Goal: Task Accomplishment & Management: Manage account settings

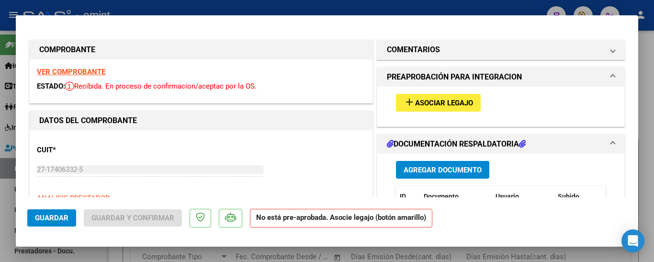
scroll to position [20, 0]
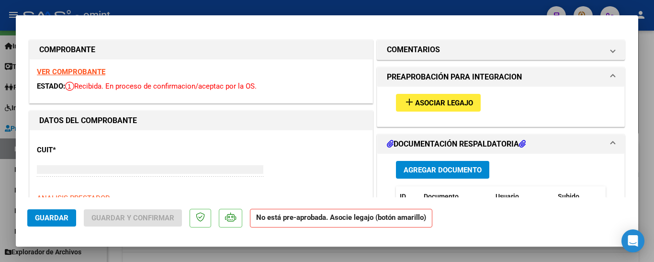
type input "$ 0,00"
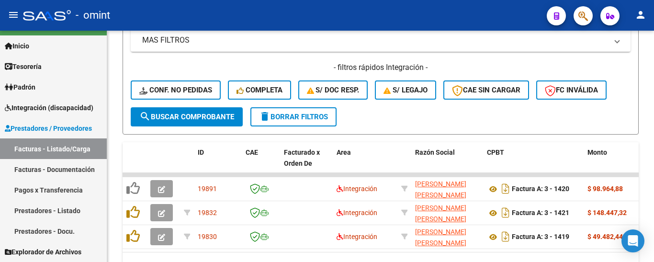
scroll to position [387, 0]
click at [61, 108] on span "Integración (discapacidad)" at bounding box center [49, 108] width 89 height 11
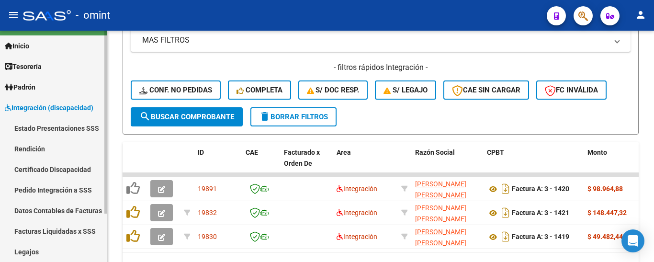
scroll to position [61, 0]
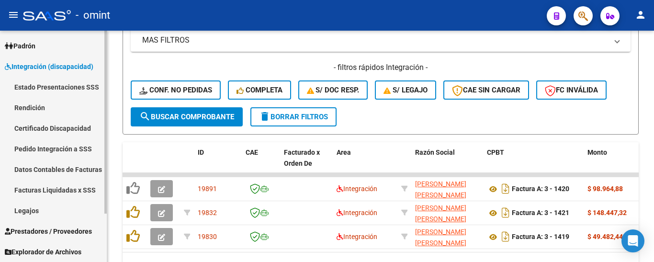
click at [45, 209] on link "Legajos" at bounding box center [53, 210] width 107 height 21
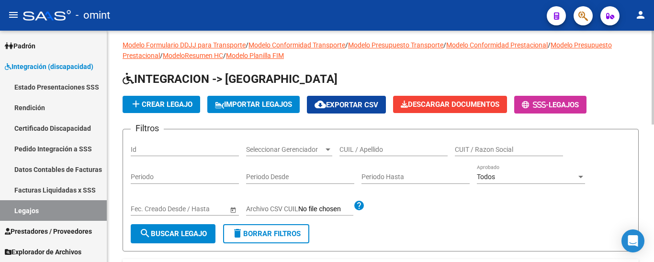
scroll to position [5, 0]
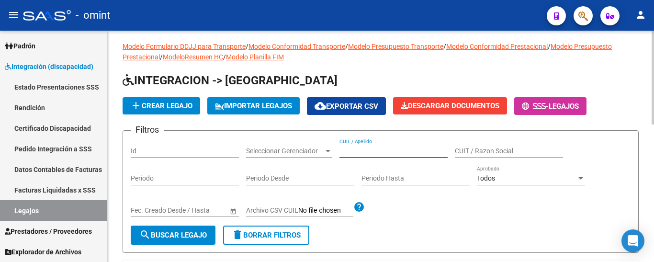
paste input "PIETROBONI FEDERICO AGUSTIN"
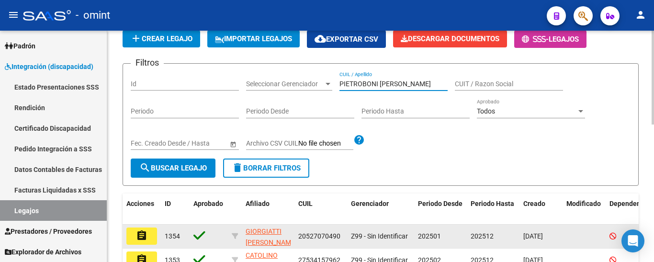
scroll to position [149, 0]
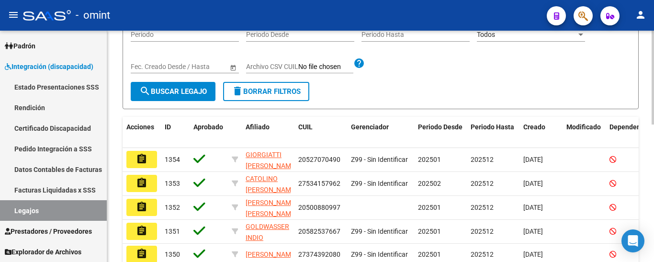
type input "PIETROBONI FEDERICO AGUSTIN"
click at [183, 84] on button "search Buscar Legajo" at bounding box center [173, 91] width 85 height 19
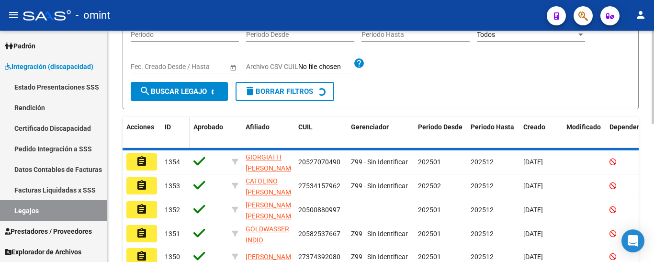
scroll to position [125, 0]
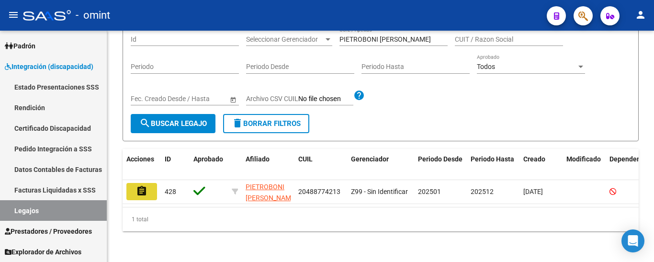
drag, startPoint x: 149, startPoint y: 181, endPoint x: 157, endPoint y: 179, distance: 7.4
click at [149, 183] on button "assignment" at bounding box center [141, 191] width 31 height 17
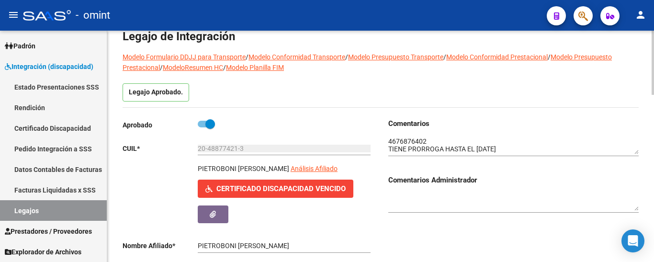
click at [210, 125] on span at bounding box center [211, 124] width 10 height 10
click at [203, 127] on input "checkbox" at bounding box center [202, 127] width 0 height 0
checkbox input "false"
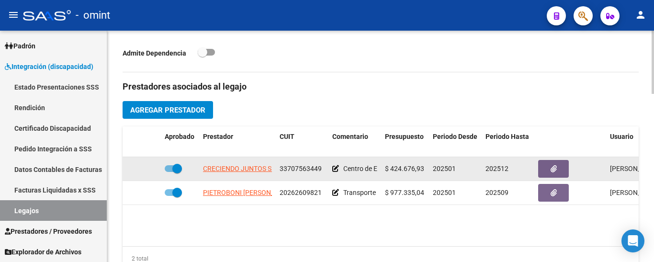
scroll to position [353, 0]
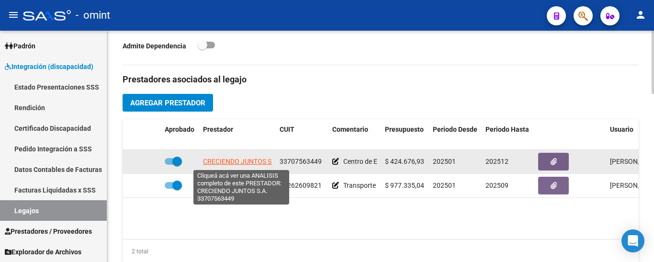
click at [226, 164] on span "CRECIENDO JUNTOS S.A." at bounding box center [241, 162] width 77 height 8
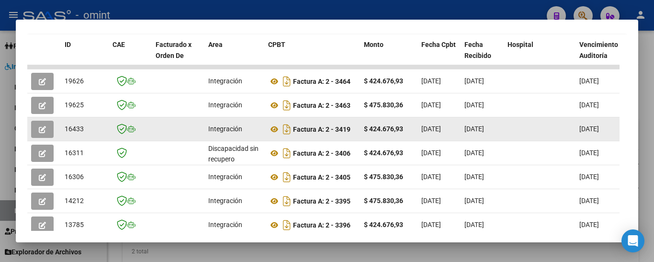
scroll to position [217, 0]
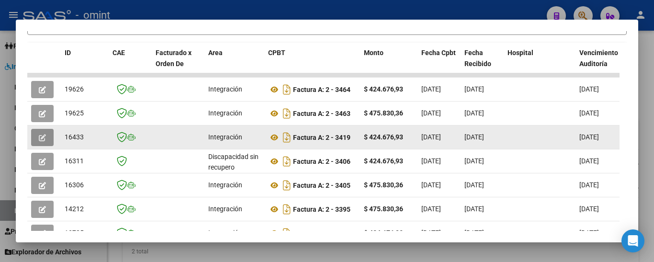
click at [49, 140] on button "button" at bounding box center [42, 137] width 23 height 17
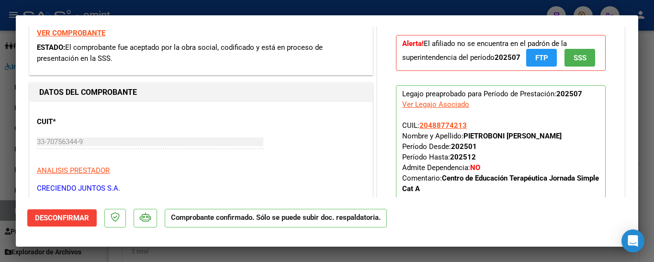
scroll to position [335, 0]
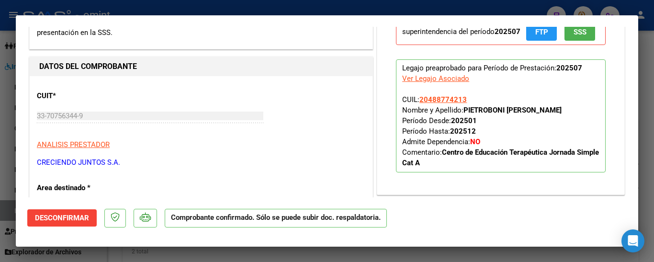
type input "$ 0,00"
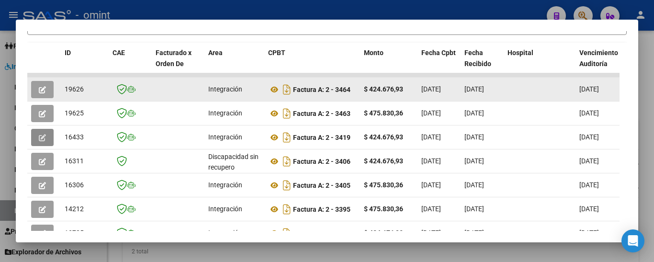
click at [43, 93] on icon "button" at bounding box center [42, 89] width 7 height 7
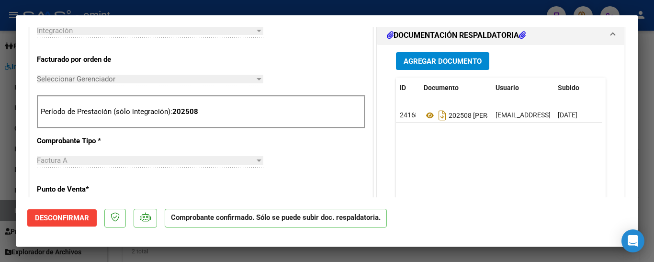
scroll to position [527, 0]
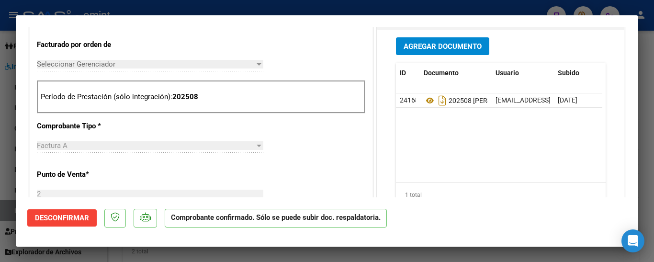
type input "$ 0,00"
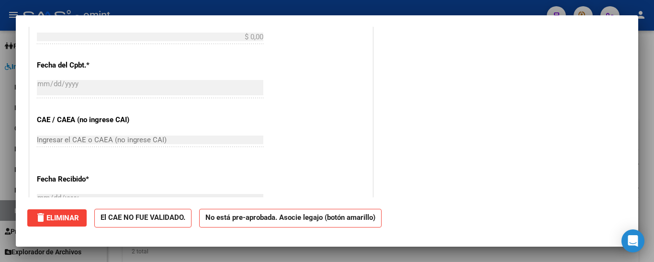
scroll to position [0, 0]
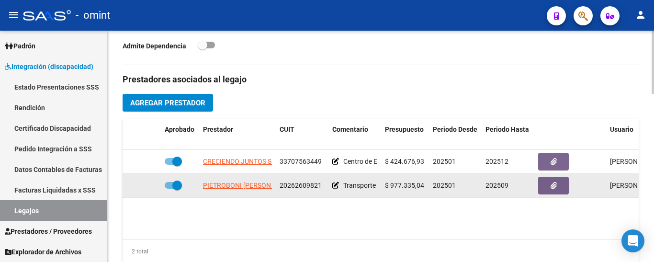
drag, startPoint x: 173, startPoint y: 162, endPoint x: 177, endPoint y: 179, distance: 17.7
click at [172, 162] on span at bounding box center [177, 162] width 10 height 10
click at [170, 165] on input "checkbox" at bounding box center [169, 165] width 0 height 0
checkbox input "false"
click at [172, 183] on span at bounding box center [173, 185] width 17 height 7
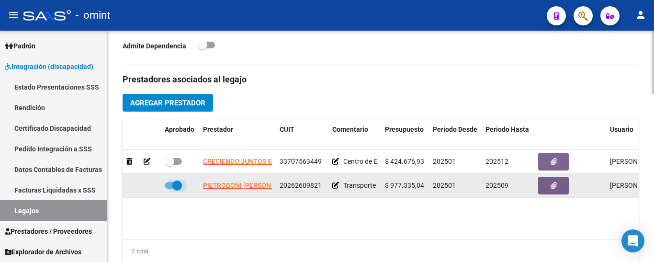
click at [170, 189] on input "checkbox" at bounding box center [169, 189] width 0 height 0
checkbox input "false"
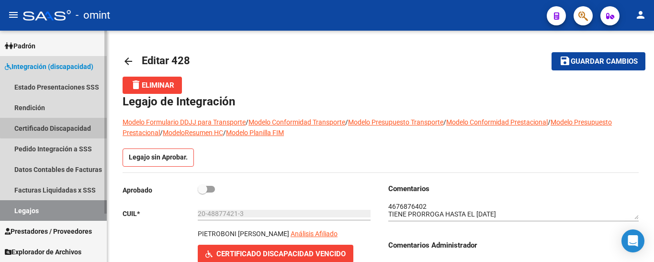
click at [64, 124] on link "Certificado Discapacidad" at bounding box center [53, 128] width 107 height 21
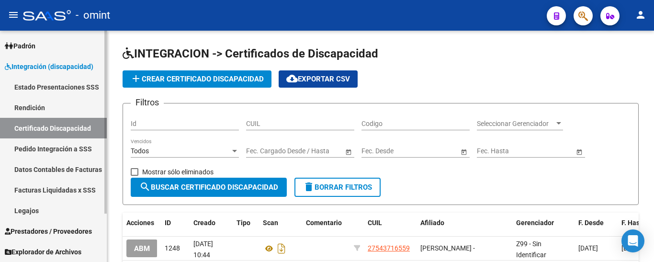
click at [55, 208] on link "Legajos" at bounding box center [53, 210] width 107 height 21
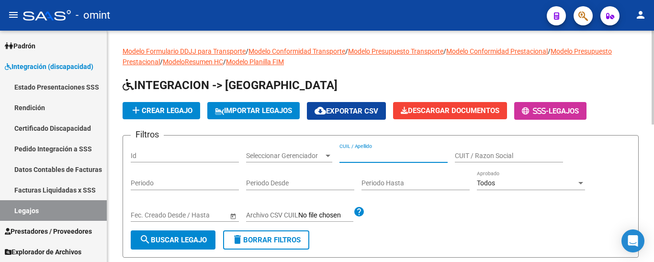
paste input "RASCHELLA GORFANO, GIOVANNI"
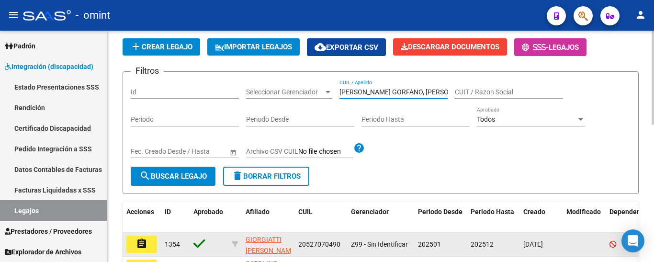
scroll to position [192, 0]
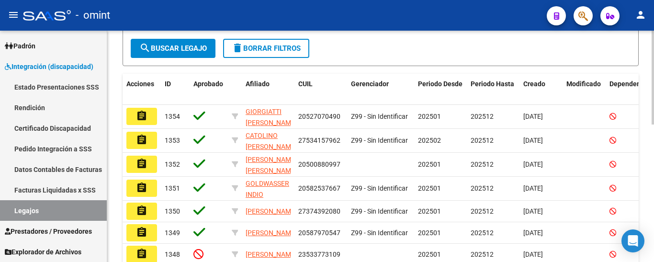
type input "RASCHELLA GORFANO, GIOVANNI"
click at [198, 47] on span "search Buscar Legajo" at bounding box center [173, 48] width 68 height 9
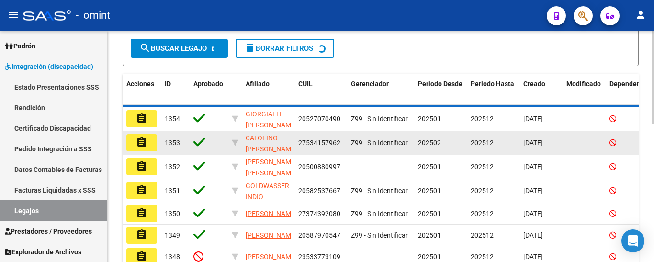
scroll to position [125, 0]
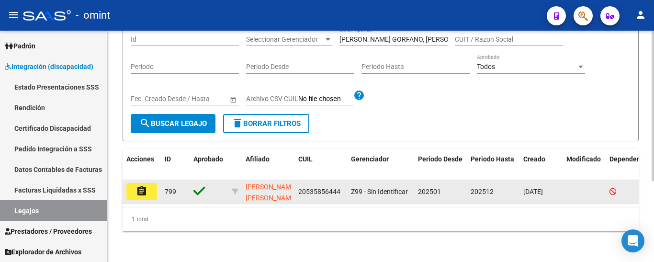
drag, startPoint x: 149, startPoint y: 184, endPoint x: 167, endPoint y: 184, distance: 17.7
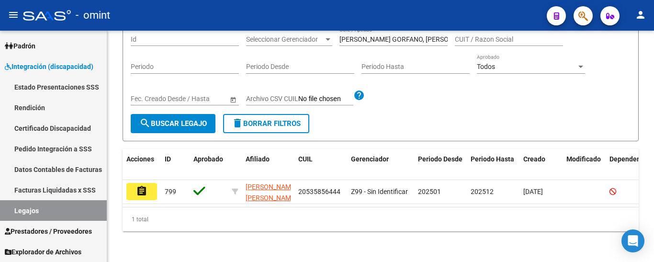
click at [148, 184] on button "assignment" at bounding box center [141, 191] width 31 height 17
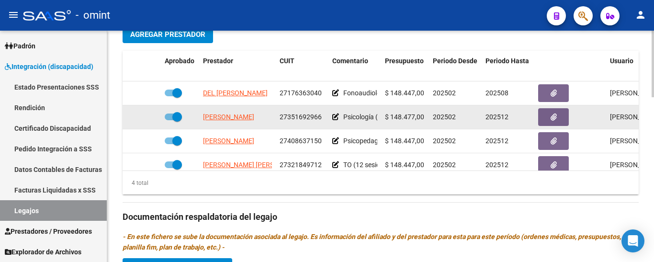
scroll to position [383, 0]
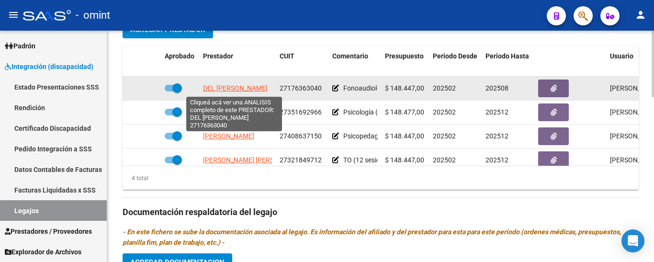
click at [233, 88] on span "DEL TORTO ANDREA" at bounding box center [235, 88] width 65 height 8
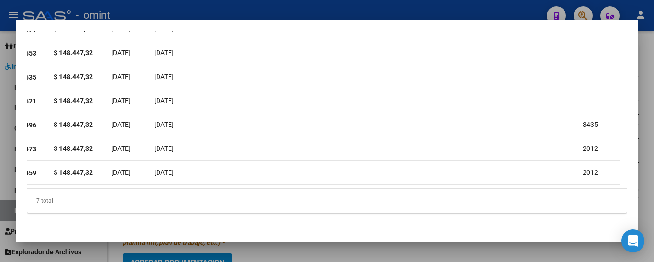
scroll to position [0, 0]
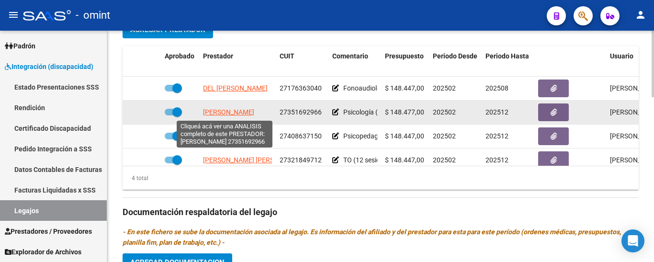
click at [237, 113] on span "[PERSON_NAME]" at bounding box center [228, 112] width 51 height 8
type textarea "27351692966"
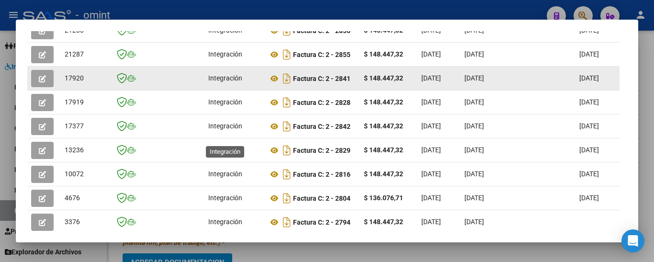
scroll to position [217, 0]
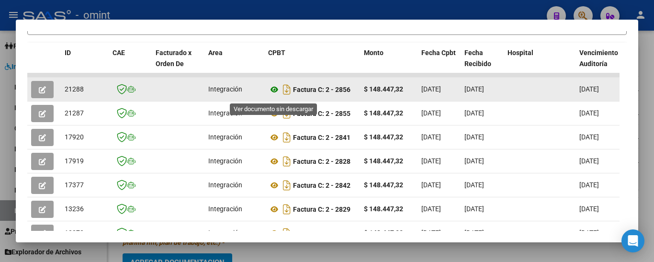
click at [275, 93] on icon at bounding box center [274, 89] width 12 height 11
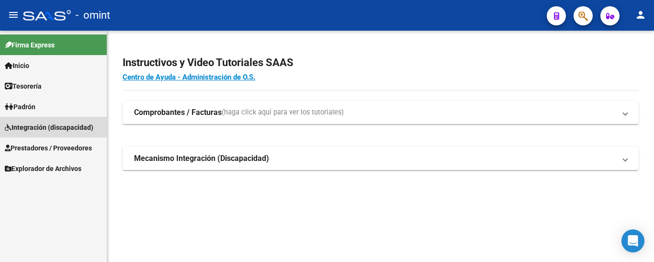
click at [55, 128] on span "Integración (discapacidad)" at bounding box center [49, 127] width 89 height 11
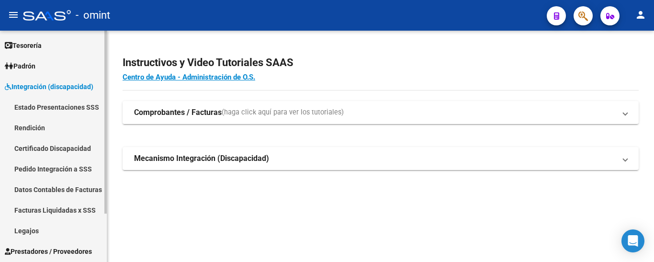
scroll to position [61, 0]
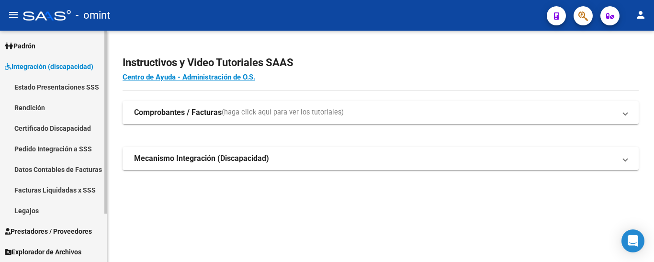
click at [65, 232] on span "Prestadores / Proveedores" at bounding box center [48, 231] width 87 height 11
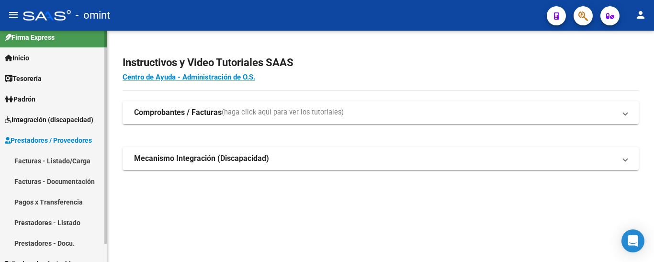
scroll to position [20, 0]
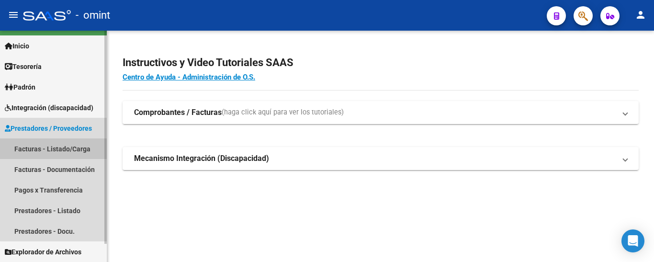
click at [56, 151] on link "Facturas - Listado/Carga" at bounding box center [53, 148] width 107 height 21
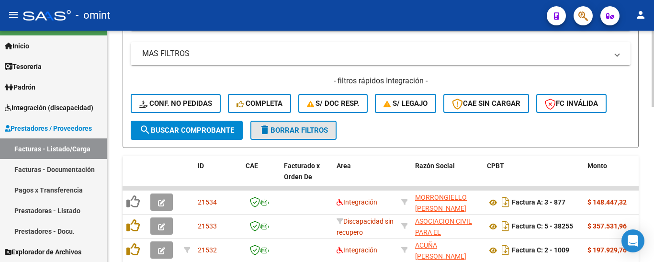
click at [305, 133] on span "delete Borrar Filtros" at bounding box center [293, 130] width 69 height 9
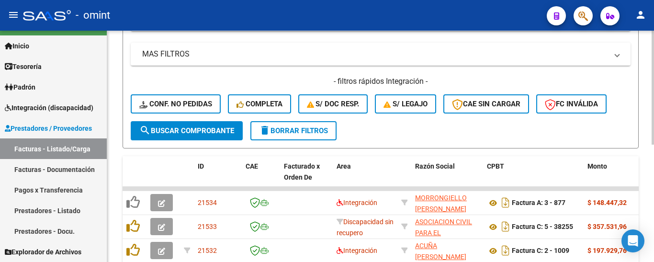
scroll to position [240, 0]
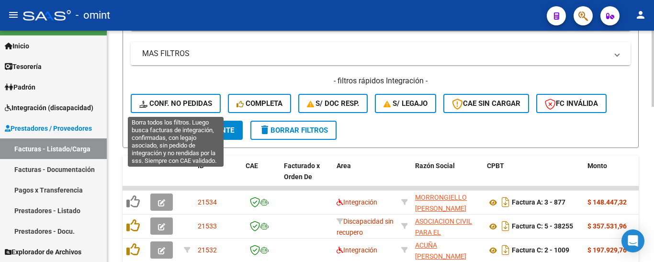
click at [186, 102] on span "Conf. no pedidas" at bounding box center [175, 103] width 73 height 9
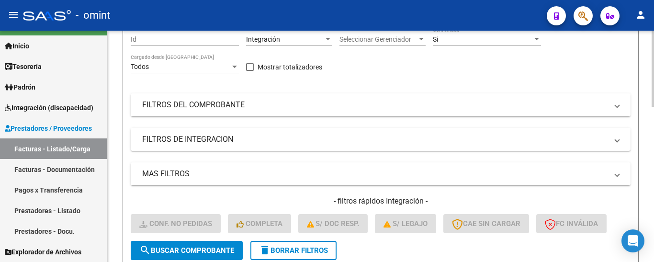
scroll to position [96, 0]
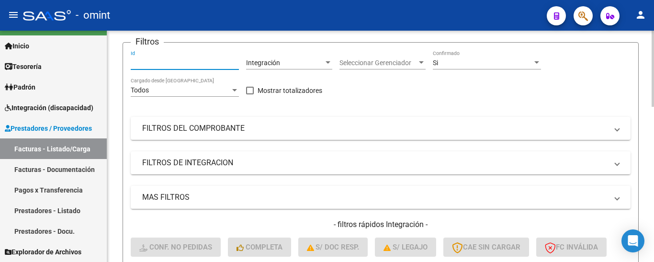
paste input "21288"
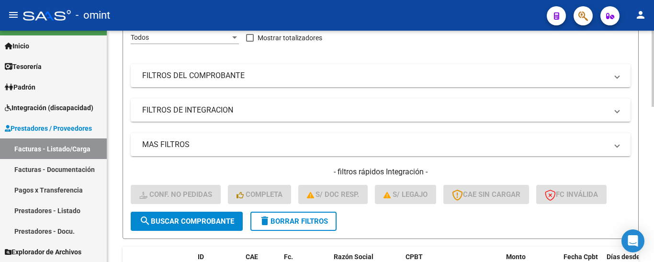
scroll to position [240, 0]
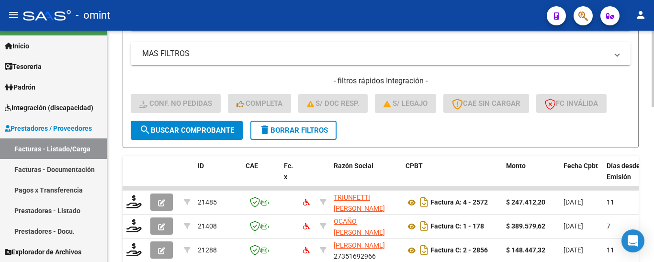
type input "21288"
click at [190, 131] on span "search Buscar Comprobante" at bounding box center [186, 130] width 95 height 9
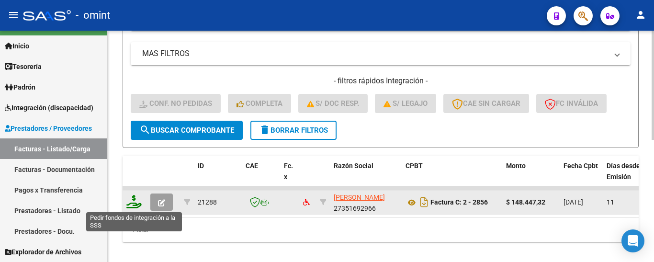
click at [132, 203] on icon at bounding box center [133, 201] width 15 height 13
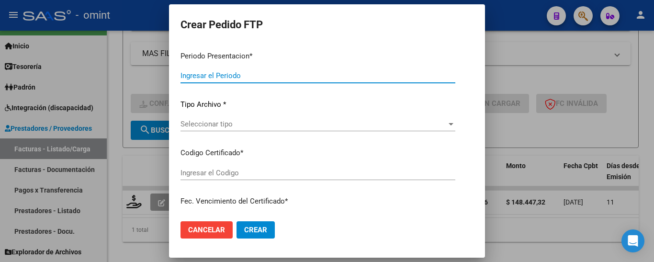
type input "202508"
type input "$ 148.447,32"
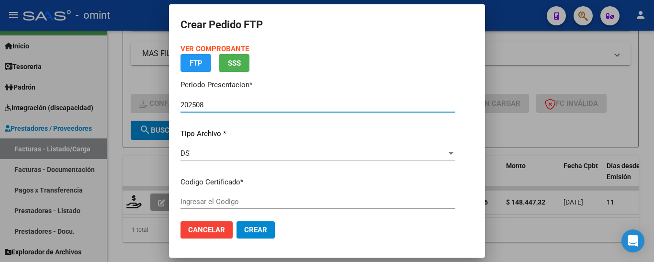
type input "676711082"
type input "[DATE]"
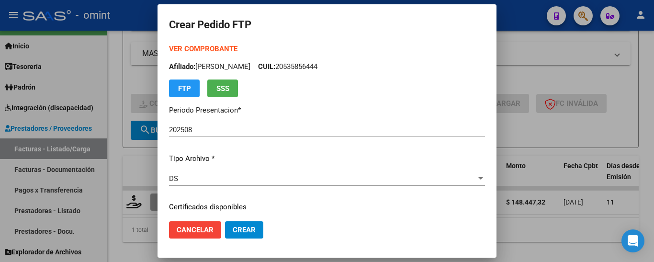
scroll to position [48, 0]
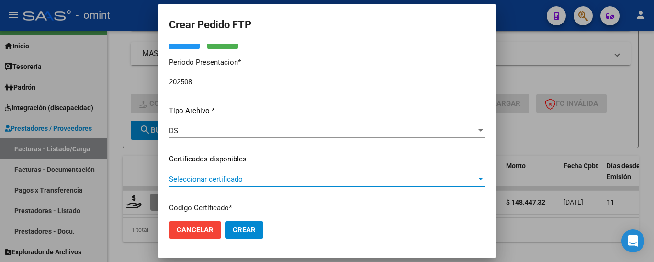
click at [257, 182] on span "Seleccionar certificado" at bounding box center [323, 179] width 350 height 9
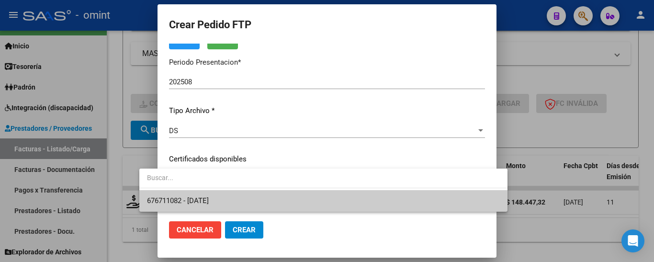
click at [260, 201] on span "676711082 - [DATE]" at bounding box center [323, 201] width 353 height 22
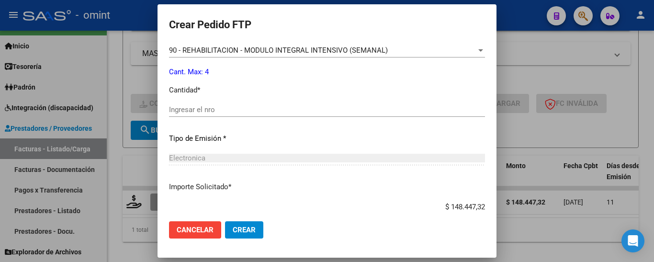
scroll to position [431, 0]
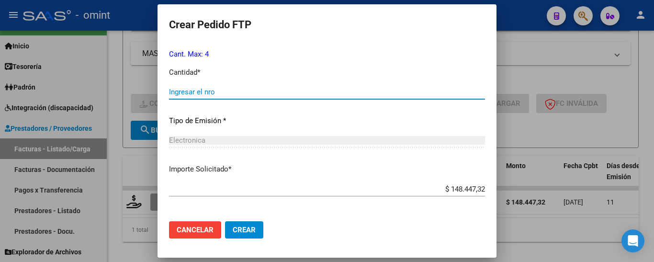
click at [203, 90] on input "Ingresar el nro" at bounding box center [327, 92] width 358 height 9
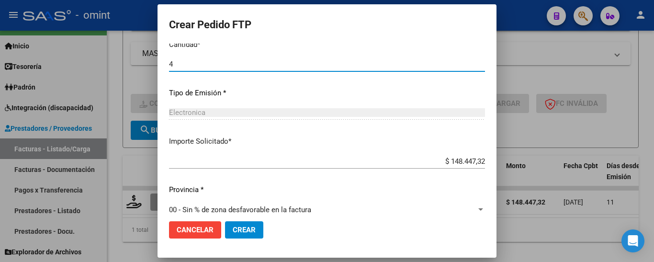
scroll to position [471, 0]
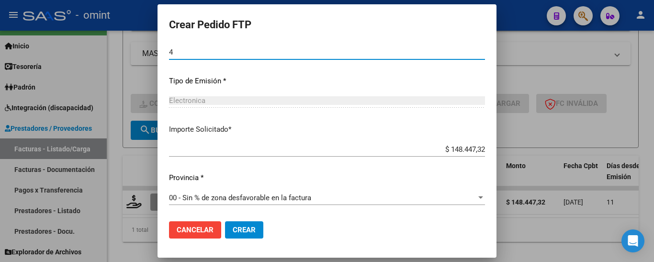
type input "4"
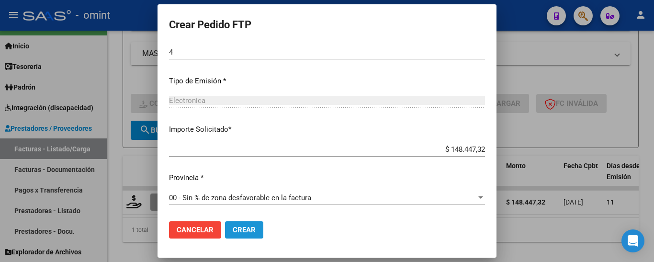
click at [230, 234] on span "Crear" at bounding box center [223, 230] width 23 height 9
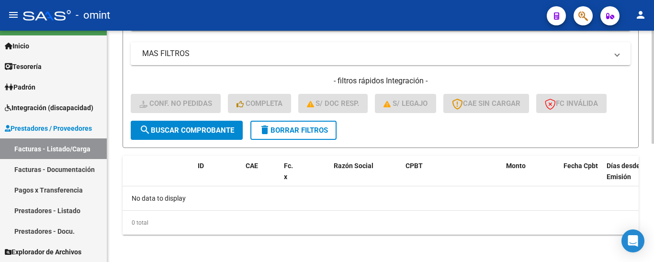
click at [312, 126] on span "delete Borrar Filtros" at bounding box center [293, 130] width 69 height 9
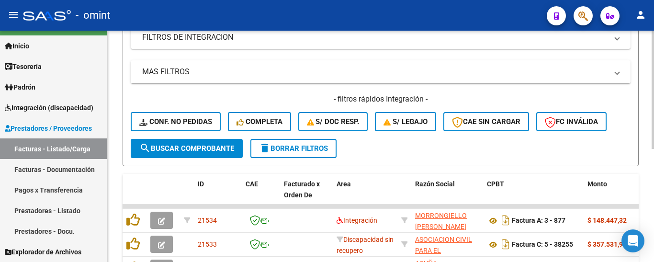
scroll to position [240, 0]
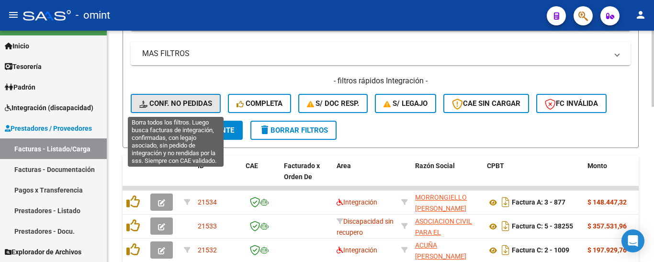
click at [192, 105] on span "Conf. no pedidas" at bounding box center [175, 103] width 73 height 9
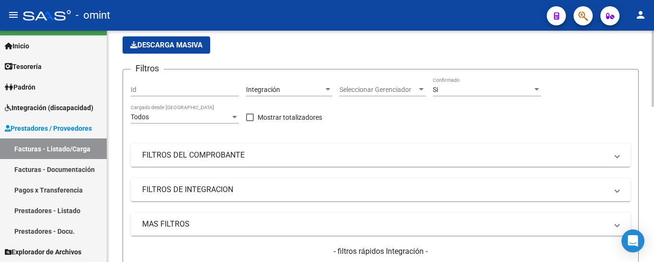
scroll to position [48, 0]
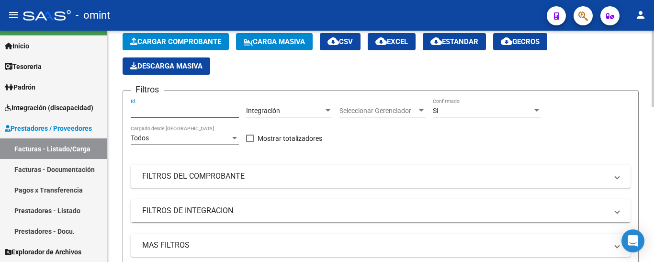
paste input "18416"
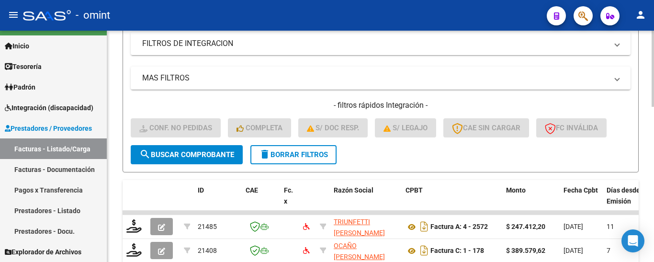
scroll to position [240, 0]
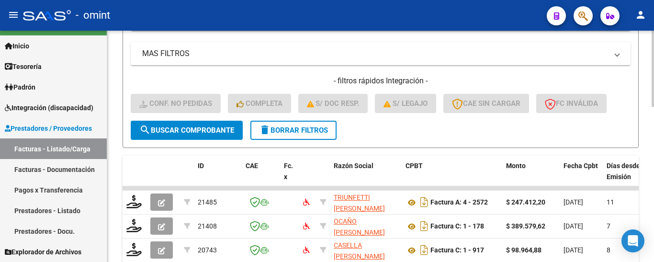
type input "18416"
click at [203, 131] on span "search Buscar Comprobante" at bounding box center [186, 130] width 95 height 9
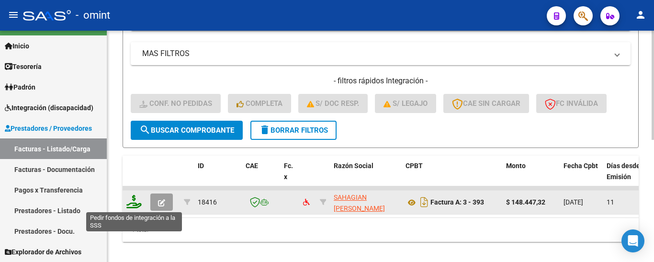
click at [133, 204] on icon at bounding box center [133, 201] width 15 height 13
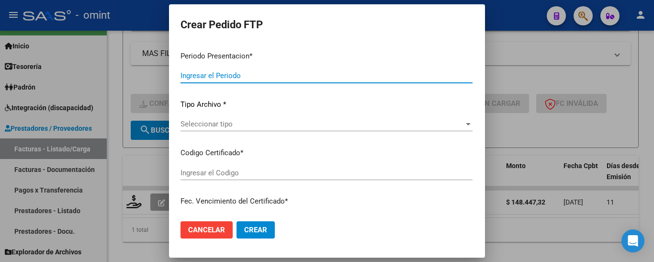
type input "202508"
type input "$ 148.447,32"
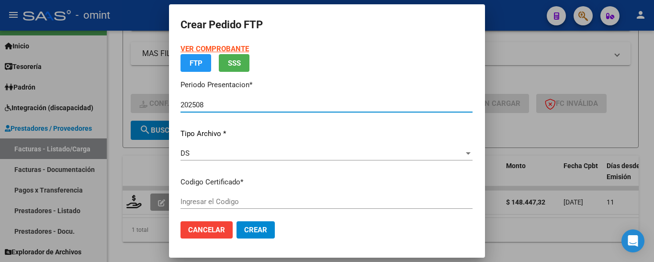
type input "676711082"
type input "[DATE]"
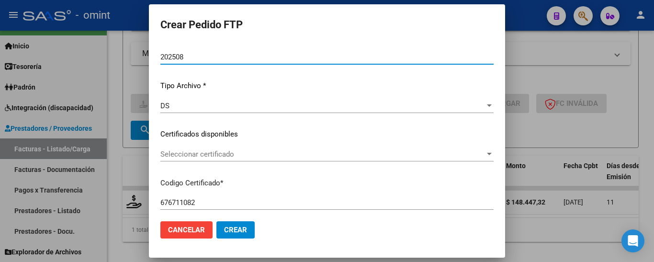
scroll to position [121, 0]
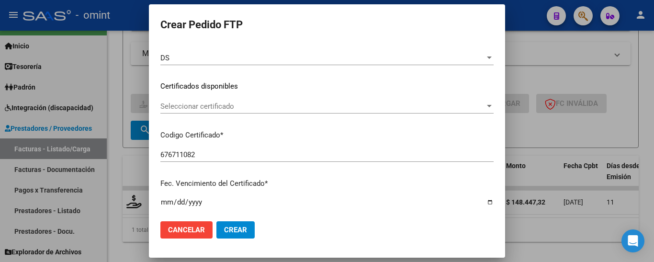
click at [267, 111] on div "Seleccionar certificado Seleccionar certificado" at bounding box center [327, 106] width 360 height 14
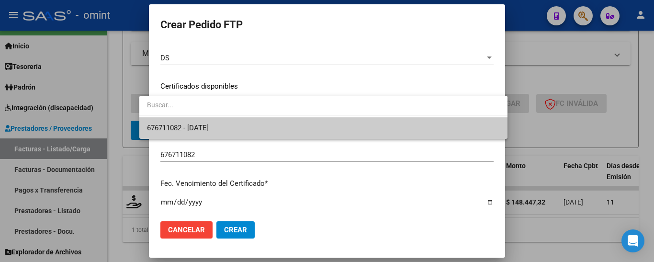
click at [270, 128] on span "676711082 - [DATE]" at bounding box center [323, 128] width 353 height 22
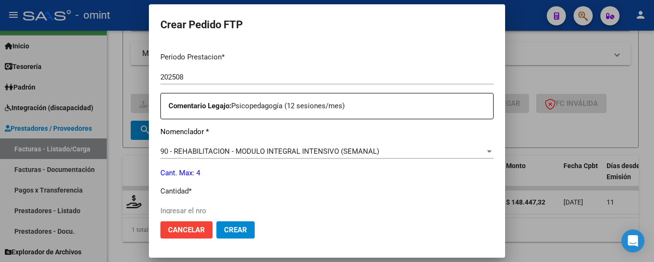
scroll to position [408, 0]
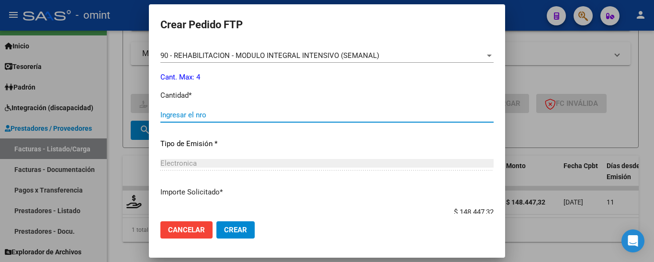
click at [207, 114] on input "Ingresar el nro" at bounding box center [327, 115] width 360 height 9
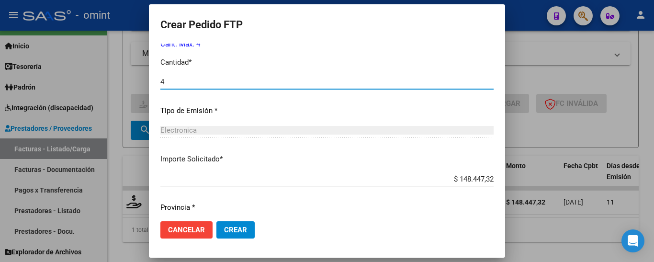
scroll to position [471, 0]
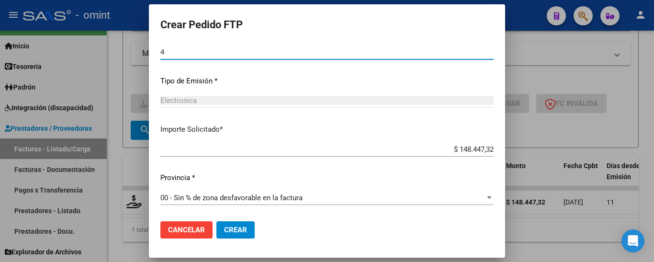
type input "4"
click at [232, 229] on span "Crear" at bounding box center [222, 230] width 23 height 9
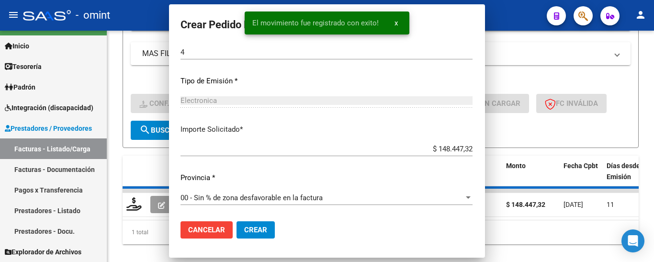
scroll to position [0, 0]
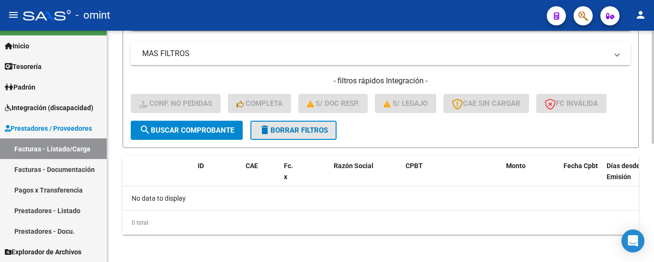
click at [295, 129] on span "delete Borrar Filtros" at bounding box center [293, 130] width 69 height 9
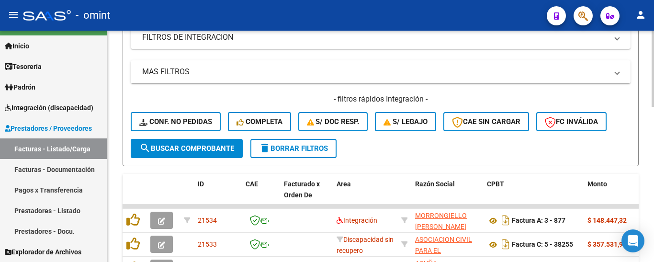
scroll to position [192, 0]
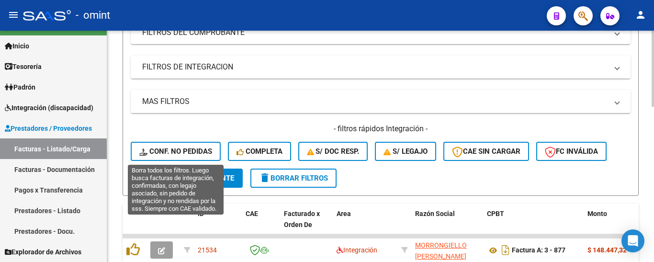
click at [185, 148] on span "Conf. no pedidas" at bounding box center [175, 151] width 73 height 9
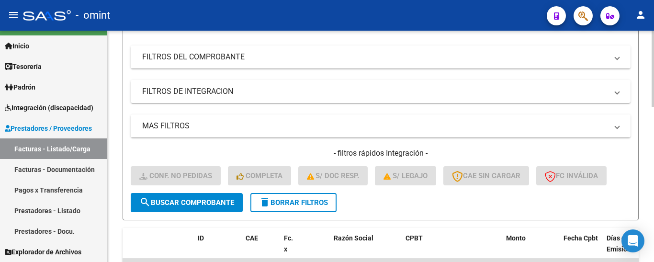
scroll to position [0, 0]
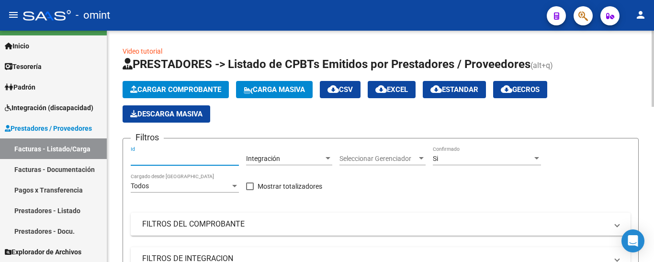
paste input "20106"
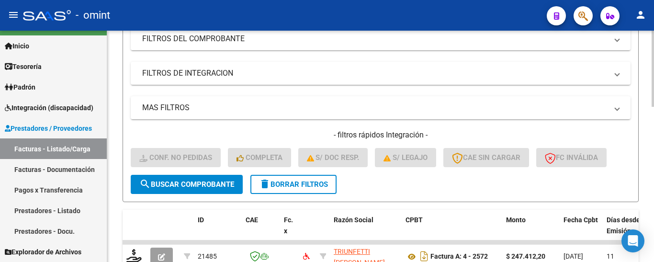
scroll to position [192, 0]
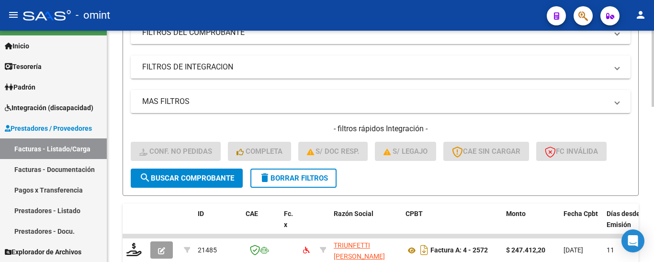
type input "20106"
click at [214, 172] on button "search Buscar Comprobante" at bounding box center [187, 178] width 112 height 19
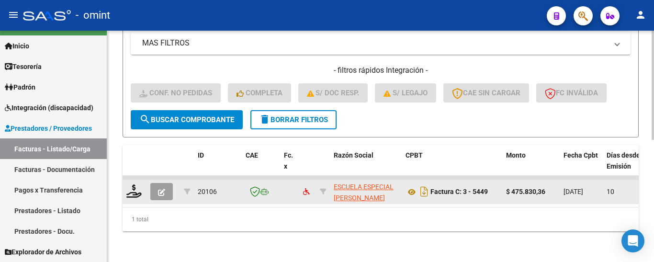
scroll to position [258, 0]
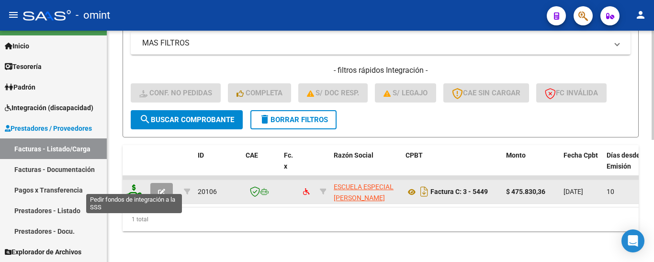
click at [133, 185] on icon at bounding box center [133, 190] width 15 height 13
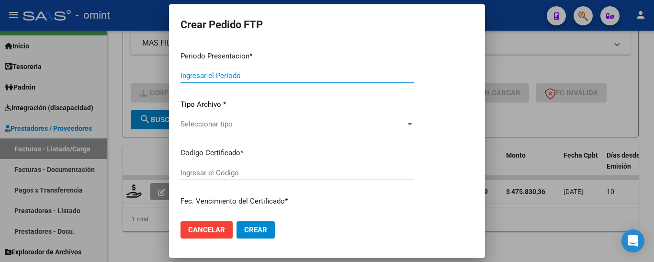
type input "202508"
type input "$ 475.830,36"
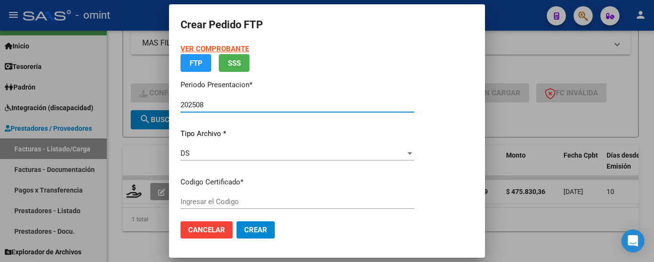
type input "5565519048"
type input "[DATE]"
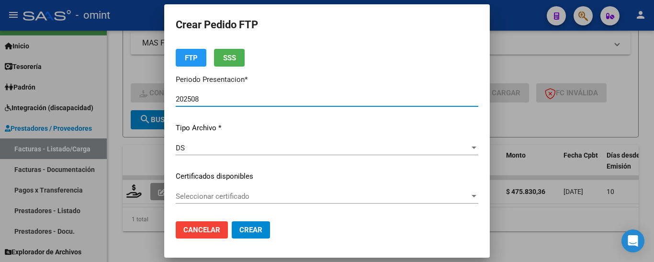
scroll to position [48, 0]
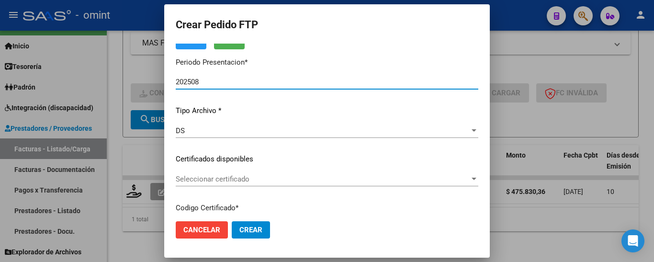
click at [274, 182] on span "Seleccionar certificado" at bounding box center [323, 179] width 351 height 9
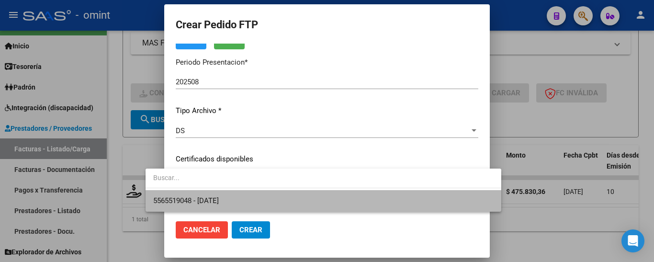
click at [277, 193] on span "5565519048 - [DATE]" at bounding box center [323, 201] width 341 height 22
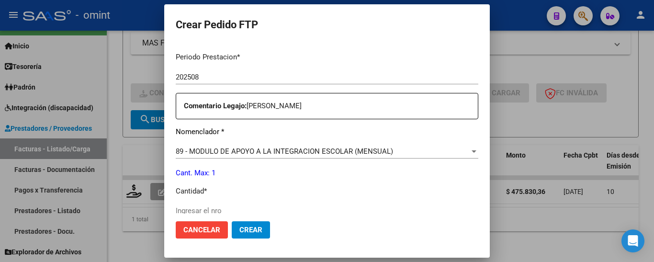
scroll to position [335, 0]
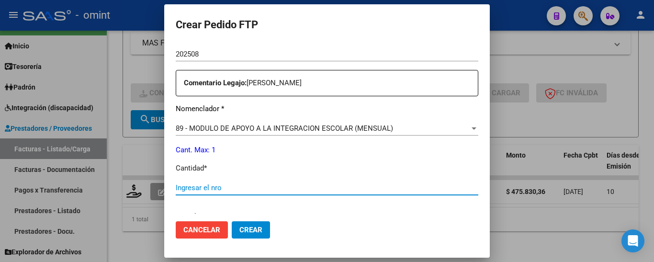
click at [186, 185] on input "Ingresar el nro" at bounding box center [328, 188] width 360 height 9
type input "1"
click at [223, 224] on button "Crear" at bounding box center [223, 229] width 38 height 17
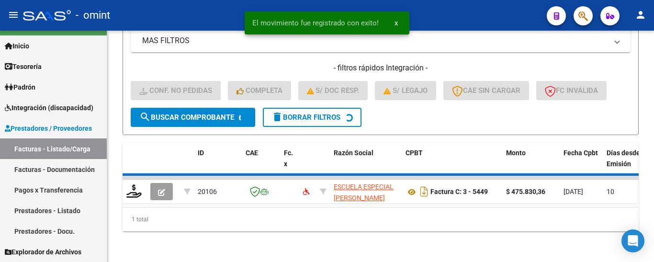
scroll to position [243, 0]
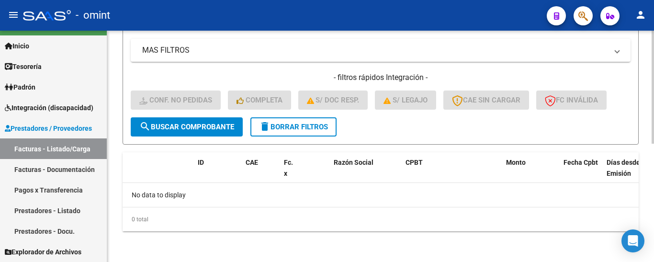
click at [295, 126] on span "delete Borrar Filtros" at bounding box center [293, 127] width 69 height 9
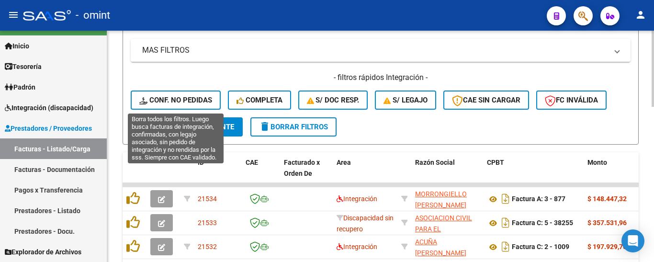
click at [185, 96] on span "Conf. no pedidas" at bounding box center [175, 100] width 73 height 9
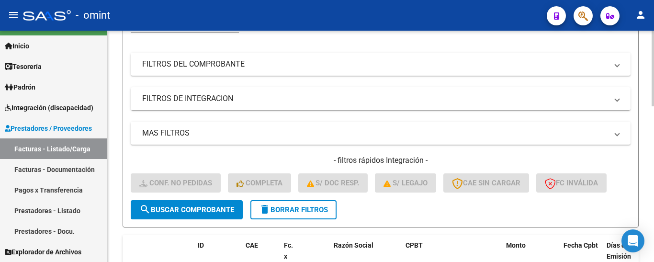
scroll to position [3, 0]
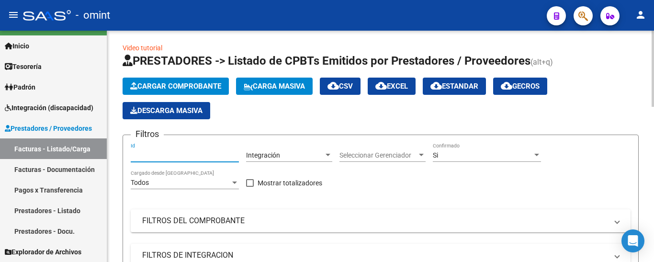
paste input "20610"
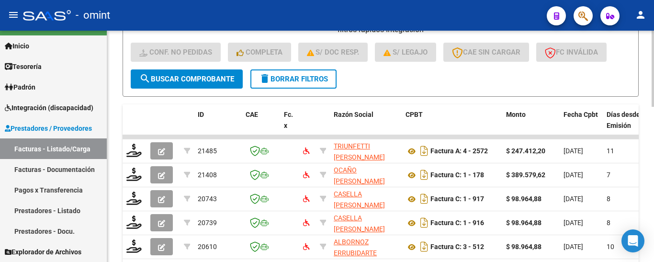
type input "20610"
click at [217, 76] on span "search Buscar Comprobante" at bounding box center [186, 79] width 95 height 9
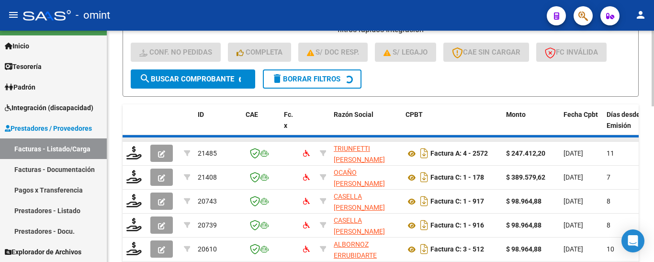
scroll to position [258, 0]
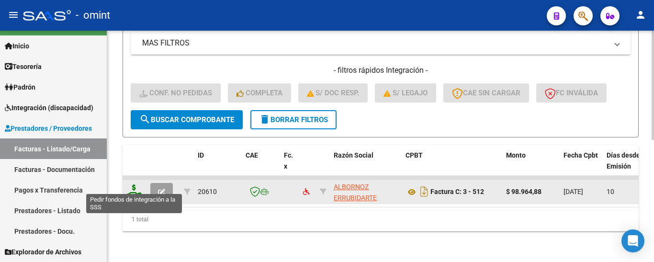
click at [134, 185] on icon at bounding box center [133, 190] width 15 height 13
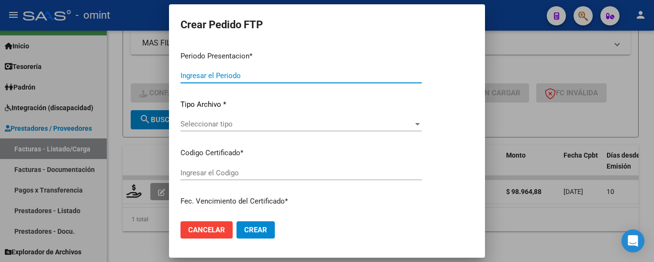
type input "202508"
type input "$ 98.964,88"
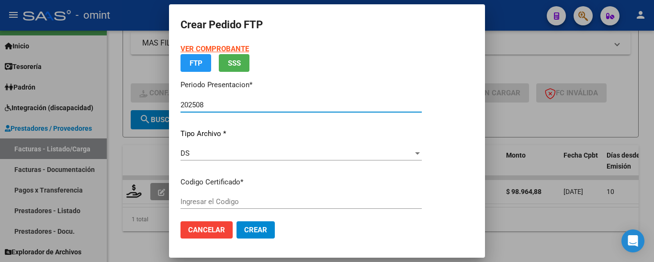
type input "5565519048"
type input "2024-01-16"
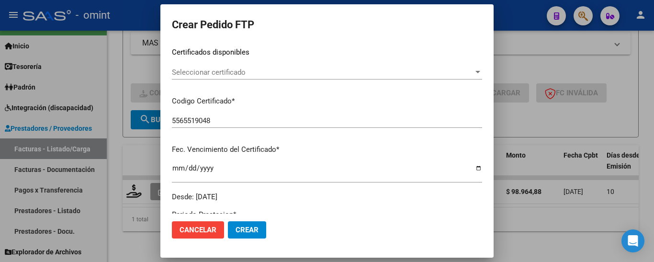
scroll to position [96, 0]
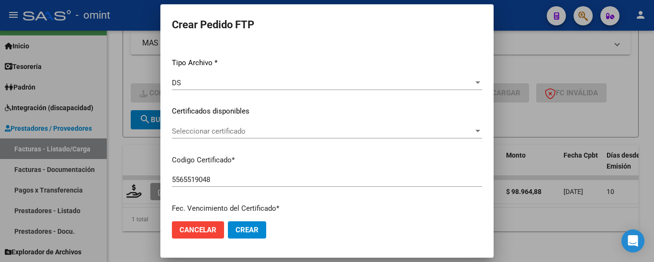
click at [243, 130] on span "Seleccionar certificado" at bounding box center [323, 131] width 352 height 9
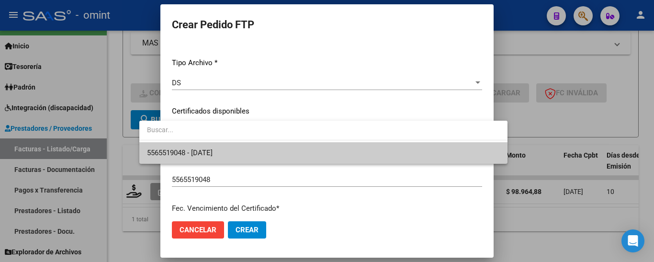
click at [252, 150] on span "5565519048 - 2024-01-16" at bounding box center [323, 153] width 353 height 22
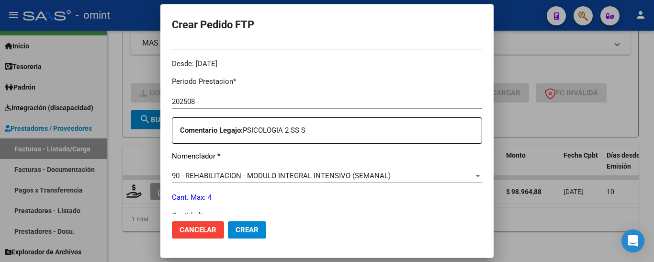
scroll to position [383, 0]
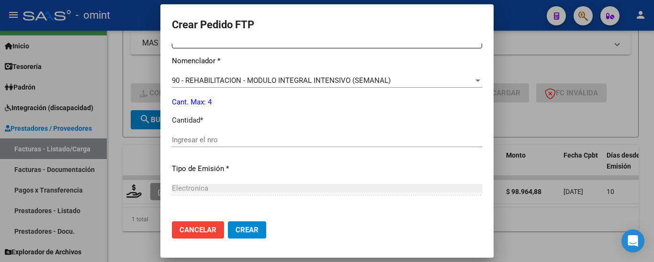
click at [229, 141] on input "Ingresar el nro" at bounding box center [327, 140] width 360 height 9
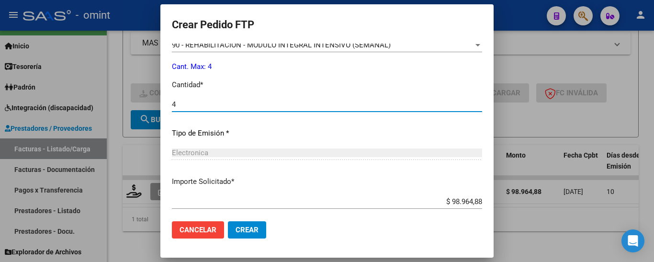
scroll to position [471, 0]
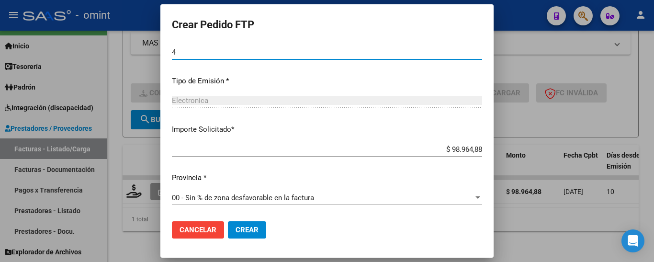
type input "4"
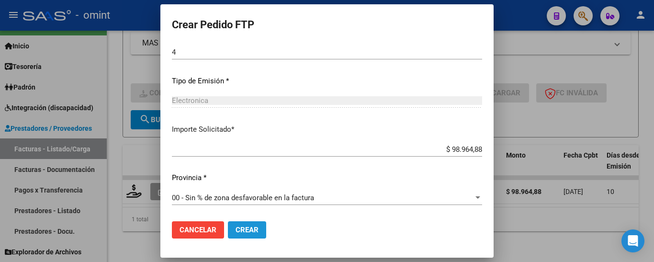
click at [231, 230] on span "Crear" at bounding box center [222, 230] width 23 height 9
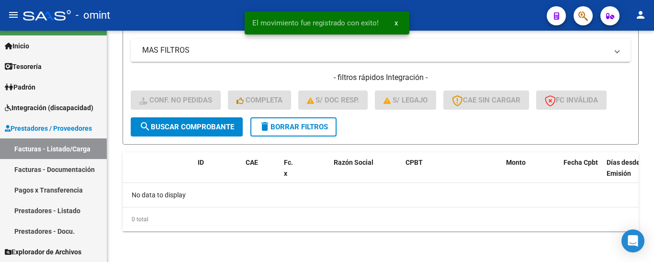
scroll to position [243, 0]
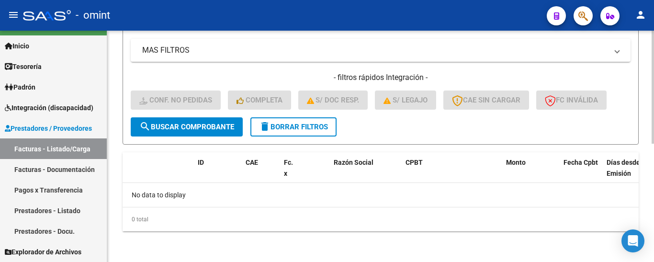
click at [294, 128] on span "delete Borrar Filtros" at bounding box center [293, 127] width 69 height 9
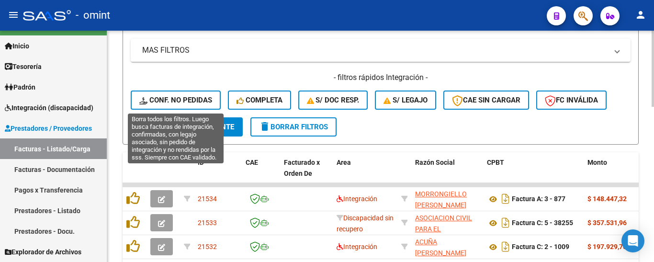
click at [202, 99] on span "Conf. no pedidas" at bounding box center [175, 100] width 73 height 9
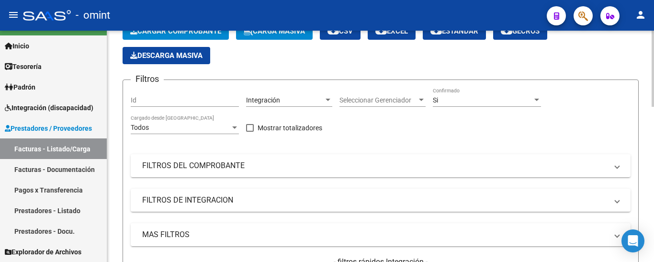
scroll to position [0, 0]
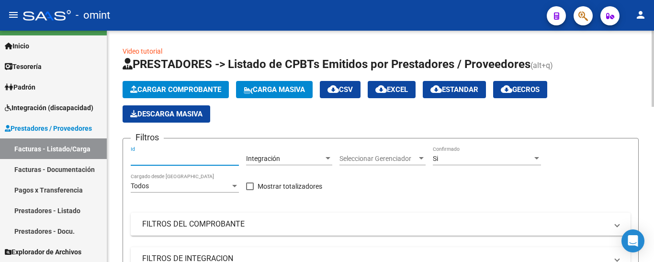
paste input "21390"
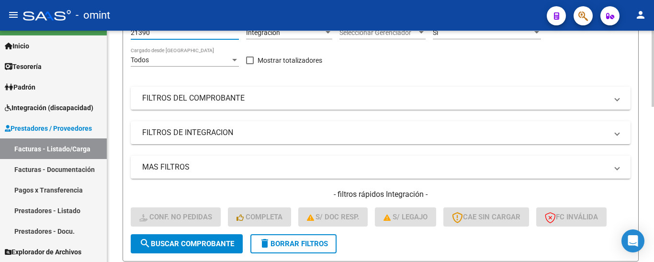
scroll to position [192, 0]
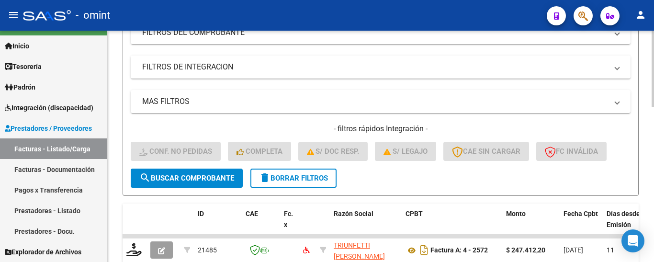
type input "21390"
click at [210, 177] on span "search Buscar Comprobante" at bounding box center [186, 178] width 95 height 9
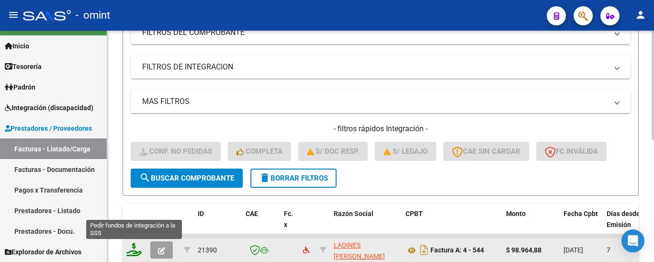
click at [133, 251] on icon at bounding box center [133, 249] width 15 height 13
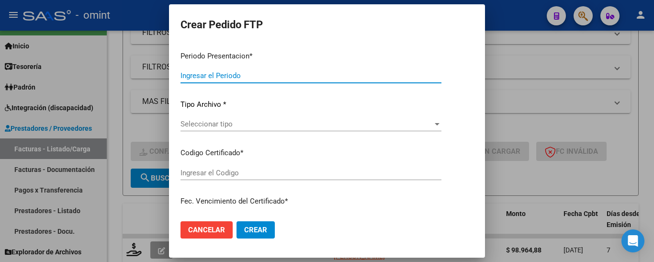
type input "202508"
type input "$ 98.964,88"
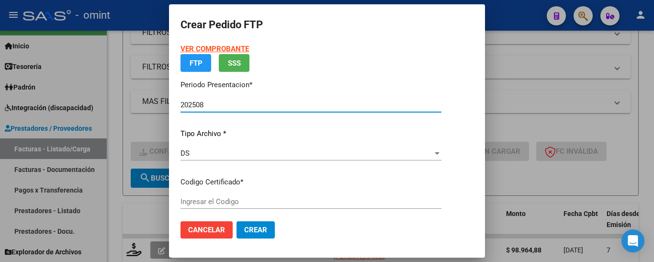
type input "5565519048"
type input "2024-01-16"
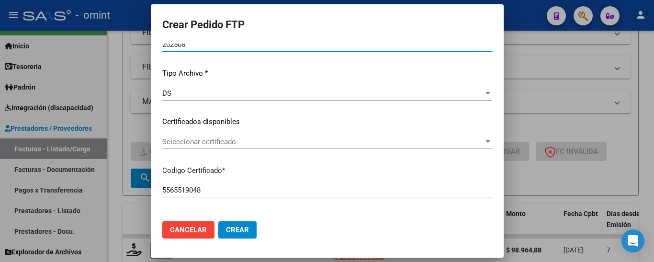
scroll to position [96, 0]
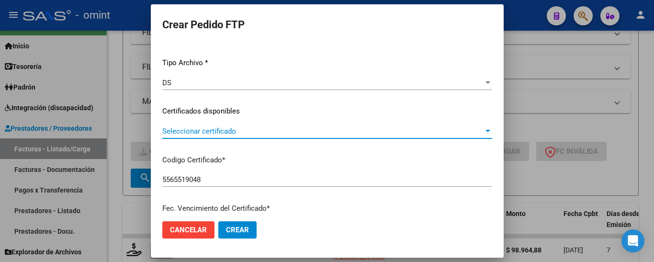
click at [268, 133] on span "Seleccionar certificado" at bounding box center [323, 131] width 352 height 9
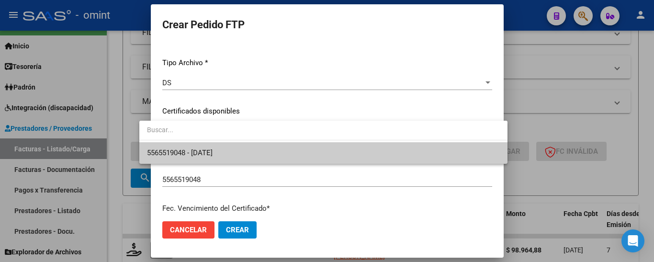
click at [274, 149] on span "5565519048 - 2024-01-16" at bounding box center [323, 153] width 353 height 22
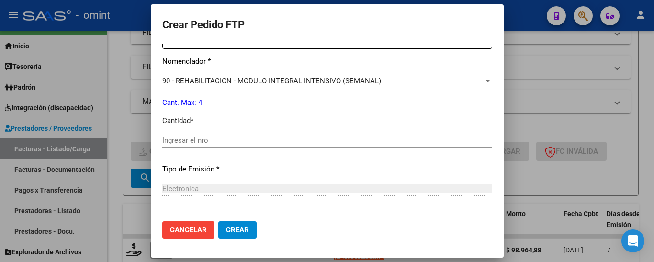
scroll to position [383, 0]
click at [232, 140] on input "Ingresar el nro" at bounding box center [327, 140] width 360 height 9
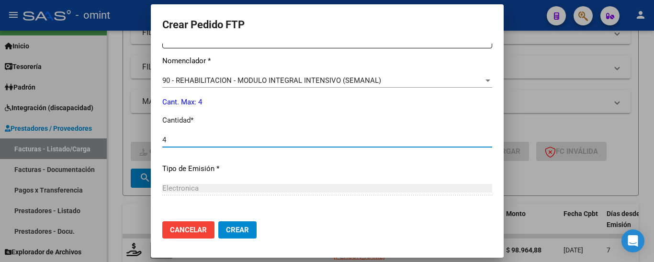
scroll to position [471, 0]
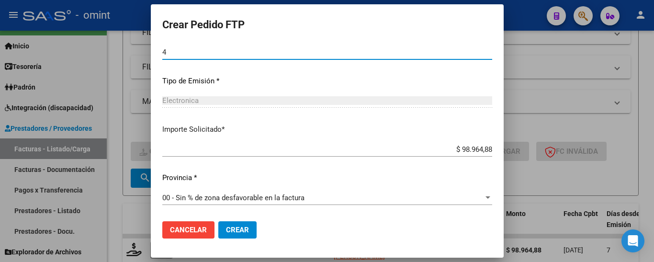
type input "4"
click at [233, 228] on span "Crear" at bounding box center [222, 230] width 23 height 9
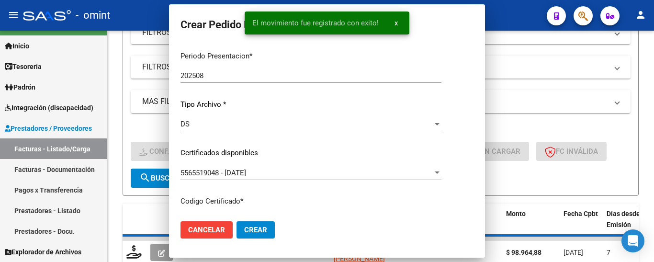
scroll to position [194, 0]
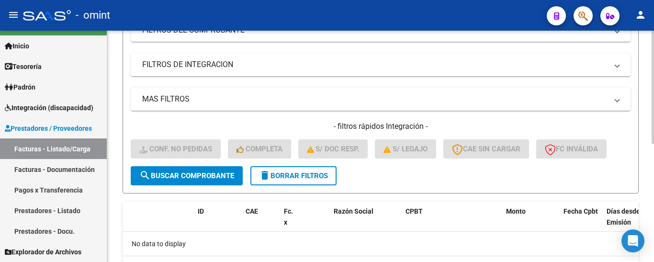
click at [321, 175] on span "delete Borrar Filtros" at bounding box center [293, 176] width 69 height 9
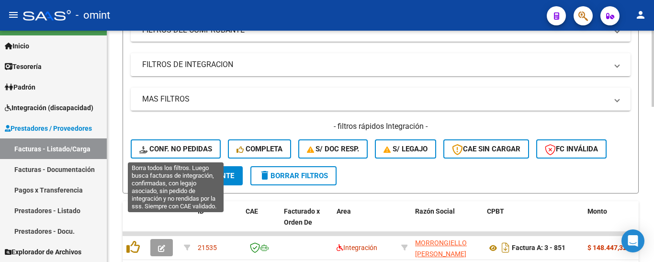
click at [183, 147] on span "Conf. no pedidas" at bounding box center [175, 149] width 73 height 9
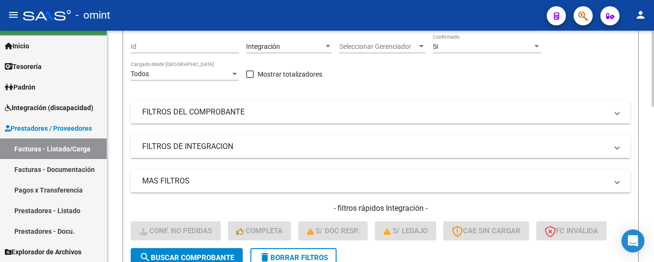
scroll to position [2, 0]
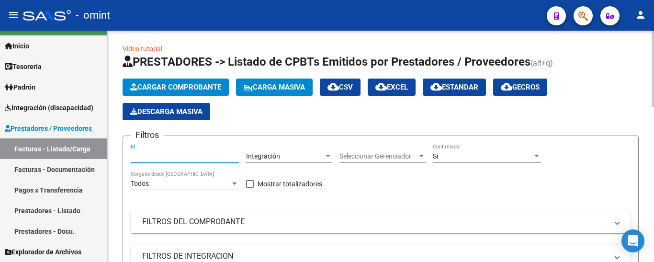
paste input "19947"
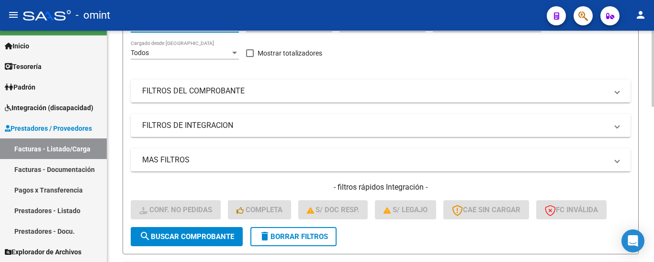
scroll to position [242, 0]
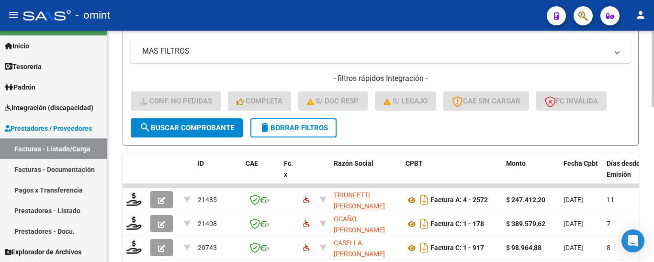
type input "19946"
drag, startPoint x: 201, startPoint y: 123, endPoint x: 205, endPoint y: 130, distance: 7.5
click at [202, 124] on span "search Buscar Comprobante" at bounding box center [186, 128] width 95 height 9
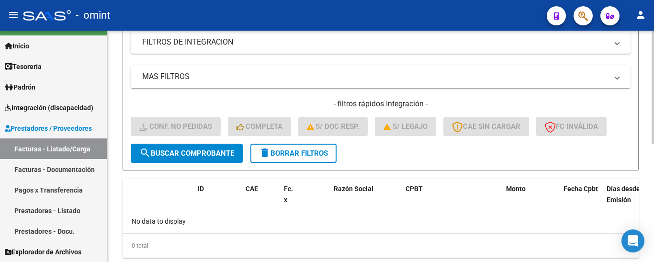
scroll to position [194, 0]
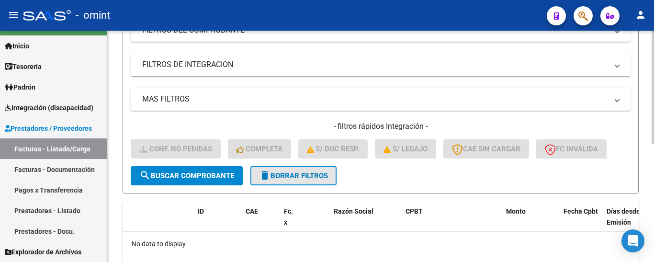
click at [311, 173] on span "delete Borrar Filtros" at bounding box center [293, 176] width 69 height 9
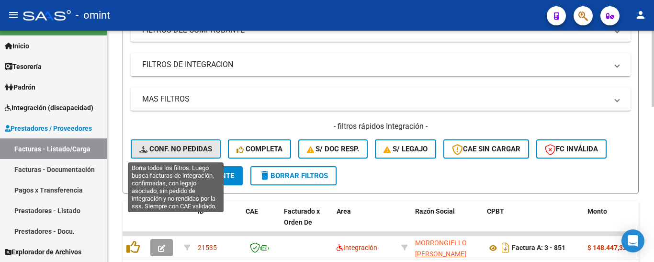
click at [198, 149] on span "Conf. no pedidas" at bounding box center [175, 149] width 73 height 9
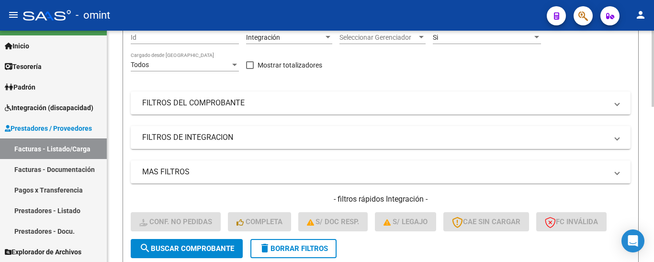
scroll to position [2, 0]
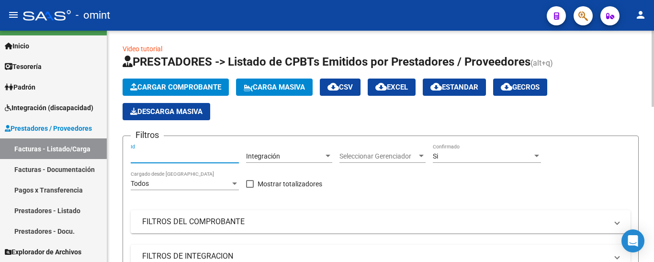
paste input "19947"
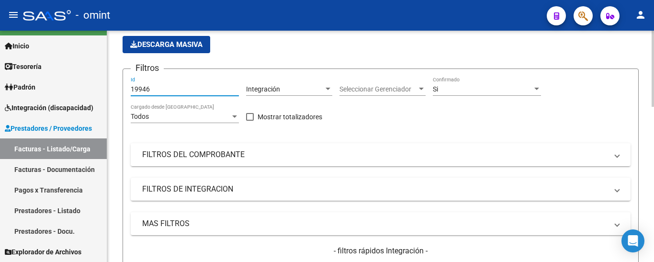
scroll to position [194, 0]
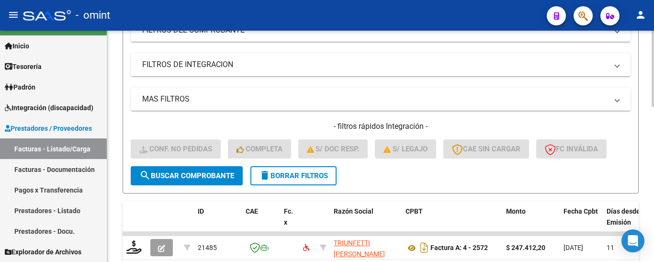
type input "19946"
click at [207, 175] on span "search Buscar Comprobante" at bounding box center [186, 176] width 95 height 9
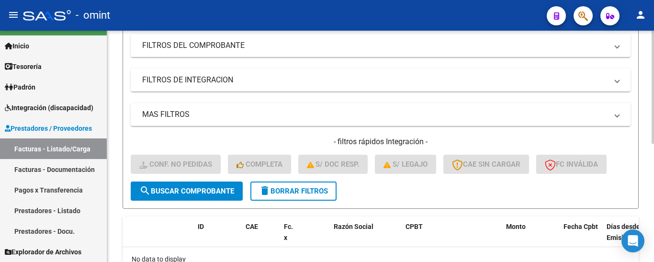
scroll to position [99, 0]
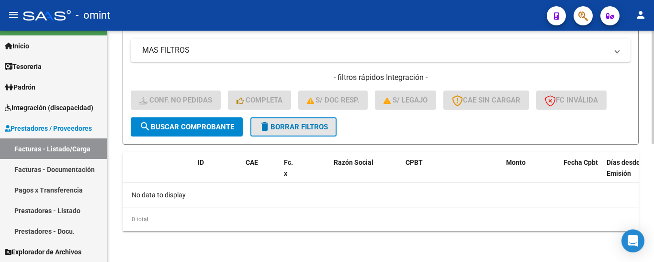
click at [299, 128] on span "delete Borrar Filtros" at bounding box center [293, 127] width 69 height 9
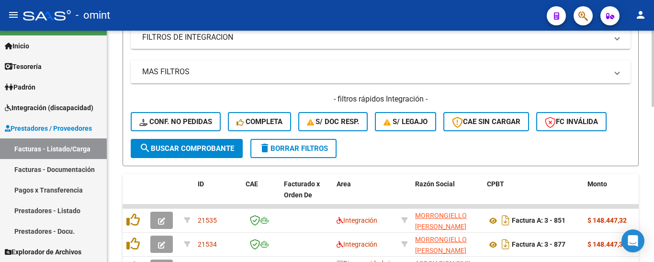
scroll to position [243, 0]
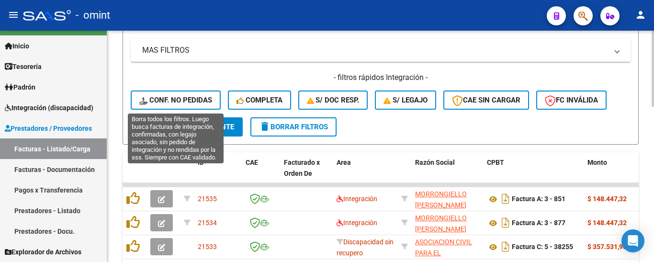
click at [190, 96] on span "Conf. no pedidas" at bounding box center [175, 100] width 73 height 9
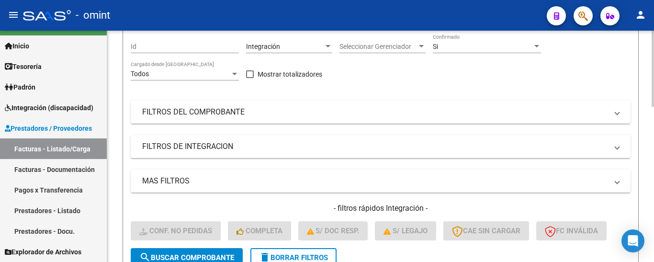
scroll to position [51, 0]
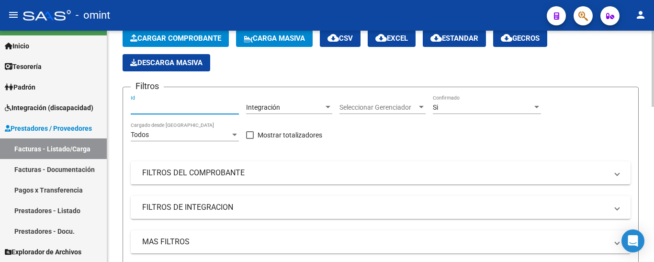
paste input "19947"
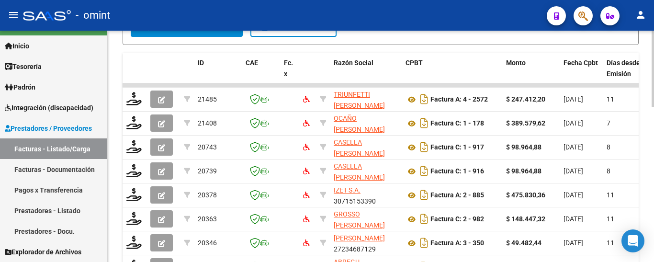
scroll to position [243, 0]
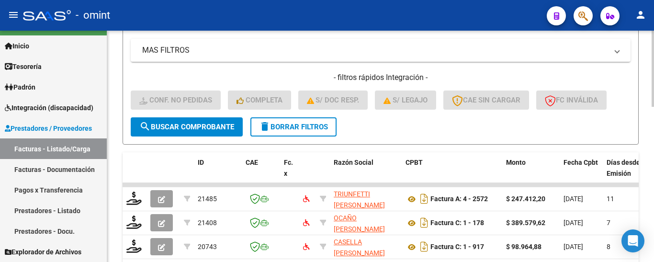
type input "19947"
click at [218, 129] on span "search Buscar Comprobante" at bounding box center [186, 127] width 95 height 9
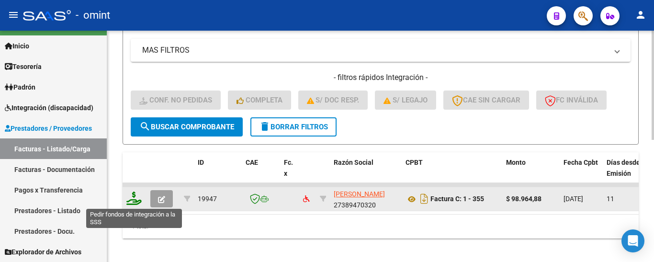
click at [133, 203] on icon at bounding box center [133, 198] width 15 height 13
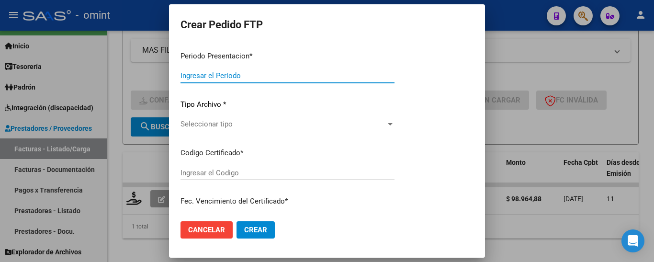
type input "202508"
type input "$ 98.964,88"
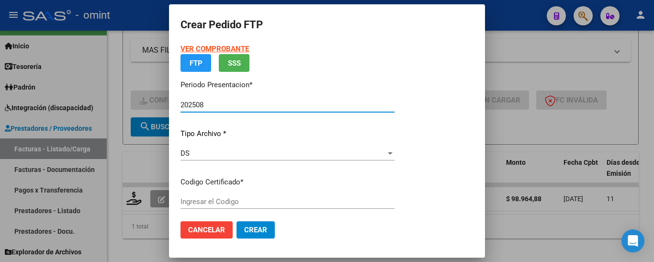
type input "5565519048"
type input "2024-01-16"
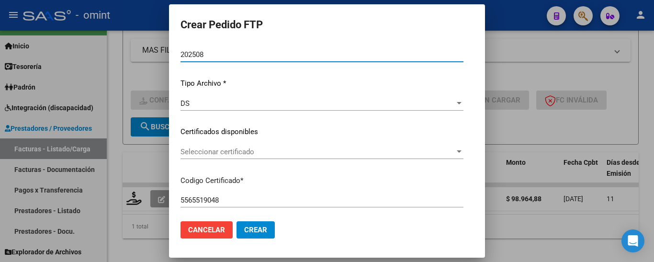
scroll to position [96, 0]
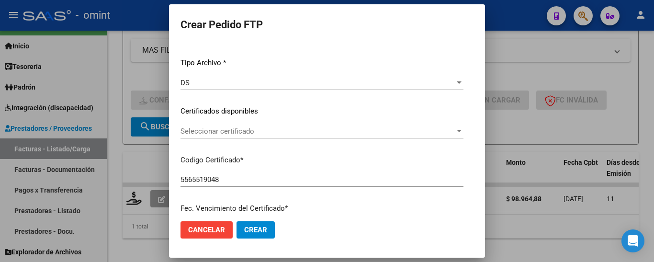
click at [259, 131] on span "Seleccionar certificado" at bounding box center [323, 131] width 332 height 9
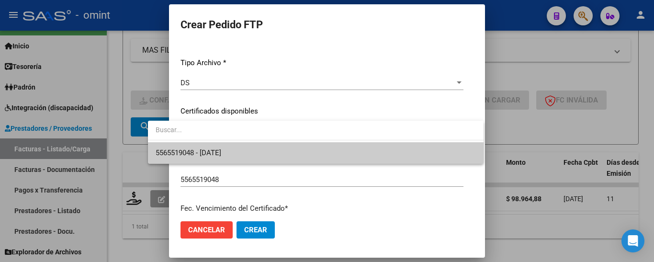
click at [267, 154] on span "5565519048 - 2024-01-16" at bounding box center [316, 153] width 320 height 22
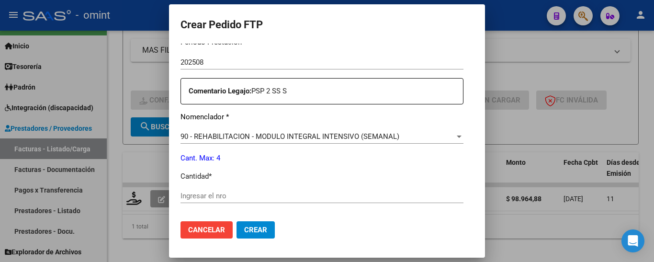
scroll to position [383, 0]
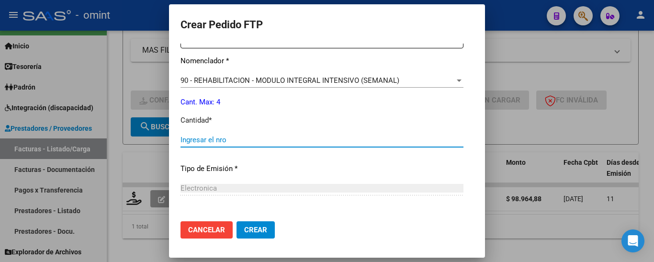
click at [216, 138] on input "Ingresar el nro" at bounding box center [327, 140] width 340 height 9
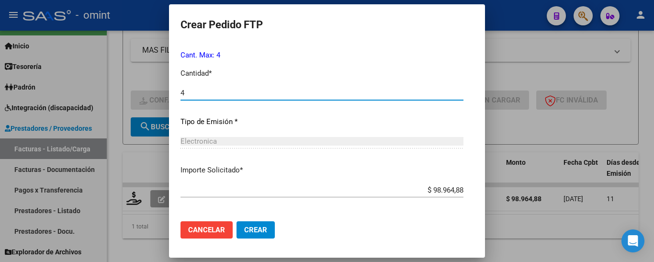
scroll to position [471, 0]
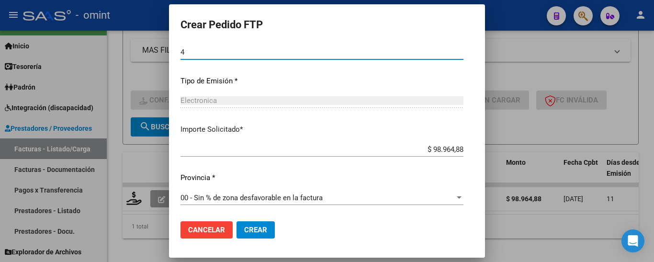
type input "4"
click at [235, 229] on span "Crear" at bounding box center [232, 230] width 23 height 9
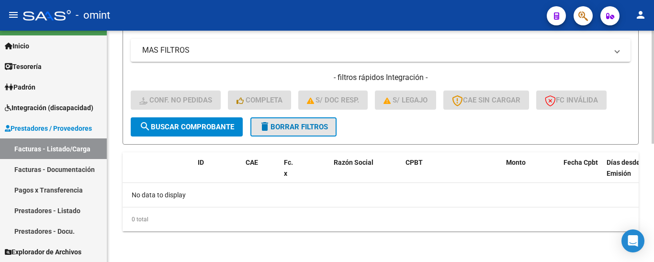
click at [304, 128] on span "delete Borrar Filtros" at bounding box center [293, 127] width 69 height 9
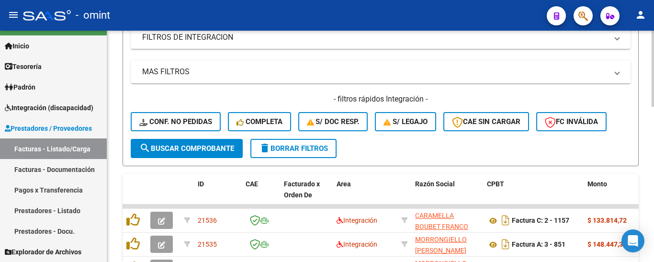
scroll to position [243, 0]
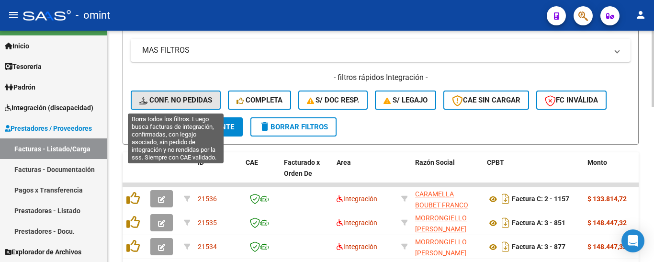
click at [181, 100] on span "Conf. no pedidas" at bounding box center [175, 100] width 73 height 9
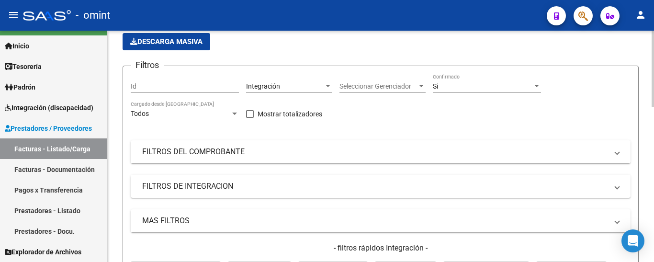
scroll to position [51, 0]
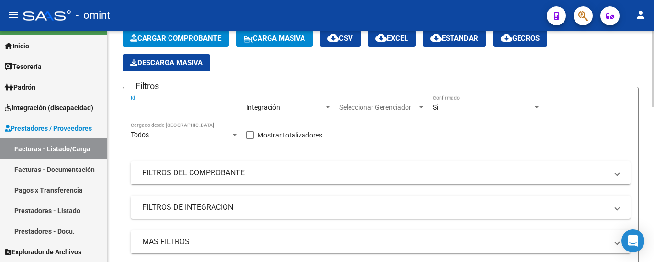
paste input "18245"
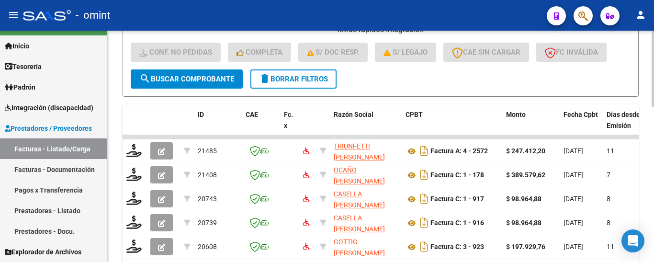
type input "18245"
click at [200, 78] on span "search Buscar Comprobante" at bounding box center [186, 79] width 95 height 9
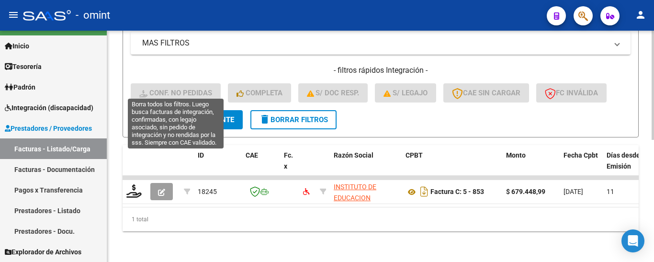
scroll to position [258, 0]
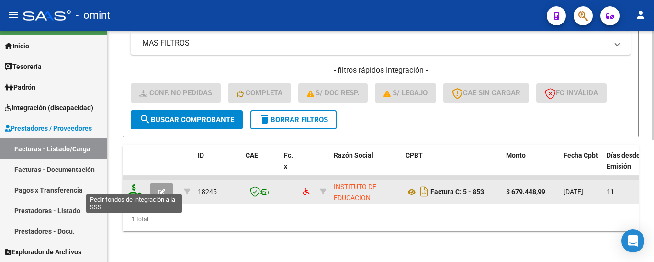
click at [133, 184] on icon at bounding box center [133, 190] width 15 height 13
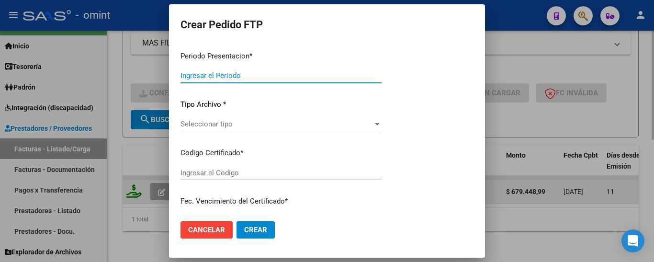
type input "202508"
type input "$ 679.448,99"
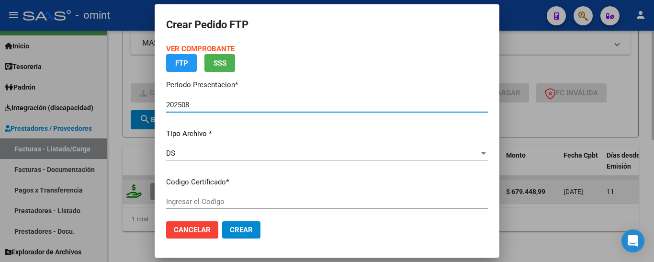
type input "1689511601"
type input "2028-06-26"
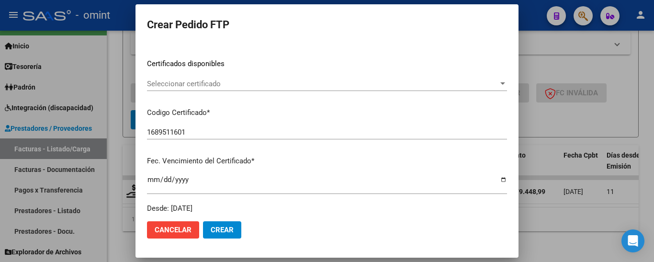
scroll to position [144, 0]
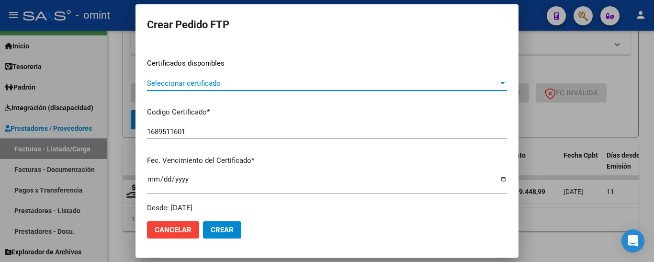
click at [213, 85] on span "Seleccionar certificado" at bounding box center [323, 83] width 352 height 9
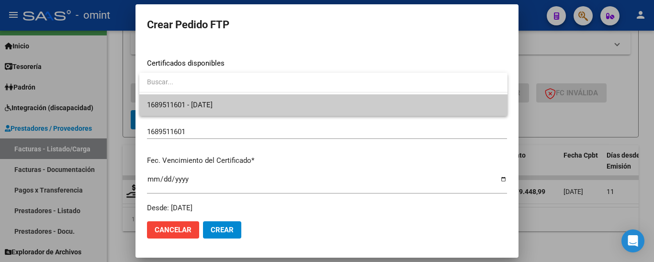
click at [213, 102] on span "1689511601 - 2028-06-26" at bounding box center [180, 105] width 66 height 9
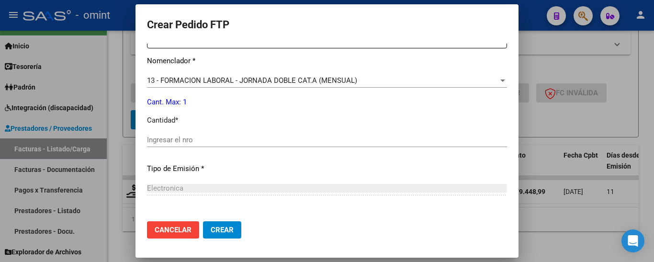
scroll to position [431, 0]
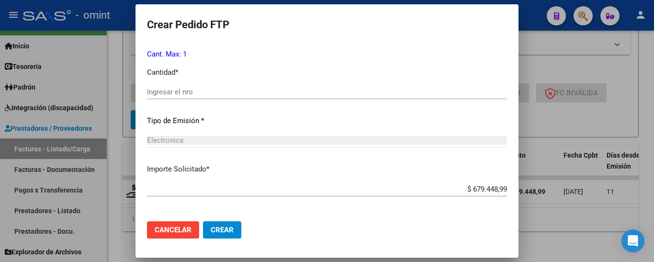
click at [195, 92] on input "Ingresar el nro" at bounding box center [327, 92] width 360 height 9
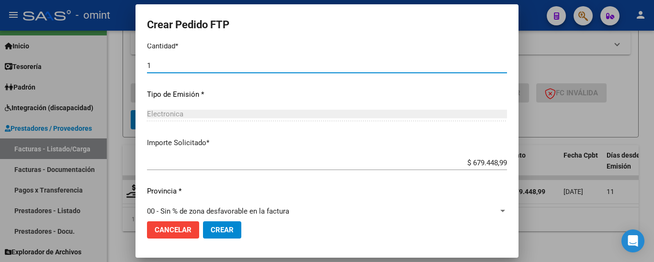
scroll to position [471, 0]
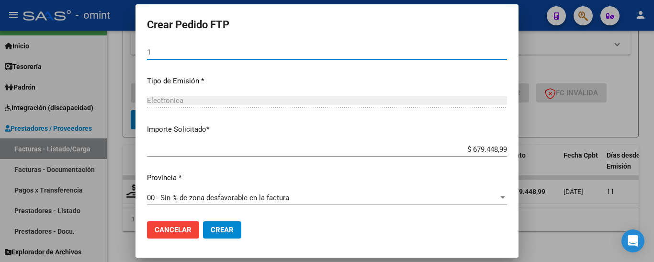
type input "1"
click at [230, 230] on span "Crear" at bounding box center [222, 230] width 23 height 9
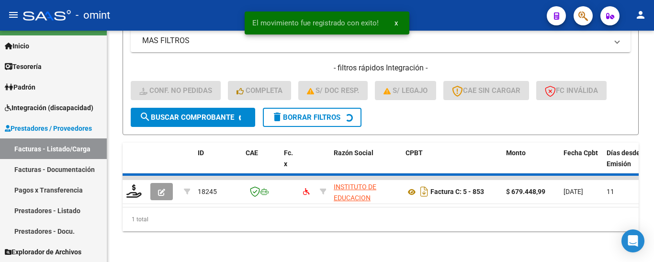
scroll to position [243, 0]
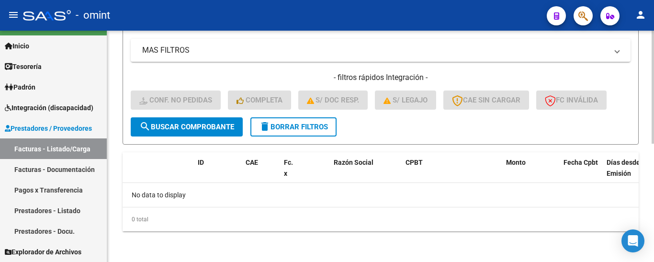
click at [320, 123] on span "delete Borrar Filtros" at bounding box center [293, 127] width 69 height 9
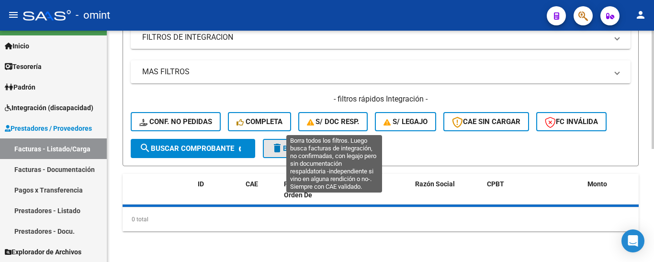
scroll to position [221, 0]
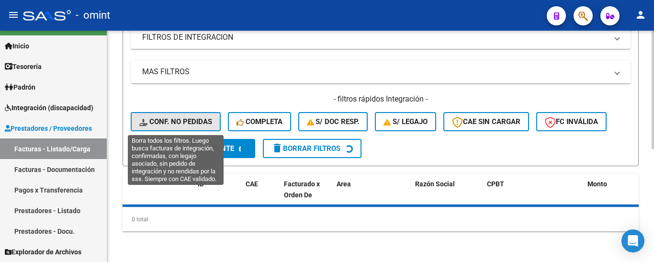
click at [204, 119] on span "Conf. no pedidas" at bounding box center [175, 121] width 73 height 9
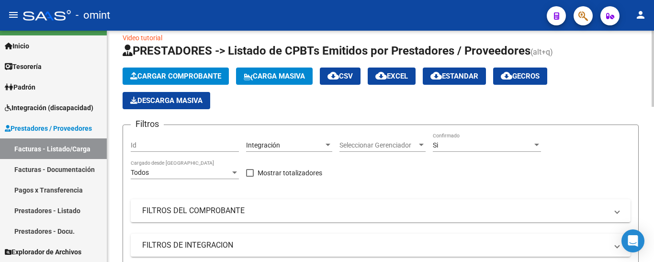
scroll to position [0, 0]
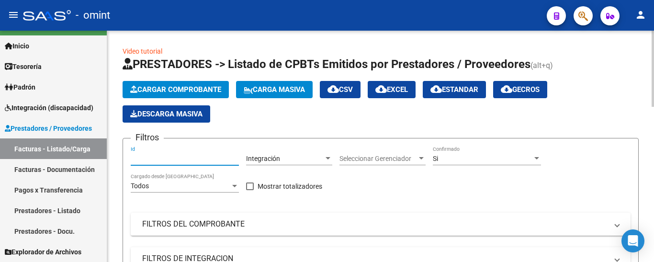
paste input "21498"
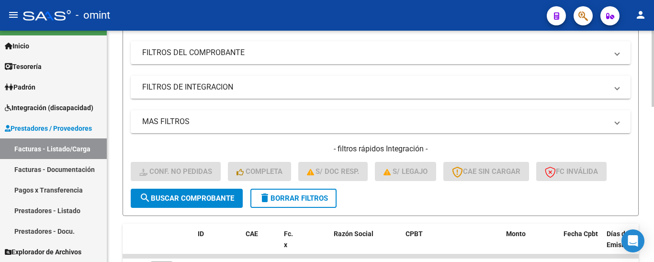
scroll to position [192, 0]
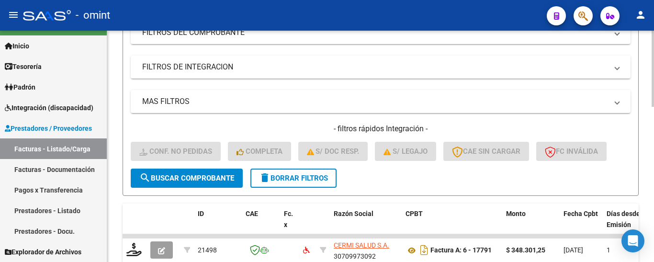
type input "21498"
click at [184, 177] on span "search Buscar Comprobante" at bounding box center [186, 178] width 95 height 9
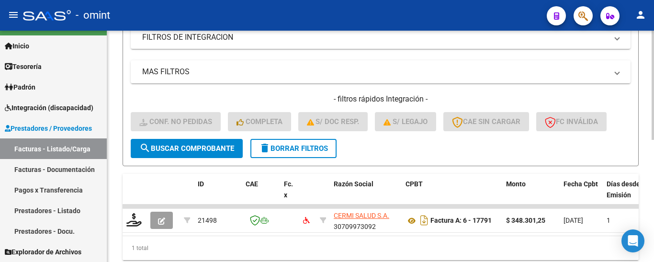
scroll to position [258, 0]
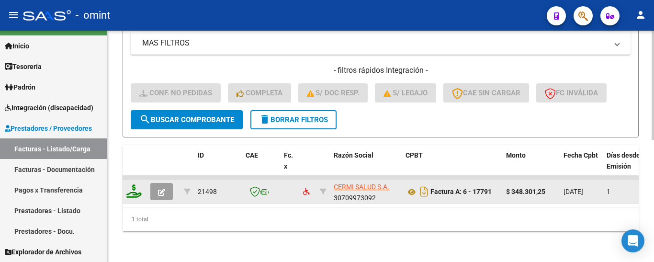
click at [133, 186] on icon at bounding box center [133, 190] width 15 height 13
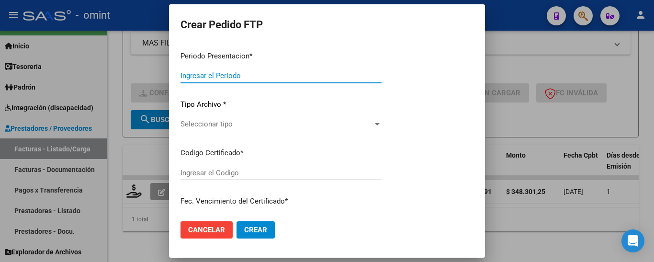
type input "202508"
type input "$ 348.301,25"
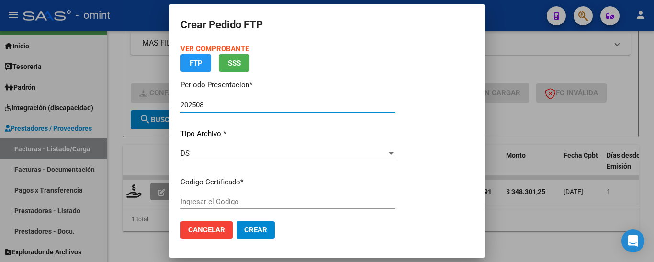
type input "5954941800"
type input "2027-10-27"
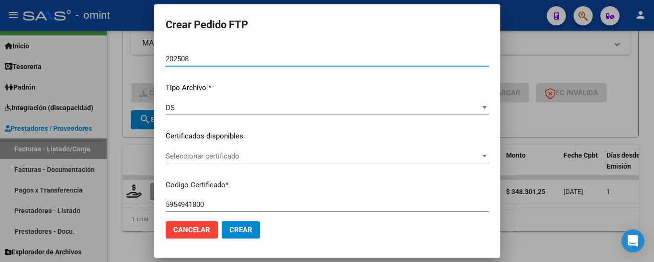
scroll to position [73, 0]
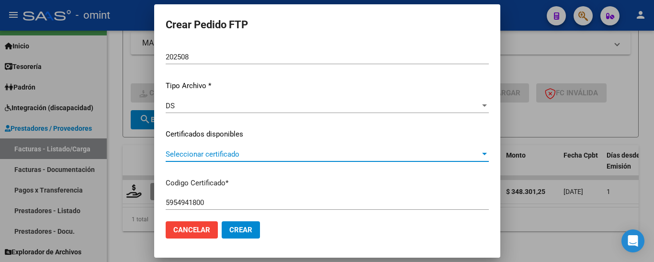
click at [275, 155] on span "Seleccionar certificado" at bounding box center [323, 154] width 326 height 9
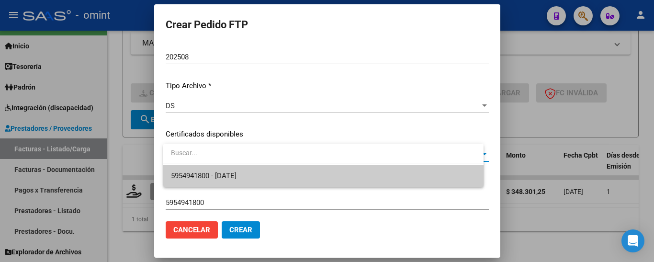
click at [277, 165] on div "5954941800 - 2027-10-27" at bounding box center [323, 165] width 321 height 43
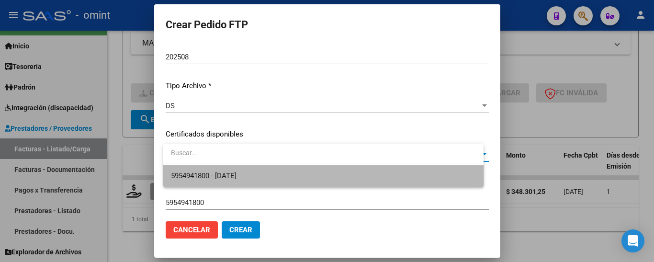
click at [285, 178] on span "5954941800 - 2027-10-27" at bounding box center [323, 176] width 305 height 22
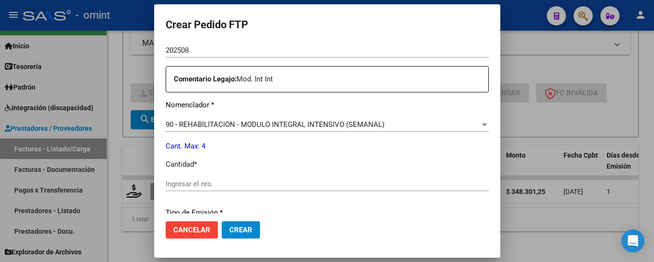
scroll to position [360, 0]
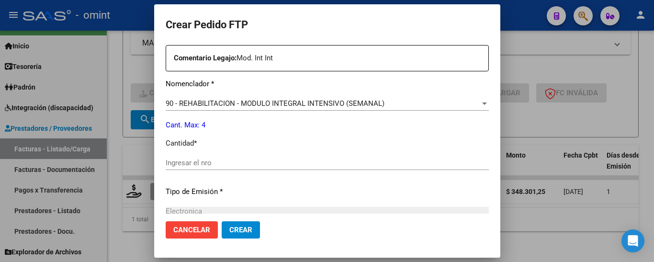
click at [224, 162] on input "Ingresar el nro" at bounding box center [327, 163] width 335 height 9
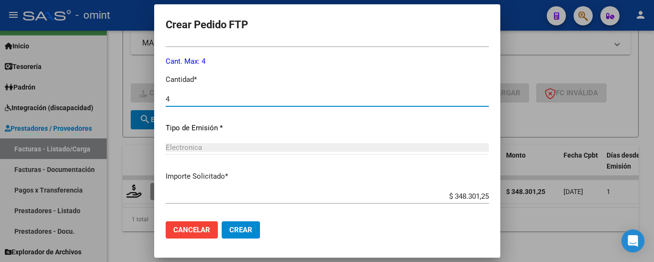
scroll to position [471, 0]
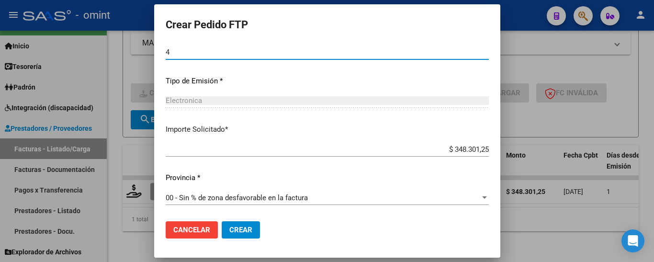
type input "4"
click at [247, 234] on span "Crear" at bounding box center [235, 230] width 23 height 9
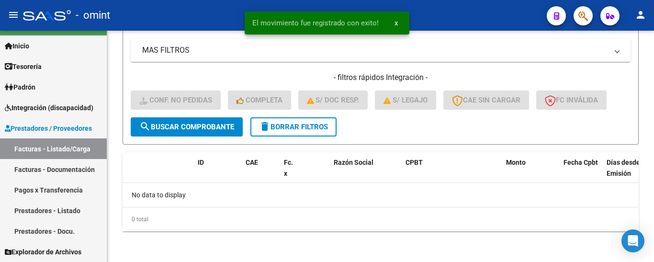
scroll to position [243, 0]
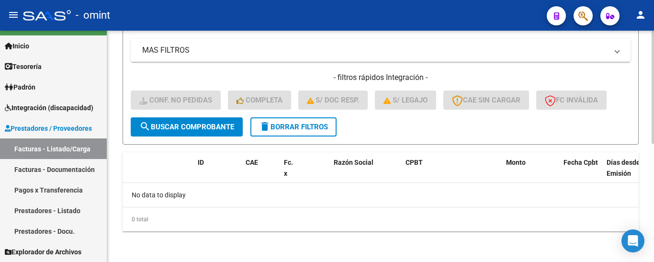
click at [306, 127] on span "delete Borrar Filtros" at bounding box center [293, 127] width 69 height 9
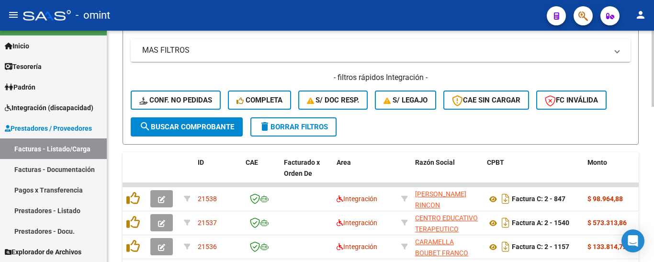
click at [311, 125] on span "delete Borrar Filtros" at bounding box center [293, 127] width 69 height 9
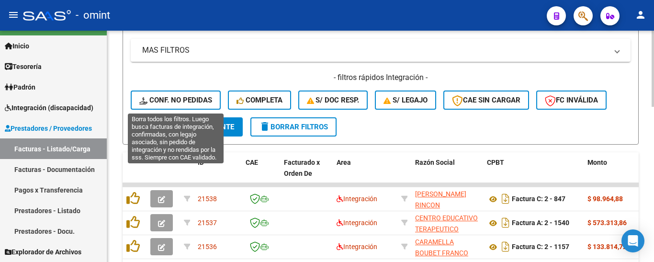
click at [193, 99] on span "Conf. no pedidas" at bounding box center [175, 100] width 73 height 9
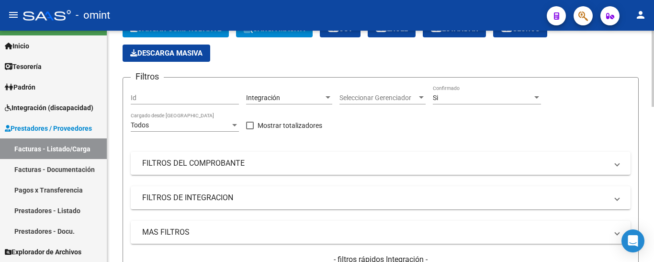
scroll to position [0, 0]
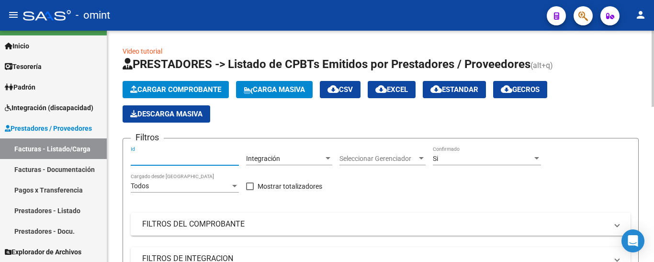
paste input "21426"
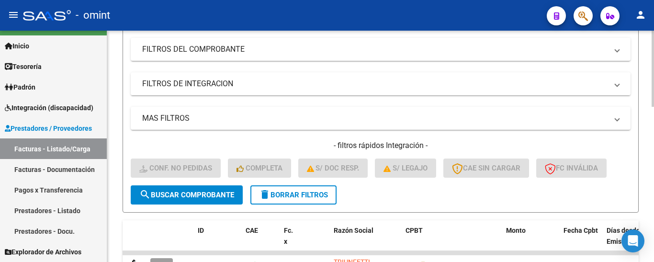
scroll to position [192, 0]
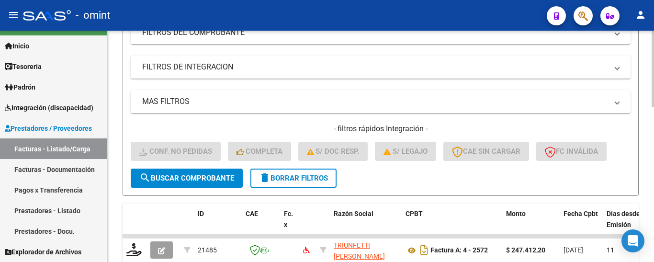
type input "21426"
click at [213, 174] on span "search Buscar Comprobante" at bounding box center [186, 178] width 95 height 9
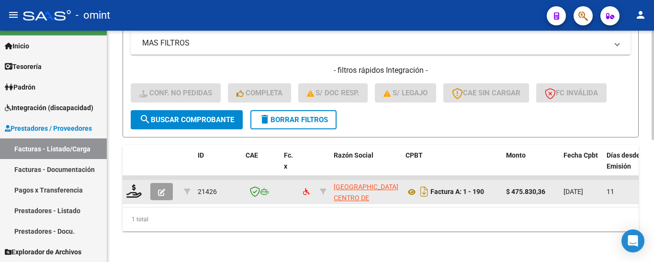
scroll to position [258, 0]
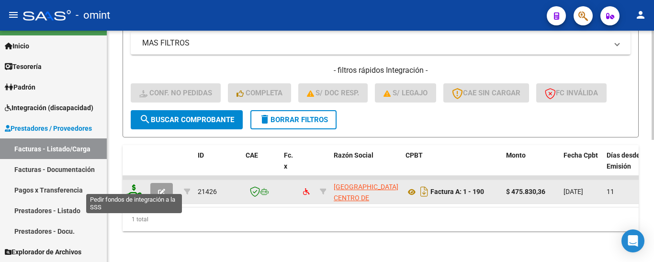
click at [136, 184] on icon at bounding box center [133, 190] width 15 height 13
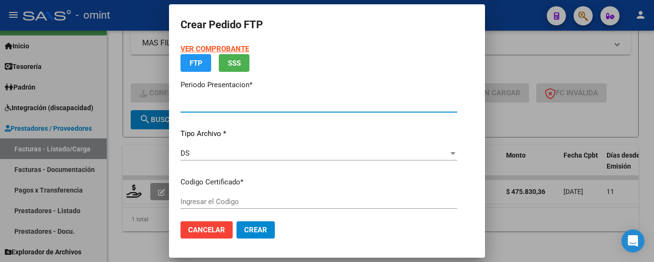
type input "202508"
type input "$ 475.830,36"
type input "5954941800"
type input "2027-10-27"
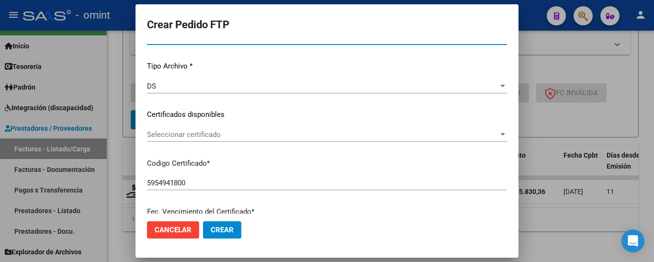
scroll to position [96, 0]
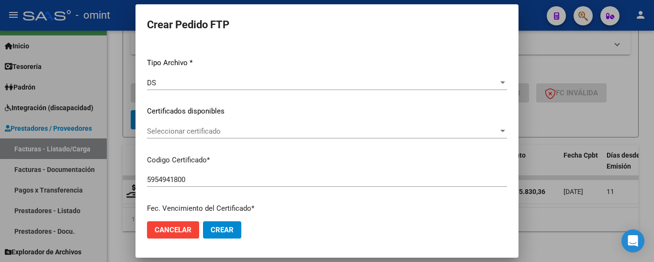
click at [241, 134] on span "Seleccionar certificado" at bounding box center [323, 131] width 352 height 9
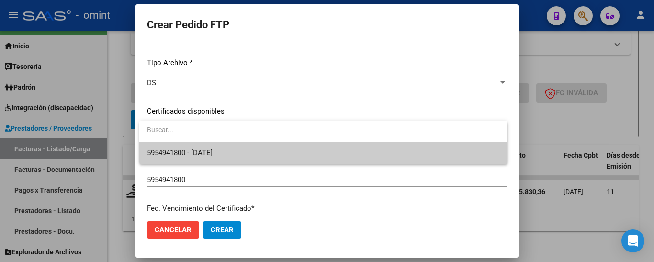
click at [241, 152] on span "5954941800 - 2027-10-27" at bounding box center [323, 153] width 353 height 22
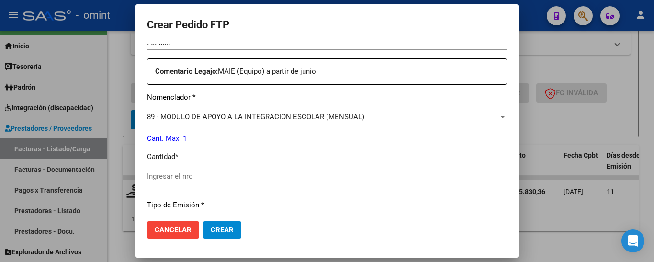
scroll to position [328, 0]
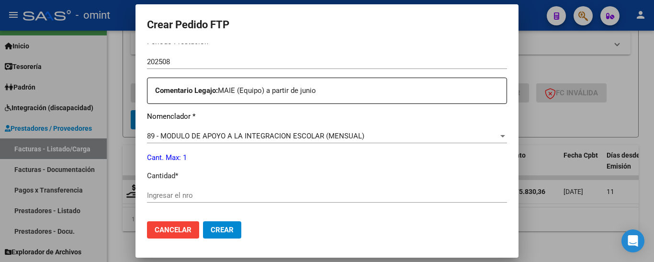
click at [212, 192] on input "Ingresar el nro" at bounding box center [327, 195] width 360 height 9
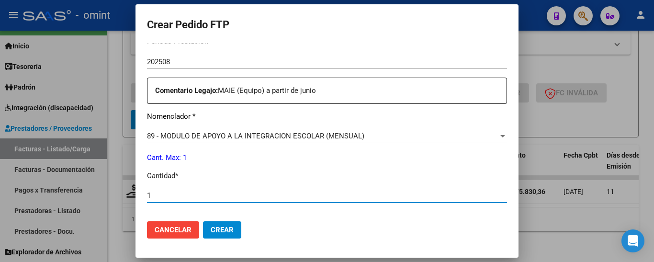
type input "1"
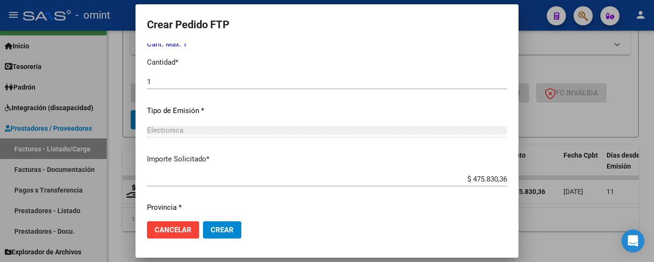
scroll to position [471, 0]
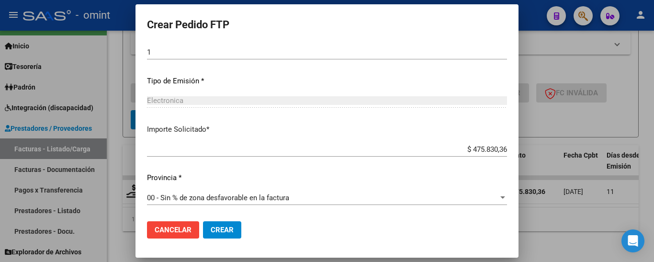
click at [220, 229] on span "Crear" at bounding box center [222, 230] width 23 height 9
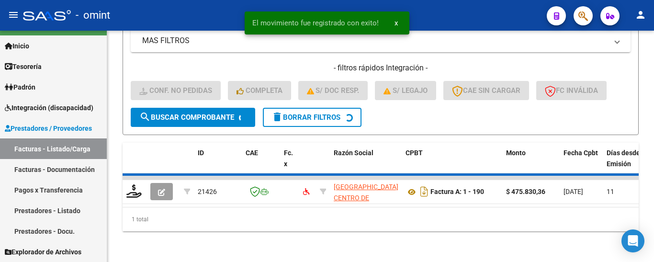
scroll to position [243, 0]
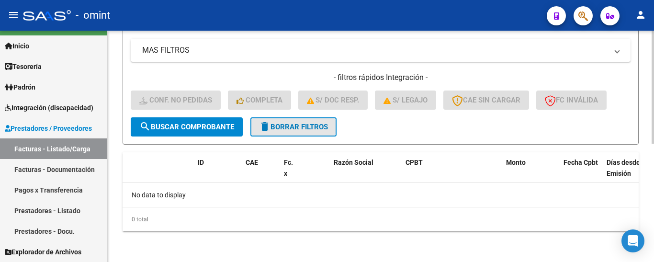
click at [293, 128] on span "delete Borrar Filtros" at bounding box center [293, 127] width 69 height 9
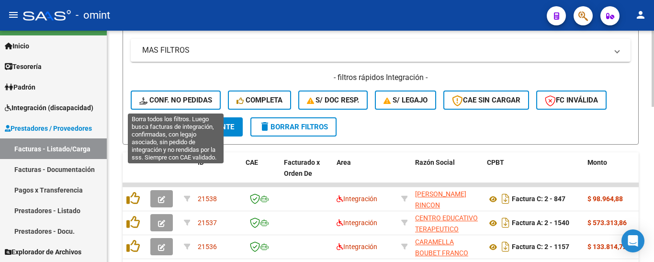
click at [180, 100] on span "Conf. no pedidas" at bounding box center [175, 100] width 73 height 9
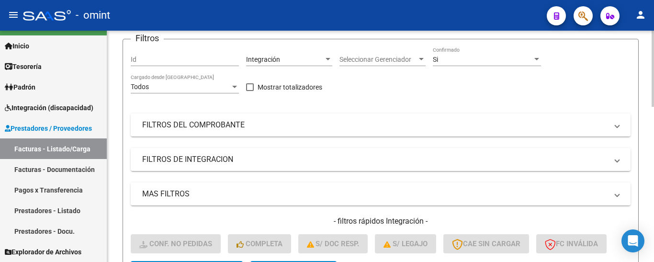
scroll to position [51, 0]
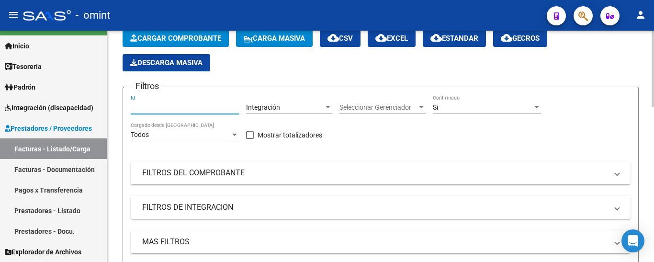
paste input "18636"
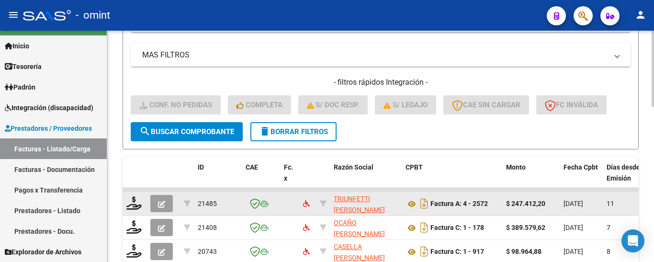
scroll to position [243, 0]
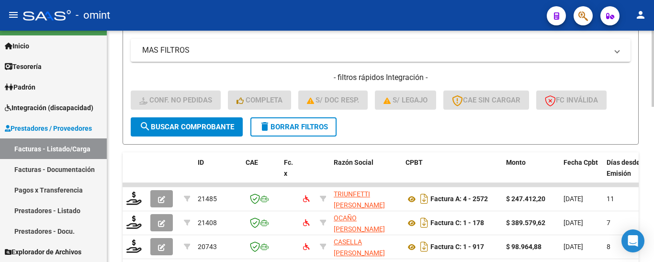
type input "18636"
click at [212, 123] on span "search Buscar Comprobante" at bounding box center [186, 127] width 95 height 9
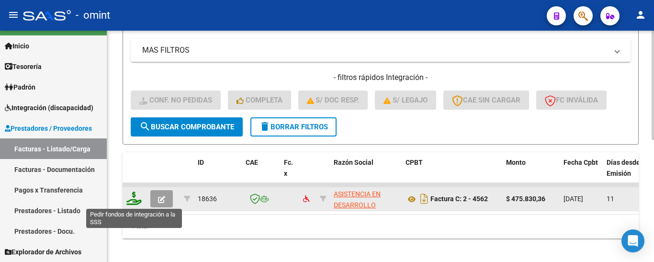
click at [135, 200] on icon at bounding box center [133, 198] width 15 height 13
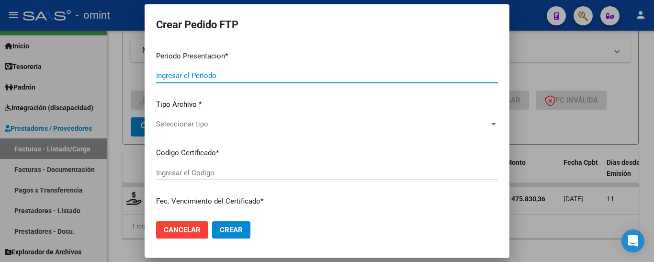
type input "202508"
type input "$ 475.830,36"
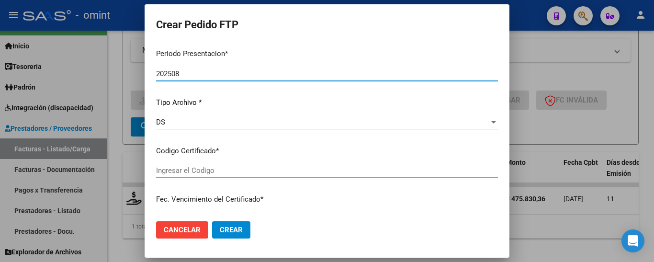
type input "853998219"
type input "2026-01-16"
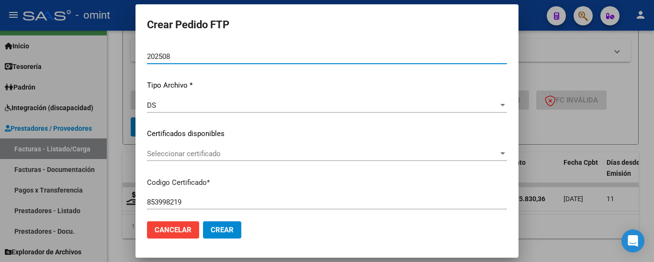
click at [270, 155] on span "Seleccionar certificado" at bounding box center [323, 153] width 352 height 9
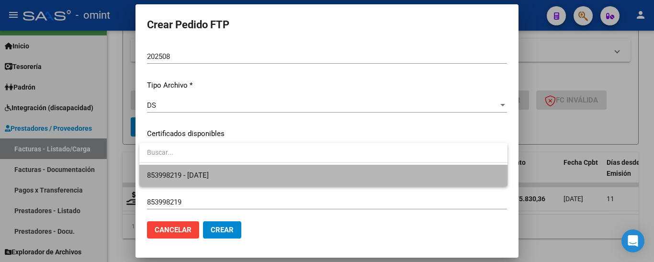
click at [274, 173] on span "853998219 - 2026-01-16" at bounding box center [323, 176] width 353 height 22
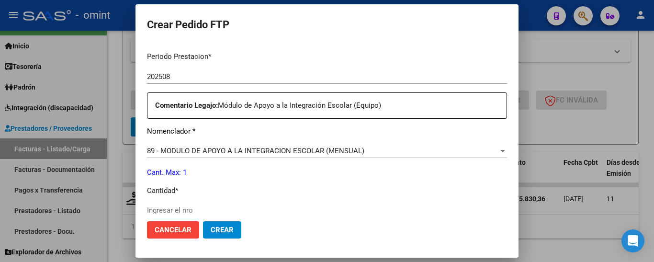
scroll to position [361, 0]
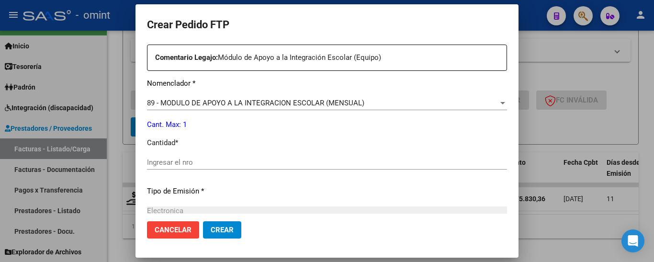
click at [208, 162] on input "Ingresar el nro" at bounding box center [327, 162] width 360 height 9
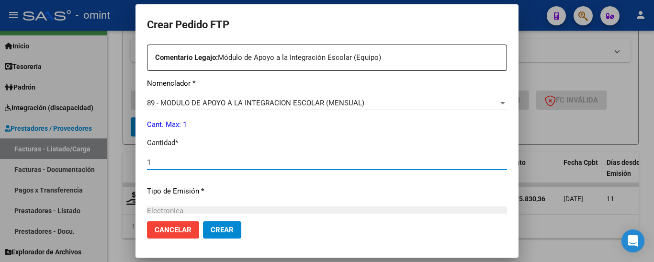
scroll to position [471, 0]
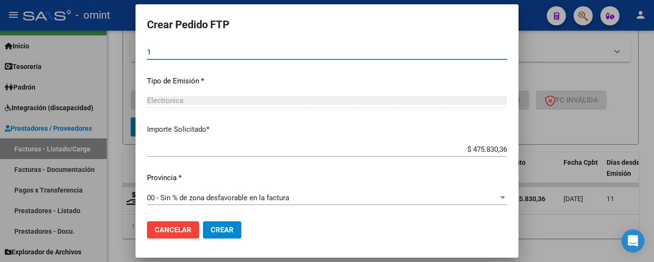
type input "1"
click at [227, 227] on span "Crear" at bounding box center [222, 230] width 23 height 9
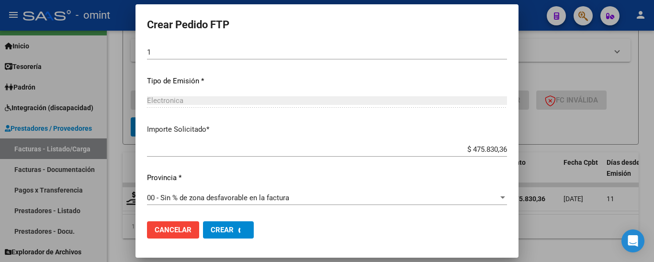
scroll to position [0, 0]
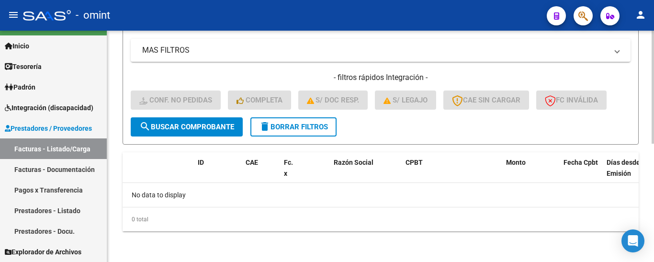
click at [296, 125] on span "delete Borrar Filtros" at bounding box center [293, 127] width 69 height 9
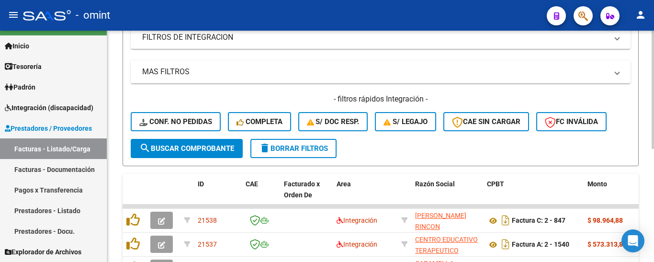
scroll to position [243, 0]
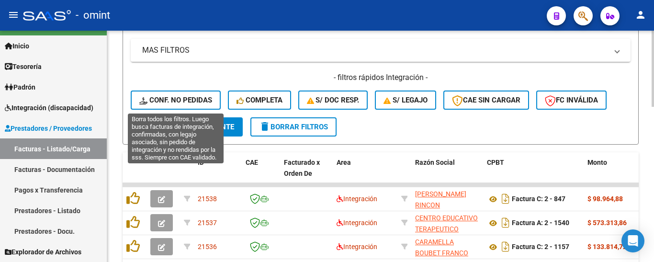
click at [207, 97] on span "Conf. no pedidas" at bounding box center [175, 100] width 73 height 9
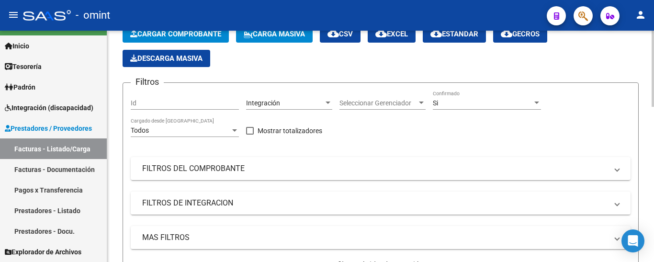
scroll to position [51, 0]
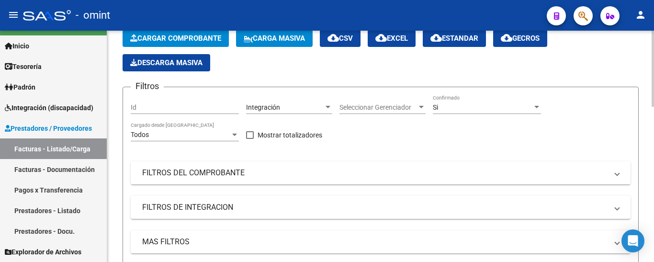
drag, startPoint x: 200, startPoint y: 112, endPoint x: 167, endPoint y: 108, distance: 33.3
paste input "19648"
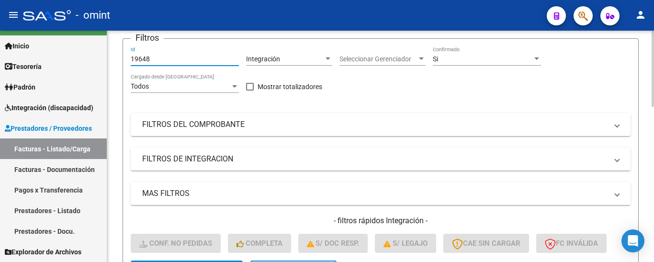
scroll to position [195, 0]
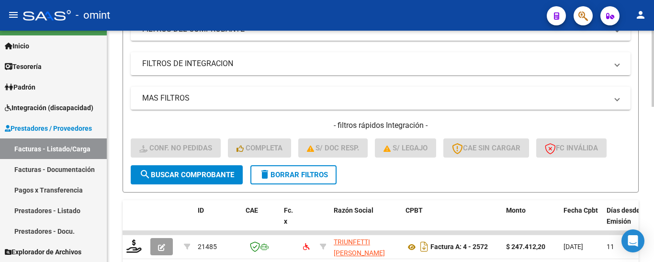
type input "19648"
click at [194, 171] on span "search Buscar Comprobante" at bounding box center [186, 175] width 95 height 9
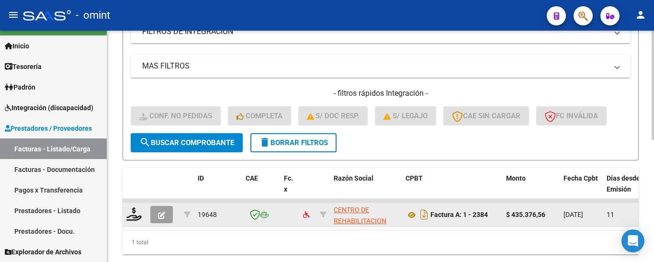
scroll to position [258, 0]
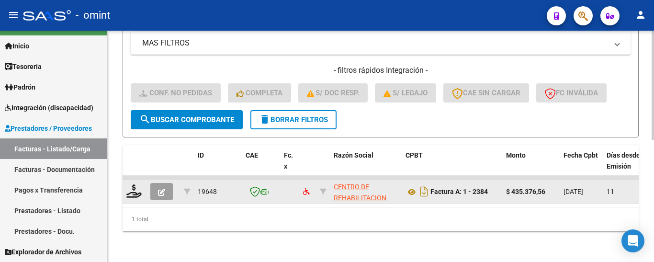
click at [134, 191] on div at bounding box center [134, 191] width 16 height 15
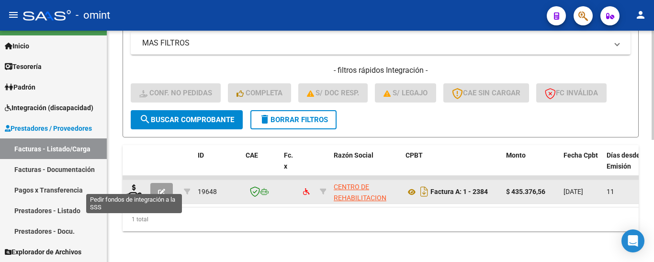
click at [146, 184] on datatable-body-cell at bounding box center [135, 191] width 24 height 23
click at [138, 184] on icon at bounding box center [133, 190] width 15 height 13
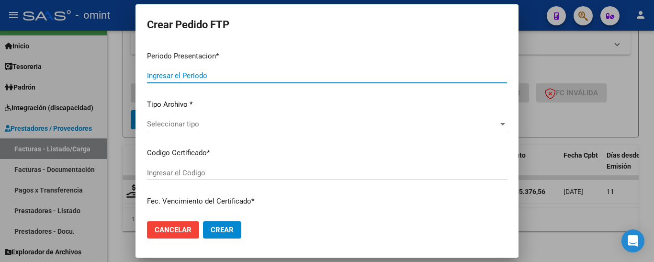
type input "202508"
type input "$ 435.376,56"
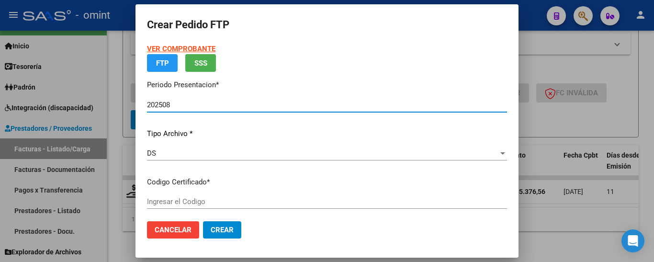
type input "853998219"
type input "2026-01-16"
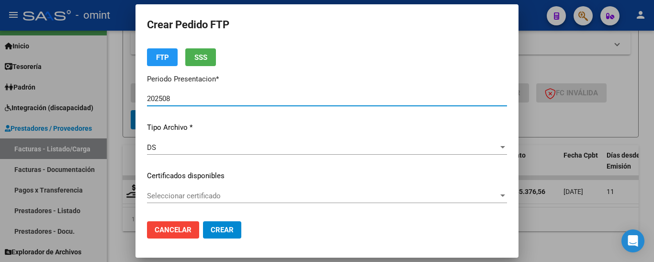
scroll to position [48, 0]
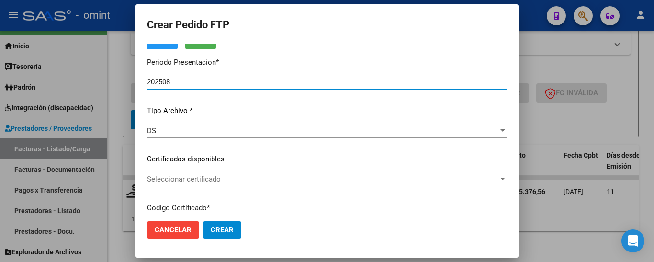
click at [300, 182] on span "Seleccionar certificado" at bounding box center [323, 179] width 352 height 9
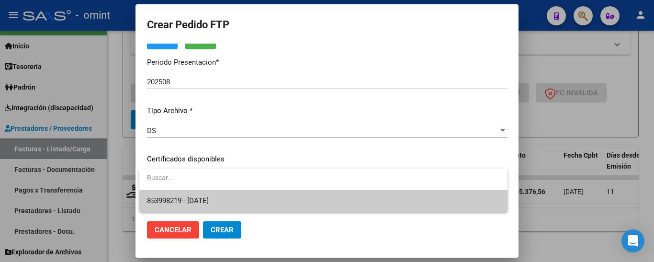
click at [310, 198] on span "853998219 - 2026-01-16" at bounding box center [323, 201] width 353 height 22
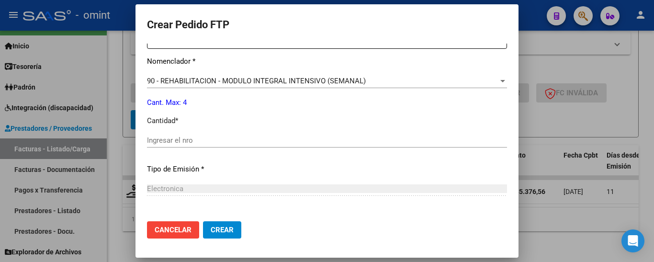
scroll to position [383, 0]
click at [239, 141] on input "Ingresar el nro" at bounding box center [327, 140] width 360 height 9
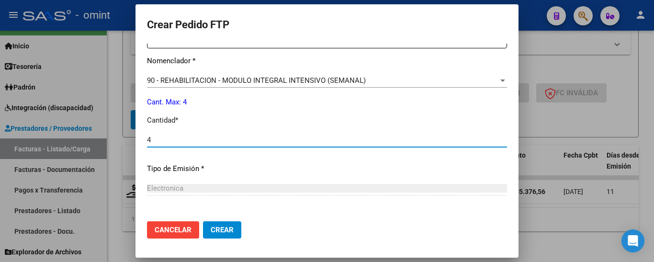
scroll to position [471, 0]
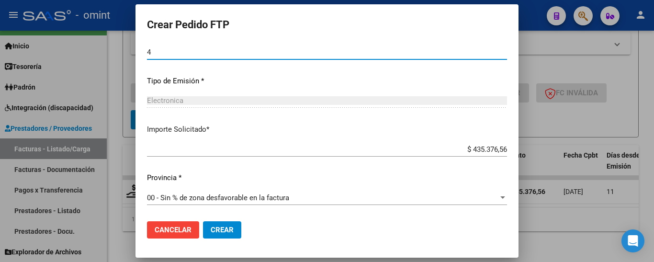
type input "4"
click at [235, 232] on button "Crear" at bounding box center [222, 229] width 38 height 17
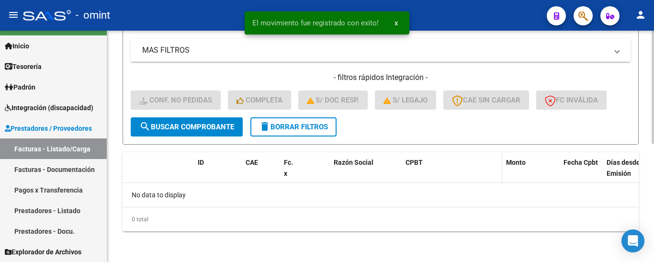
scroll to position [243, 0]
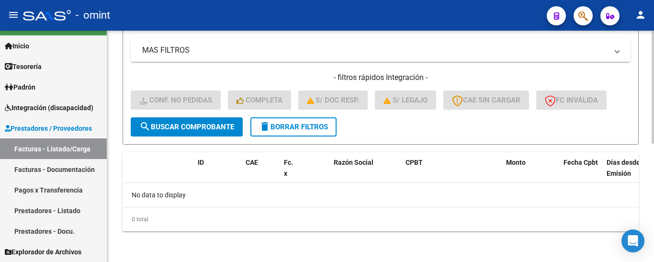
click at [275, 127] on span "delete Borrar Filtros" at bounding box center [293, 127] width 69 height 9
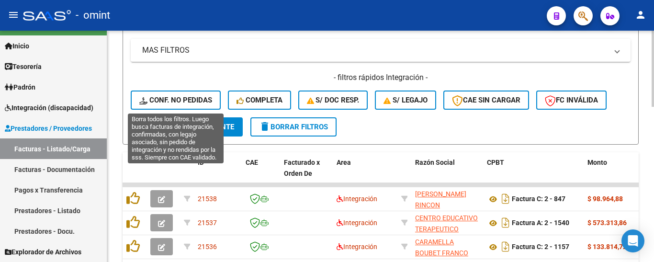
click at [188, 97] on span "Conf. no pedidas" at bounding box center [175, 100] width 73 height 9
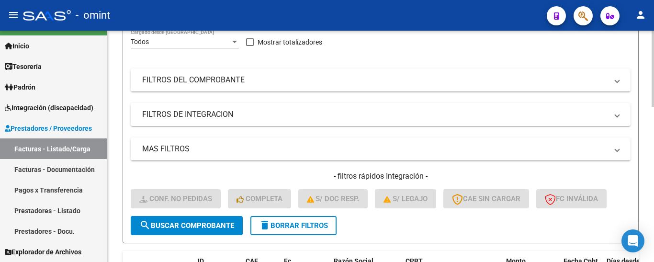
scroll to position [51, 0]
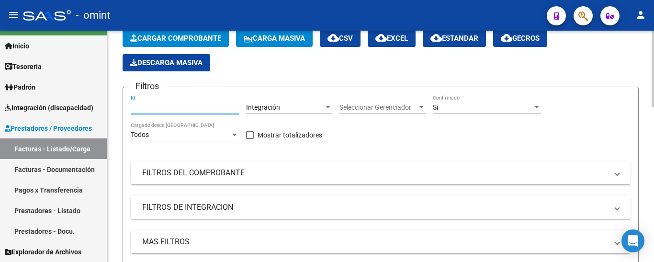
paste input "19334"
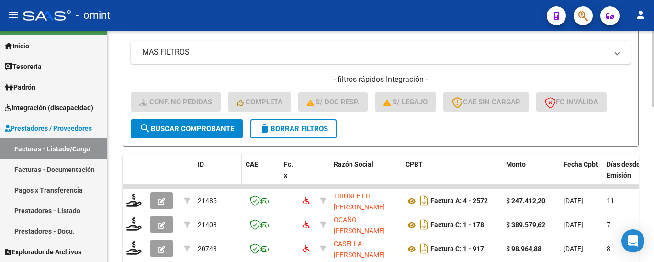
scroll to position [243, 0]
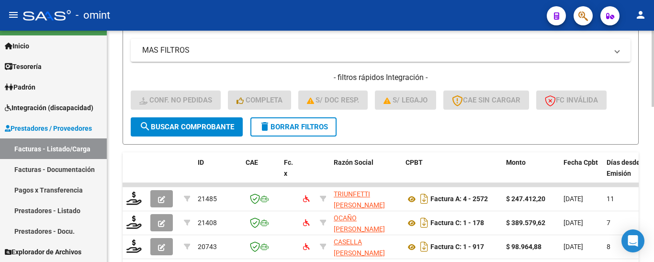
type input "19334"
click at [221, 121] on button "search Buscar Comprobante" at bounding box center [187, 126] width 112 height 19
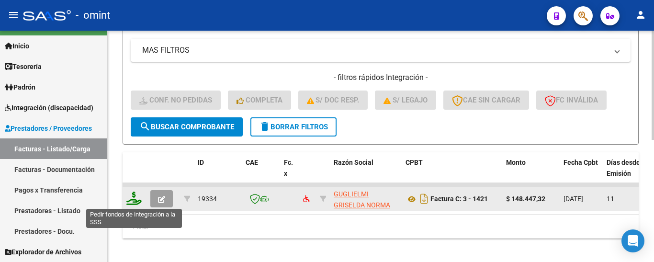
click at [129, 202] on icon at bounding box center [133, 198] width 15 height 13
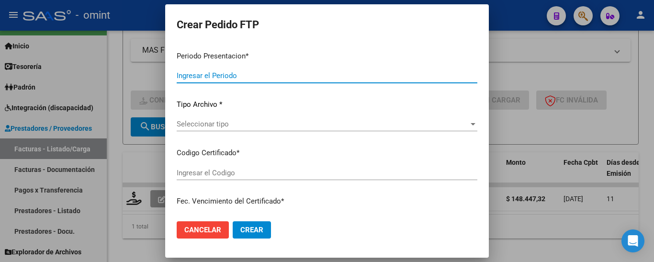
type input "202508"
type input "$ 148.447,32"
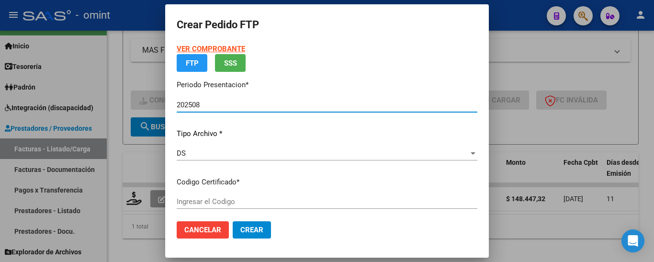
type input "5851363229"
type input "[DATE]"
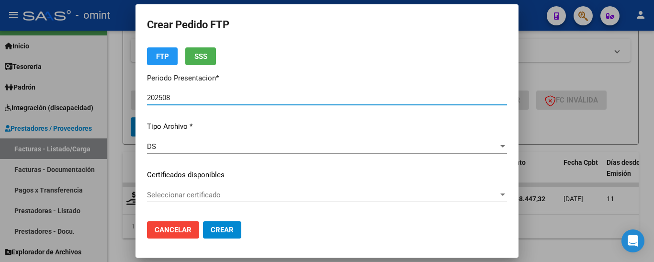
scroll to position [48, 0]
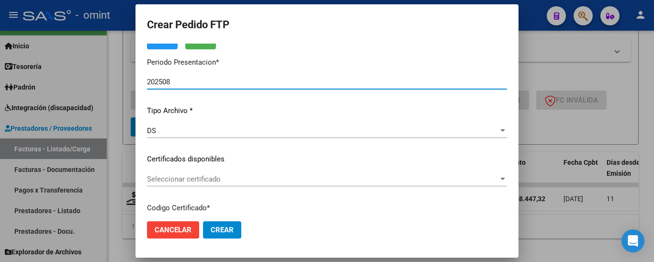
click at [321, 177] on span "Seleccionar certificado" at bounding box center [323, 179] width 352 height 9
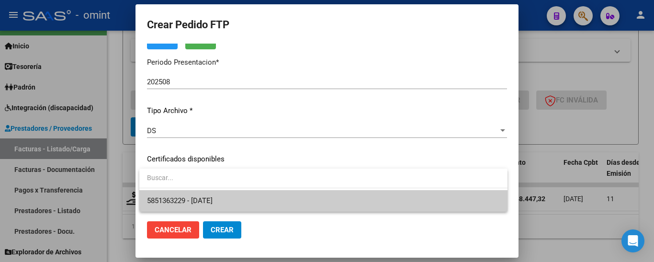
click at [332, 200] on span "5851363229 - [DATE]" at bounding box center [323, 201] width 353 height 22
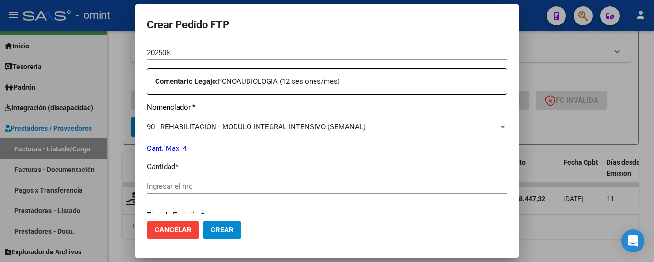
scroll to position [383, 0]
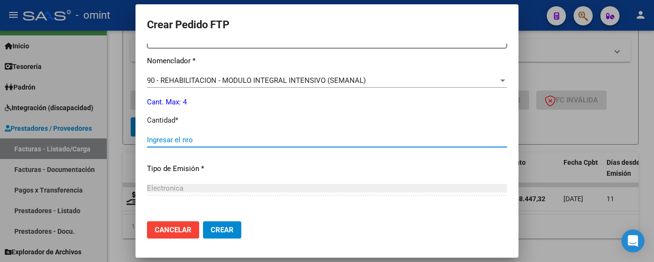
click at [236, 143] on input "Ingresar el nro" at bounding box center [327, 140] width 360 height 9
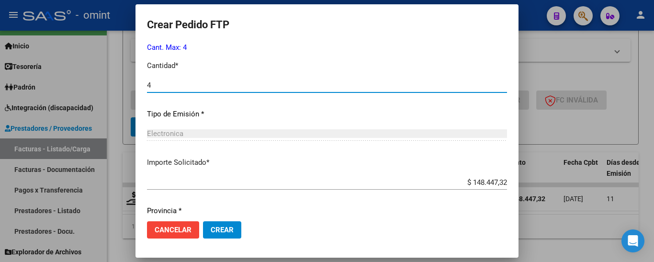
scroll to position [471, 0]
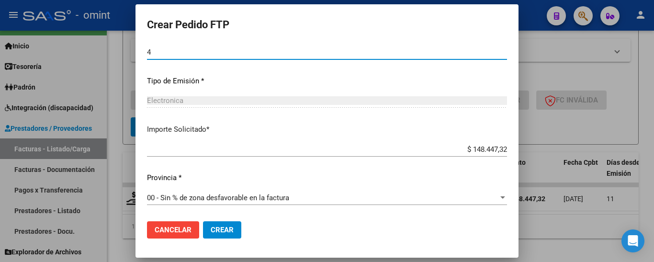
type input "4"
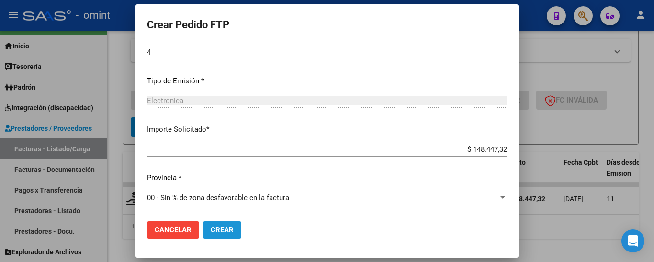
click at [231, 228] on span "Crear" at bounding box center [222, 230] width 23 height 9
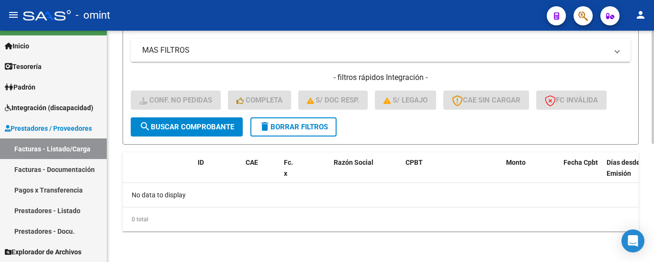
click at [304, 130] on span "delete Borrar Filtros" at bounding box center [293, 127] width 69 height 9
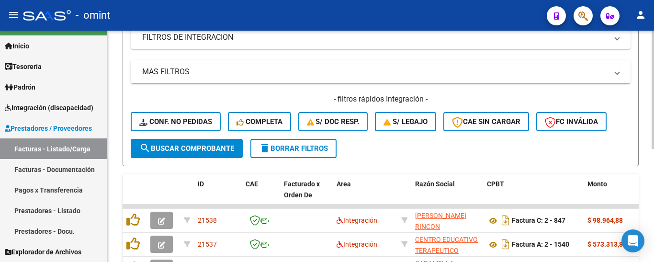
scroll to position [243, 0]
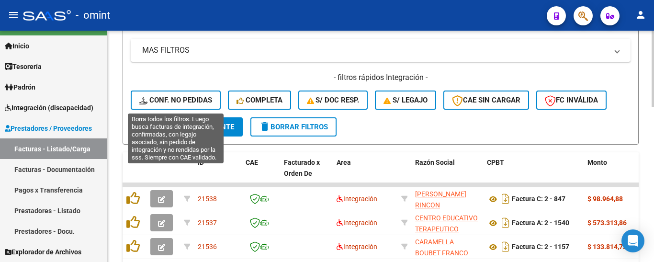
click at [195, 99] on span "Conf. no pedidas" at bounding box center [175, 100] width 73 height 9
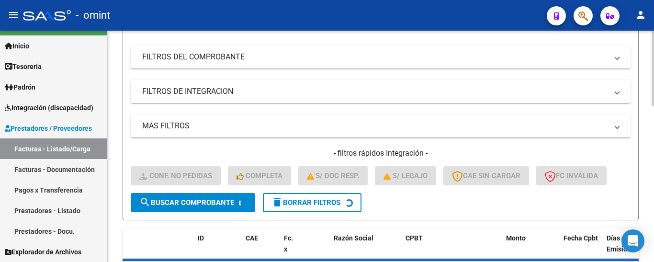
scroll to position [51, 0]
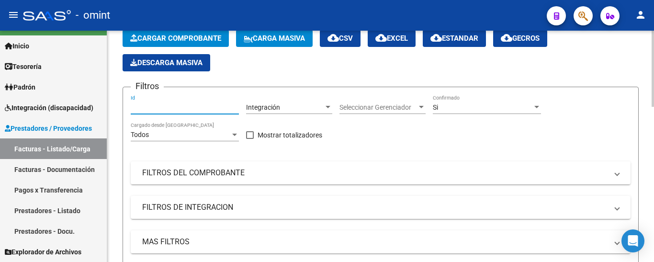
paste input "19024"
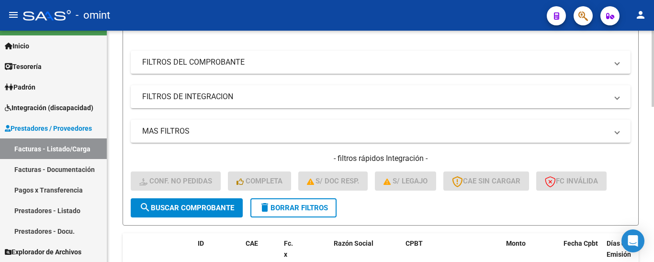
scroll to position [339, 0]
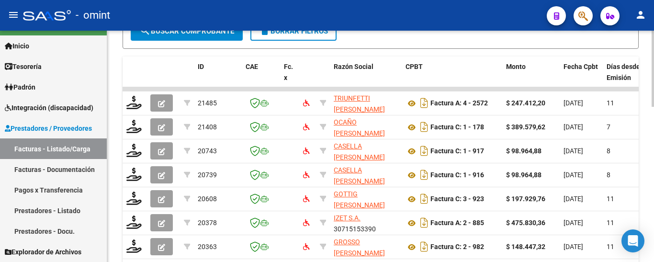
type input "19024"
click at [205, 31] on span "search Buscar Comprobante" at bounding box center [186, 31] width 95 height 9
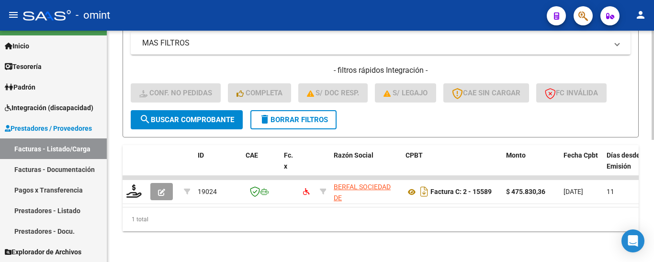
scroll to position [258, 0]
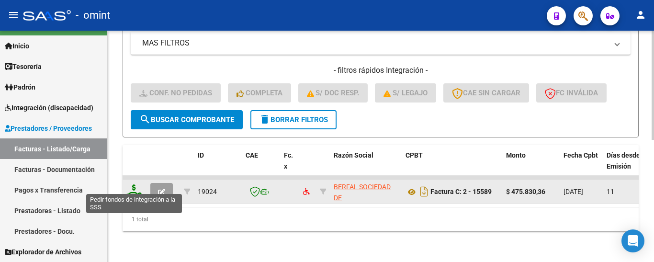
click at [137, 184] on icon at bounding box center [133, 190] width 15 height 13
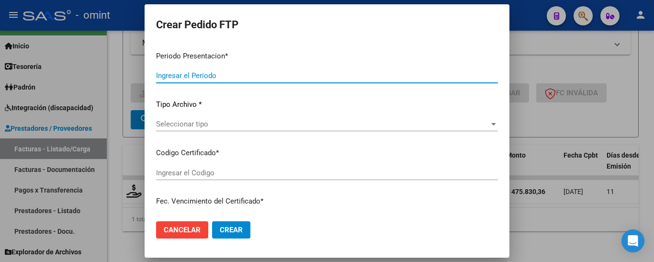
type input "202508"
type input "$ 475.830,36"
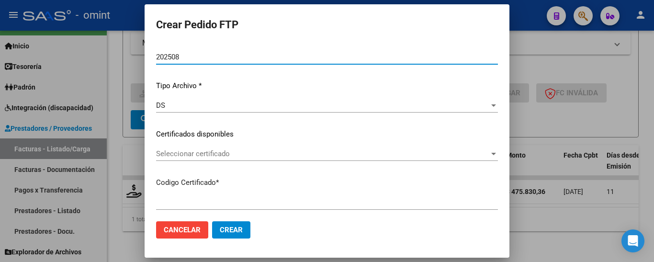
type input "5851363229"
type input "[DATE]"
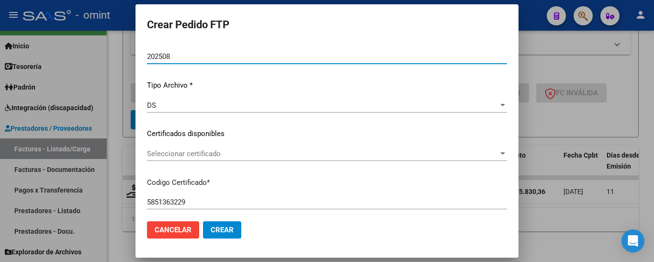
click at [298, 156] on span "Seleccionar certificado" at bounding box center [323, 153] width 352 height 9
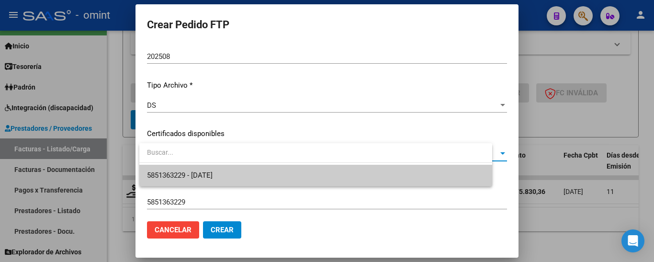
click at [304, 175] on span "5851363229 - [DATE]" at bounding box center [316, 176] width 338 height 22
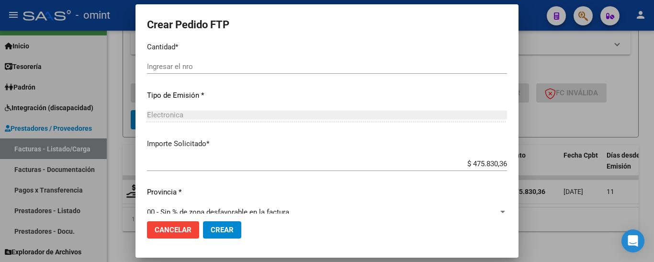
scroll to position [409, 0]
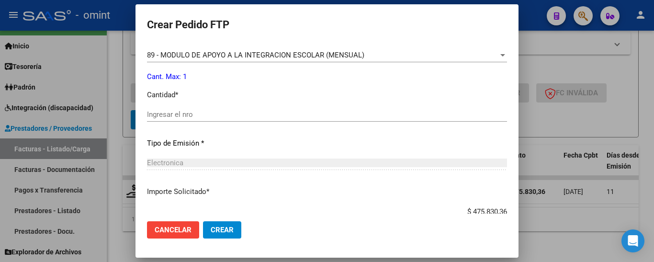
click at [231, 110] on input "Ingresar el nro" at bounding box center [327, 114] width 360 height 9
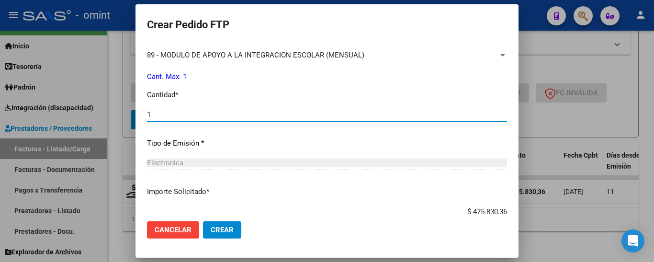
type input "1"
click at [232, 231] on span "Crear" at bounding box center [222, 230] width 23 height 9
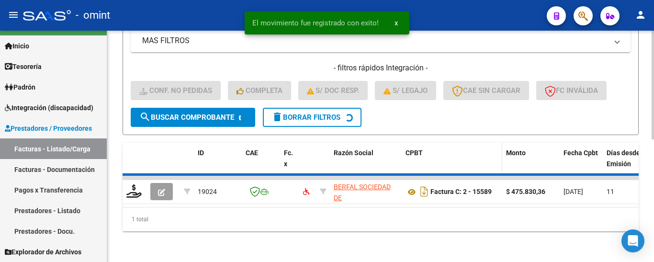
scroll to position [243, 0]
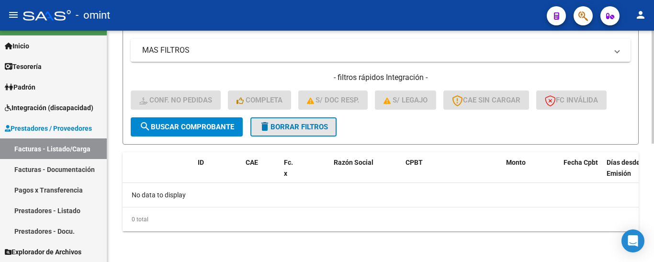
click at [284, 121] on button "delete Borrar Filtros" at bounding box center [294, 126] width 86 height 19
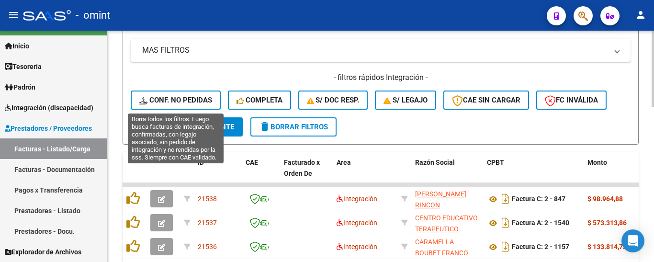
click at [187, 101] on span "Conf. no pedidas" at bounding box center [175, 100] width 73 height 9
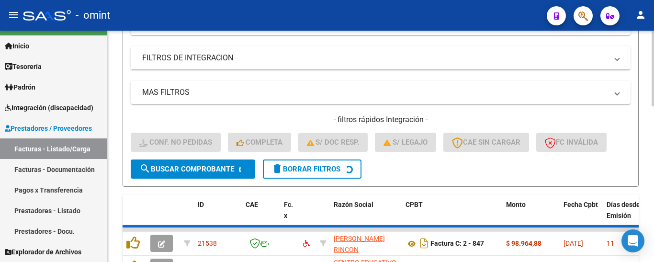
scroll to position [51, 0]
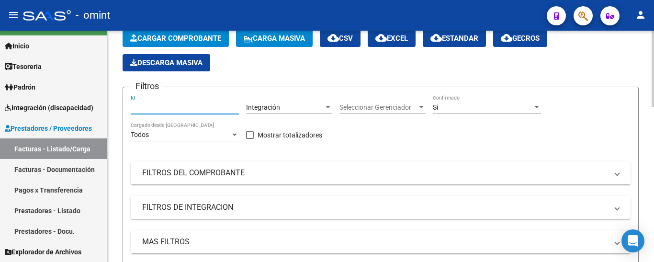
paste input "18591"
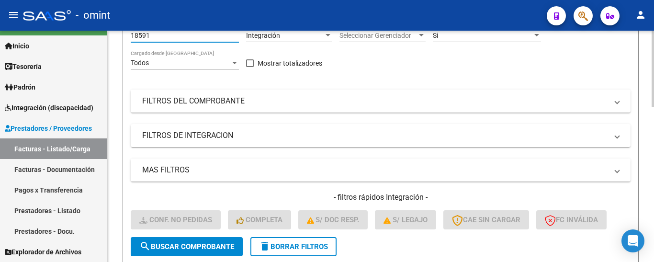
scroll to position [195, 0]
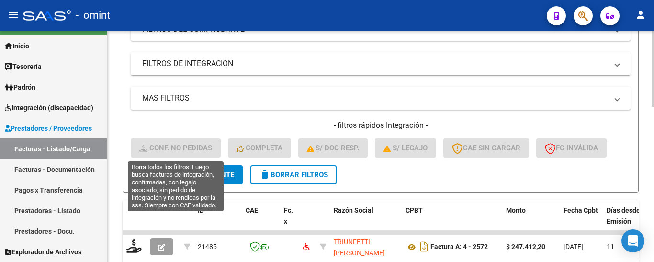
type input "18591"
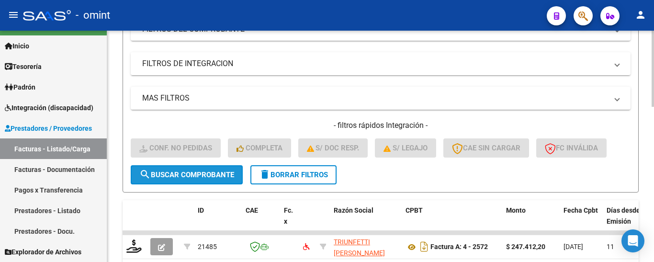
click at [222, 172] on span "search Buscar Comprobante" at bounding box center [186, 175] width 95 height 9
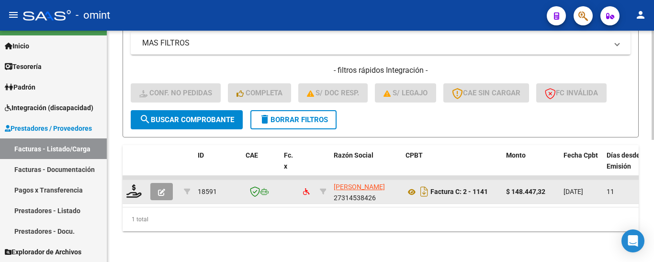
scroll to position [258, 0]
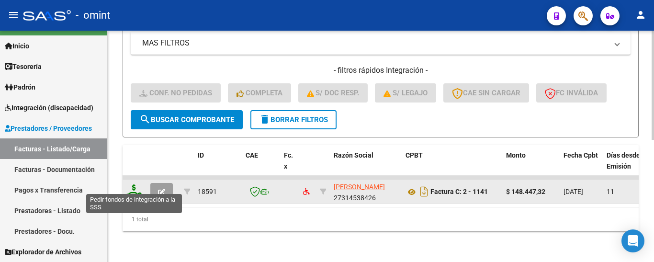
click at [135, 187] on icon at bounding box center [133, 190] width 15 height 13
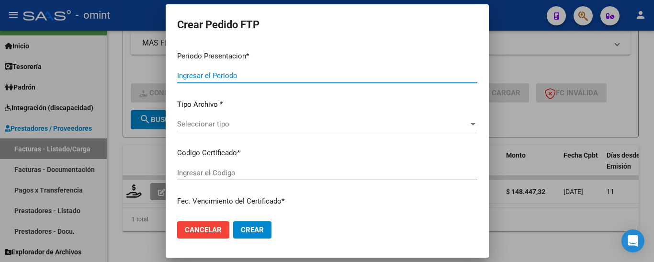
type input "202508"
type input "$ 148.447,32"
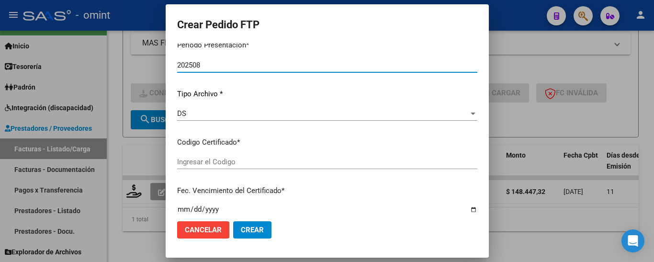
type input "5851363229"
type input "[DATE]"
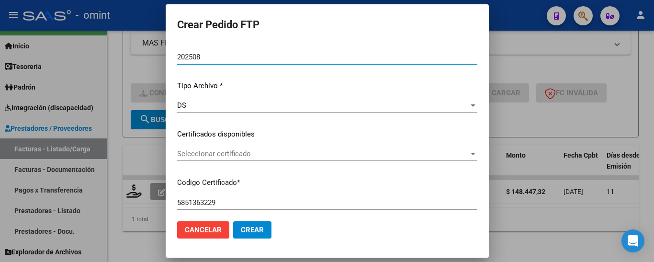
scroll to position [74, 0]
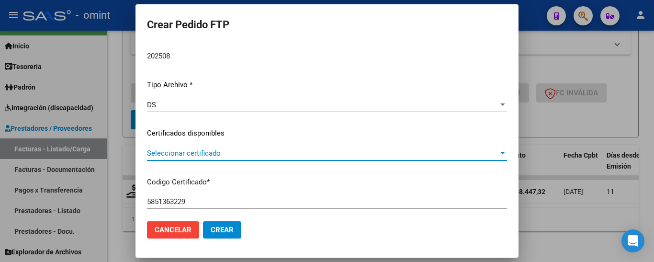
click at [285, 154] on span "Seleccionar certificado" at bounding box center [323, 153] width 352 height 9
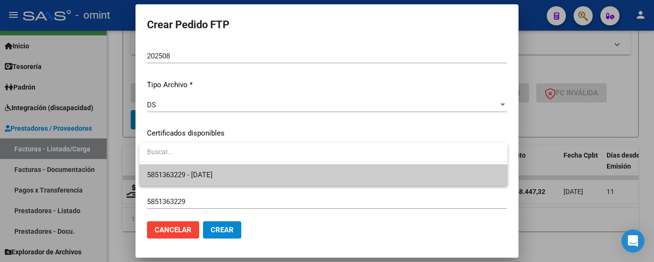
click at [291, 178] on span "5851363229 - [DATE]" at bounding box center [323, 175] width 353 height 22
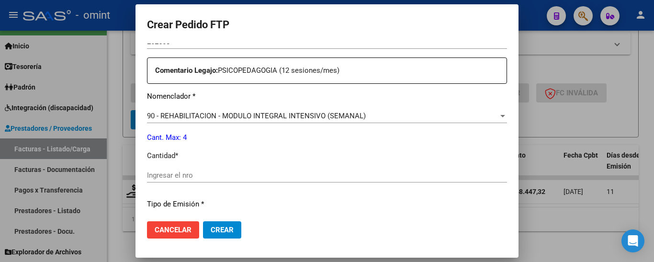
scroll to position [361, 0]
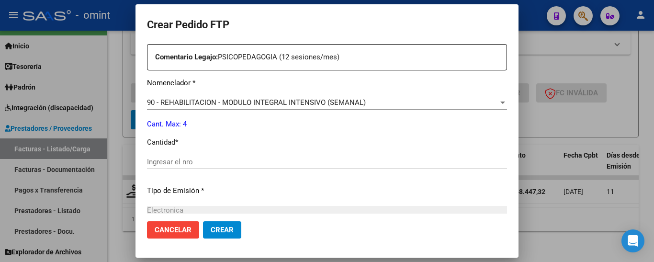
click at [205, 166] on input "Ingresar el nro" at bounding box center [327, 162] width 360 height 9
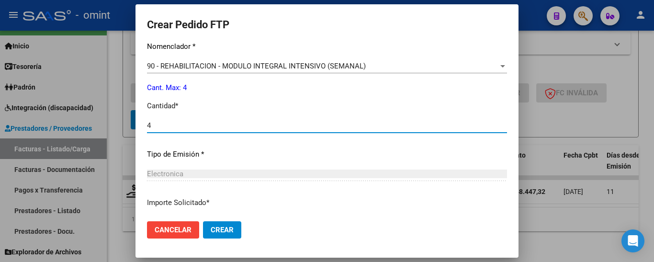
scroll to position [471, 0]
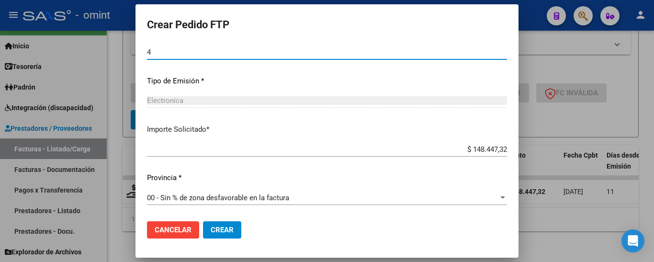
type input "4"
click at [222, 231] on span "Crear" at bounding box center [222, 230] width 23 height 9
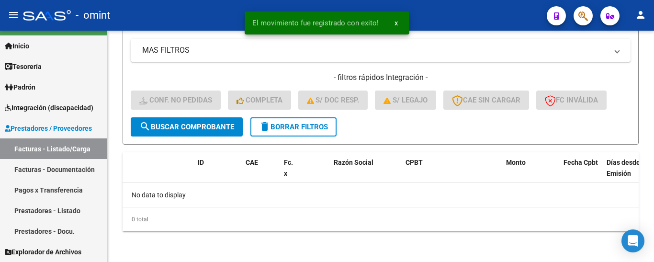
scroll to position [243, 0]
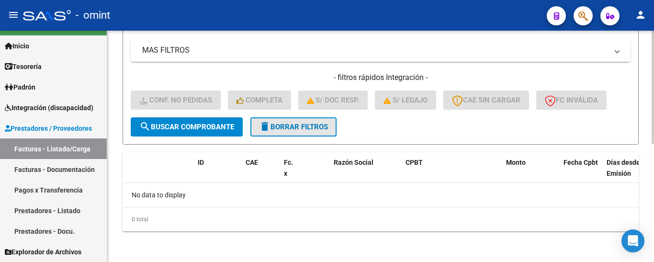
click at [299, 126] on span "delete Borrar Filtros" at bounding box center [293, 127] width 69 height 9
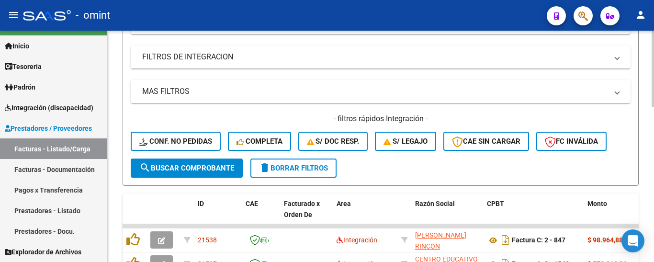
scroll to position [78, 0]
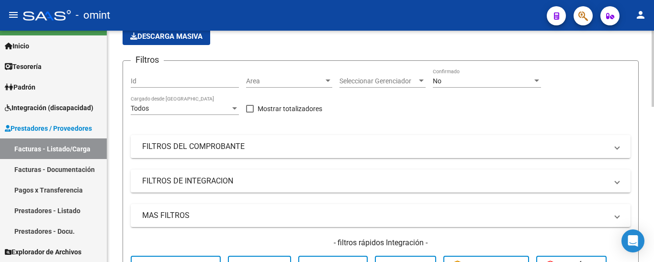
click at [215, 147] on mat-panel-title "FILTROS DEL COMPROBANTE" at bounding box center [375, 146] width 466 height 11
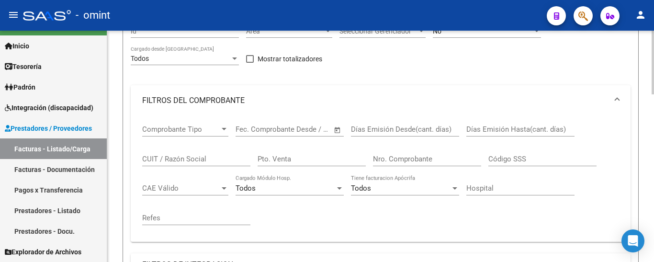
scroll to position [126, 0]
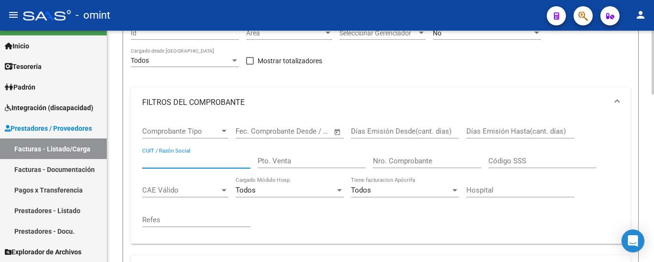
paste input "20146714553"
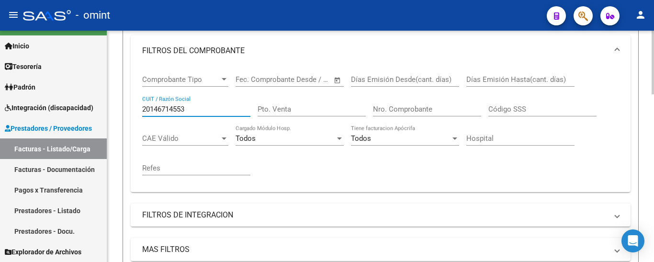
scroll to position [317, 0]
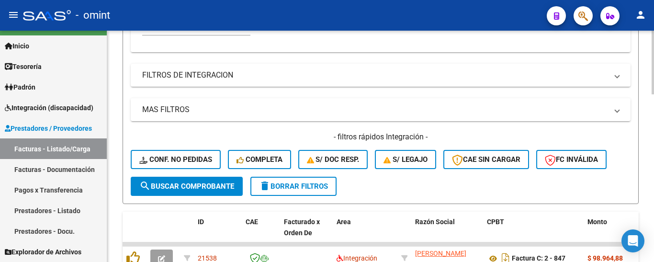
type input "20146714553"
click at [197, 185] on span "search Buscar Comprobante" at bounding box center [186, 186] width 95 height 9
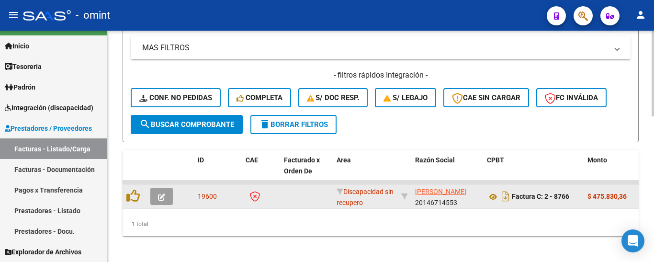
scroll to position [391, 0]
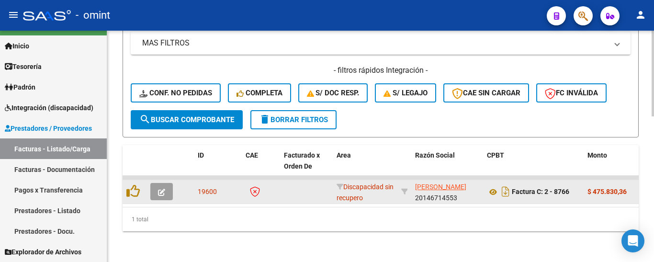
click at [158, 189] on icon "button" at bounding box center [161, 192] width 7 height 7
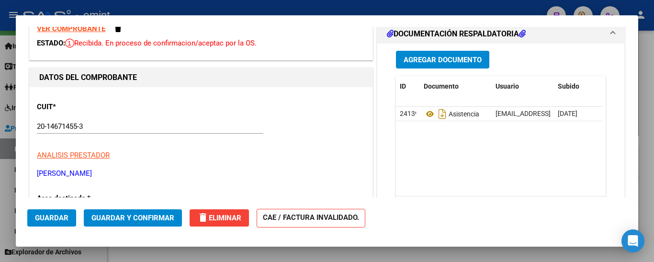
scroll to position [0, 0]
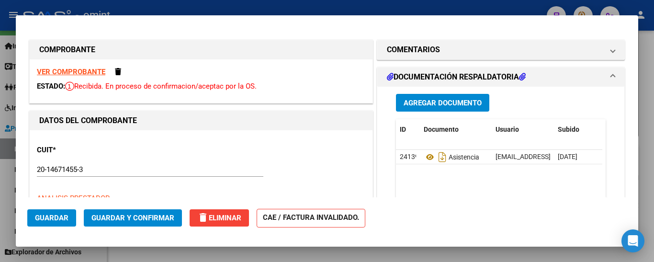
click at [95, 70] on strong "VER COMPROBANTE" at bounding box center [71, 72] width 69 height 9
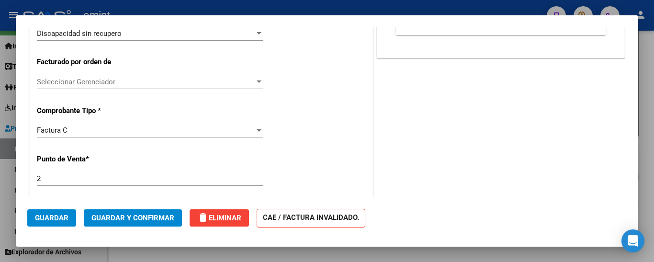
scroll to position [287, 0]
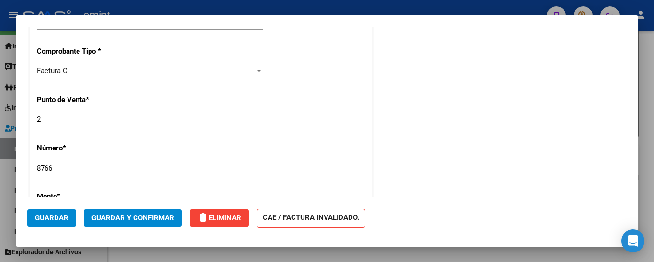
click at [644, 55] on div at bounding box center [327, 131] width 654 height 262
type input "$ 0,00"
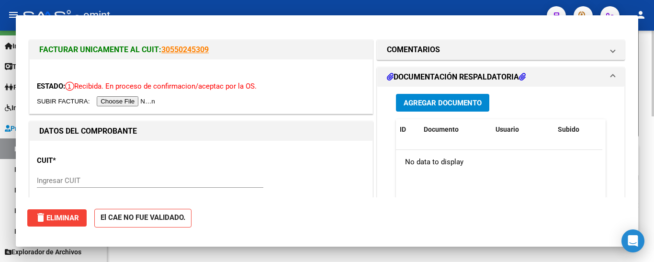
scroll to position [391, 0]
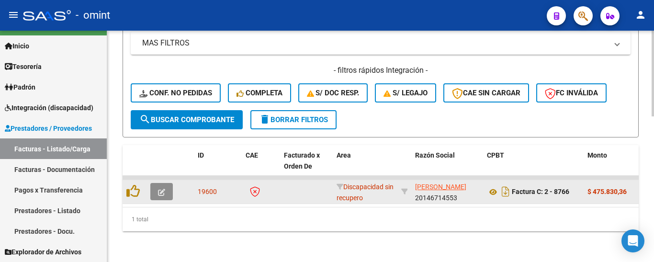
click at [159, 183] on button "button" at bounding box center [161, 191] width 23 height 17
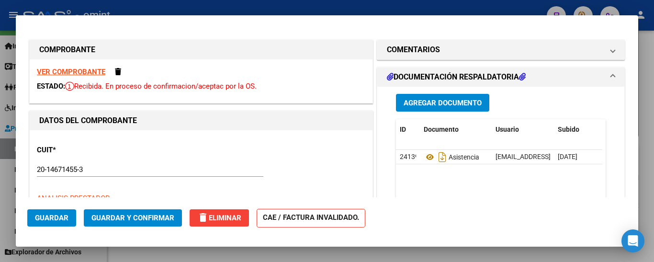
click at [86, 72] on strong "VER COMPROBANTE" at bounding box center [71, 72] width 69 height 9
type input "$ 0,00"
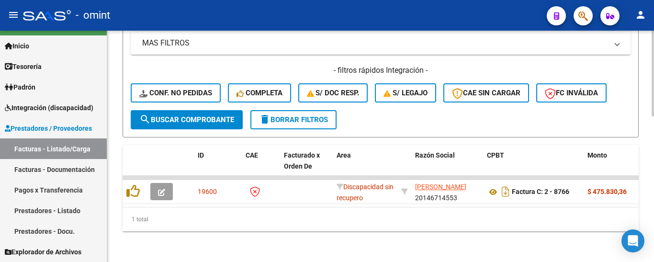
click at [303, 115] on span "delete Borrar Filtros" at bounding box center [293, 119] width 69 height 9
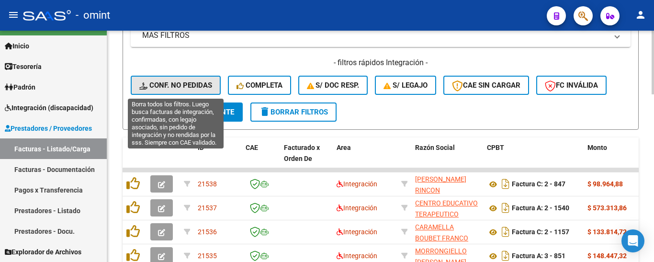
click at [194, 84] on span "Conf. no pedidas" at bounding box center [175, 85] width 73 height 9
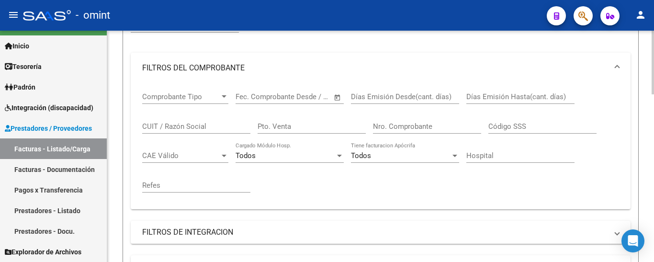
scroll to position [152, 0]
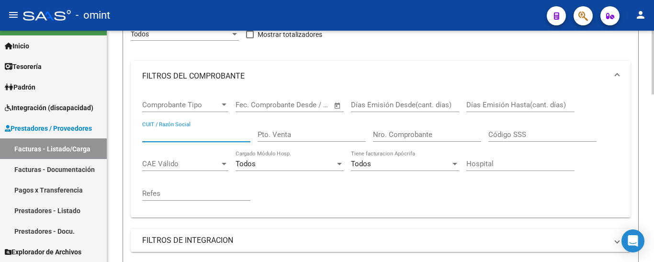
paste input "30716776634"
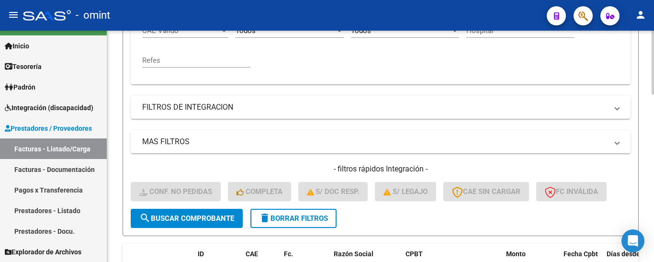
scroll to position [344, 0]
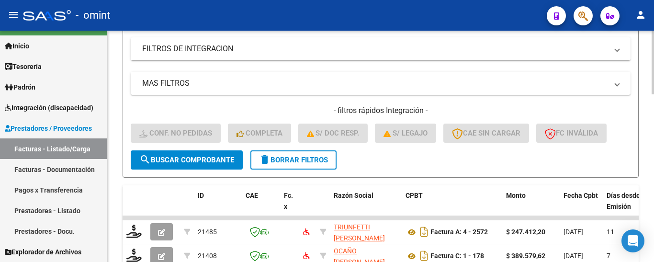
type input "30716776634"
click at [213, 158] on span "search Buscar Comprobante" at bounding box center [186, 160] width 95 height 9
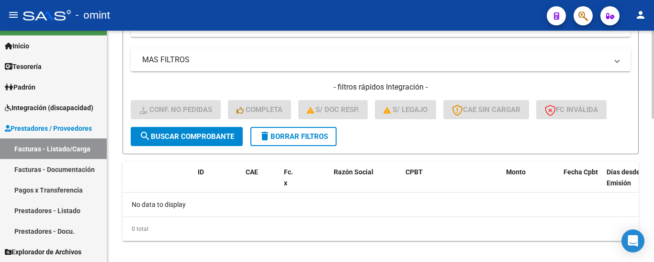
scroll to position [377, 0]
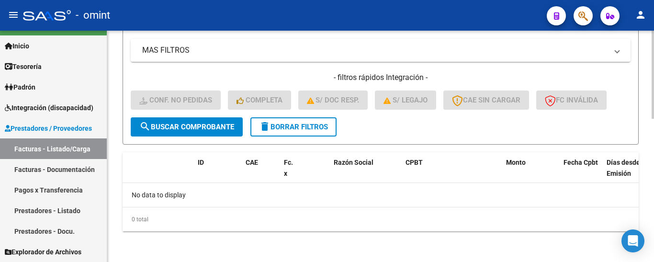
click at [286, 130] on span "delete Borrar Filtros" at bounding box center [293, 127] width 69 height 9
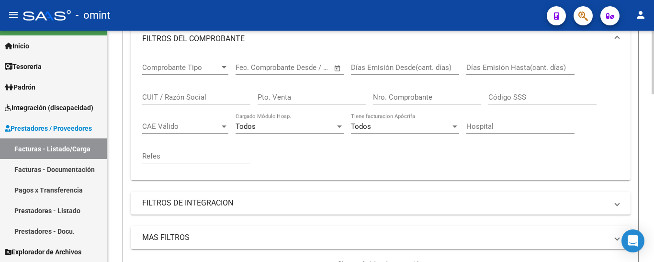
scroll to position [185, 0]
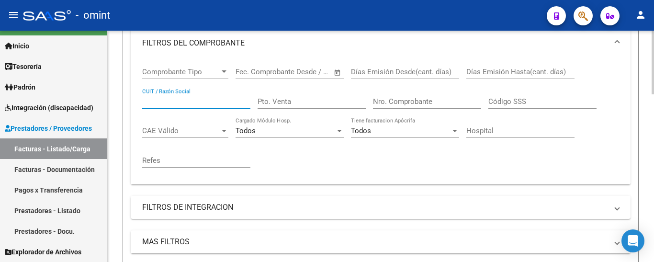
paste input "30716776634"
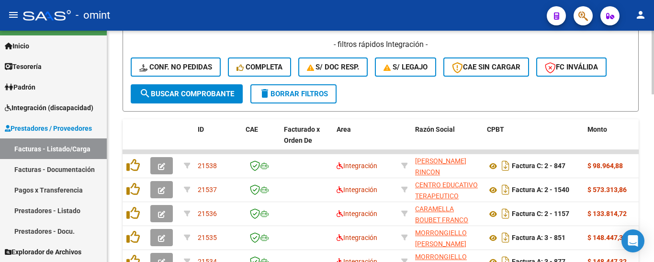
scroll to position [425, 0]
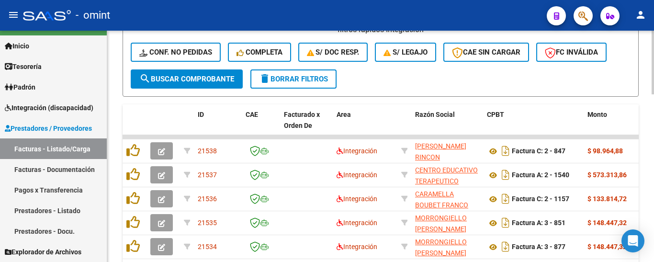
type input "30716776634"
click at [203, 81] on span "search Buscar Comprobante" at bounding box center [186, 79] width 95 height 9
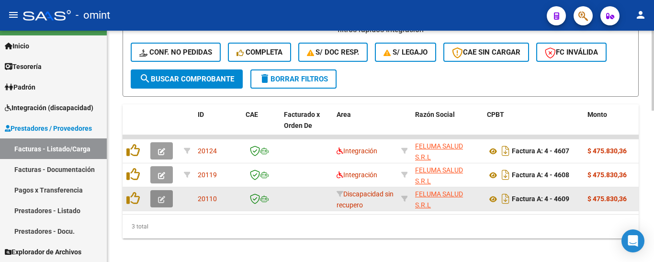
click at [161, 199] on icon "button" at bounding box center [161, 199] width 7 height 7
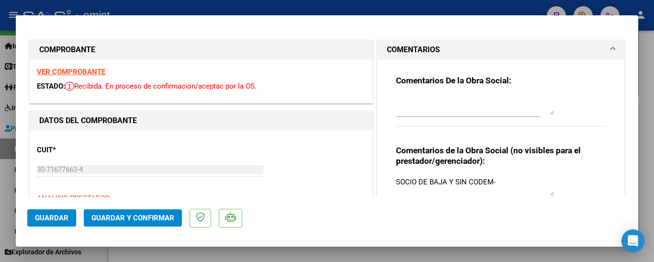
click at [80, 71] on strong "VER COMPROBANTE" at bounding box center [71, 72] width 69 height 9
type input "$ 0,00"
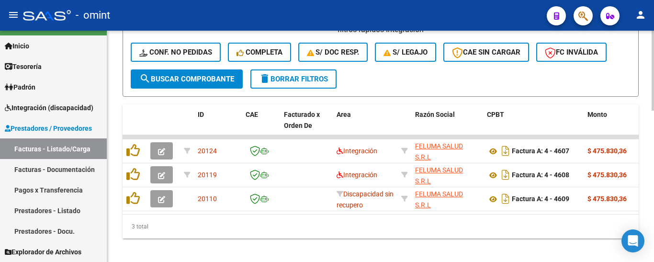
click at [307, 73] on button "delete Borrar Filtros" at bounding box center [294, 78] width 86 height 19
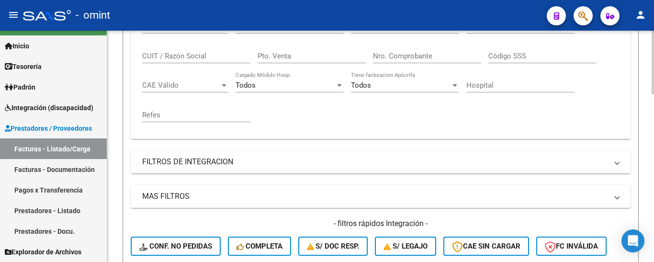
scroll to position [185, 0]
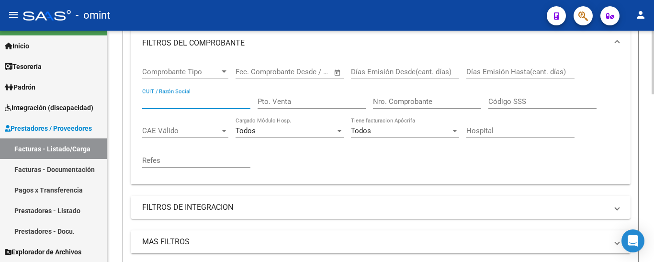
paste input "27426950621"
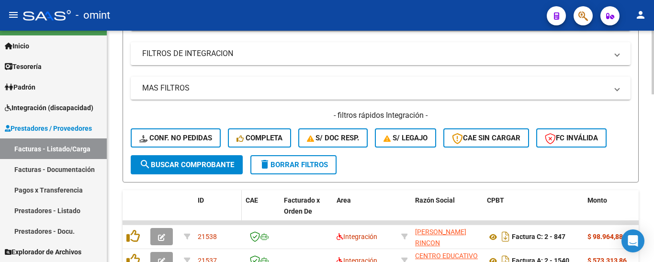
scroll to position [377, 0]
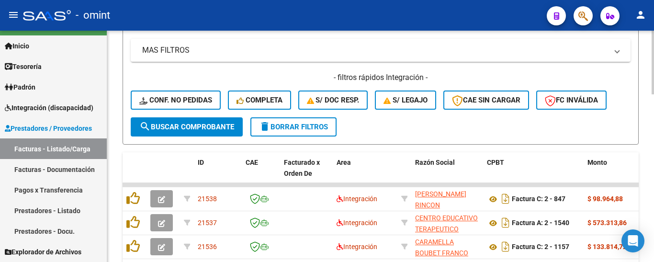
type input "27426950621"
click at [223, 130] on span "search Buscar Comprobante" at bounding box center [186, 127] width 95 height 9
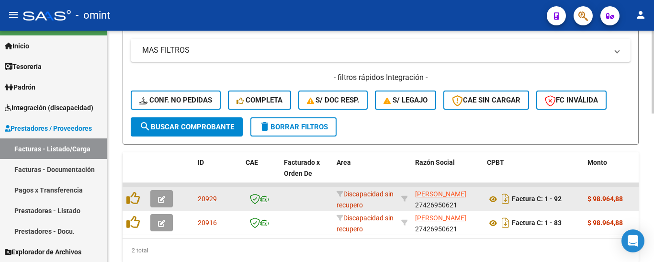
click at [160, 198] on icon "button" at bounding box center [161, 199] width 7 height 7
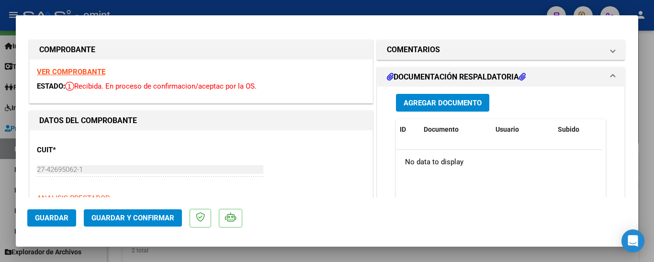
click at [85, 70] on strong "VER COMPROBANTE" at bounding box center [71, 72] width 69 height 9
type input "$ 0,00"
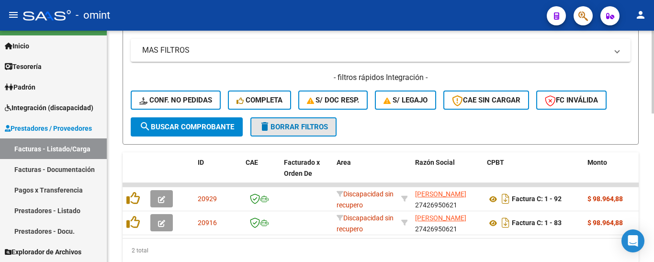
click at [314, 131] on button "delete Borrar Filtros" at bounding box center [294, 126] width 86 height 19
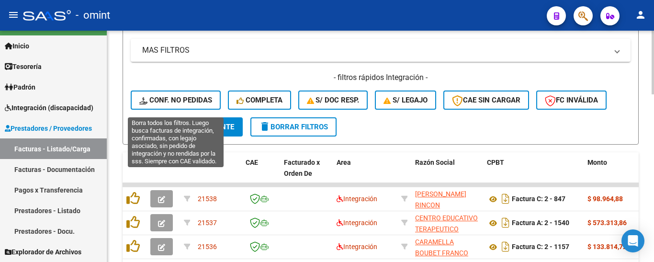
click at [193, 96] on span "Conf. no pedidas" at bounding box center [175, 100] width 73 height 9
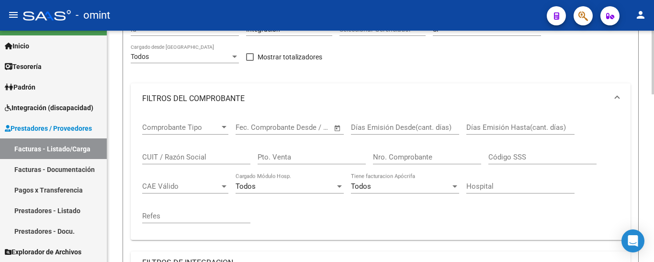
scroll to position [185, 0]
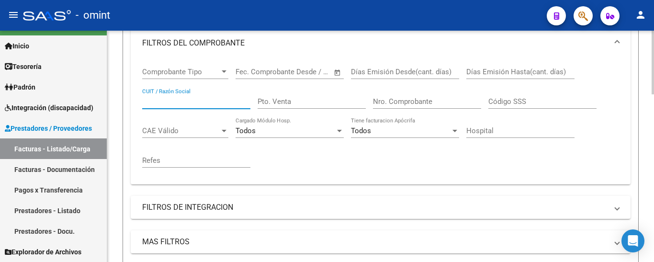
paste input "27426950621"
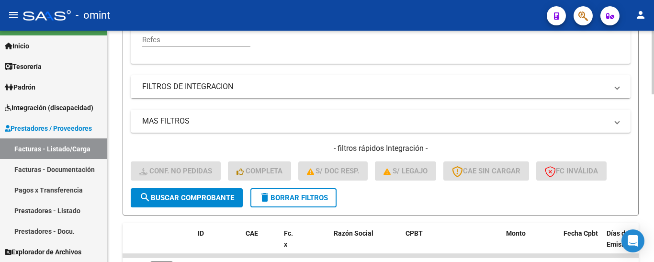
scroll to position [329, 0]
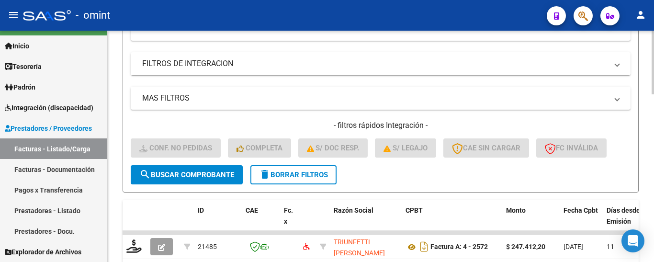
type input "27426950621"
click at [210, 176] on span "search Buscar Comprobante" at bounding box center [186, 175] width 95 height 9
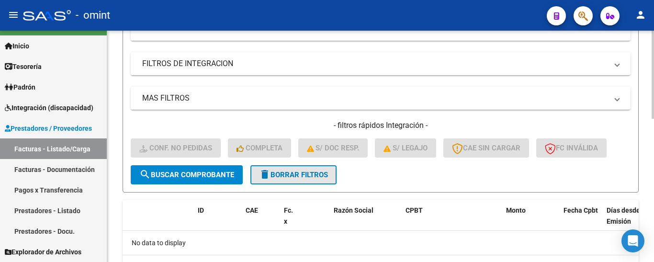
click at [310, 178] on span "delete Borrar Filtros" at bounding box center [293, 175] width 69 height 9
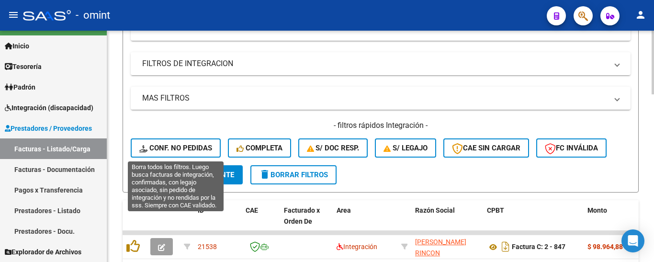
click at [186, 142] on button "Conf. no pedidas" at bounding box center [176, 147] width 90 height 19
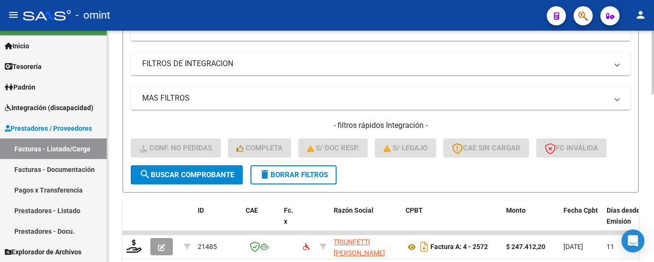
click at [319, 173] on span "delete Borrar Filtros" at bounding box center [293, 175] width 69 height 9
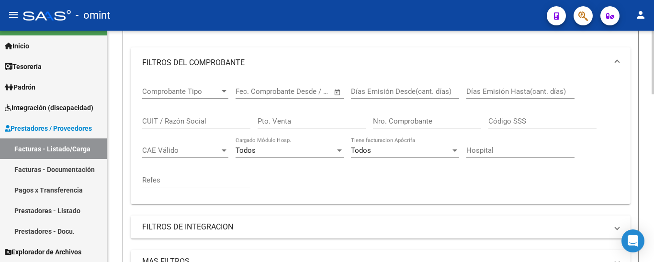
scroll to position [137, 0]
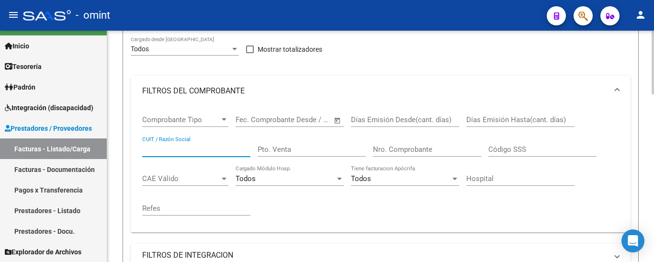
paste input "27426950621"
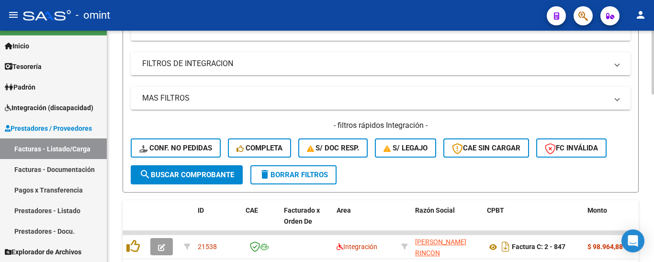
type input "27426950621"
click at [223, 173] on span "search Buscar Comprobante" at bounding box center [186, 175] width 95 height 9
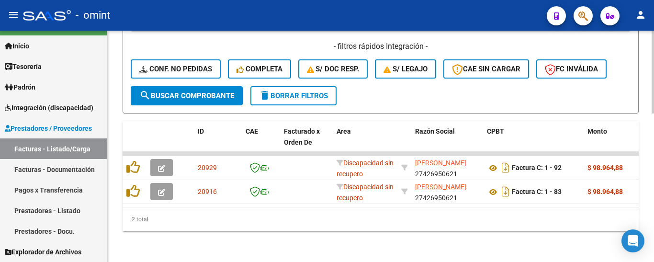
scroll to position [415, 0]
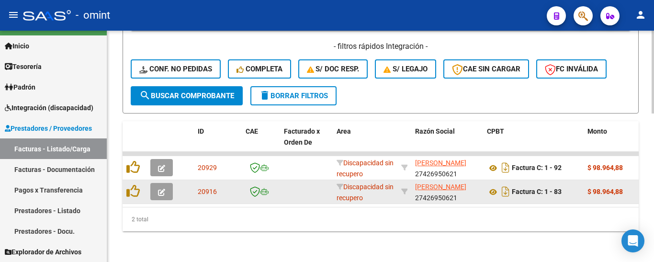
click at [161, 189] on icon "button" at bounding box center [161, 192] width 7 height 7
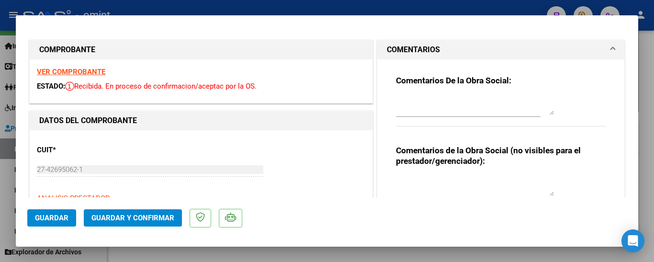
click at [81, 72] on strong "VER COMPROBANTE" at bounding box center [71, 72] width 69 height 9
type input "$ 0,00"
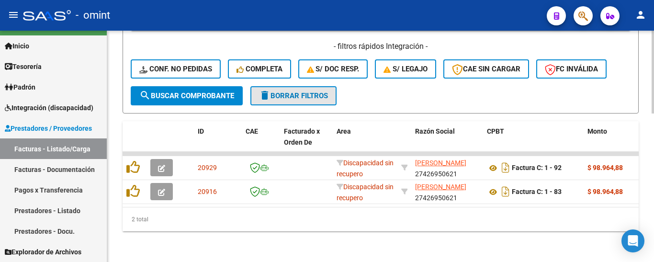
drag, startPoint x: 300, startPoint y: 88, endPoint x: 308, endPoint y: 97, distance: 11.9
click at [299, 92] on span "delete Borrar Filtros" at bounding box center [293, 96] width 69 height 9
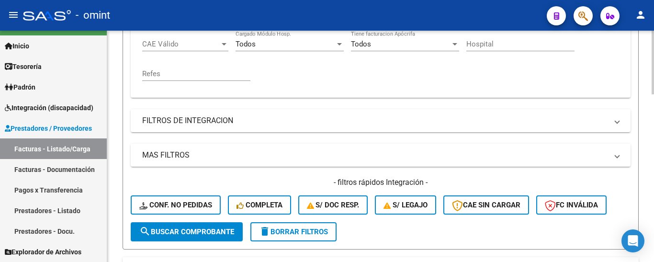
scroll to position [224, 0]
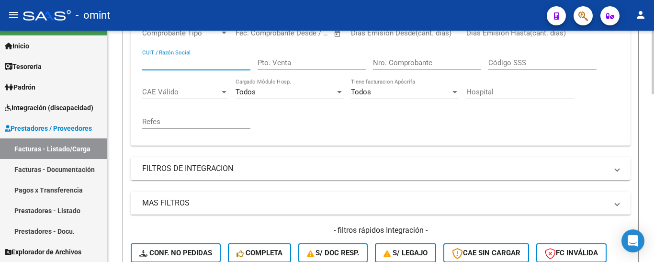
paste input "23304404094"
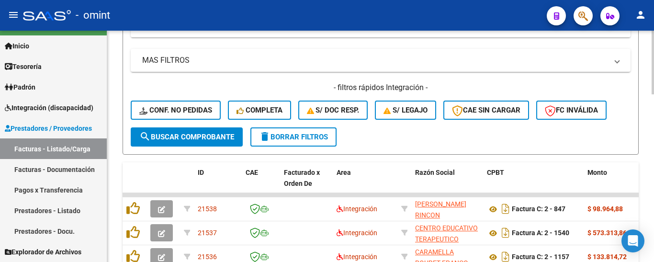
scroll to position [367, 0]
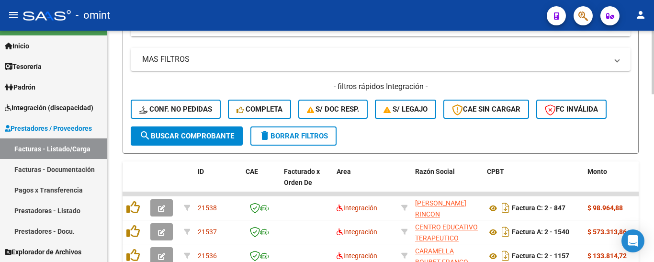
type input "23304404094"
click at [194, 137] on span "search Buscar Comprobante" at bounding box center [186, 136] width 95 height 9
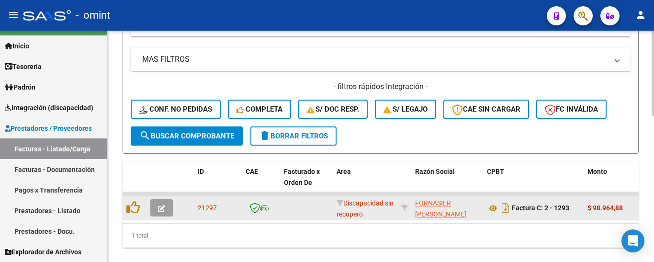
click at [162, 212] on icon "button" at bounding box center [161, 208] width 7 height 7
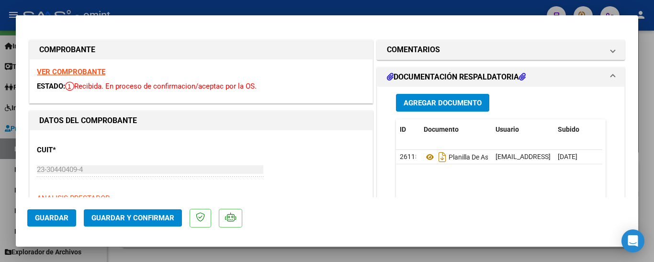
click at [80, 71] on strong "VER COMPROBANTE" at bounding box center [71, 72] width 69 height 9
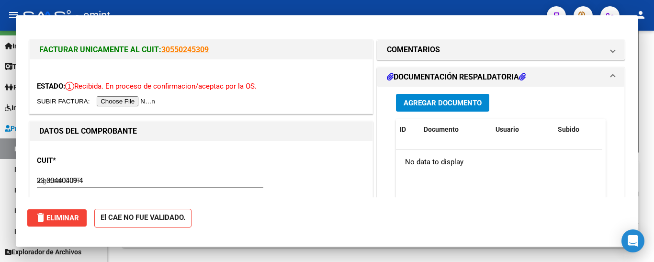
type input "$ 0,00"
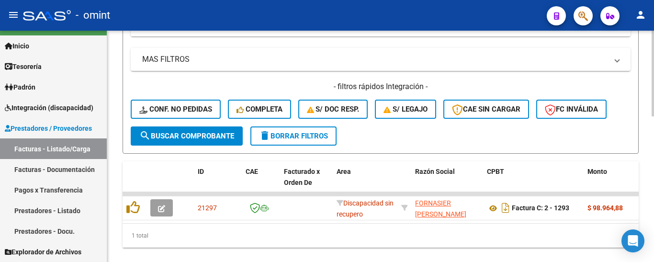
click at [296, 137] on span "delete Borrar Filtros" at bounding box center [293, 136] width 69 height 9
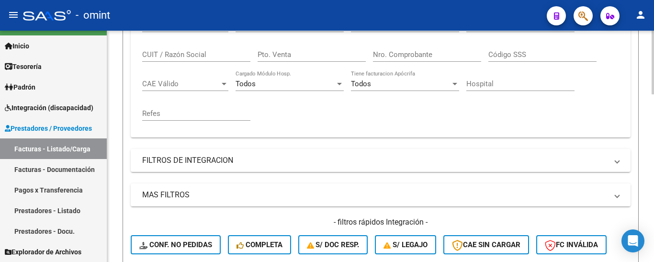
scroll to position [224, 0]
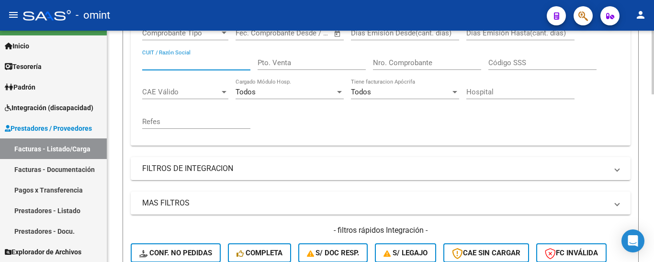
paste input "30717872262"
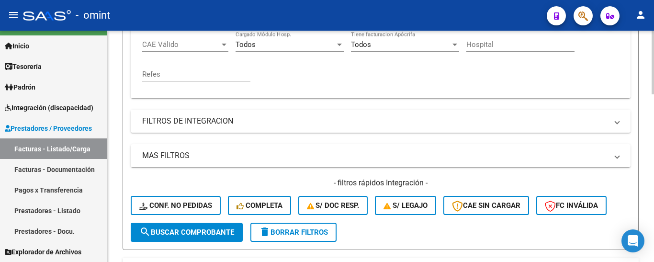
scroll to position [367, 0]
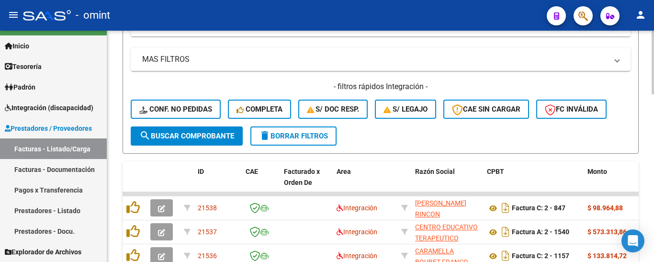
type input "30717872262"
click at [196, 138] on span "search Buscar Comprobante" at bounding box center [186, 136] width 95 height 9
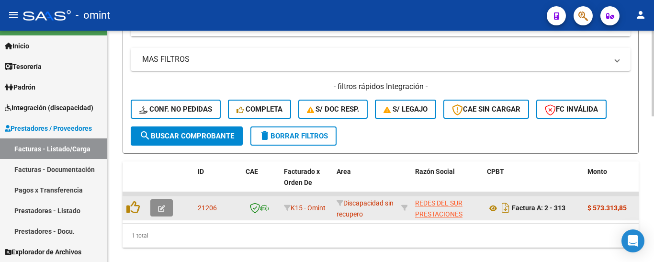
click at [162, 207] on icon "button" at bounding box center [161, 208] width 7 height 7
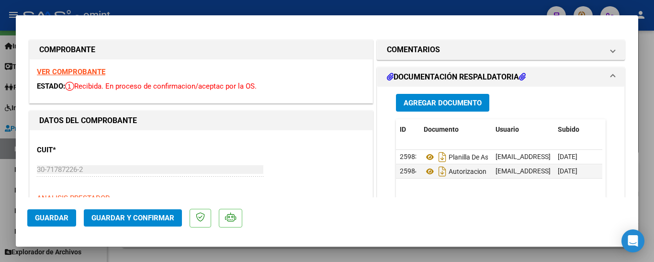
click at [89, 73] on strong "VER COMPROBANTE" at bounding box center [71, 72] width 69 height 9
type input "$ 0,00"
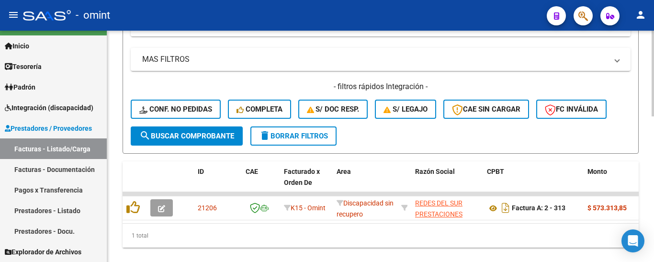
click at [300, 135] on span "delete Borrar Filtros" at bounding box center [293, 136] width 69 height 9
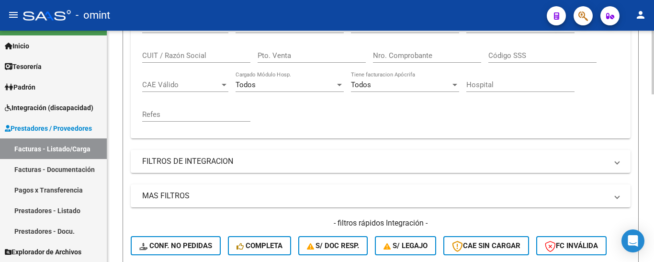
scroll to position [224, 0]
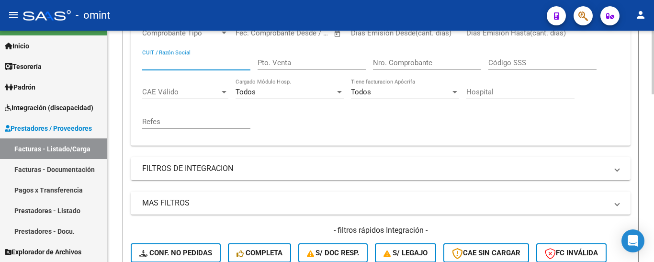
paste input "20146714553"
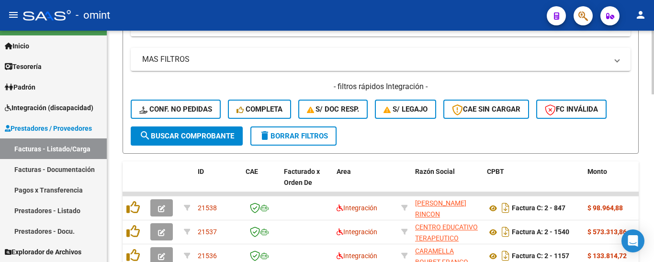
type input "20146714553"
click at [194, 134] on span "search Buscar Comprobante" at bounding box center [186, 136] width 95 height 9
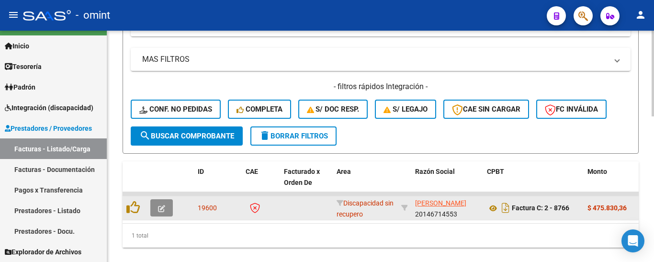
click at [162, 207] on icon "button" at bounding box center [161, 208] width 7 height 7
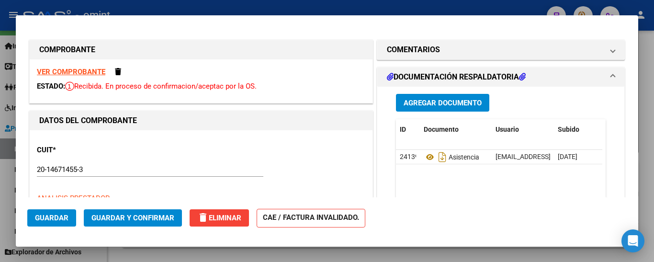
click at [81, 72] on strong "VER COMPROBANTE" at bounding box center [71, 72] width 69 height 9
type input "$ 0,00"
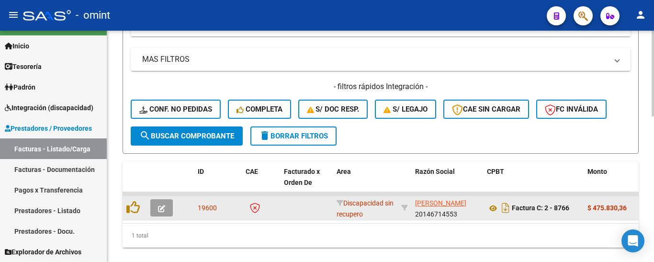
click at [163, 208] on icon "button" at bounding box center [161, 208] width 7 height 7
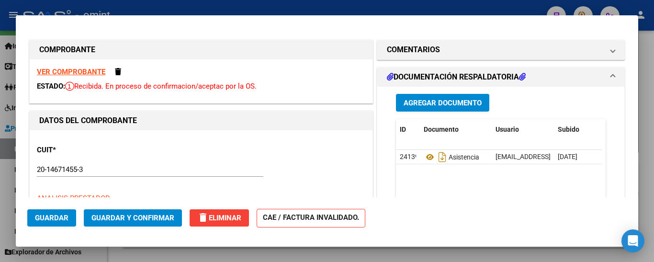
click at [95, 68] on strong "VER COMPROBANTE" at bounding box center [71, 72] width 69 height 9
type input "$ 0,00"
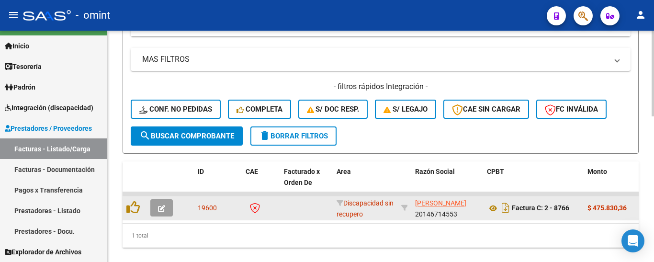
click at [157, 210] on button "button" at bounding box center [161, 207] width 23 height 17
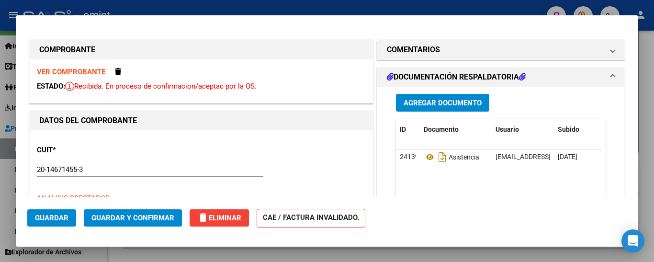
click at [97, 74] on strong "VER COMPROBANTE" at bounding box center [71, 72] width 69 height 9
type input "$ 0,00"
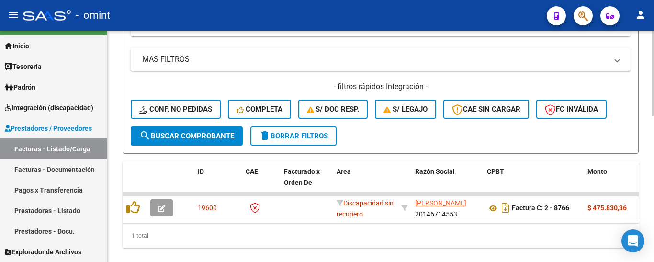
click at [298, 133] on button "delete Borrar Filtros" at bounding box center [294, 135] width 86 height 19
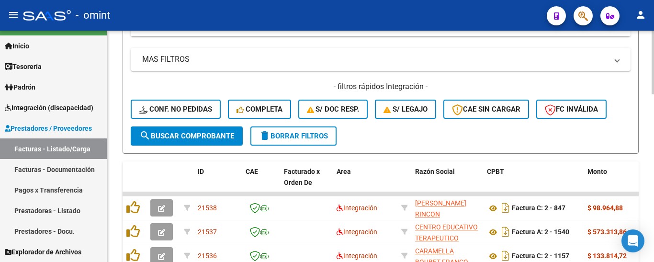
scroll to position [224, 0]
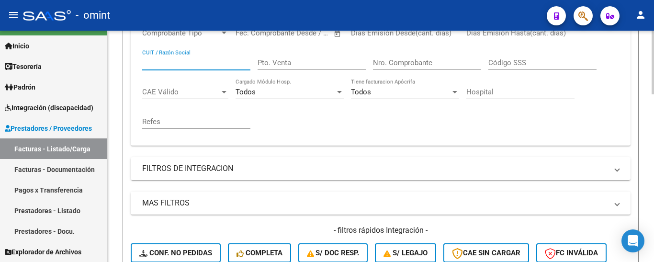
paste input "23304404094"
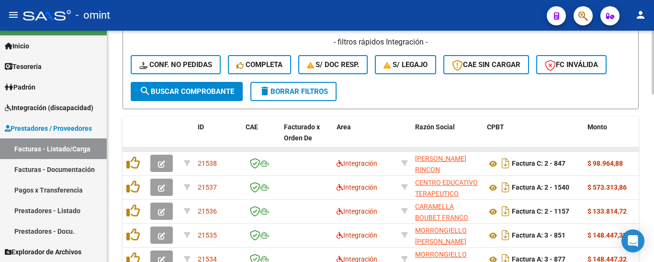
scroll to position [415, 0]
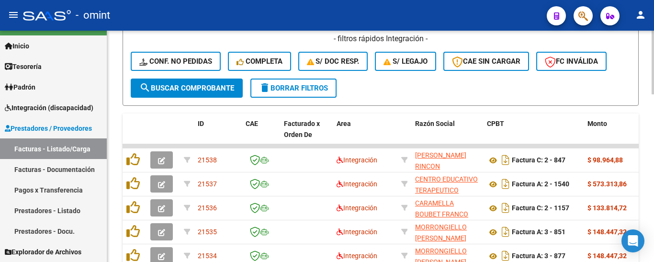
type input "23304404094"
click at [196, 88] on span "search Buscar Comprobante" at bounding box center [186, 88] width 95 height 9
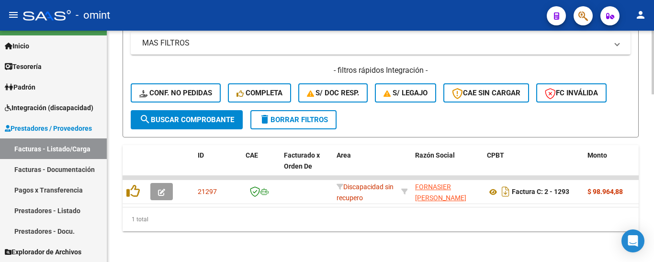
scroll to position [391, 0]
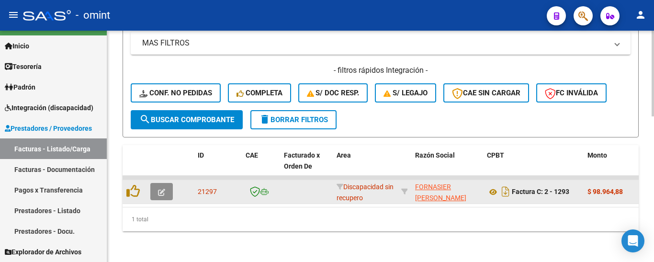
click at [160, 189] on icon "button" at bounding box center [161, 192] width 7 height 7
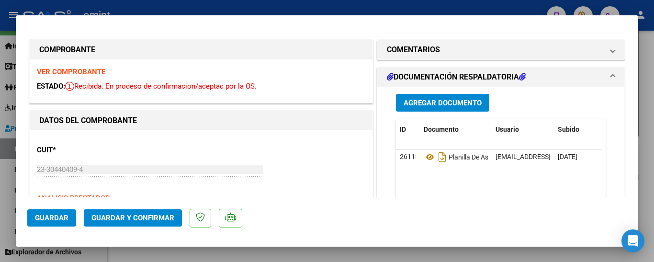
click at [91, 69] on strong "VER COMPROBANTE" at bounding box center [71, 72] width 69 height 9
click at [63, 74] on strong "VER COMPROBANTE" at bounding box center [71, 72] width 69 height 9
type input "$ 0,00"
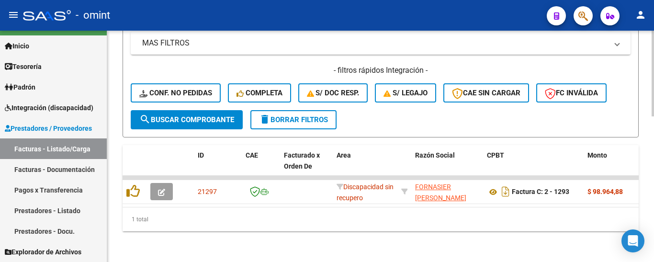
click at [316, 115] on span "delete Borrar Filtros" at bounding box center [293, 119] width 69 height 9
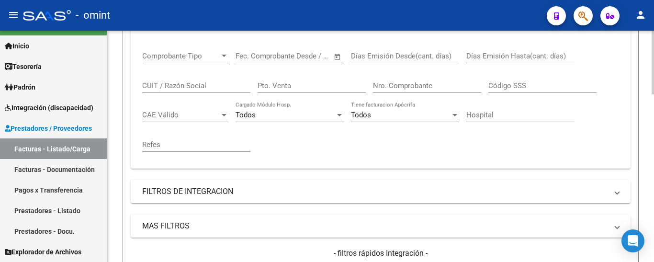
scroll to position [200, 0]
paste input "27382518336"
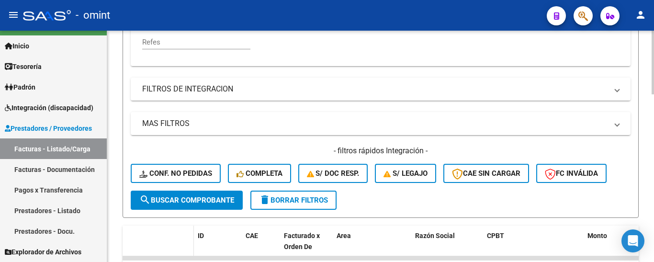
scroll to position [391, 0]
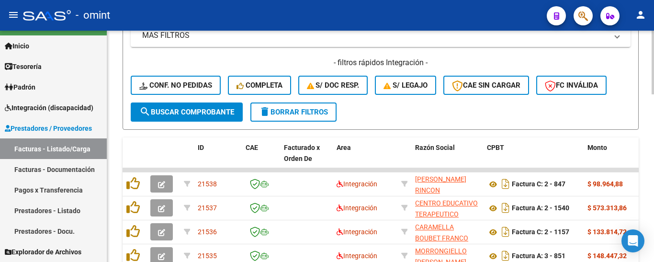
type input "27382518336"
click at [207, 112] on span "search Buscar Comprobante" at bounding box center [186, 112] width 95 height 9
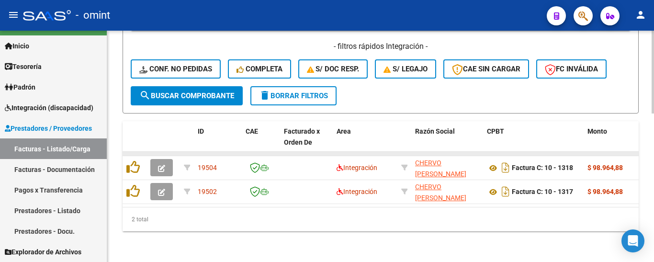
scroll to position [415, 0]
drag, startPoint x: 319, startPoint y: 84, endPoint x: 321, endPoint y: 91, distance: 6.5
click at [319, 92] on span "delete Borrar Filtros" at bounding box center [293, 96] width 69 height 9
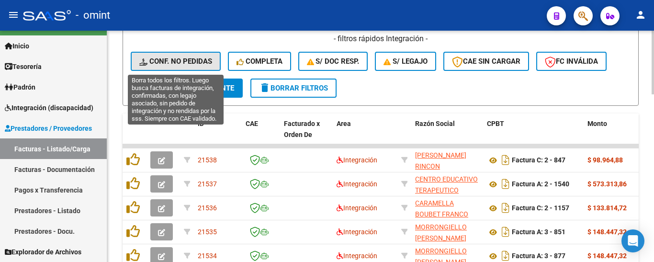
drag, startPoint x: 207, startPoint y: 61, endPoint x: 209, endPoint y: 68, distance: 7.6
click at [207, 60] on span "Conf. no pedidas" at bounding box center [175, 61] width 73 height 9
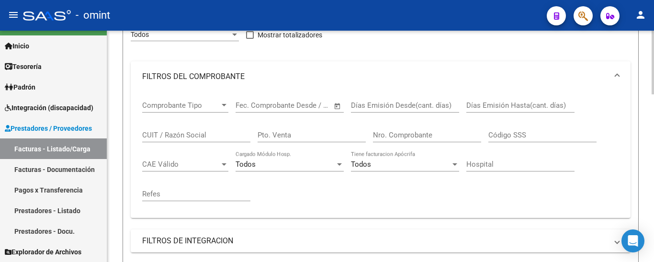
scroll to position [128, 0]
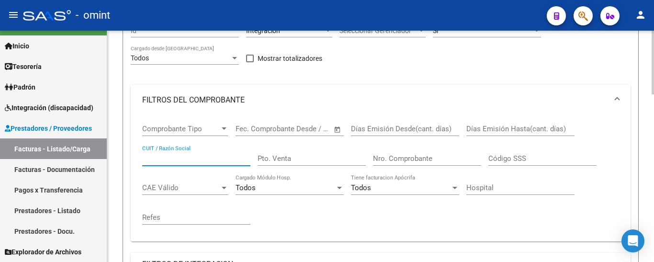
paste input "20146714553"
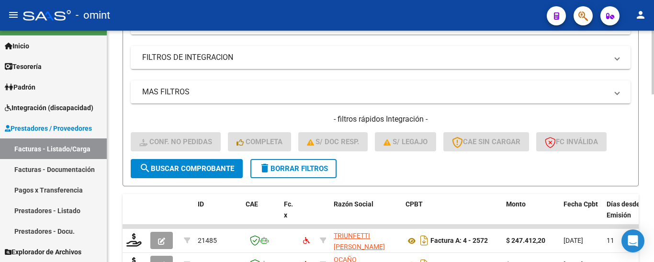
scroll to position [367, 0]
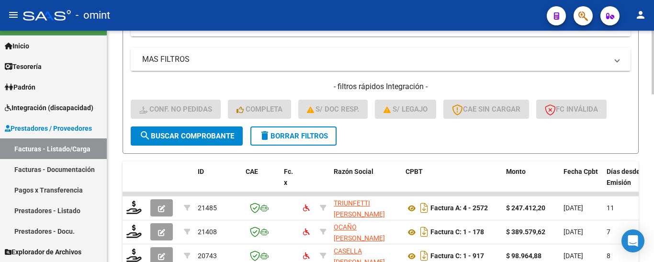
type input "20146714553"
click at [204, 134] on span "search Buscar Comprobante" at bounding box center [186, 136] width 95 height 9
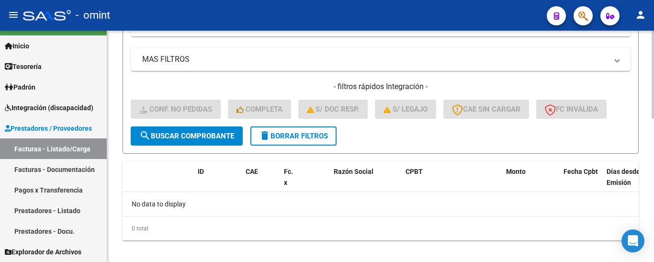
click at [295, 136] on span "delete Borrar Filtros" at bounding box center [293, 136] width 69 height 9
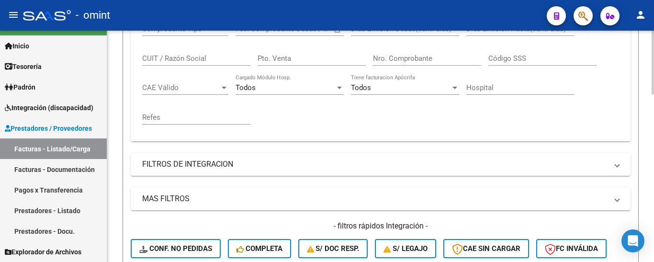
scroll to position [224, 0]
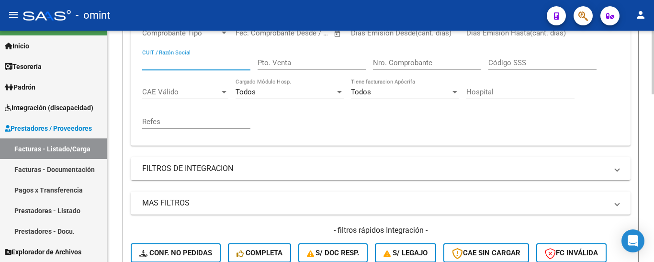
paste input "20146714553"
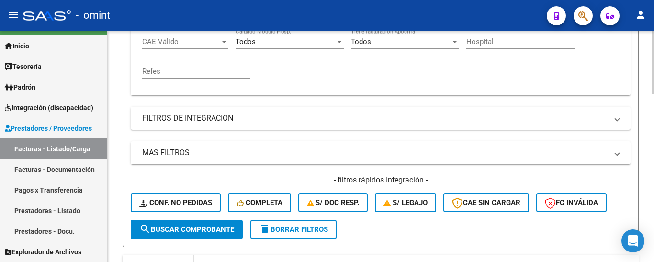
scroll to position [367, 0]
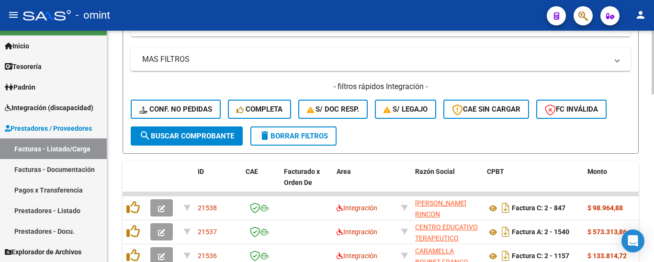
type input "20146714553"
click at [200, 137] on span "search Buscar Comprobante" at bounding box center [186, 136] width 95 height 9
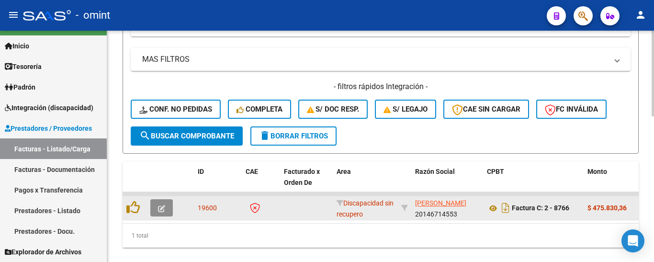
click at [164, 213] on button "button" at bounding box center [161, 207] width 23 height 17
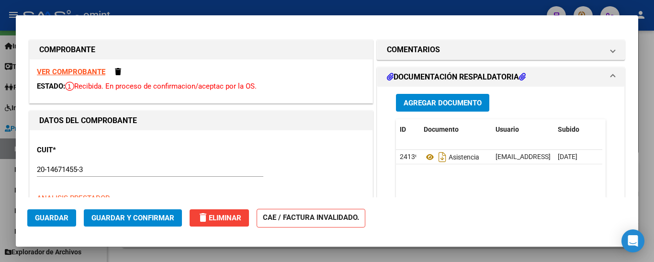
click at [86, 71] on strong "VER COMPROBANTE" at bounding box center [71, 72] width 69 height 9
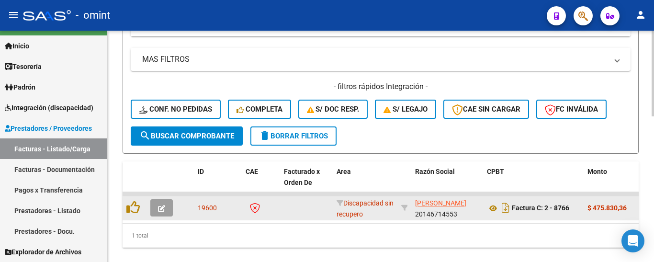
click at [163, 210] on icon "button" at bounding box center [161, 208] width 7 height 7
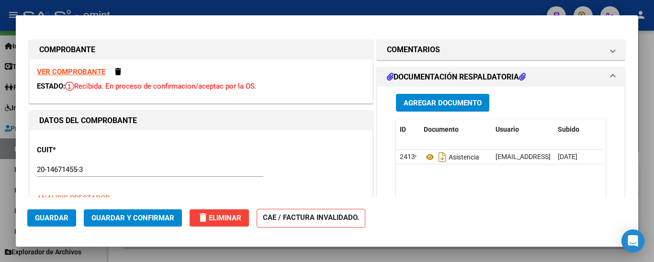
click at [82, 70] on strong "VER COMPROBANTE" at bounding box center [71, 72] width 69 height 9
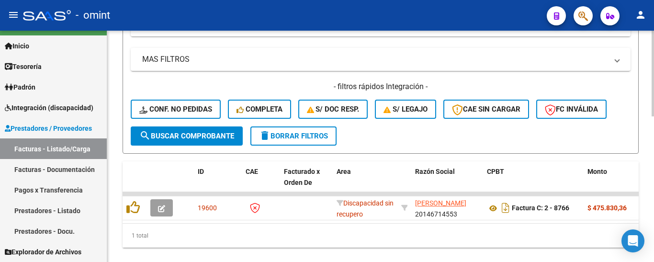
click at [300, 137] on span "delete Borrar Filtros" at bounding box center [293, 136] width 69 height 9
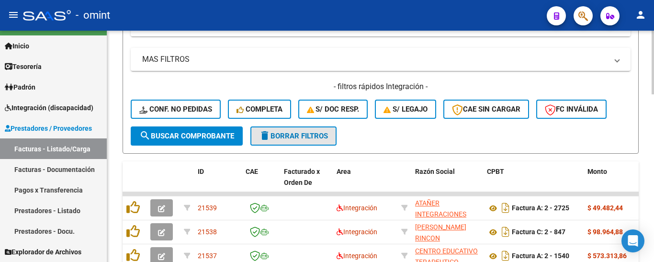
click at [287, 134] on span "delete Borrar Filtros" at bounding box center [293, 136] width 69 height 9
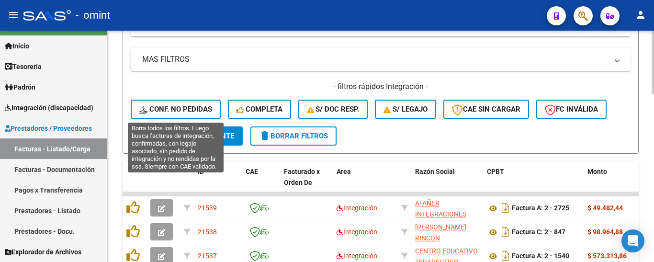
drag, startPoint x: 198, startPoint y: 104, endPoint x: 207, endPoint y: 111, distance: 10.6
click at [198, 105] on span "Conf. no pedidas" at bounding box center [175, 109] width 73 height 9
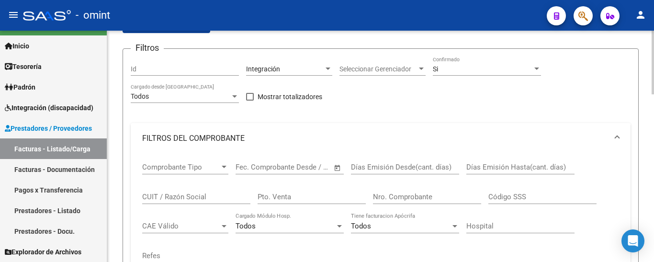
scroll to position [32, 0]
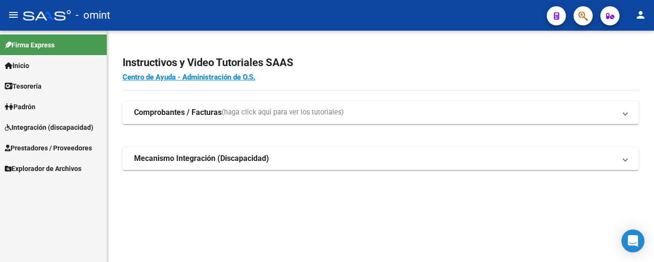
click at [81, 125] on span "Integración (discapacidad)" at bounding box center [49, 127] width 89 height 11
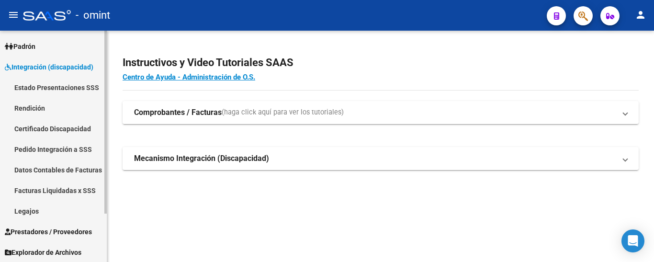
scroll to position [61, 0]
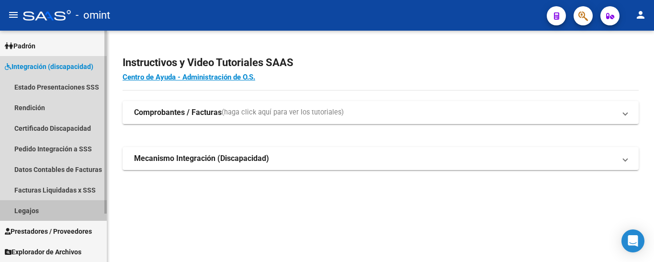
click at [57, 210] on link "Legajos" at bounding box center [53, 210] width 107 height 21
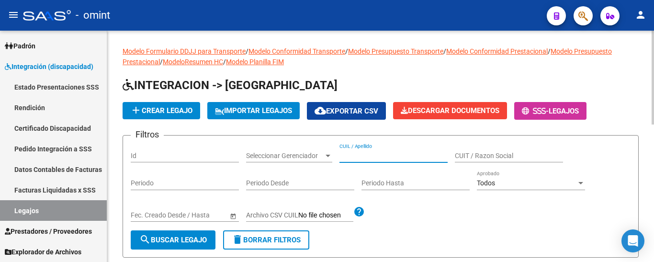
paste input "27351692966"
type input "27351692966"
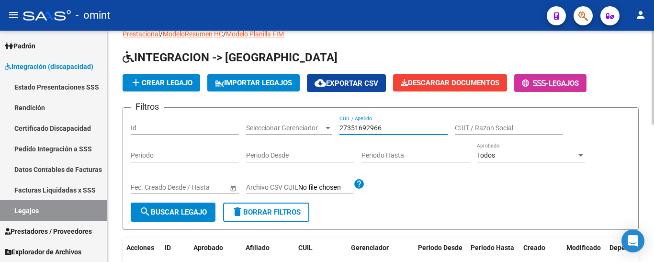
scroll to position [48, 0]
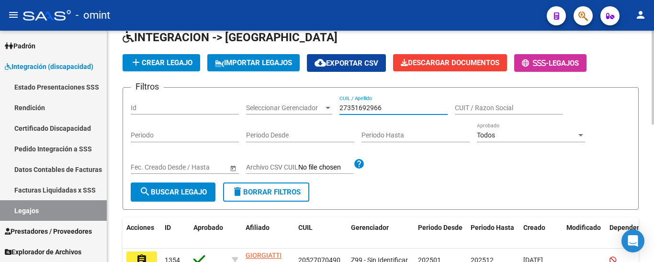
drag, startPoint x: 386, startPoint y: 104, endPoint x: 303, endPoint y: 114, distance: 83.4
click at [302, 113] on div "Filtros Id Seleccionar Gerenciador Seleccionar Gerenciador 27351692966 CUIL / A…" at bounding box center [381, 138] width 500 height 87
drag, startPoint x: 352, startPoint y: 103, endPoint x: 351, endPoint y: 108, distance: 5.4
paste input "RASCHELLA GORFANO, GIOVANNI"
type input "RASCHELLA GORFANO, GIOVANNI"
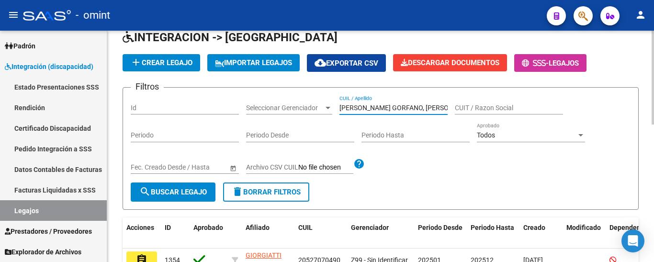
click at [189, 190] on span "search Buscar Legajo" at bounding box center [173, 192] width 68 height 9
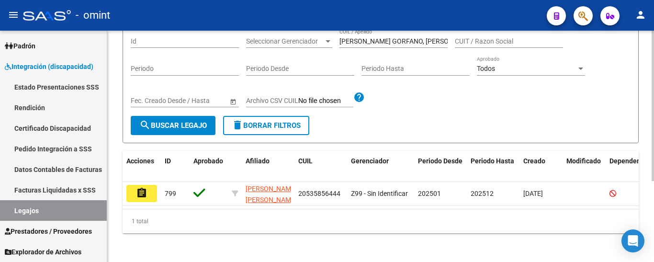
scroll to position [125, 0]
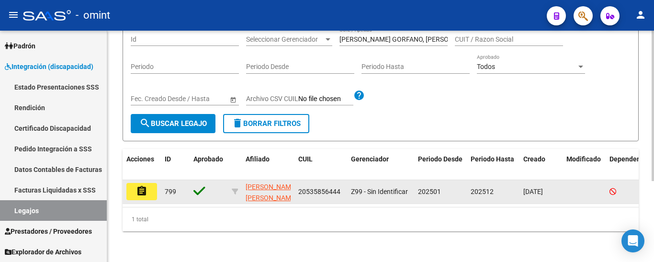
click at [152, 186] on button "assignment" at bounding box center [141, 191] width 31 height 17
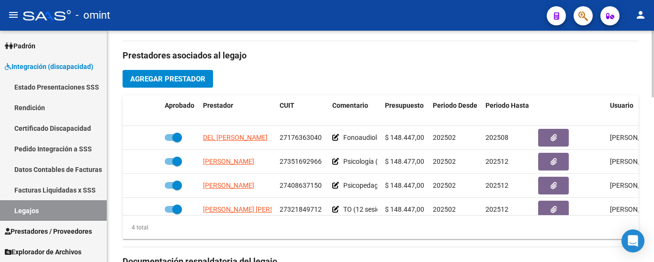
scroll to position [335, 0]
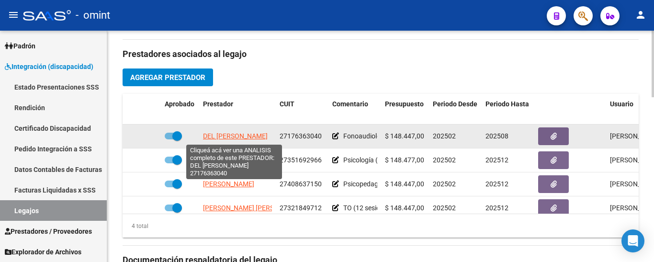
click at [248, 135] on span "DEL TORTO ANDREA" at bounding box center [235, 136] width 65 height 8
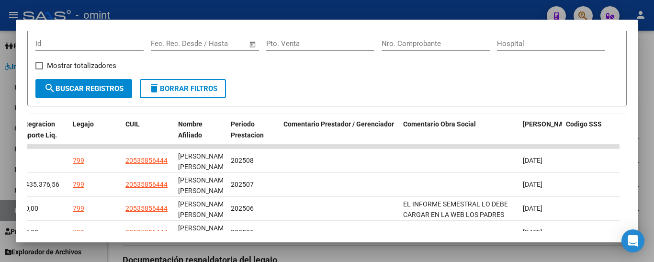
scroll to position [145, 0]
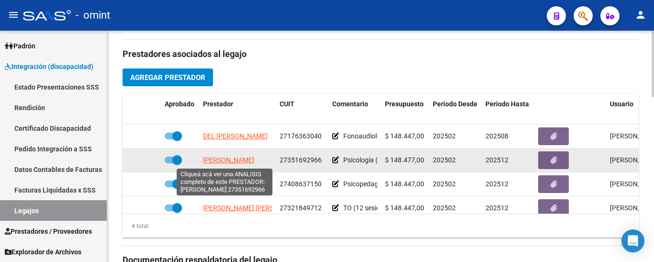
click at [228, 163] on span "[PERSON_NAME]" at bounding box center [228, 160] width 51 height 8
type textarea "27351692966"
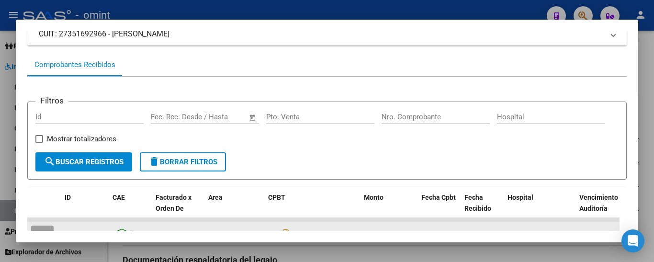
scroll to position [144, 0]
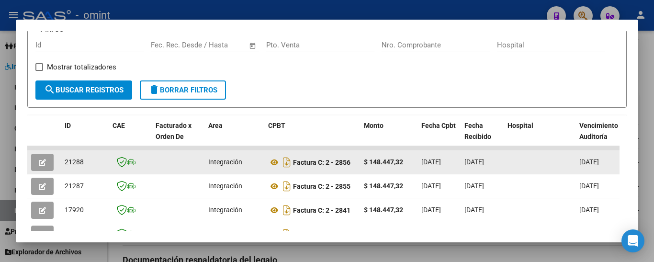
click at [44, 165] on icon "button" at bounding box center [42, 162] width 7 height 7
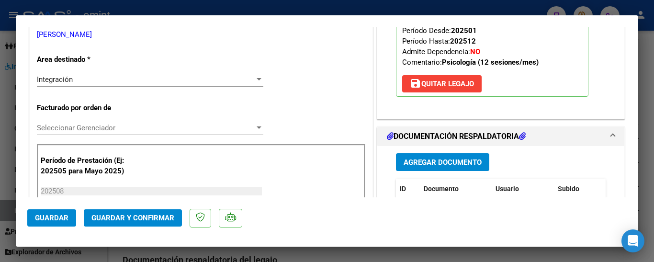
scroll to position [240, 0]
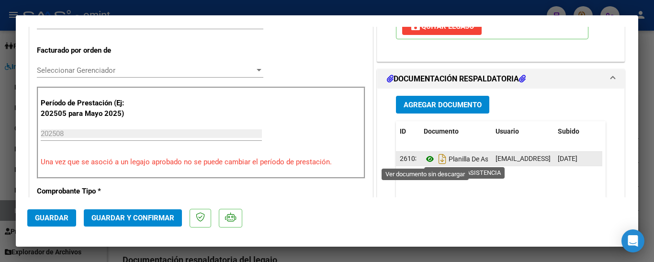
click at [425, 159] on icon at bounding box center [430, 158] width 12 height 11
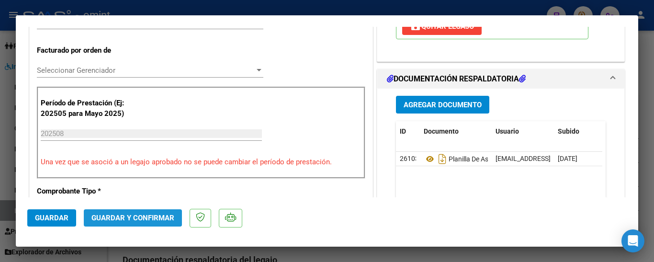
click at [159, 216] on span "Guardar y Confirmar" at bounding box center [133, 218] width 83 height 9
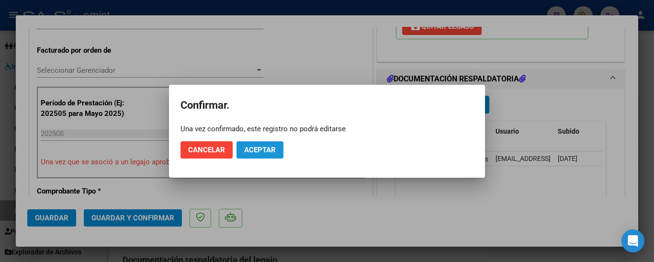
click at [276, 143] on button "Aceptar" at bounding box center [260, 149] width 47 height 17
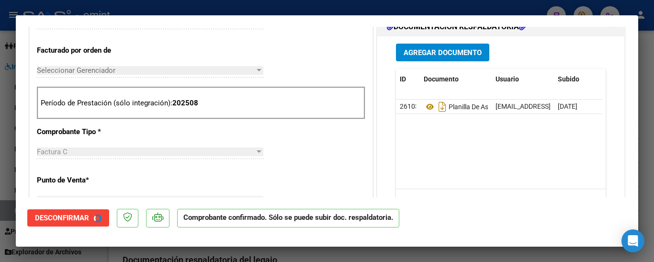
type input "$ 0,00"
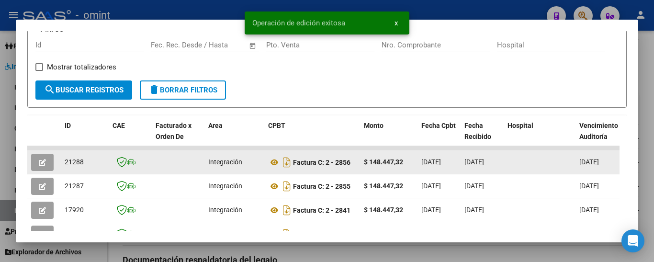
drag, startPoint x: 63, startPoint y: 169, endPoint x: 80, endPoint y: 166, distance: 16.9
click at [88, 168] on datatable-body-cell "21288" at bounding box center [85, 161] width 48 height 23
copy span "21288"
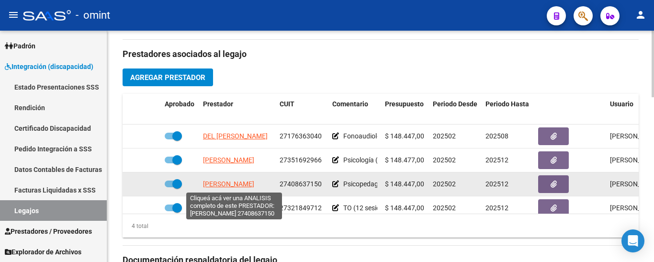
click at [234, 185] on span "[PERSON_NAME]" at bounding box center [228, 184] width 51 height 8
type textarea "27408637150"
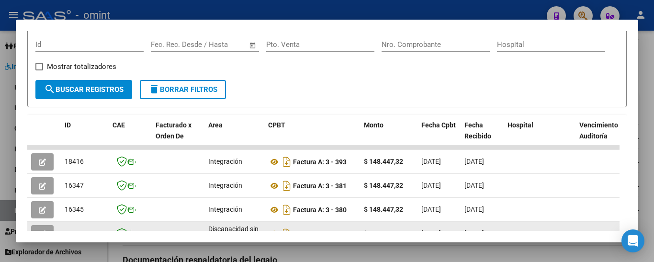
scroll to position [121, 0]
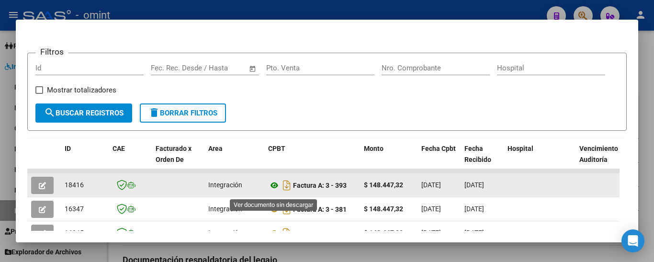
click at [273, 187] on icon at bounding box center [274, 185] width 12 height 11
click at [46, 186] on button "button" at bounding box center [42, 185] width 23 height 17
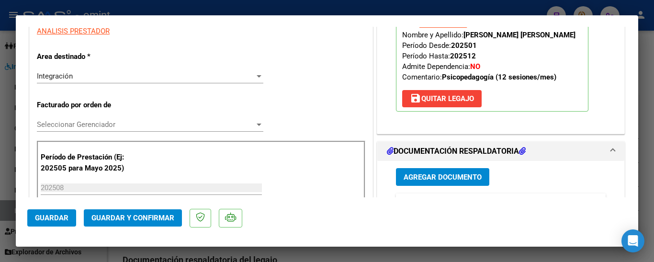
scroll to position [210, 0]
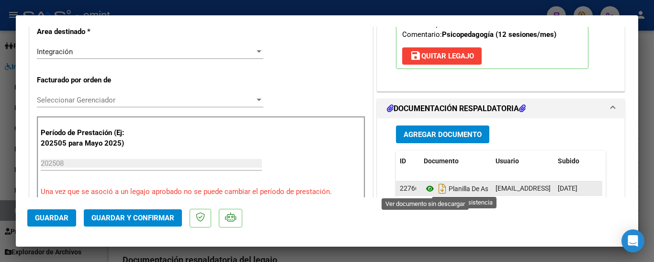
click at [426, 189] on icon at bounding box center [430, 188] width 12 height 11
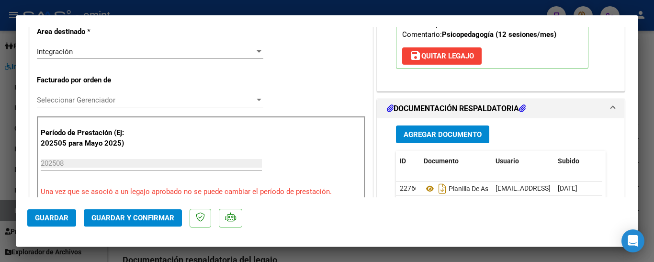
click at [152, 216] on span "Guardar y Confirmar" at bounding box center [133, 218] width 83 height 9
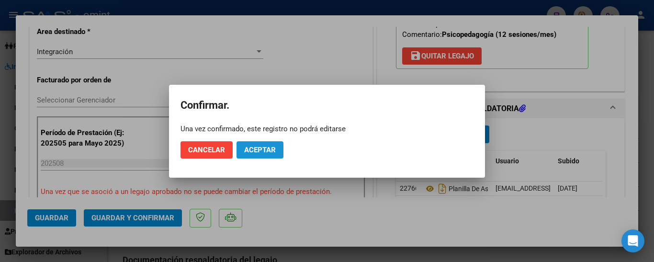
click at [253, 151] on span "Aceptar" at bounding box center [260, 150] width 32 height 9
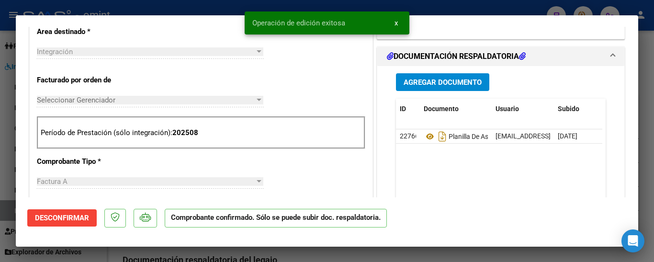
type input "$ 0,00"
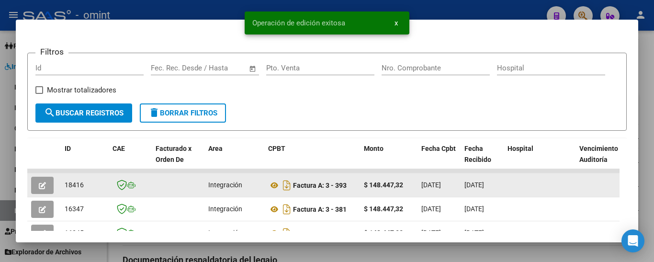
drag, startPoint x: 64, startPoint y: 190, endPoint x: 86, endPoint y: 189, distance: 22.0
click at [86, 189] on datatable-body-cell "18416" at bounding box center [85, 184] width 48 height 23
copy span "18416"
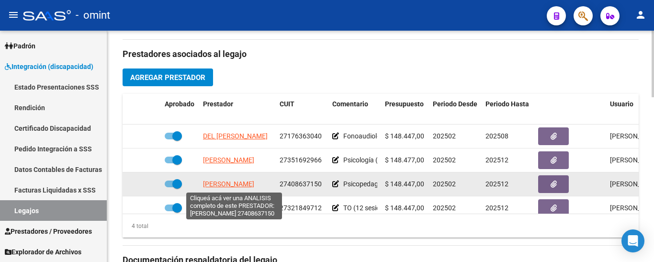
click at [240, 185] on span "SAHAGIAN DANIELA" at bounding box center [228, 184] width 51 height 8
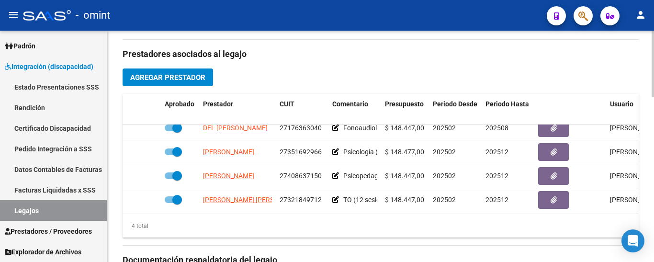
scroll to position [17, 0]
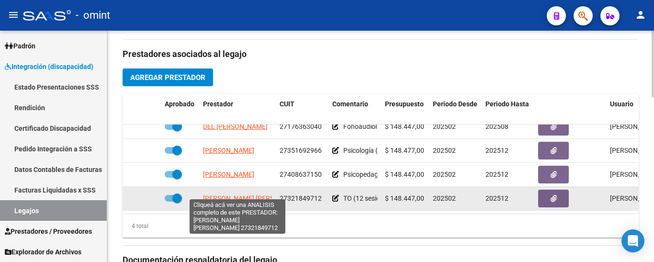
click at [260, 195] on span "GROSSO [PERSON_NAME]" at bounding box center [255, 199] width 104 height 8
type textarea "27321849712"
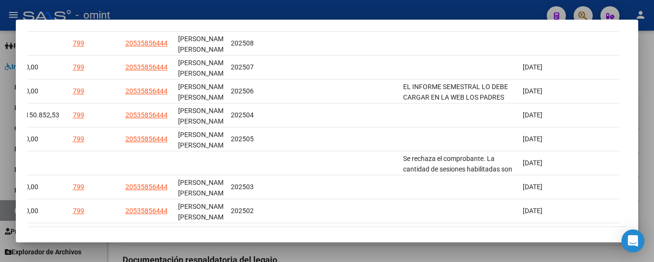
scroll to position [312, 0]
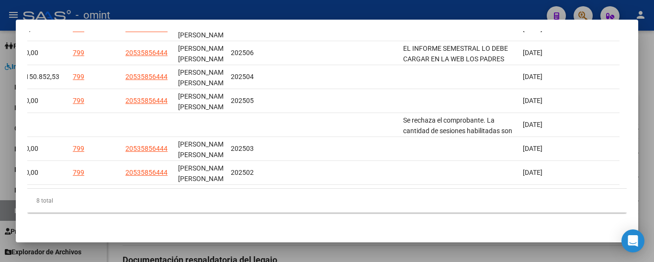
drag, startPoint x: 526, startPoint y: 189, endPoint x: 168, endPoint y: 195, distance: 358.4
click at [24, 168] on mat-dialog-content "Análisis Prestador - CUIT: 27321849712 cloud_download Exportar CSV ABM ARCA Imp…" at bounding box center [327, 131] width 623 height 200
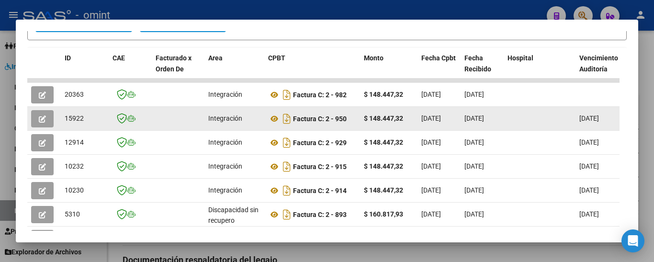
scroll to position [169, 0]
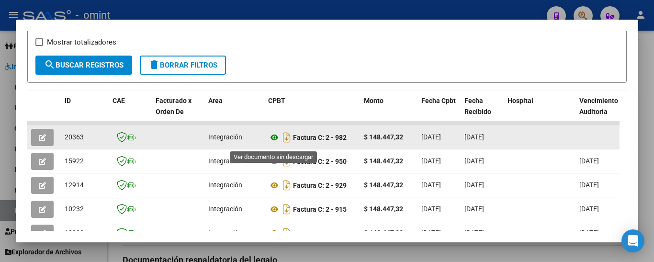
click at [274, 141] on icon at bounding box center [274, 137] width 12 height 11
click at [41, 141] on icon "button" at bounding box center [42, 137] width 7 height 7
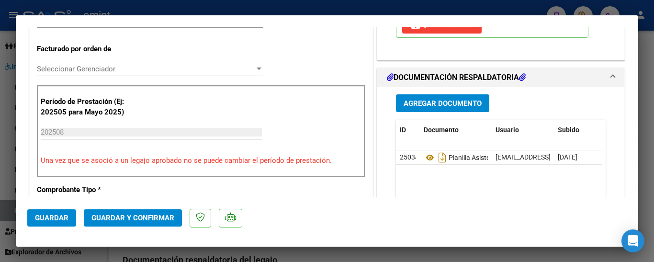
scroll to position [287, 0]
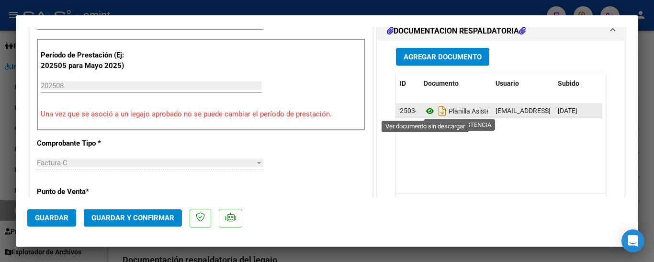
click at [425, 109] on icon at bounding box center [430, 110] width 12 height 11
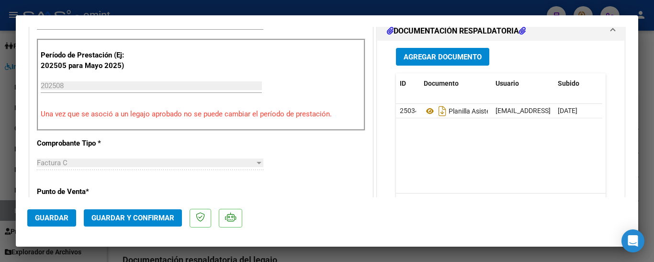
click at [147, 219] on span "Guardar y Confirmar" at bounding box center [133, 218] width 83 height 9
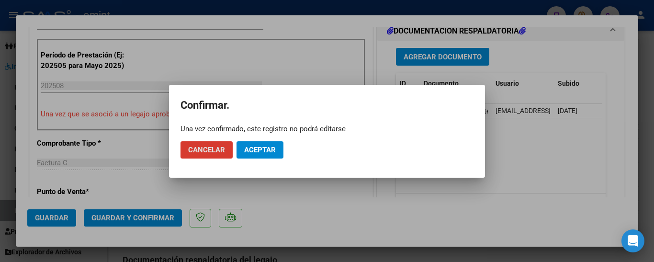
click at [255, 152] on span "Aceptar" at bounding box center [260, 150] width 32 height 9
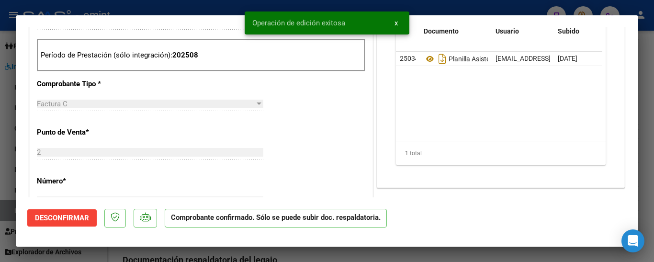
type input "$ 0,00"
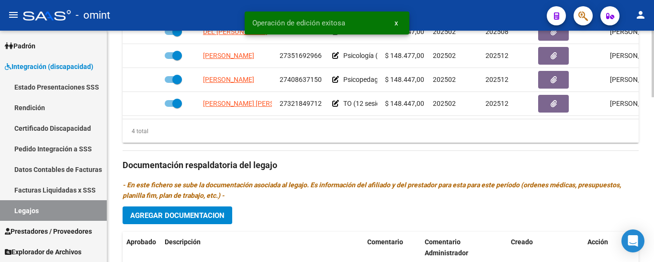
scroll to position [431, 0]
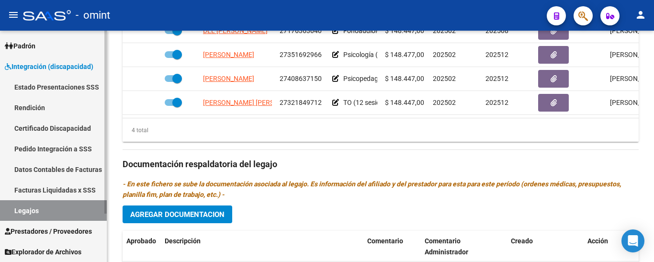
click at [40, 127] on link "Certificado Discapacidad" at bounding box center [53, 128] width 107 height 21
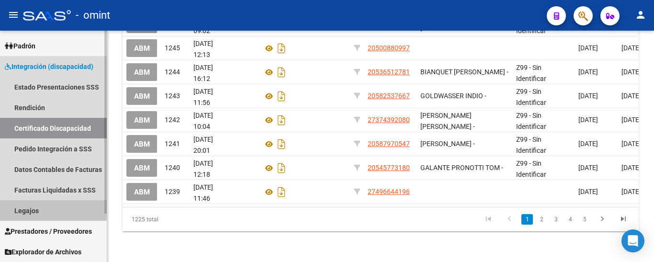
drag, startPoint x: 48, startPoint y: 213, endPoint x: 54, endPoint y: 211, distance: 5.9
click at [48, 213] on link "Legajos" at bounding box center [53, 210] width 107 height 21
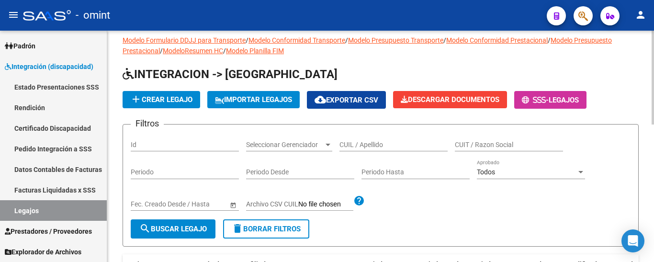
scroll to position [5, 0]
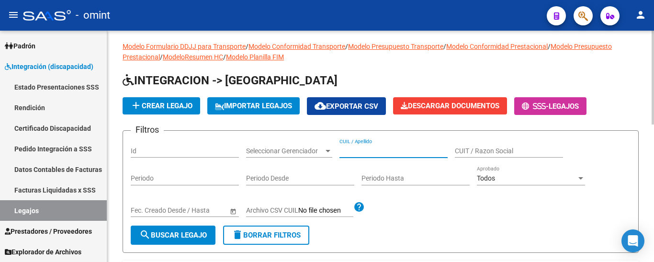
paste input "REALES SOSA MAXIMILIANO ROMAN"
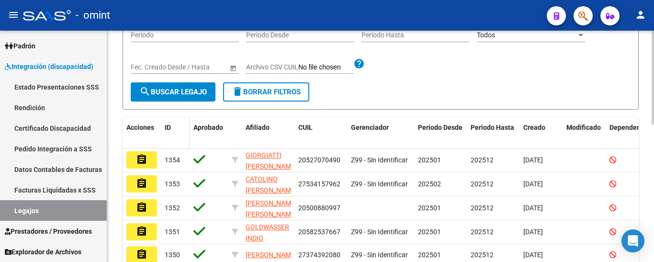
scroll to position [149, 0]
type input "REALES SOSA MAXIMILIANO ROMAN"
click at [180, 90] on span "search Buscar Legajo" at bounding box center [173, 91] width 68 height 9
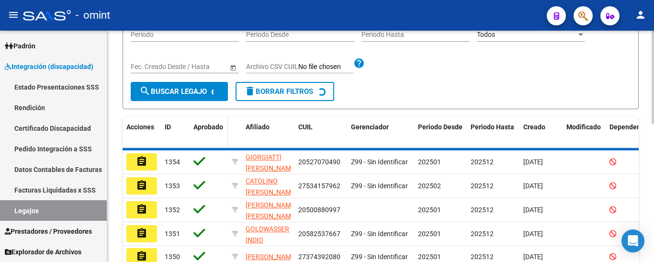
scroll to position [125, 0]
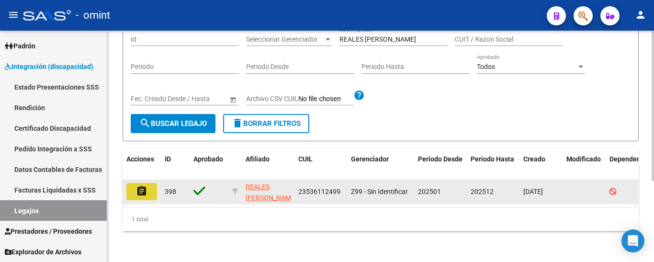
click at [149, 183] on button "assignment" at bounding box center [141, 191] width 31 height 17
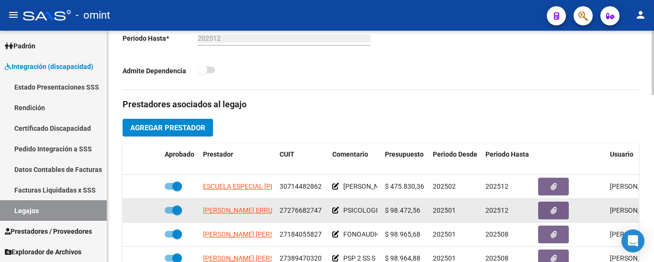
scroll to position [335, 0]
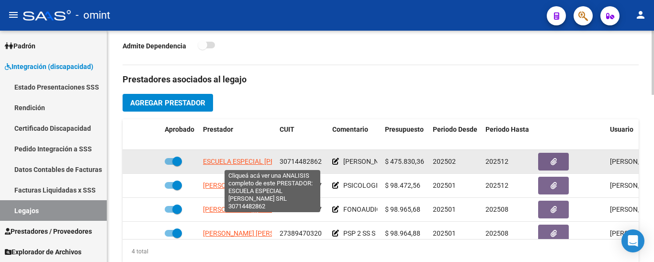
click at [245, 161] on span "ESCUELA ESPECIAL MARIA MONTESSORI SRL" at bounding box center [266, 162] width 126 height 8
type textarea "30714482862"
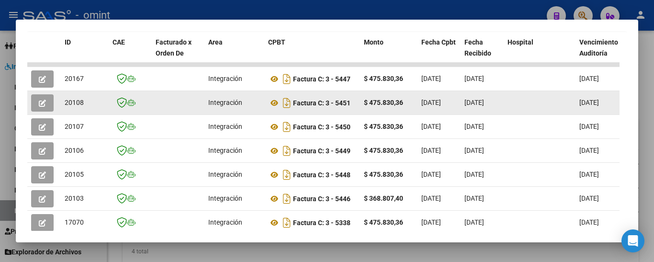
scroll to position [217, 0]
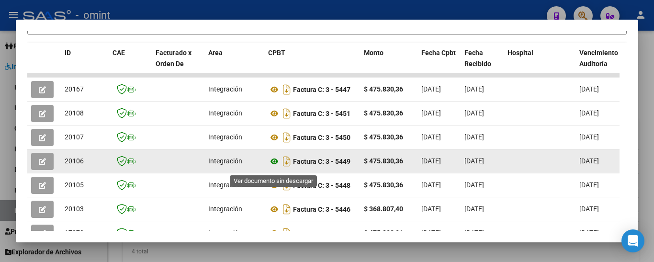
click at [274, 164] on icon at bounding box center [274, 161] width 12 height 11
click at [48, 162] on button "button" at bounding box center [42, 161] width 23 height 17
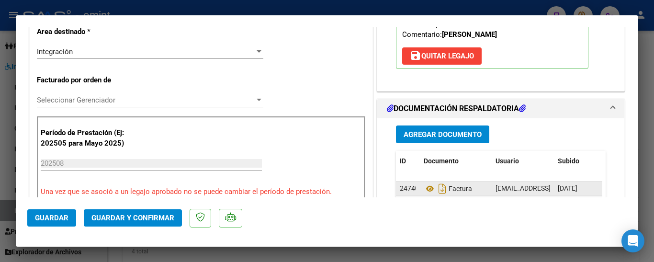
scroll to position [240, 0]
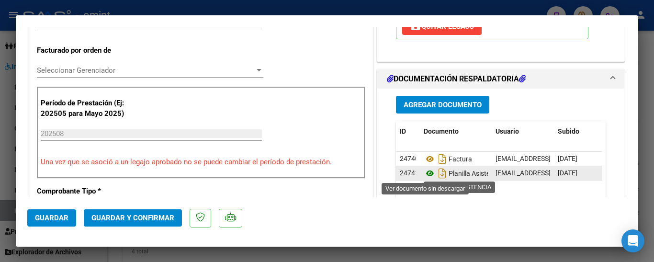
click at [425, 173] on icon at bounding box center [430, 173] width 12 height 11
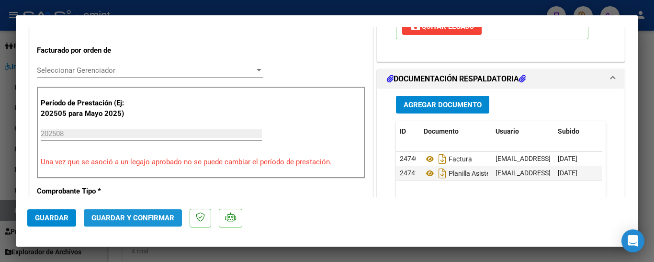
click at [134, 213] on button "Guardar y Confirmar" at bounding box center [133, 217] width 98 height 17
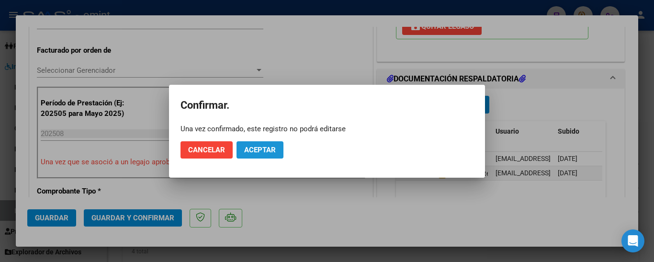
click at [253, 144] on button "Aceptar" at bounding box center [260, 149] width 47 height 17
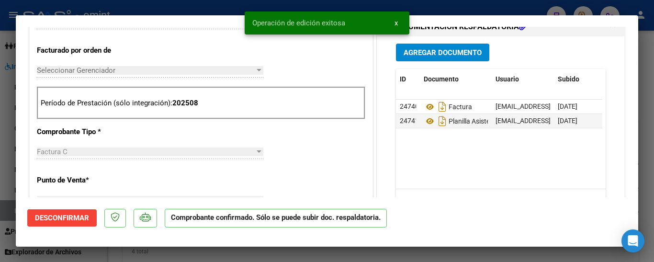
type input "$ 0,00"
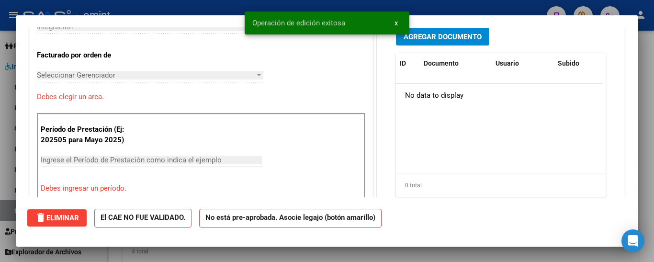
scroll to position [0, 0]
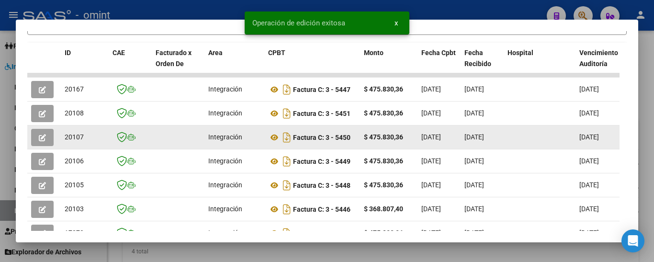
drag, startPoint x: 65, startPoint y: 139, endPoint x: 82, endPoint y: 142, distance: 17.6
click at [82, 141] on span "20107" at bounding box center [74, 137] width 19 height 8
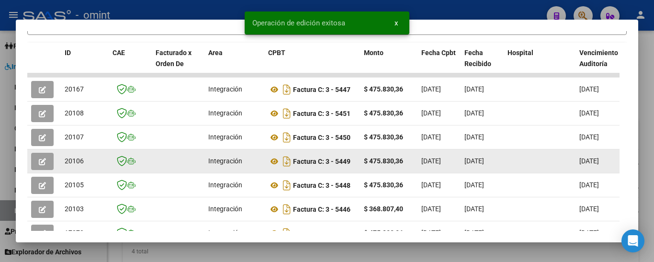
click at [78, 163] on span "20106" at bounding box center [74, 161] width 19 height 8
drag, startPoint x: 66, startPoint y: 166, endPoint x: 85, endPoint y: 167, distance: 19.2
click at [85, 167] on div "20106" at bounding box center [85, 161] width 40 height 11
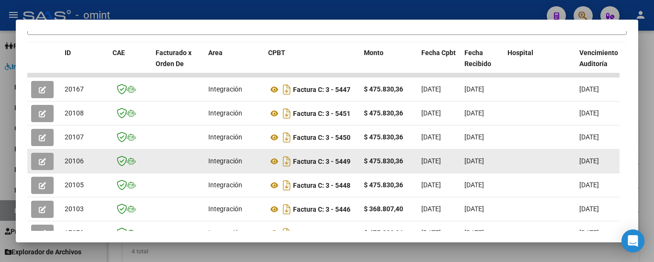
copy span "20106"
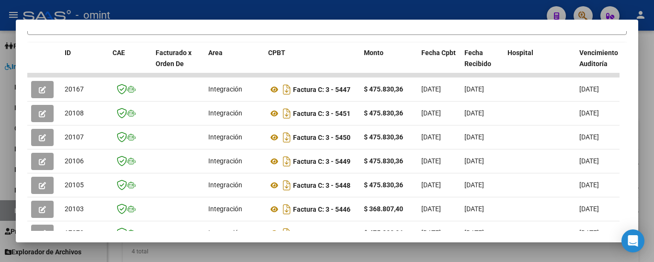
click at [370, 11] on div at bounding box center [327, 131] width 654 height 262
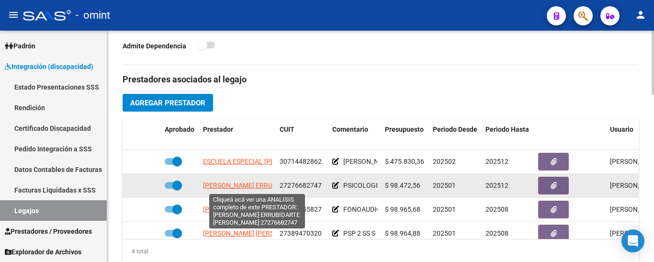
click at [237, 187] on span "ALBORNOZ ERRUBIDARTE SABRINA" at bounding box center [277, 186] width 149 height 8
type textarea "27276682747"
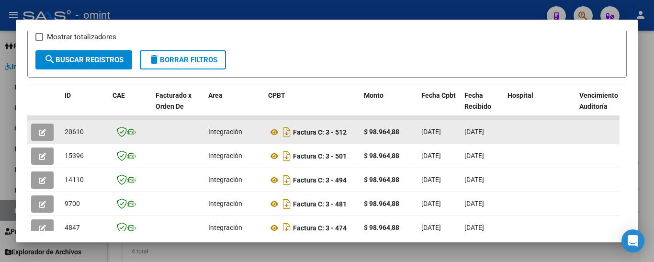
scroll to position [169, 0]
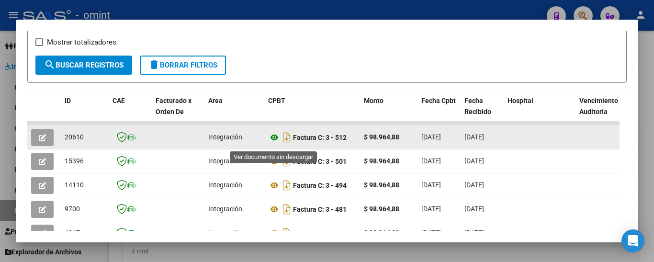
click at [274, 139] on icon at bounding box center [274, 137] width 12 height 11
click at [43, 141] on icon "button" at bounding box center [42, 137] width 7 height 7
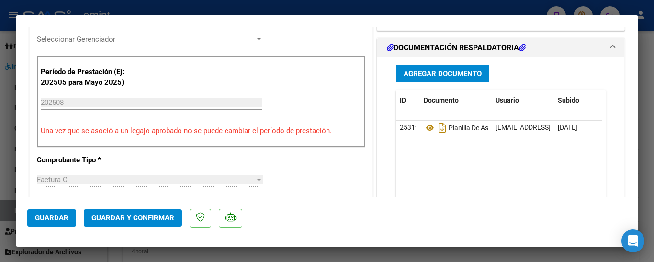
scroll to position [287, 0]
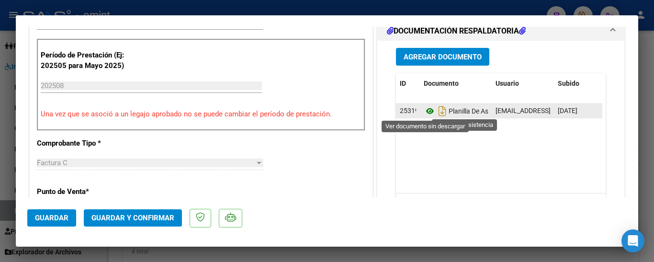
click at [424, 109] on icon at bounding box center [430, 110] width 12 height 11
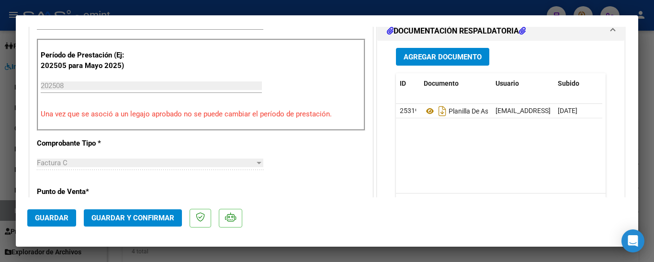
click at [154, 215] on span "Guardar y Confirmar" at bounding box center [133, 218] width 83 height 9
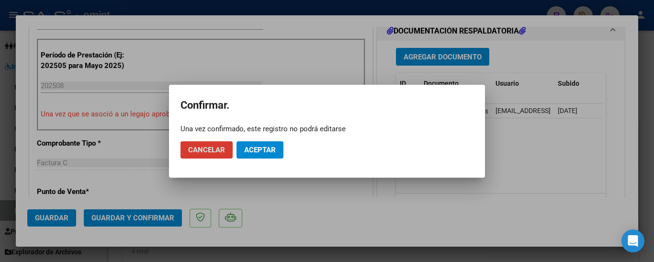
click at [253, 151] on span "Aceptar" at bounding box center [260, 150] width 32 height 9
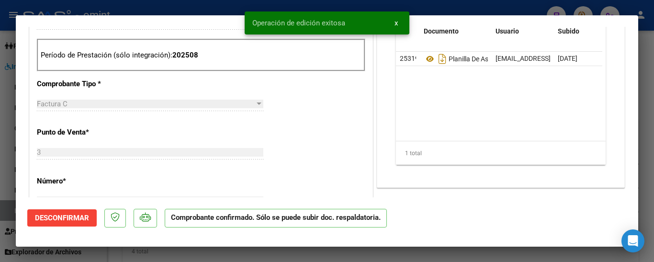
type input "$ 0,00"
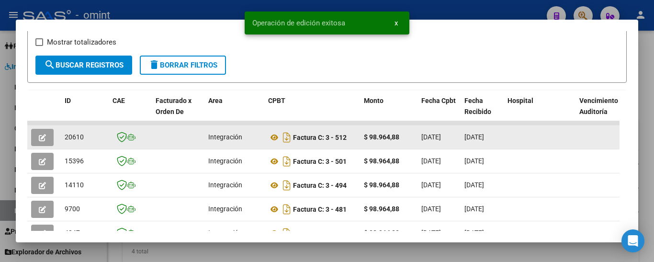
drag, startPoint x: 62, startPoint y: 141, endPoint x: 80, endPoint y: 144, distance: 18.0
click at [86, 145] on datatable-body-cell "20610" at bounding box center [85, 137] width 48 height 23
copy span "20610"
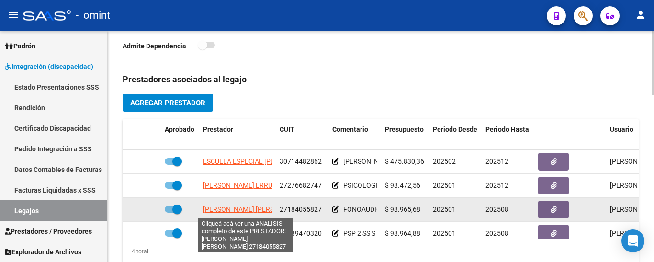
click at [256, 211] on span "LADINES CLAUDIA MARIELA" at bounding box center [255, 210] width 104 height 8
type textarea "27184055827"
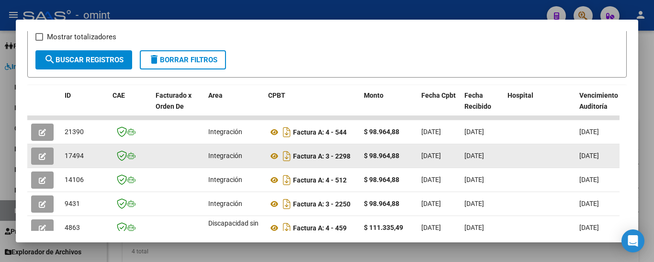
scroll to position [169, 0]
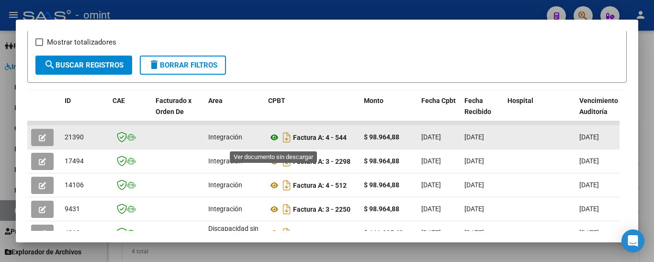
click at [274, 138] on icon at bounding box center [274, 137] width 12 height 11
click at [41, 140] on icon "button" at bounding box center [42, 137] width 7 height 7
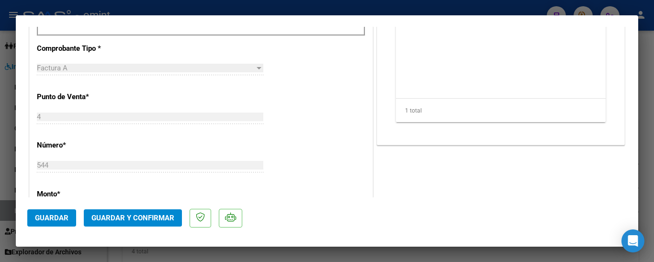
scroll to position [383, 0]
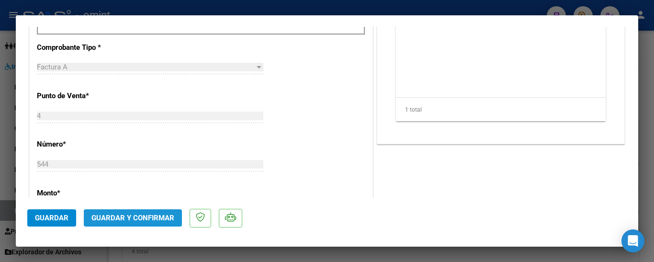
click at [153, 218] on span "Guardar y Confirmar" at bounding box center [133, 218] width 83 height 9
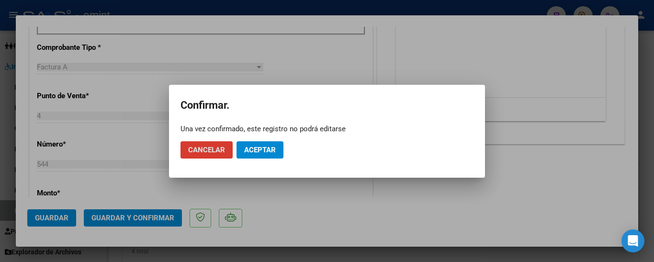
click at [256, 149] on span "Aceptar" at bounding box center [260, 150] width 32 height 9
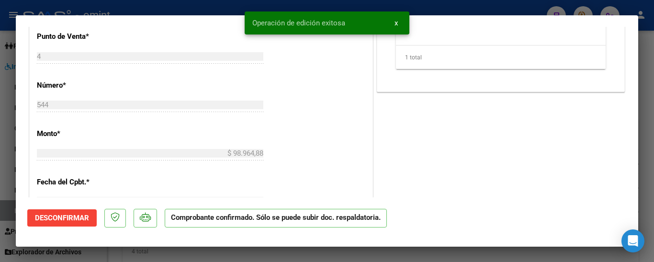
type input "$ 0,00"
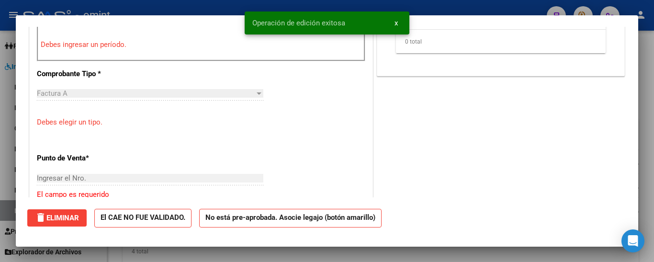
scroll to position [0, 0]
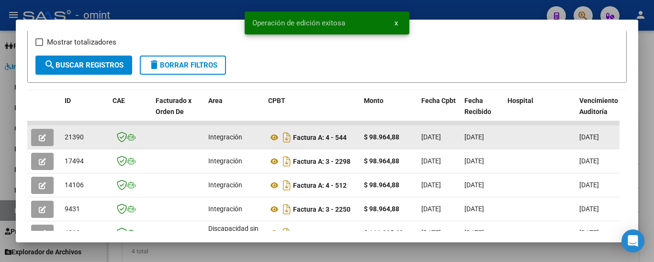
drag, startPoint x: 63, startPoint y: 144, endPoint x: 88, endPoint y: 144, distance: 24.4
click at [88, 144] on datatable-body-cell "21390" at bounding box center [85, 137] width 48 height 23
copy span "21390"
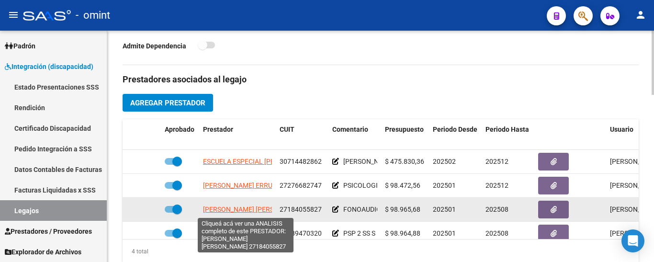
click at [246, 211] on span "LADINES CLAUDIA MARIELA" at bounding box center [255, 210] width 104 height 8
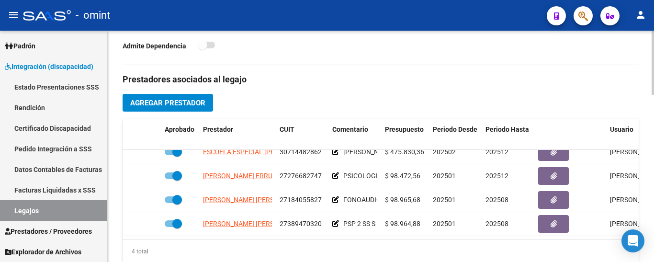
scroll to position [17, 0]
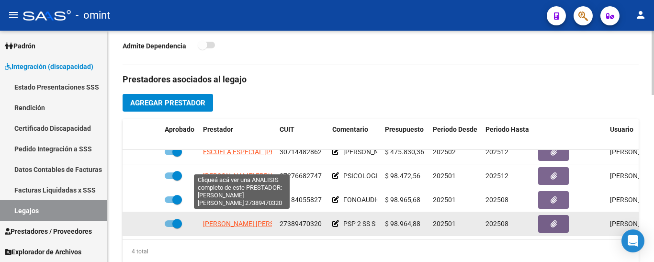
click at [265, 220] on span "GARCIA YAMILA ARACELI" at bounding box center [255, 224] width 104 height 8
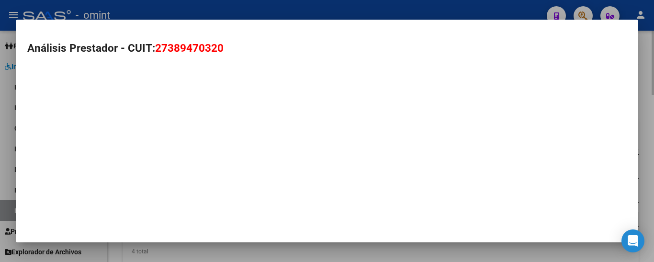
type textarea "27389470320"
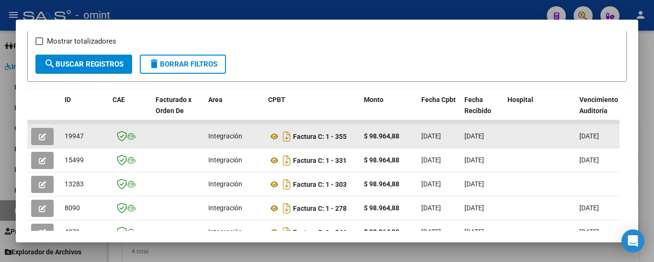
scroll to position [169, 0]
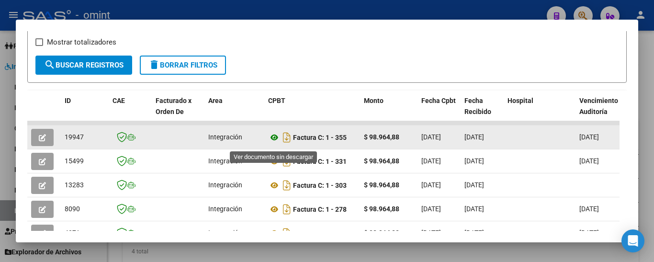
click at [274, 142] on icon at bounding box center [274, 137] width 12 height 11
click at [48, 141] on button "button" at bounding box center [42, 137] width 23 height 17
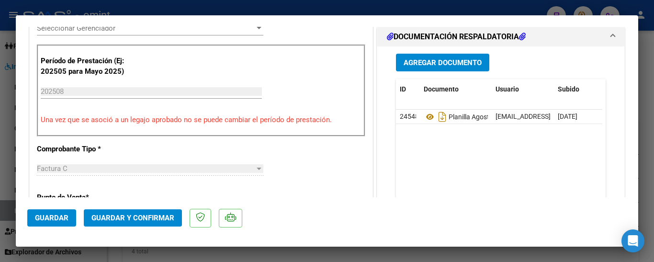
scroll to position [287, 0]
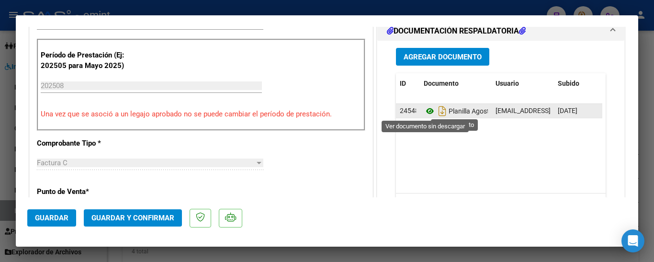
click at [426, 111] on icon at bounding box center [430, 110] width 12 height 11
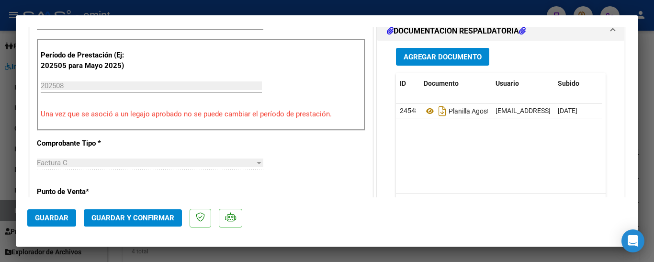
click at [159, 209] on mat-dialog-actions "Guardar Guardar y Confirmar" at bounding box center [327, 216] width 600 height 38
click at [161, 214] on span "Guardar y Confirmar" at bounding box center [133, 218] width 83 height 9
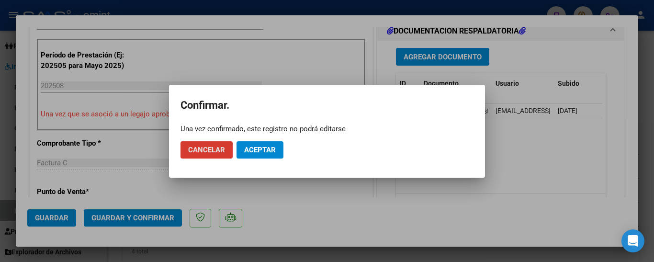
click at [263, 153] on span "Aceptar" at bounding box center [260, 150] width 32 height 9
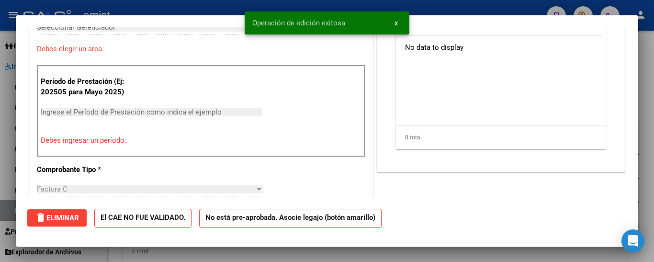
type input "$ 0,00"
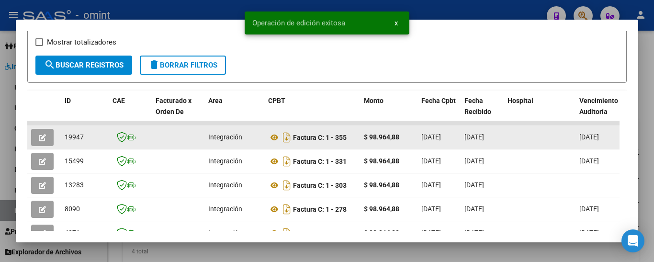
drag, startPoint x: 64, startPoint y: 139, endPoint x: 87, endPoint y: 143, distance: 22.9
click at [87, 143] on datatable-body-cell "19947" at bounding box center [85, 137] width 48 height 23
copy span "19947"
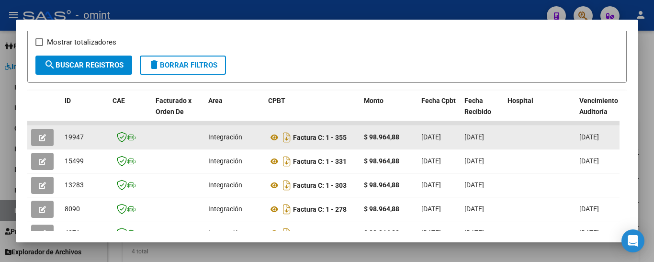
drag, startPoint x: 223, startPoint y: 158, endPoint x: 103, endPoint y: 149, distance: 120.1
click at [223, 157] on datatable-body-cell "Integración" at bounding box center [235, 160] width 60 height 23
click at [46, 140] on button "button" at bounding box center [42, 137] width 23 height 17
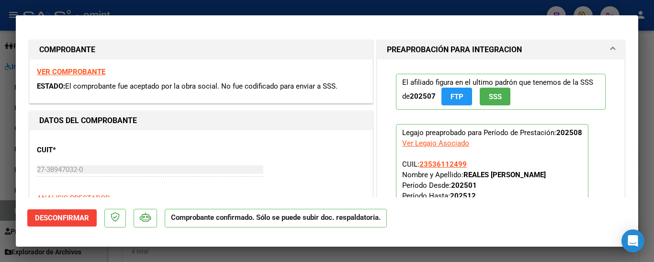
type input "$ 0,00"
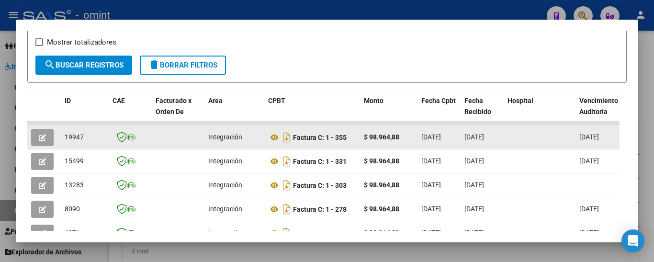
drag, startPoint x: 61, startPoint y: 140, endPoint x: 91, endPoint y: 143, distance: 29.8
click at [91, 143] on datatable-body-cell "19947" at bounding box center [85, 137] width 48 height 23
copy span "19947"
click at [43, 138] on icon "button" at bounding box center [42, 137] width 7 height 7
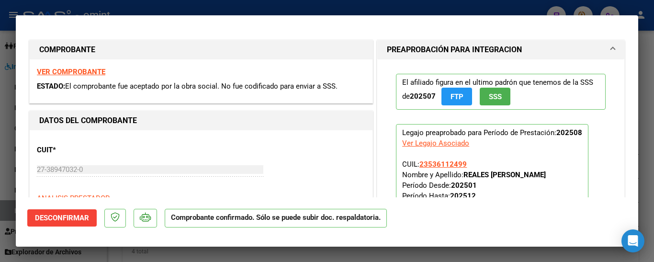
type input "$ 0,00"
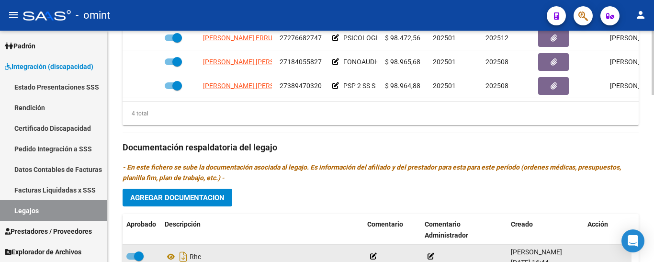
scroll to position [479, 0]
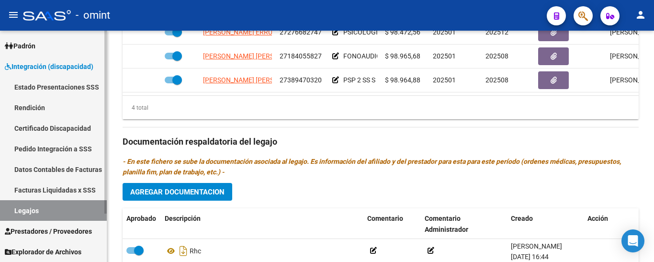
click at [63, 127] on link "Certificado Discapacidad" at bounding box center [53, 128] width 107 height 21
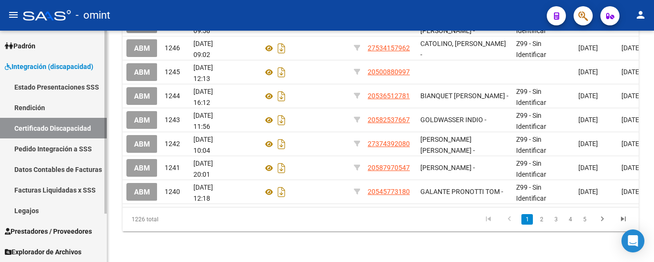
click at [56, 215] on link "Legajos" at bounding box center [53, 210] width 107 height 21
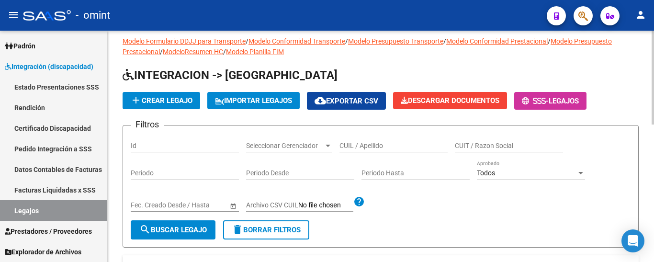
scroll to position [5, 0]
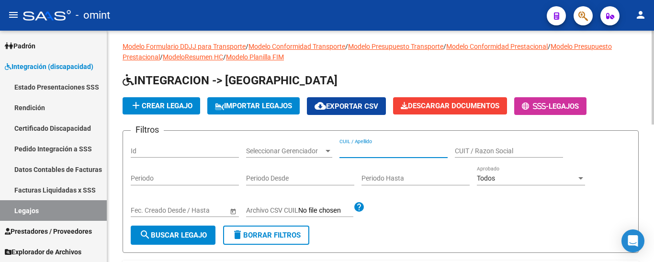
drag, startPoint x: 356, startPoint y: 148, endPoint x: 349, endPoint y: 144, distance: 8.6
drag, startPoint x: 349, startPoint y: 144, endPoint x: 372, endPoint y: 155, distance: 25.9
drag, startPoint x: 372, startPoint y: 155, endPoint x: 355, endPoint y: 151, distance: 18.2
paste input "RETUERTO CRISANTO MI"
type input "RETUERTO CRISANTO MI"
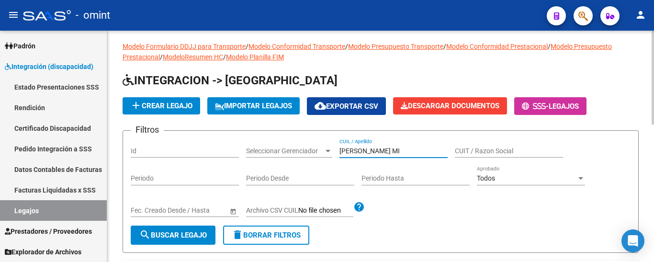
click at [193, 233] on span "search Buscar Legajo" at bounding box center [173, 235] width 68 height 9
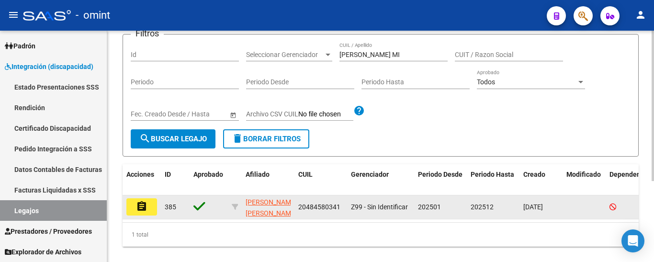
scroll to position [125, 0]
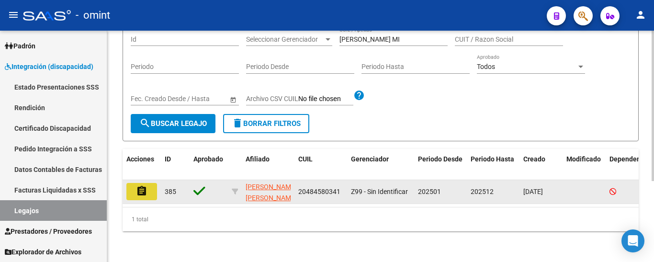
click at [146, 185] on mat-icon "assignment" at bounding box center [141, 190] width 11 height 11
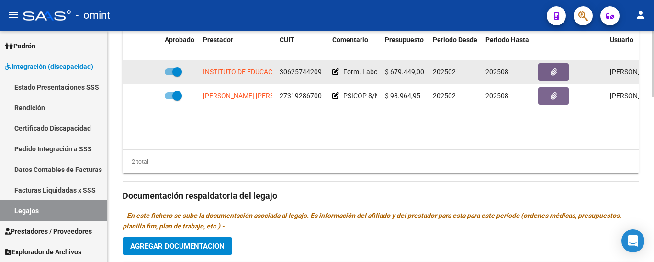
scroll to position [383, 0]
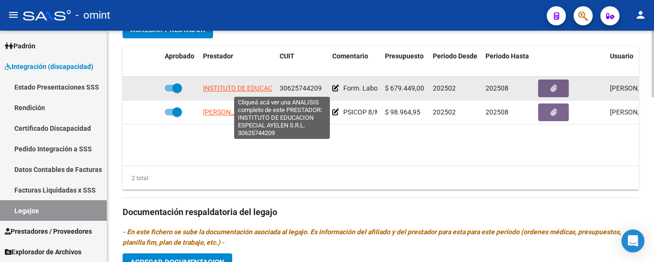
click at [251, 90] on span "INSTITUTO DE EDUCACION ESPECIAL AYELEN S.R.L." at bounding box center [281, 88] width 157 height 8
type textarea "30625744209"
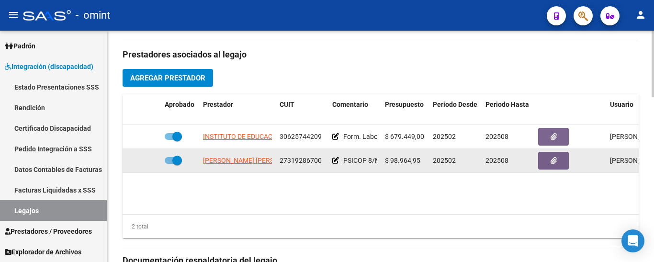
scroll to position [335, 0]
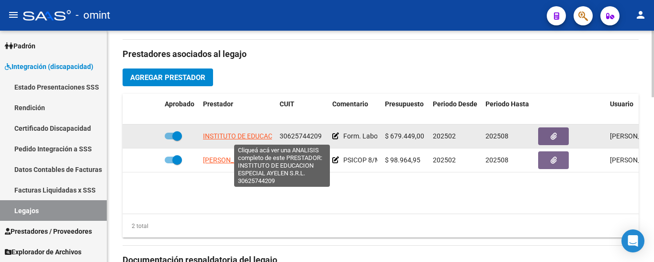
click at [250, 136] on span "INSTITUTO DE EDUCACION ESPECIAL AYELEN S.R.L." at bounding box center [281, 136] width 157 height 8
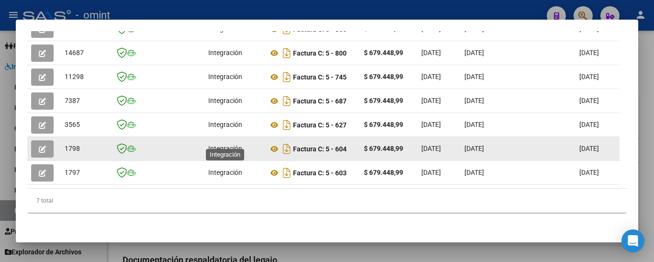
scroll to position [193, 0]
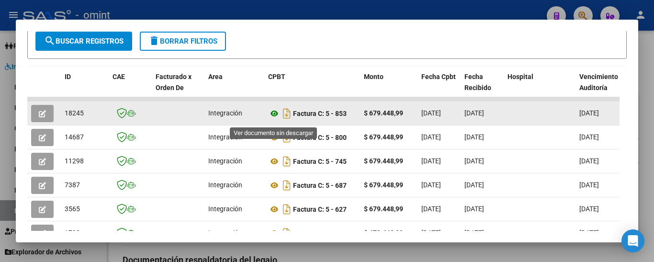
click at [274, 117] on icon at bounding box center [274, 113] width 12 height 11
click at [43, 114] on icon "button" at bounding box center [42, 113] width 7 height 7
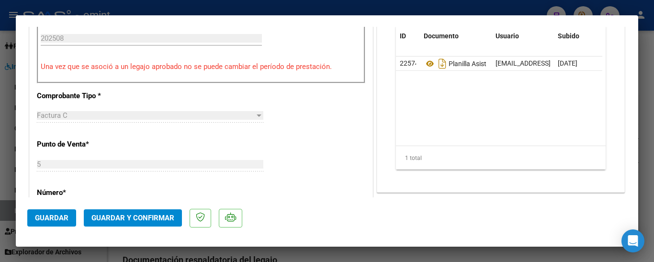
scroll to position [335, 0]
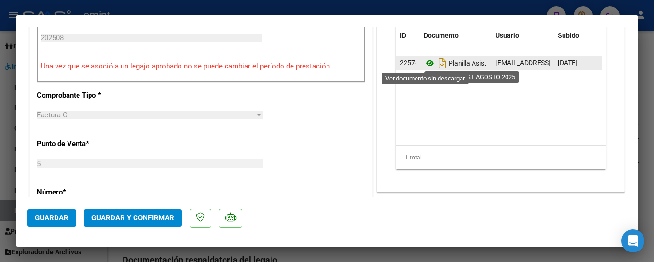
click at [426, 62] on icon at bounding box center [430, 62] width 12 height 11
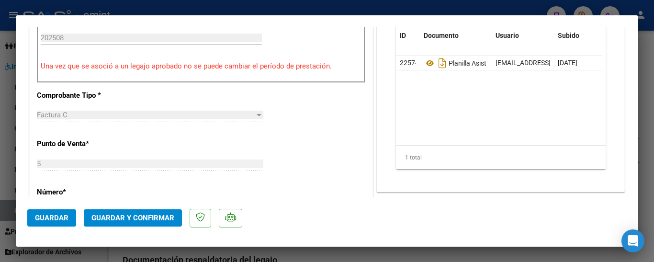
click at [122, 223] on button "Guardar y Confirmar" at bounding box center [133, 217] width 98 height 17
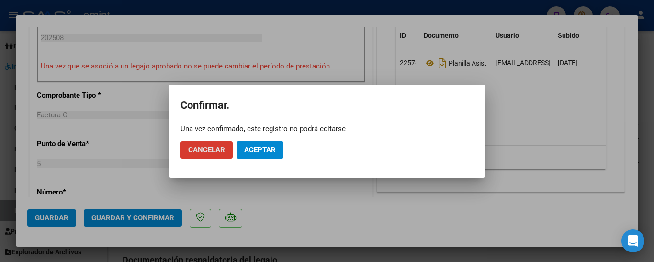
click at [260, 144] on button "Aceptar" at bounding box center [260, 149] width 47 height 17
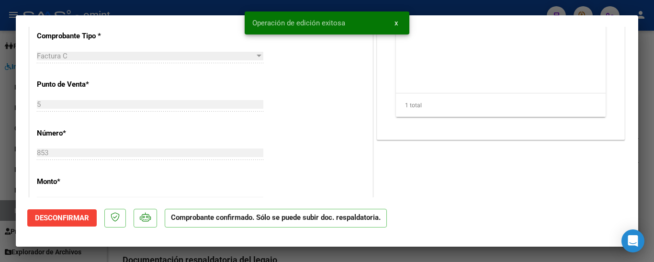
type input "$ 0,00"
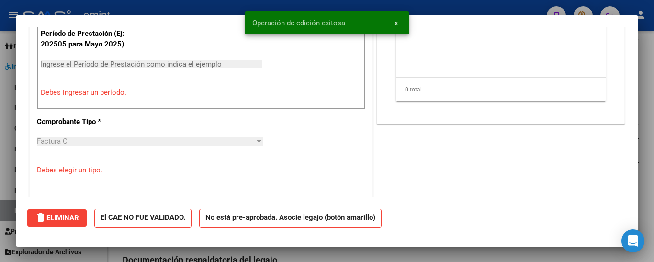
scroll to position [0, 0]
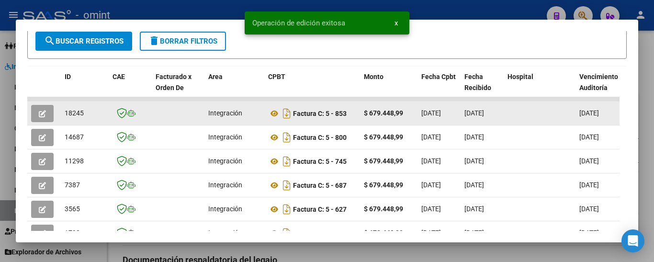
drag, startPoint x: 64, startPoint y: 116, endPoint x: 87, endPoint y: 120, distance: 22.8
click at [87, 120] on datatable-body-cell "18245" at bounding box center [85, 113] width 48 height 23
copy span "18245"
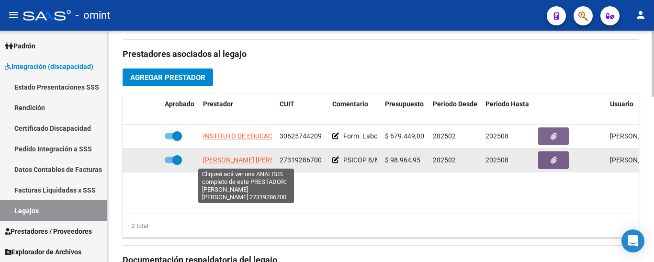
click at [230, 160] on span "LAPIETRA ANALIA SOLEDAD" at bounding box center [255, 160] width 104 height 8
type textarea "27319286700"
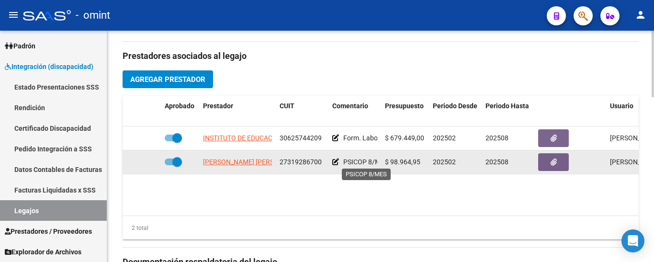
scroll to position [335, 0]
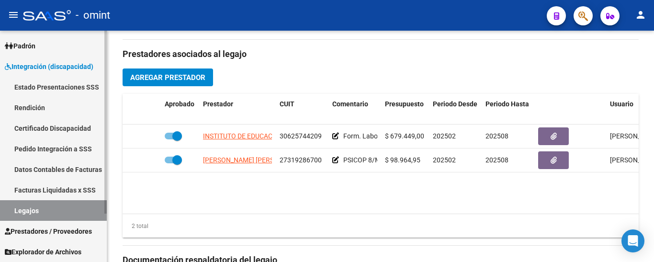
click at [67, 127] on link "Certificado Discapacidad" at bounding box center [53, 128] width 107 height 21
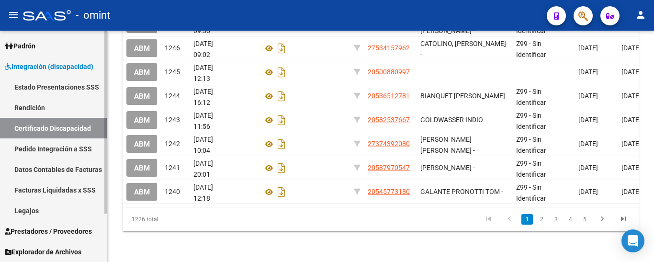
click at [49, 213] on link "Legajos" at bounding box center [53, 210] width 107 height 21
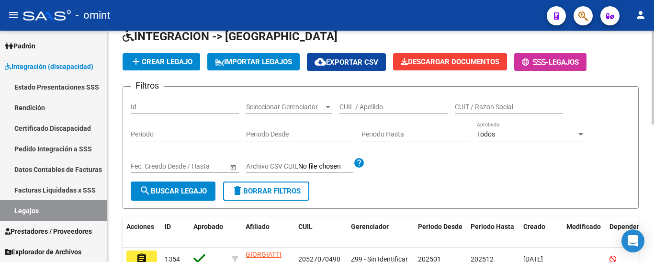
scroll to position [48, 0]
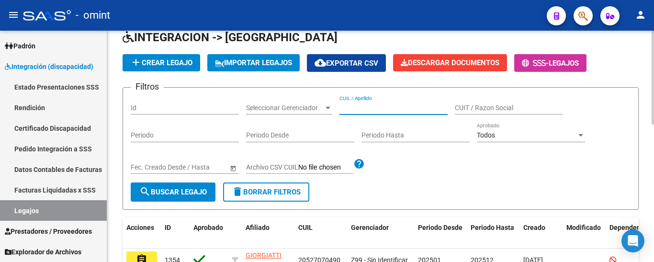
paste input "REYES POMA KAREN LUCIA"
type input "REYES POMA KAREN LUCIA"
click at [176, 194] on span "search Buscar Legajo" at bounding box center [173, 192] width 68 height 9
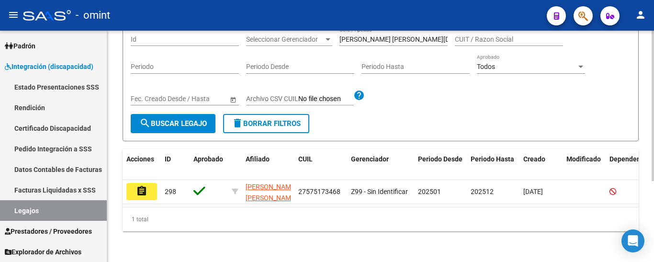
scroll to position [125, 0]
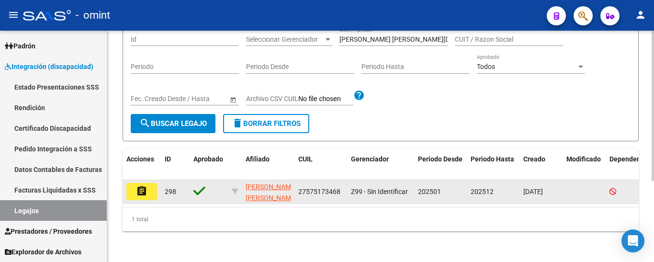
click at [145, 185] on mat-icon "assignment" at bounding box center [141, 190] width 11 height 11
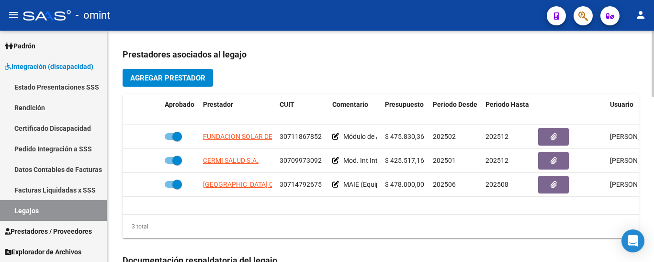
scroll to position [335, 0]
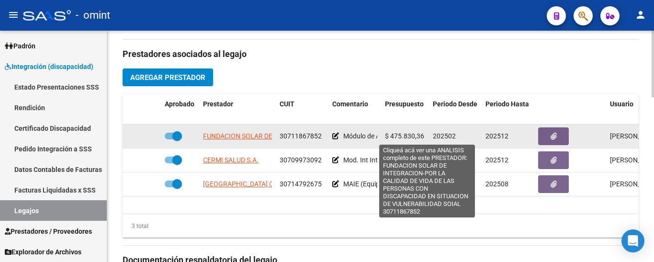
click at [256, 137] on span "FUNDACION SOLAR DE INTEGRACION-POR LA CALIDAD DE VIDA DE LAS PERSONAS CON DISCA…" at bounding box center [426, 136] width 447 height 8
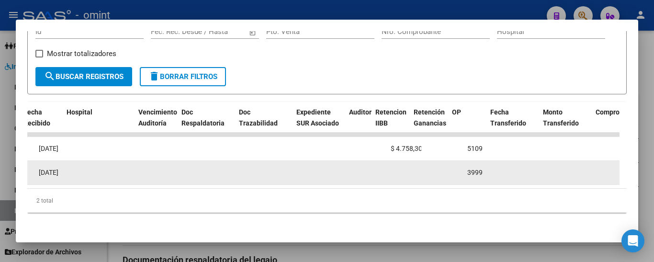
scroll to position [0, 421]
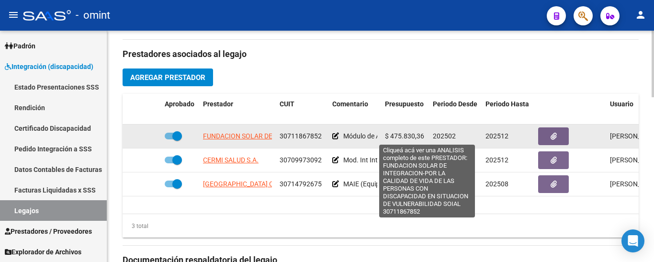
click at [236, 135] on span "FUNDACION SOLAR DE INTEGRACION-POR LA CALIDAD DE VIDA DE LAS PERSONAS CON DISCA…" at bounding box center [426, 136] width 447 height 8
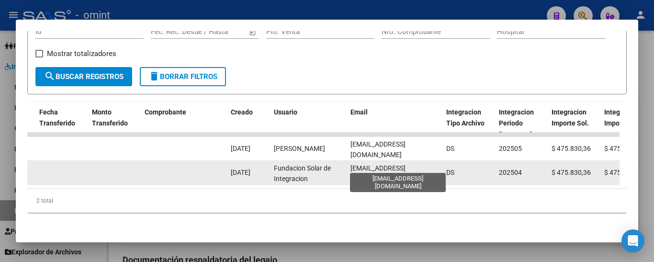
scroll to position [0, 4]
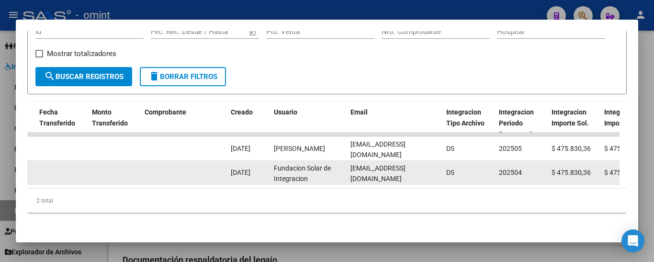
drag, startPoint x: 350, startPoint y: 165, endPoint x: 439, endPoint y: 164, distance: 89.6
click at [439, 164] on datatable-body-cell "info@solardeintegracion.org.ar" at bounding box center [395, 172] width 96 height 23
copy span "info@solardeintegracion.org.ar"
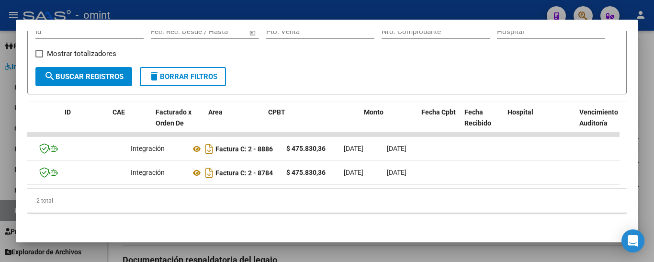
scroll to position [0, 0]
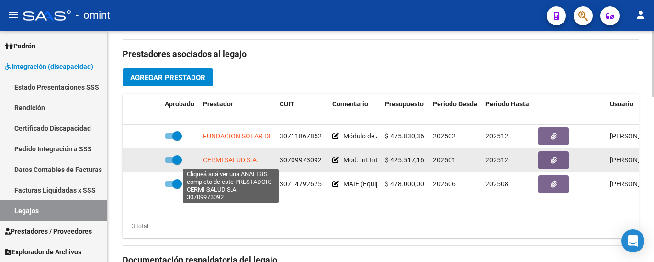
click at [246, 160] on span "CERMI SALUD S.A." at bounding box center [231, 160] width 56 height 8
type textarea "30709973092"
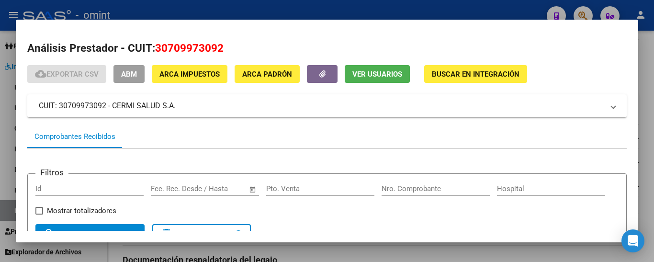
scroll to position [48, 0]
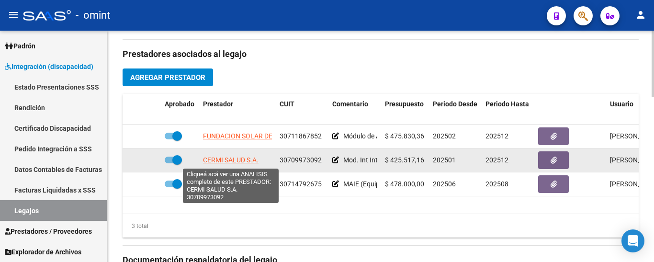
click at [213, 163] on span "CERMI SALUD S.A." at bounding box center [231, 160] width 56 height 8
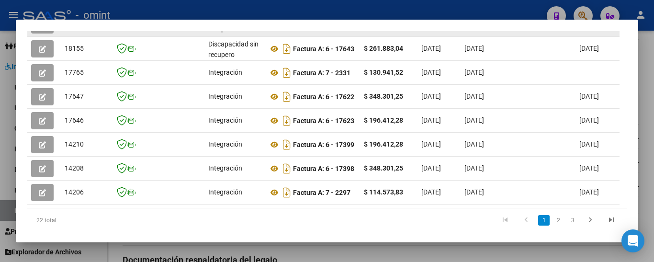
scroll to position [217, 0]
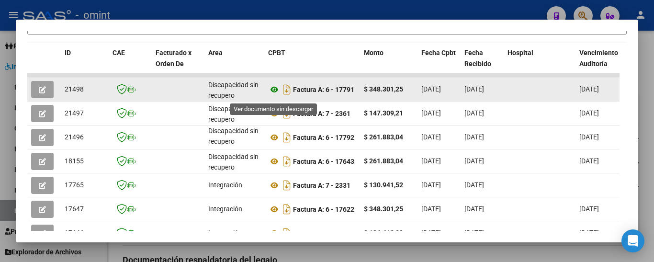
click at [274, 91] on icon at bounding box center [274, 89] width 12 height 11
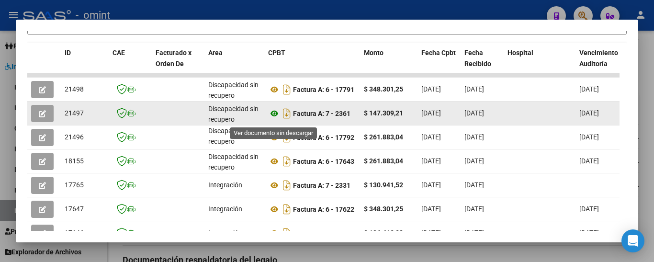
click at [274, 115] on icon at bounding box center [274, 113] width 12 height 11
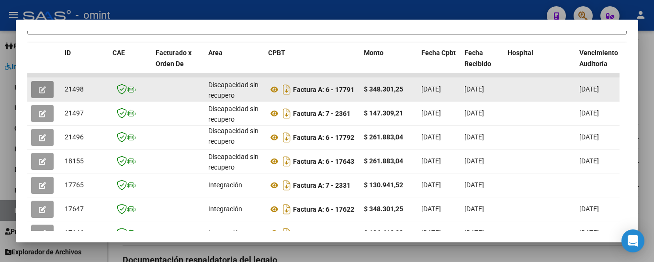
click at [43, 89] on span "button" at bounding box center [42, 89] width 7 height 9
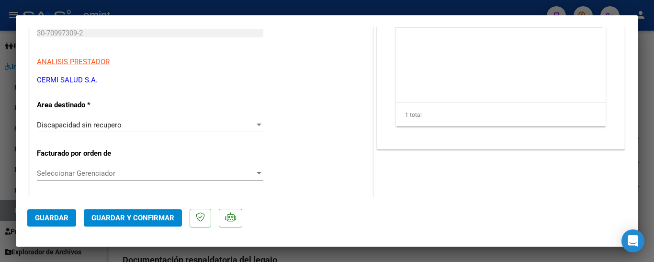
scroll to position [144, 0]
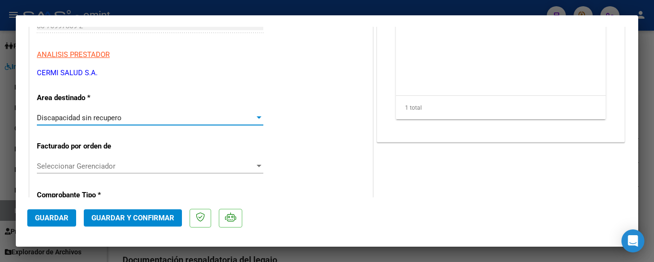
click at [83, 121] on span "Discapacidad sin recupero" at bounding box center [79, 118] width 85 height 9
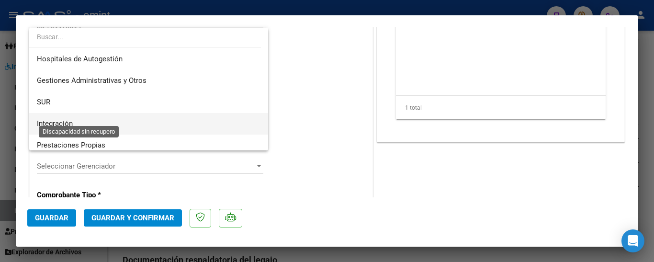
scroll to position [0, 0]
click at [80, 124] on span "Integración" at bounding box center [149, 125] width 224 height 22
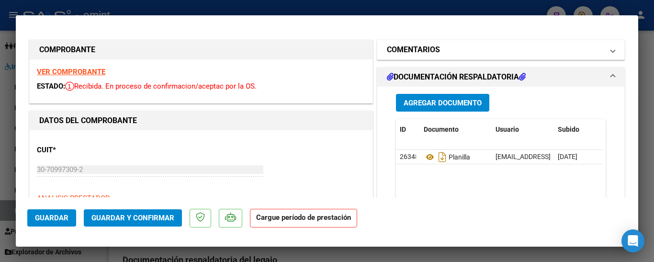
click at [429, 48] on h1 "COMENTARIOS" at bounding box center [413, 49] width 53 height 11
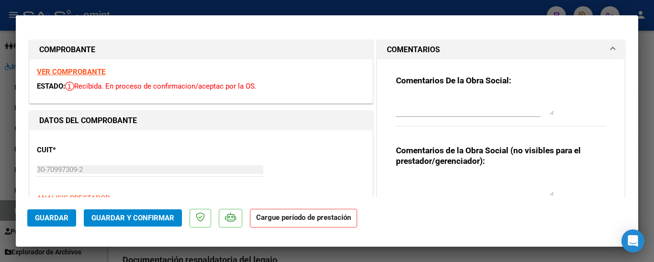
click at [434, 102] on textarea at bounding box center [475, 105] width 158 height 19
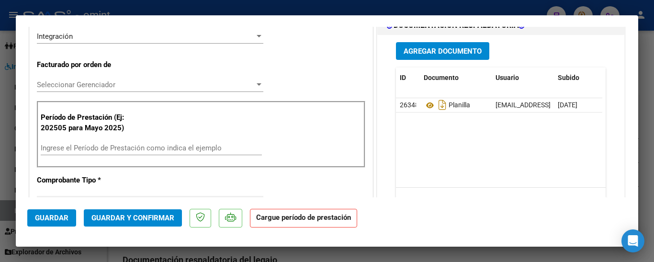
scroll to position [240, 0]
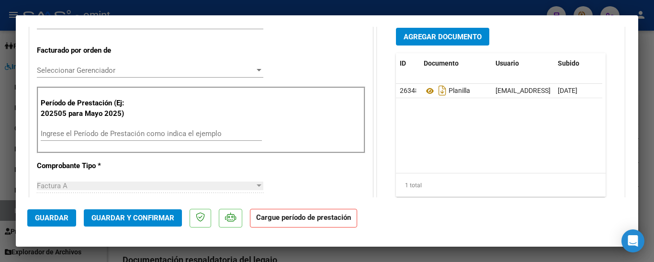
type textarea "recuerde elegir en area la opcion integracion"
click at [87, 136] on input "Ingrese el Período de Prestación como indica el ejemplo" at bounding box center [151, 133] width 221 height 9
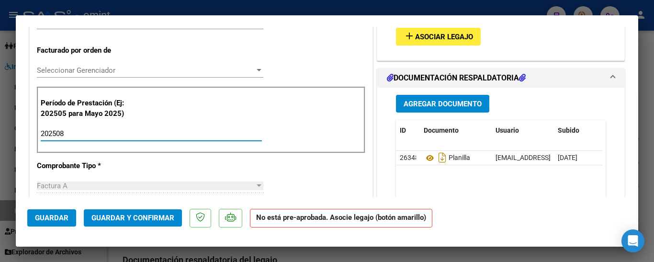
type input "202508"
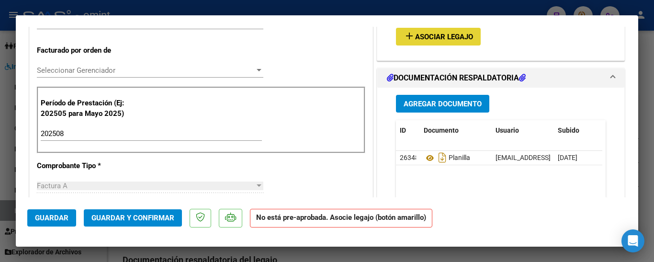
click at [441, 34] on span "Asociar Legajo" at bounding box center [444, 37] width 58 height 9
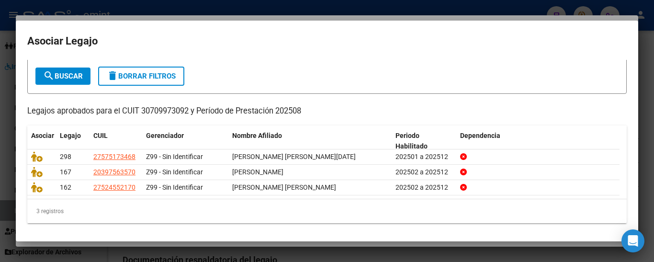
scroll to position [50, 0]
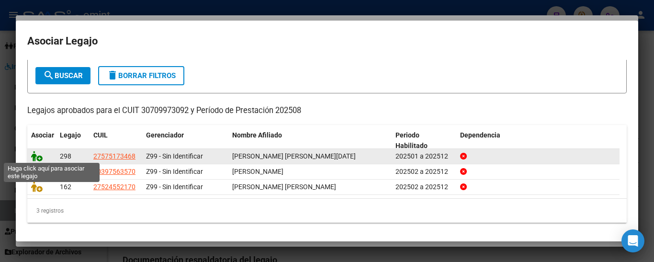
click at [38, 154] on icon at bounding box center [36, 156] width 11 height 11
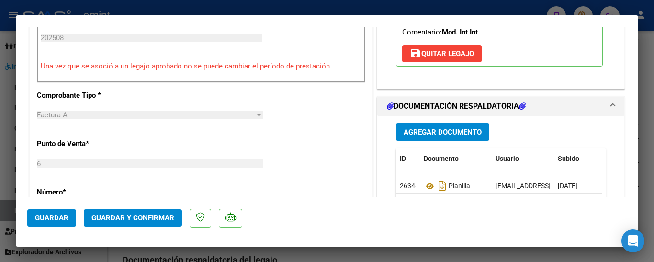
scroll to position [383, 0]
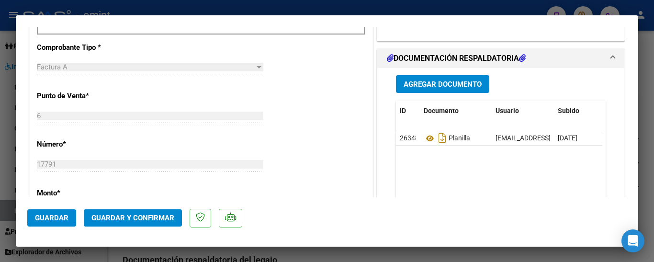
click at [160, 218] on span "Guardar y Confirmar" at bounding box center [133, 218] width 83 height 9
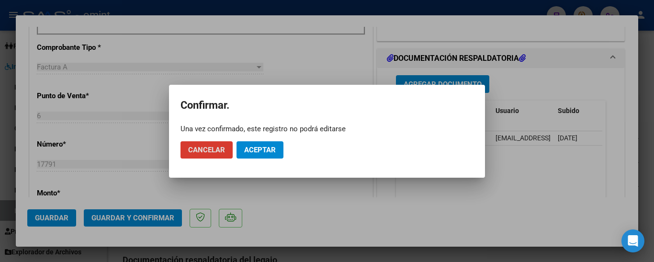
click at [259, 149] on span "Aceptar" at bounding box center [260, 150] width 32 height 9
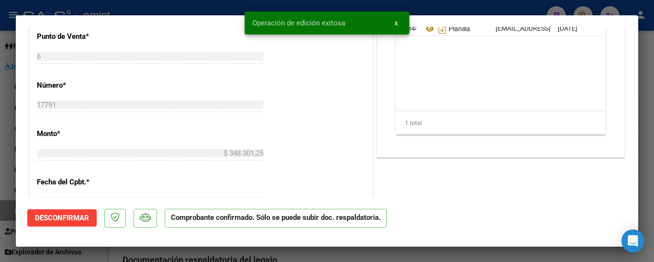
type input "$ 0,00"
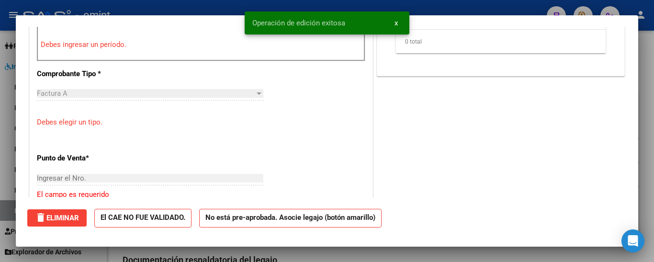
scroll to position [0, 0]
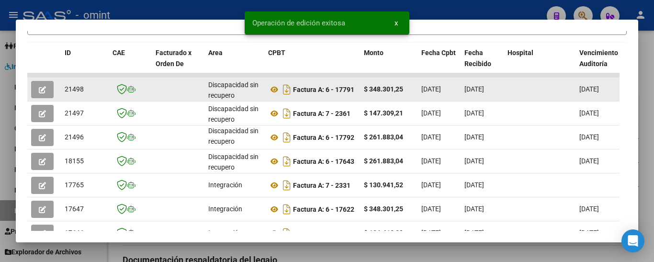
drag, startPoint x: 64, startPoint y: 93, endPoint x: 85, endPoint y: 93, distance: 20.6
click at [85, 93] on datatable-body-cell "21498" at bounding box center [85, 89] width 48 height 23
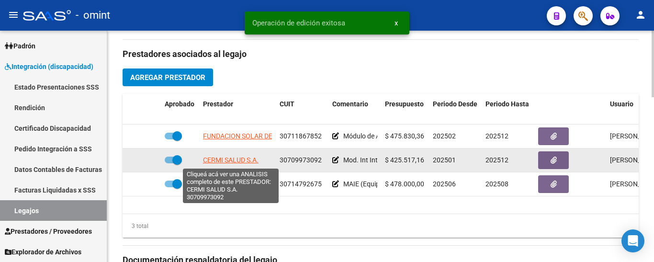
click at [241, 159] on span "CERMI SALUD S.A." at bounding box center [231, 160] width 56 height 8
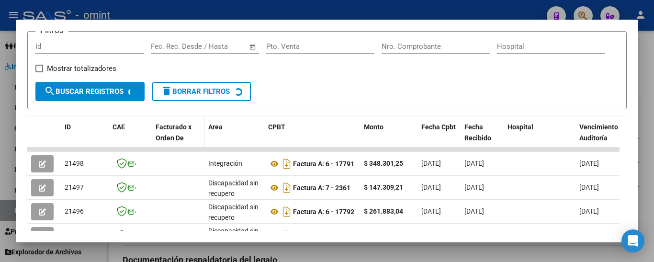
scroll to position [144, 0]
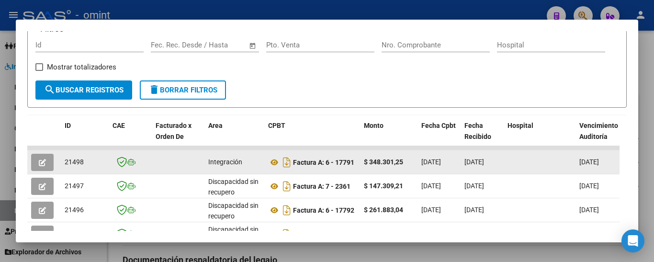
drag, startPoint x: 66, startPoint y: 165, endPoint x: 85, endPoint y: 166, distance: 19.2
click at [85, 166] on div "21498" at bounding box center [85, 162] width 40 height 11
copy span "21498"
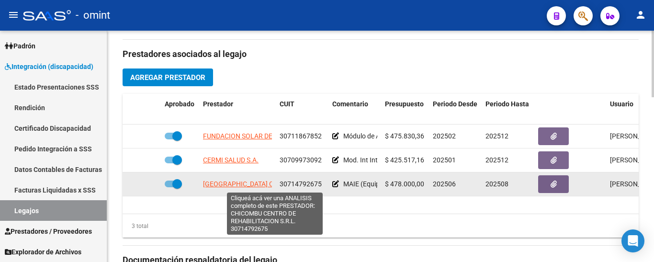
click at [241, 184] on span "CHICOMBU CENTRO DE REHABILITACION S.R.L." at bounding box center [290, 184] width 175 height 8
type textarea "30714792675"
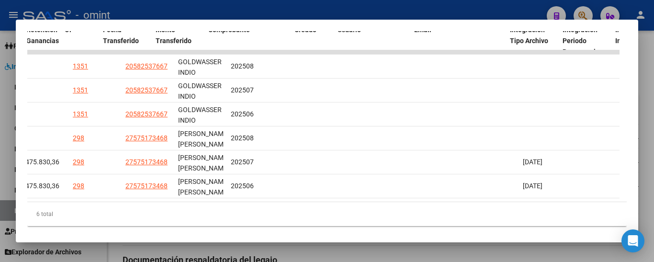
scroll to position [0, 0]
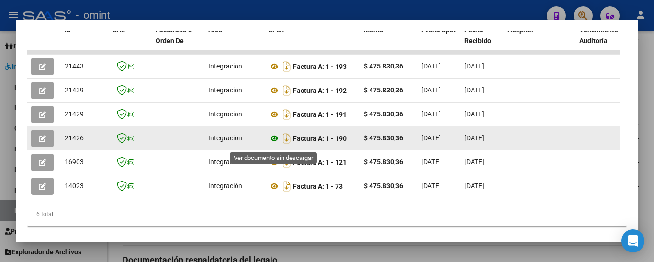
click at [277, 140] on icon at bounding box center [274, 138] width 12 height 11
click at [37, 143] on button "button" at bounding box center [42, 138] width 23 height 17
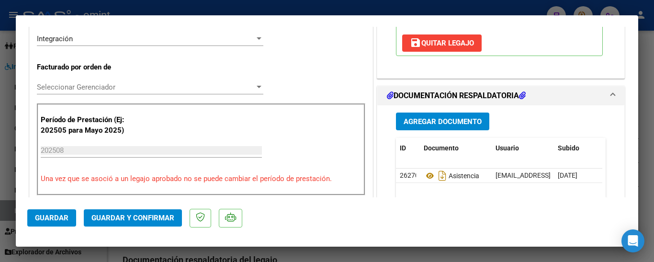
scroll to position [240, 0]
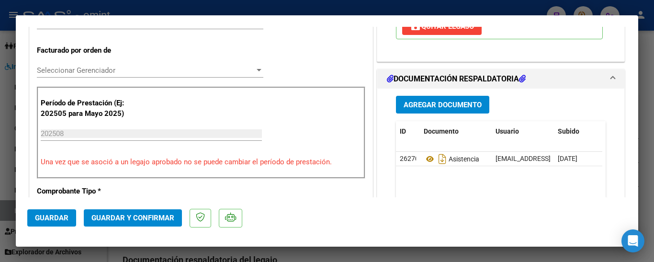
click at [142, 216] on span "Guardar y Confirmar" at bounding box center [133, 218] width 83 height 9
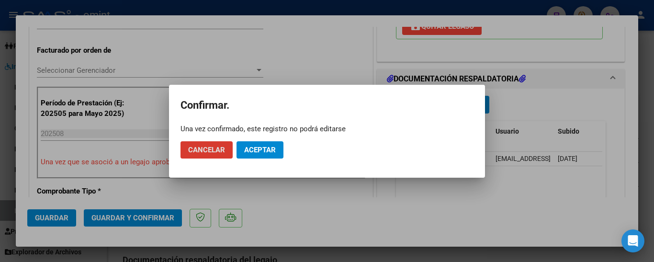
click at [259, 150] on span "Aceptar" at bounding box center [260, 150] width 32 height 9
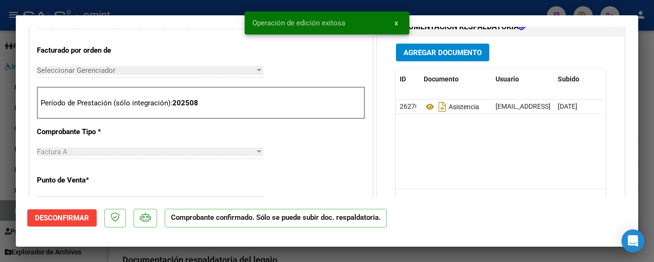
type input "$ 0,00"
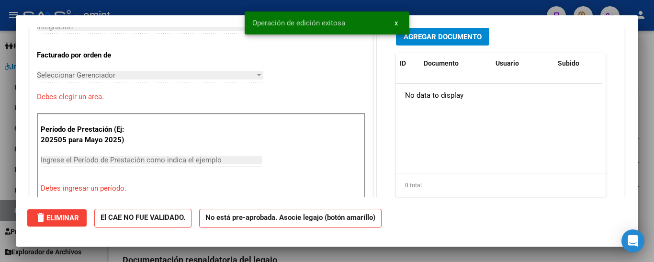
scroll to position [0, 0]
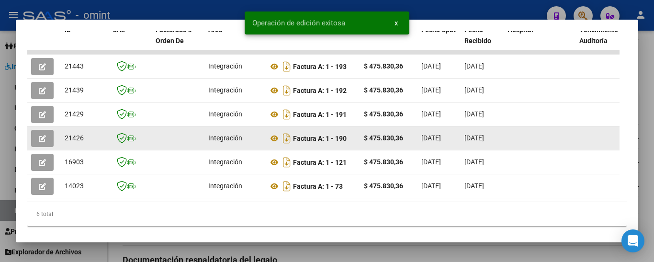
drag, startPoint x: 62, startPoint y: 141, endPoint x: 89, endPoint y: 146, distance: 27.2
click at [89, 146] on datatable-body-cell "21426" at bounding box center [85, 137] width 48 height 23
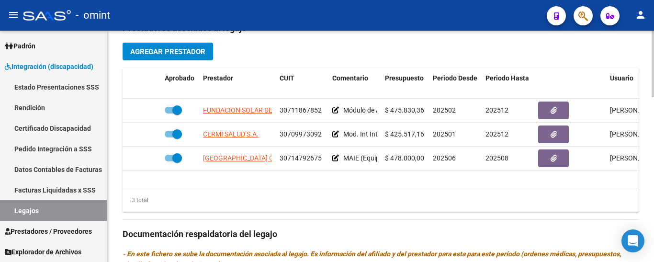
scroll to position [383, 0]
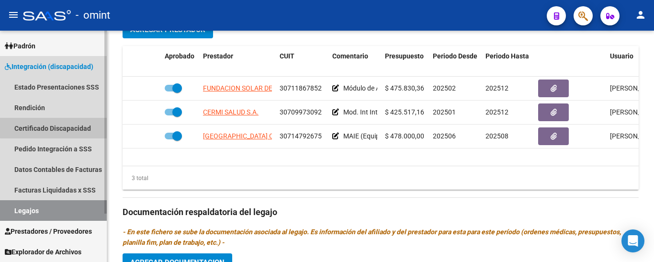
click at [79, 126] on link "Certificado Discapacidad" at bounding box center [53, 128] width 107 height 21
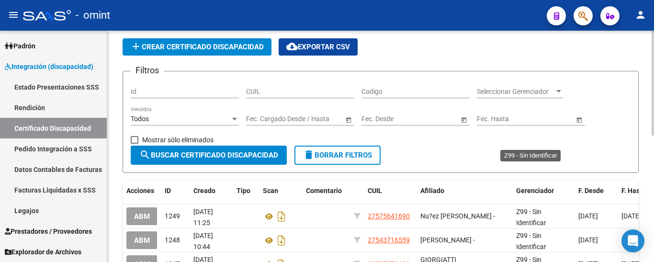
scroll to position [280, 0]
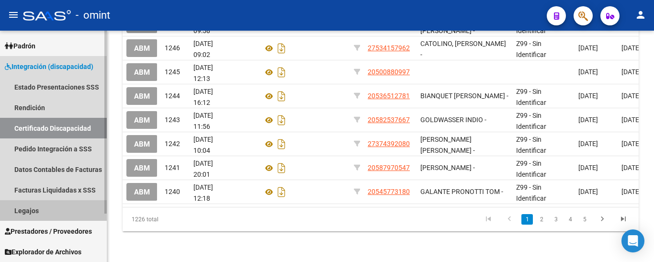
click at [50, 212] on link "Legajos" at bounding box center [53, 210] width 107 height 21
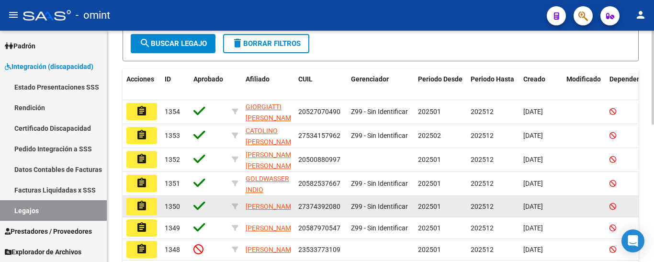
scroll to position [101, 0]
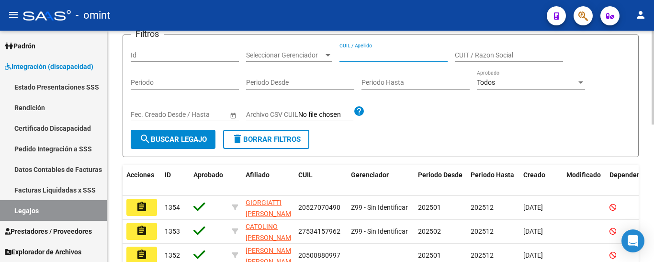
paste input "RIBBA LUCIO MATEO"
type input "RIBBA LUCIO MATEO"
click at [159, 138] on span "search Buscar Legajo" at bounding box center [173, 139] width 68 height 9
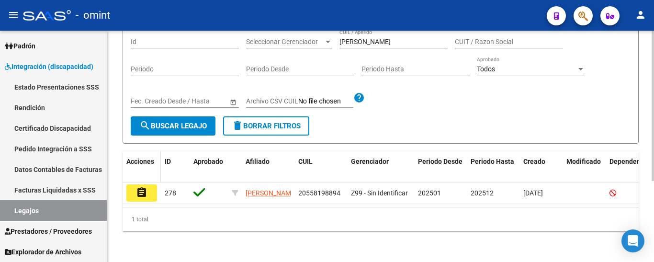
scroll to position [125, 0]
drag, startPoint x: 142, startPoint y: 184, endPoint x: 138, endPoint y: 179, distance: 7.1
click at [141, 187] on mat-icon "assignment" at bounding box center [141, 192] width 11 height 11
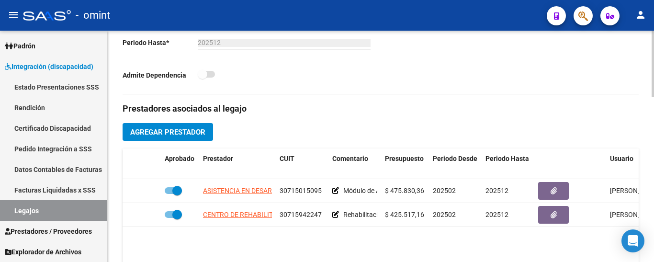
scroll to position [383, 0]
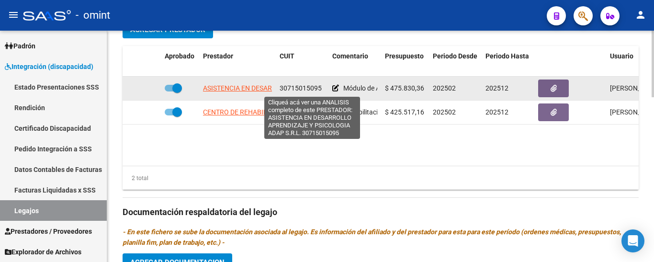
click at [253, 90] on span "ASISTENCIA EN DESARROLLO APRENDIZAJE Y PSICOLOGIA ADAP S.R.L." at bounding box center [312, 88] width 219 height 8
type textarea "30715015095"
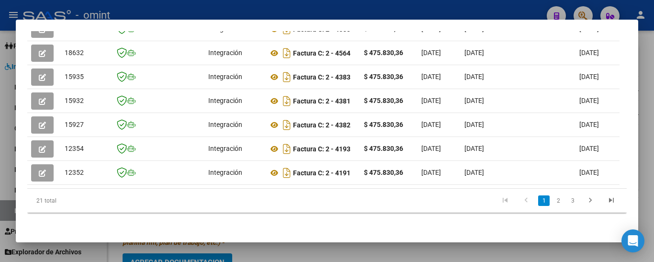
scroll to position [360, 0]
drag, startPoint x: 210, startPoint y: 188, endPoint x: 654, endPoint y: 139, distance: 446.8
click at [654, 139] on div "Análisis Prestador - CUIT: 30715015095 cloud_download Exportar CSV ABM ARCA Imp…" at bounding box center [327, 131] width 654 height 262
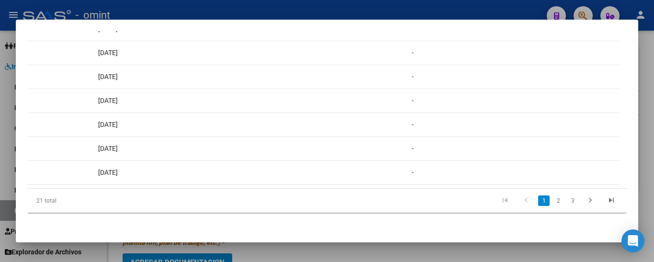
scroll to position [0, 0]
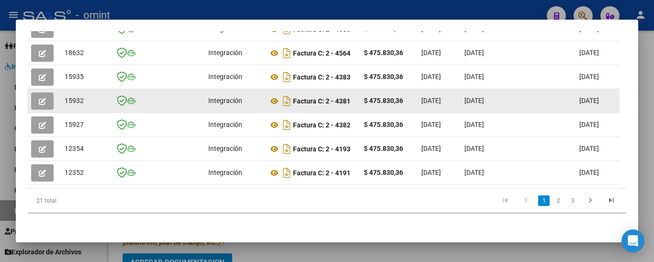
click at [256, 89] on datatable-body-cell "Integración" at bounding box center [235, 100] width 60 height 23
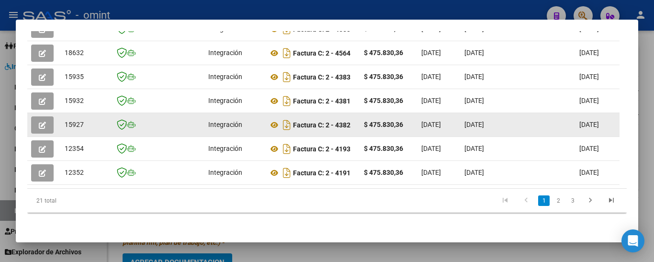
click at [151, 115] on datatable-body-cell at bounding box center [130, 124] width 43 height 23
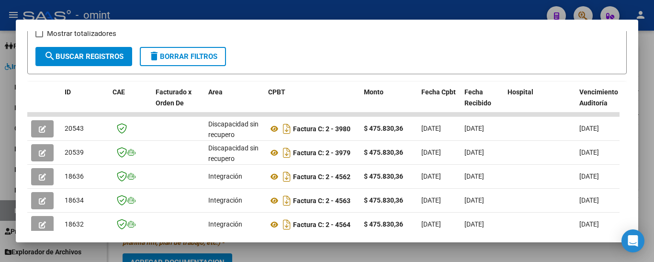
scroll to position [169, 0]
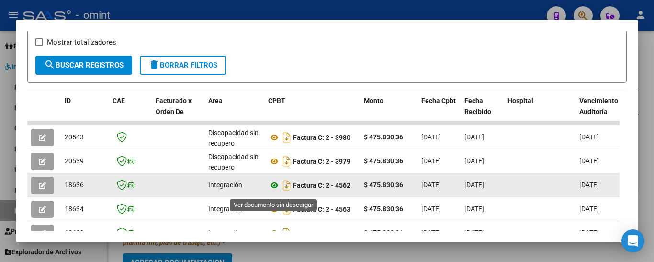
click at [272, 188] on icon at bounding box center [274, 185] width 12 height 11
click at [41, 194] on button "button" at bounding box center [42, 185] width 23 height 17
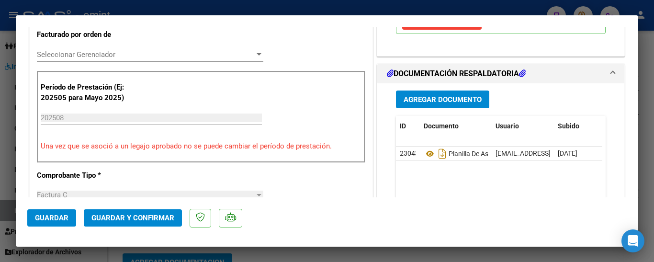
scroll to position [257, 0]
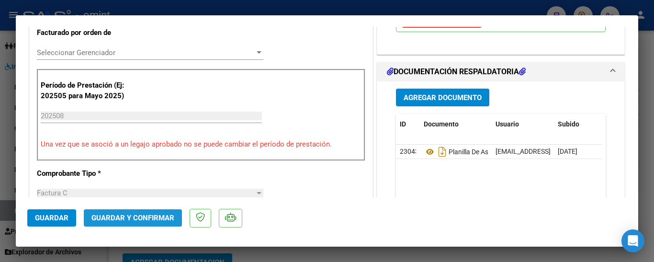
click at [129, 215] on span "Guardar y Confirmar" at bounding box center [133, 218] width 83 height 9
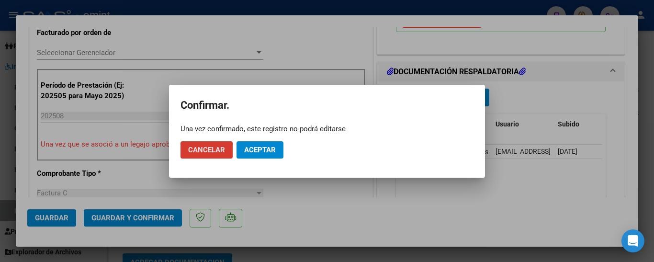
click at [253, 149] on span "Aceptar" at bounding box center [260, 150] width 32 height 9
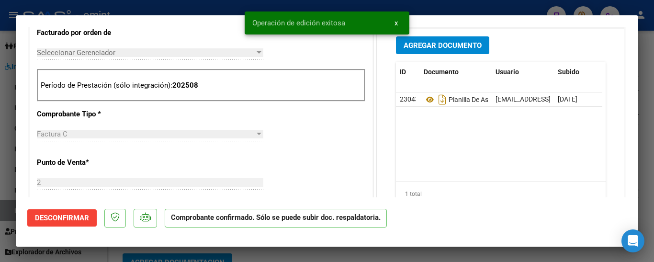
type input "$ 0,00"
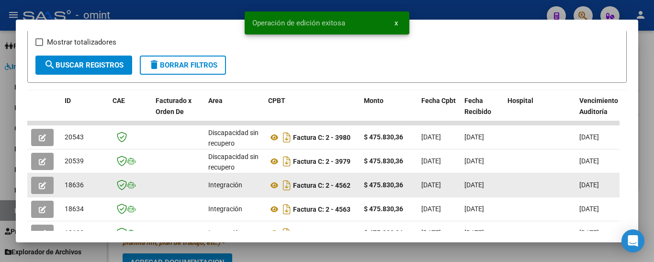
drag, startPoint x: 65, startPoint y: 190, endPoint x: 91, endPoint y: 189, distance: 25.9
click at [91, 189] on div "18636" at bounding box center [85, 185] width 40 height 11
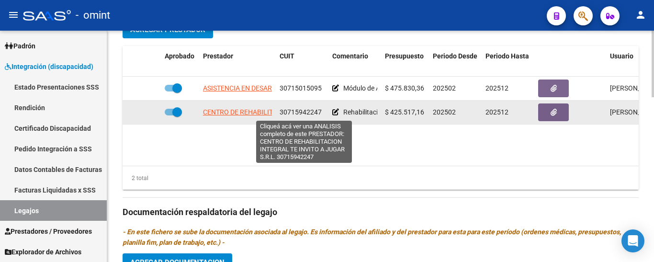
click at [245, 115] on span "CENTRO DE REHABILITACION INTEGRAL TE INVITO A JUGAR S.R.L." at bounding box center [304, 112] width 203 height 8
type textarea "30715942247"
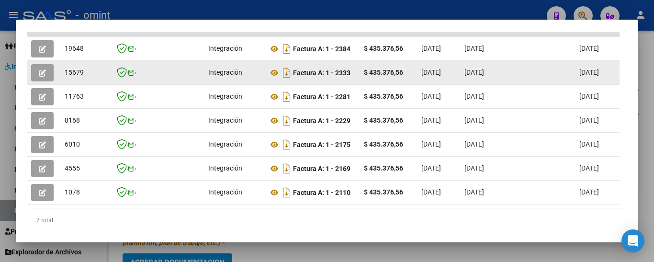
scroll to position [241, 0]
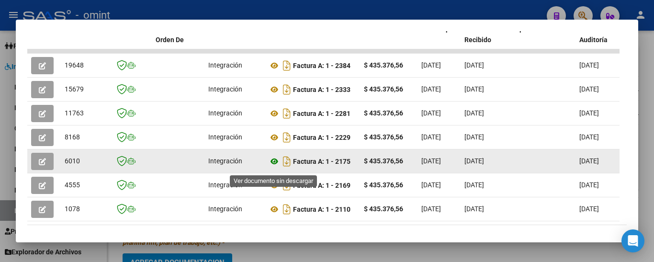
click at [273, 165] on icon at bounding box center [274, 161] width 12 height 11
click at [43, 165] on icon "button" at bounding box center [42, 161] width 7 height 7
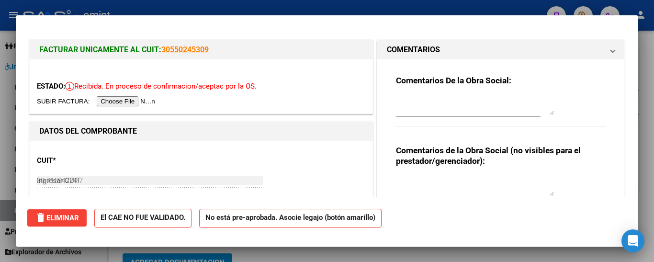
type input "$ 0,00"
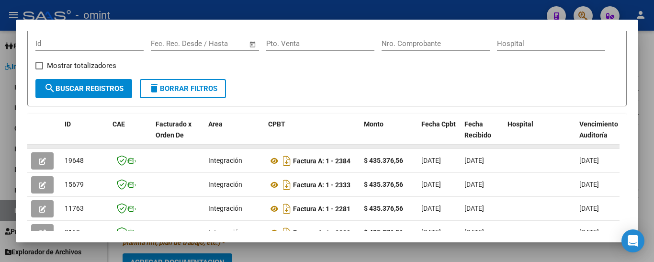
scroll to position [145, 0]
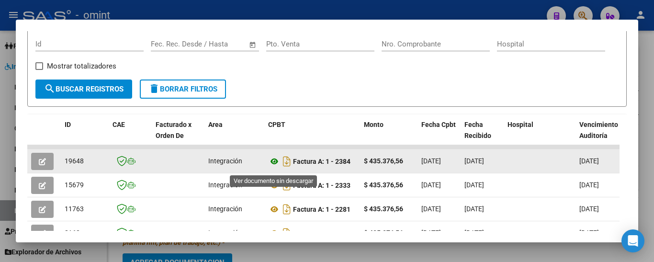
click at [272, 167] on icon at bounding box center [274, 161] width 12 height 11
click at [43, 164] on icon "button" at bounding box center [42, 161] width 7 height 7
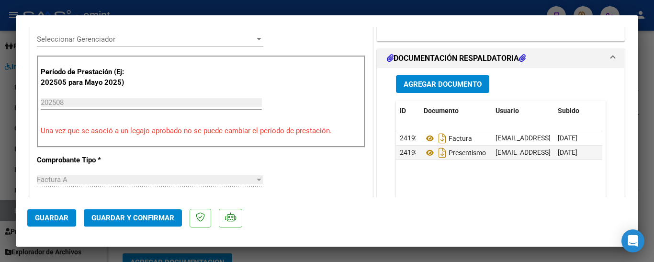
scroll to position [287, 0]
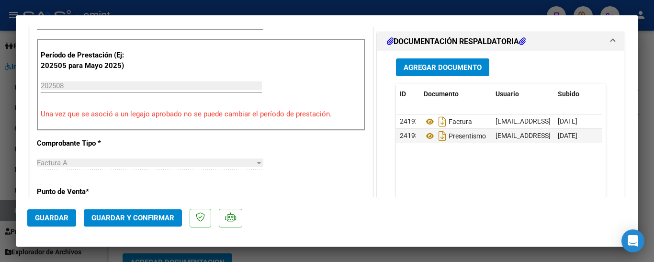
click at [147, 222] on span "Guardar y Confirmar" at bounding box center [133, 218] width 83 height 9
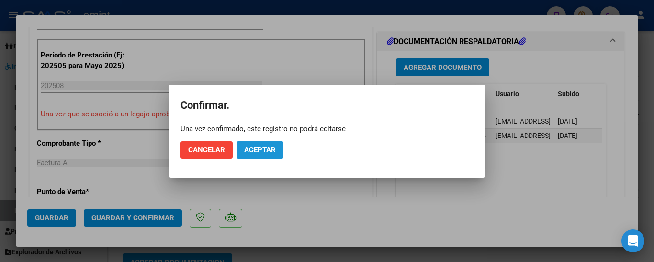
click at [268, 149] on span "Aceptar" at bounding box center [260, 150] width 32 height 9
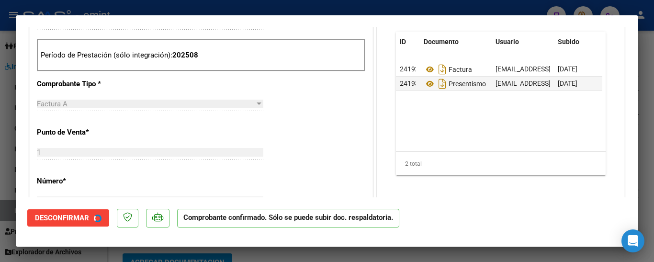
type input "$ 0,00"
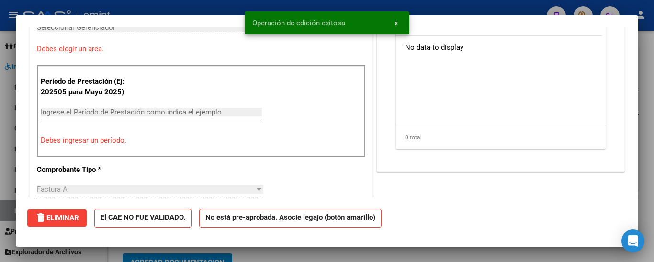
scroll to position [0, 0]
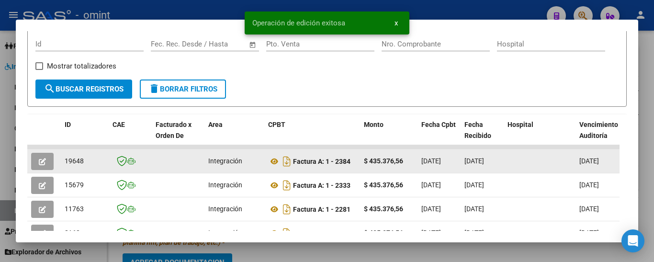
drag, startPoint x: 67, startPoint y: 166, endPoint x: 85, endPoint y: 167, distance: 18.3
click at [85, 167] on datatable-body-cell "19648" at bounding box center [85, 160] width 48 height 23
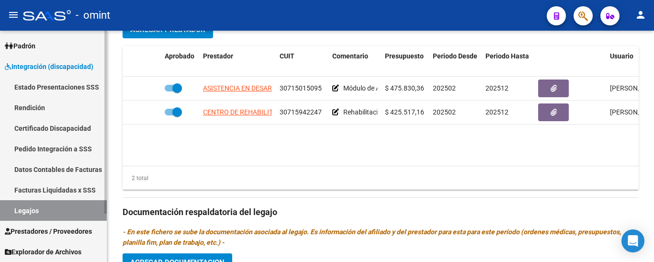
click at [20, 125] on link "Certificado Discapacidad" at bounding box center [53, 128] width 107 height 21
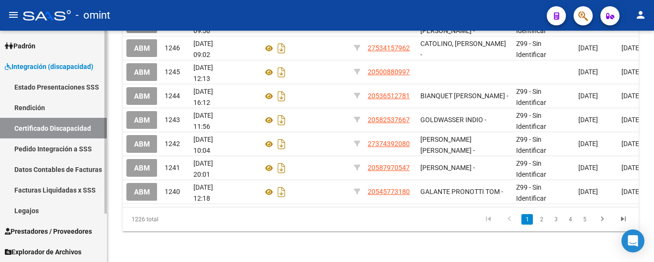
click at [46, 210] on link "Legajos" at bounding box center [53, 210] width 107 height 21
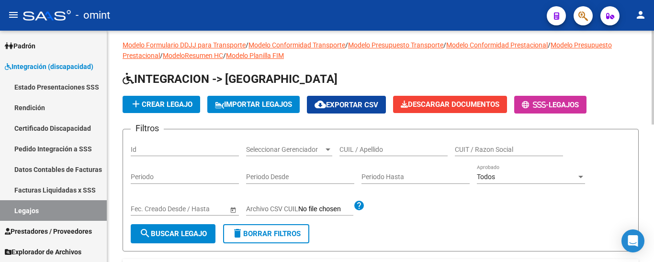
scroll to position [5, 0]
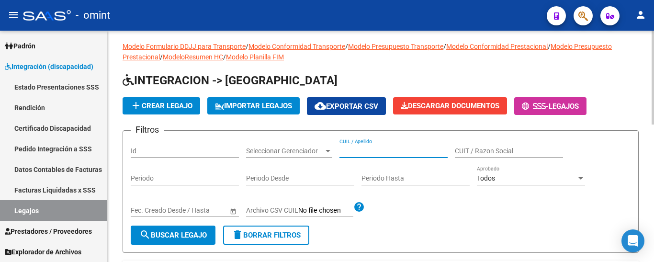
paste input "[PERSON_NAME] [PERSON_NAME]"
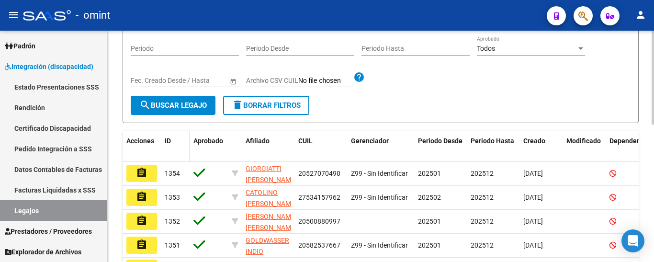
scroll to position [149, 0]
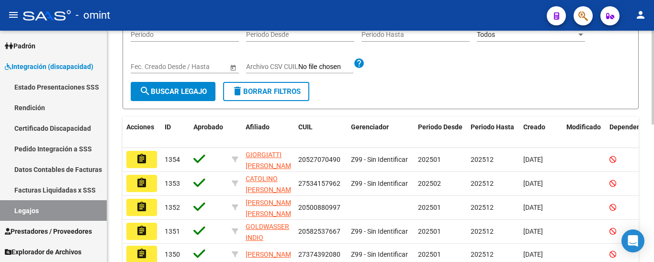
type input "[PERSON_NAME] [PERSON_NAME]"
click at [182, 94] on span "search Buscar Legajo" at bounding box center [173, 91] width 68 height 9
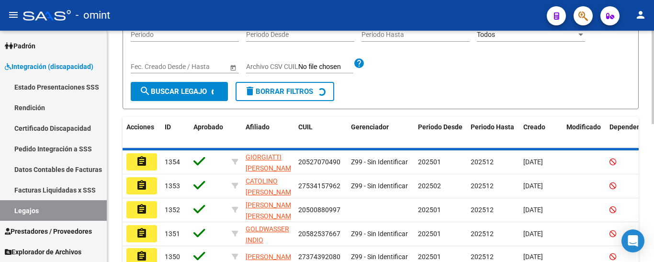
scroll to position [125, 0]
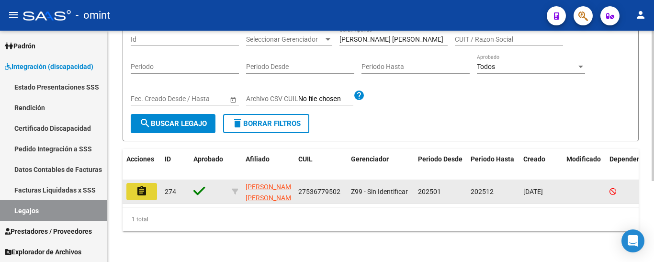
click at [143, 185] on mat-icon "assignment" at bounding box center [141, 190] width 11 height 11
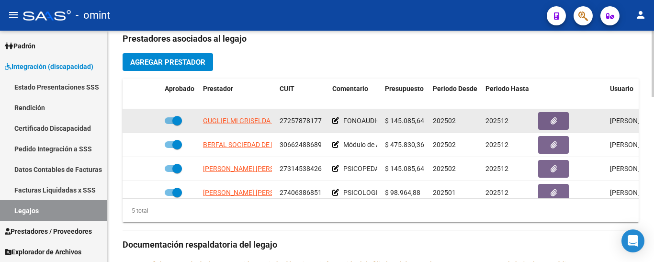
scroll to position [335, 0]
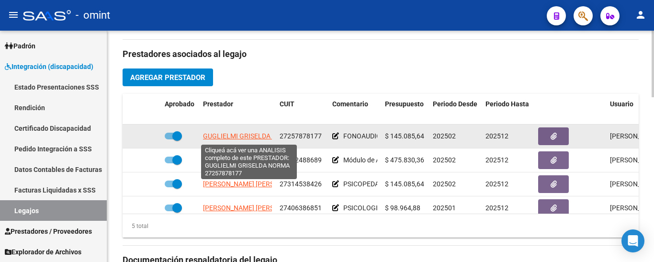
click at [256, 137] on span "GUGLIELMI GRISELDA NORMA" at bounding box center [249, 136] width 93 height 8
type textarea "27257878177"
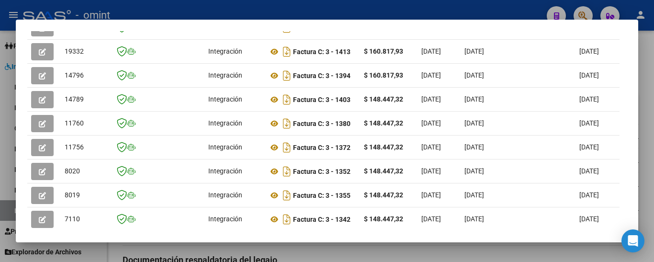
scroll to position [262, 0]
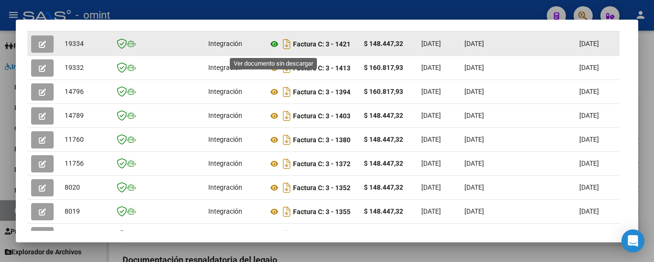
click at [273, 48] on icon at bounding box center [274, 43] width 12 height 11
click at [45, 48] on icon "button" at bounding box center [42, 44] width 7 height 7
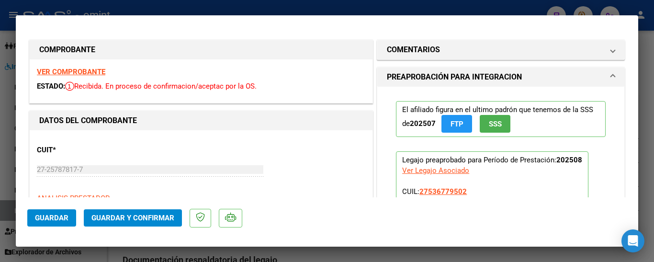
click at [120, 216] on span "Guardar y Confirmar" at bounding box center [133, 218] width 83 height 9
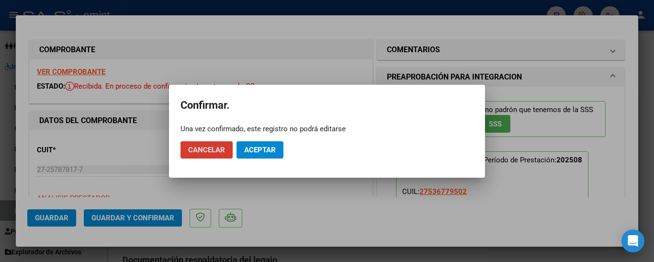
click at [261, 142] on button "Aceptar" at bounding box center [260, 149] width 47 height 17
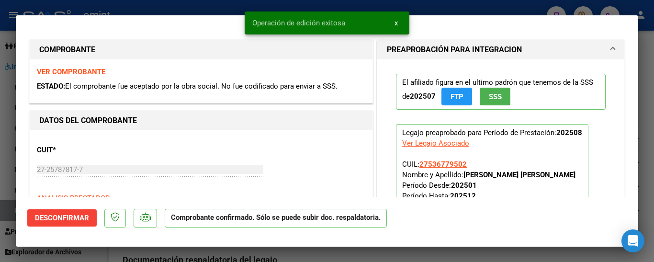
type input "$ 0,00"
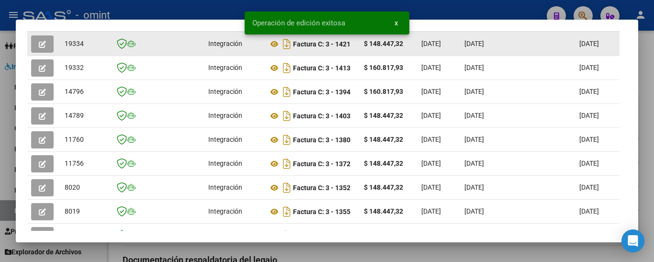
drag, startPoint x: 62, startPoint y: 46, endPoint x: 87, endPoint y: 52, distance: 25.1
click at [87, 52] on datatable-body-cell "19334" at bounding box center [85, 43] width 48 height 23
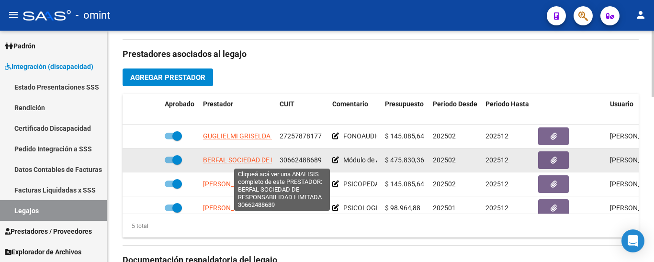
click at [236, 159] on span "BERFAL SOCIEDAD DE RESPONSABILIDAD LIMITADA" at bounding box center [282, 160] width 158 height 8
type textarea "30662488689"
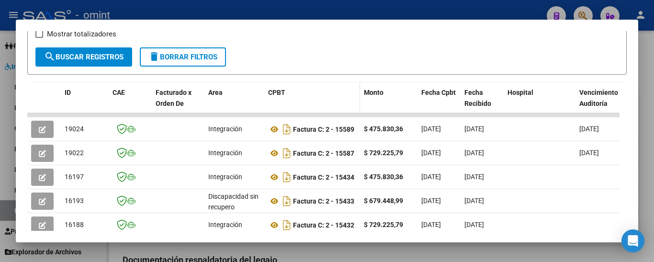
scroll to position [169, 0]
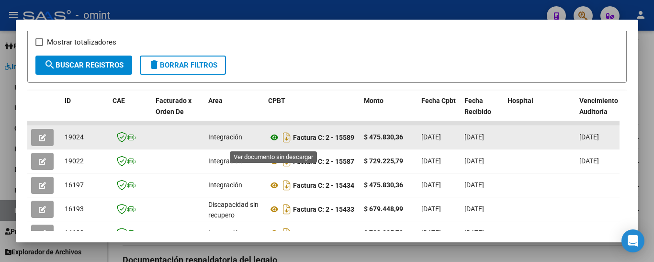
click at [274, 141] on icon at bounding box center [274, 137] width 12 height 11
click at [42, 141] on icon "button" at bounding box center [42, 137] width 7 height 7
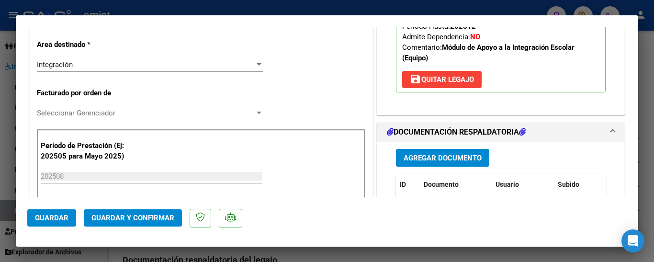
scroll to position [287, 0]
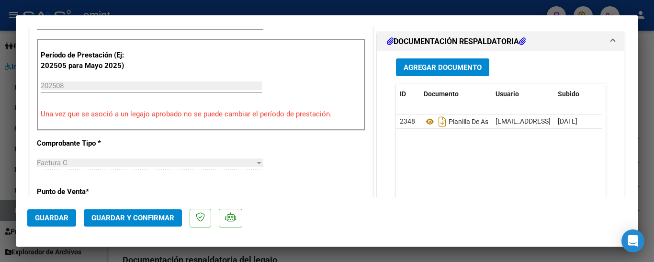
click at [169, 214] on span "Guardar y Confirmar" at bounding box center [133, 218] width 83 height 9
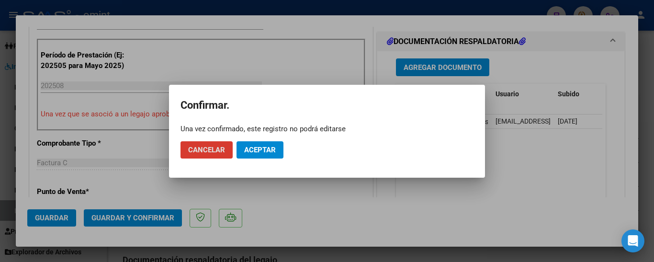
click at [255, 153] on span "Aceptar" at bounding box center [260, 150] width 32 height 9
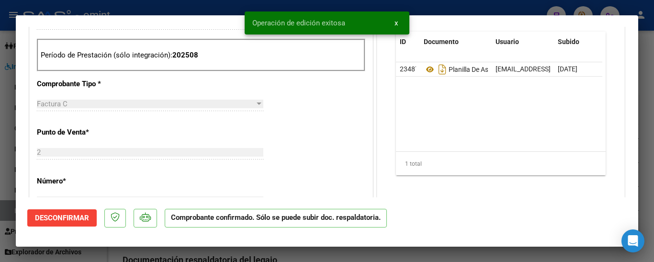
type input "$ 0,00"
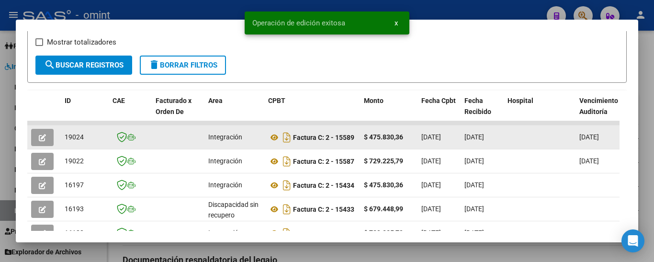
drag, startPoint x: 64, startPoint y: 143, endPoint x: 86, endPoint y: 143, distance: 22.0
click at [86, 143] on datatable-body-cell "19024" at bounding box center [85, 137] width 48 height 23
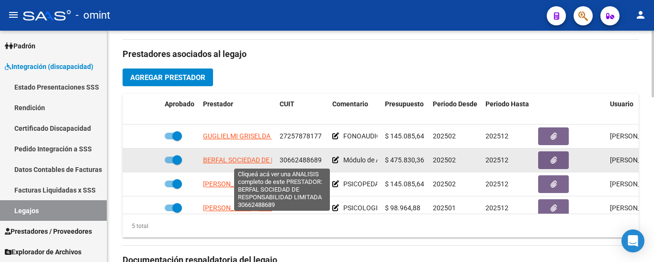
click at [243, 160] on span "BERFAL SOCIEDAD DE RESPONSABILIDAD LIMITADA" at bounding box center [282, 160] width 158 height 8
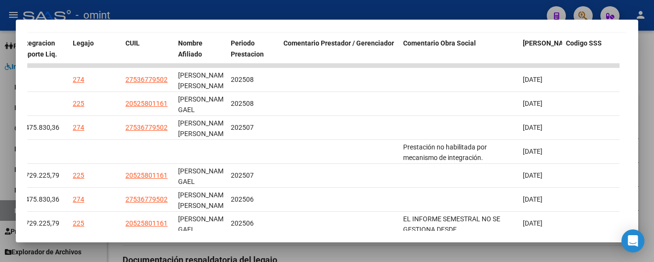
scroll to position [226, 0]
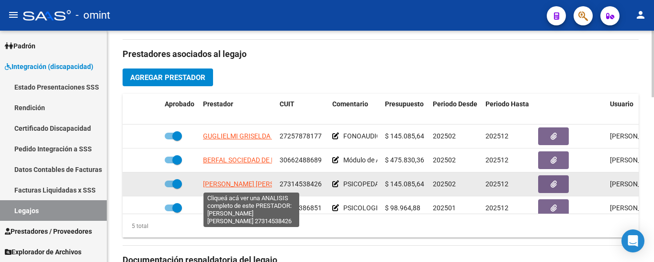
click at [247, 188] on span "[PERSON_NAME]" at bounding box center [255, 184] width 104 height 8
type textarea "27314538426"
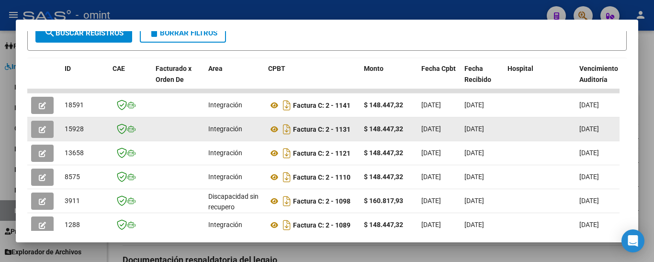
scroll to position [193, 0]
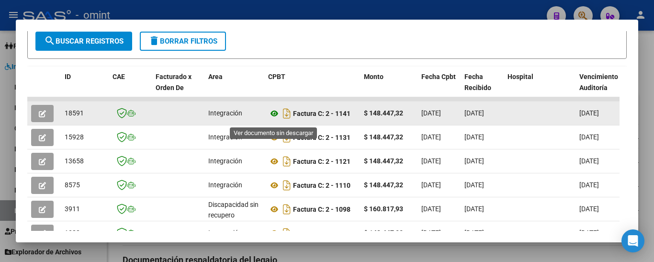
click at [272, 115] on icon at bounding box center [274, 113] width 12 height 11
click at [46, 120] on button "button" at bounding box center [42, 113] width 23 height 17
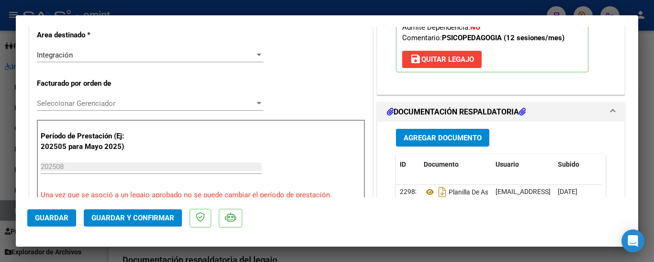
scroll to position [240, 0]
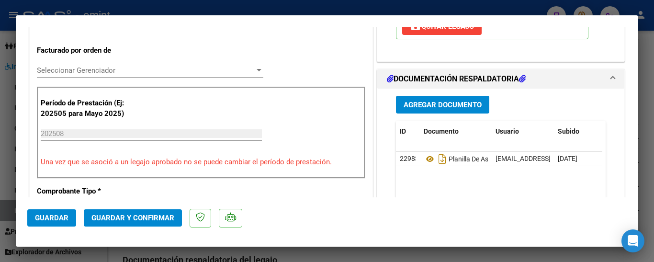
click at [161, 217] on span "Guardar y Confirmar" at bounding box center [133, 218] width 83 height 9
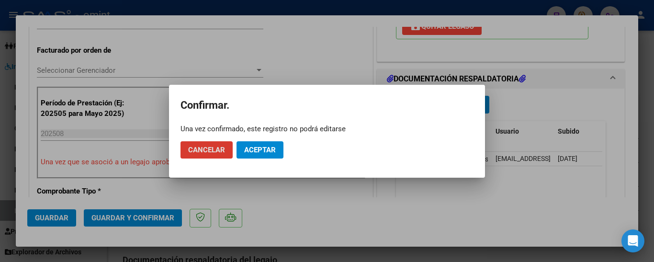
click at [258, 149] on span "Aceptar" at bounding box center [260, 150] width 32 height 9
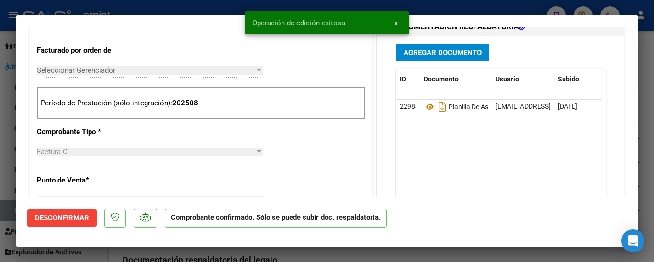
type input "$ 0,00"
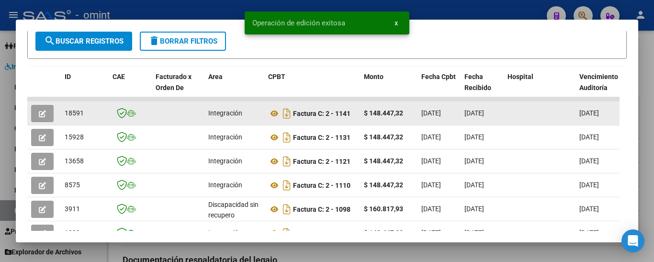
drag, startPoint x: 66, startPoint y: 121, endPoint x: 87, endPoint y: 121, distance: 20.6
click at [87, 119] on div "18591" at bounding box center [85, 113] width 40 height 11
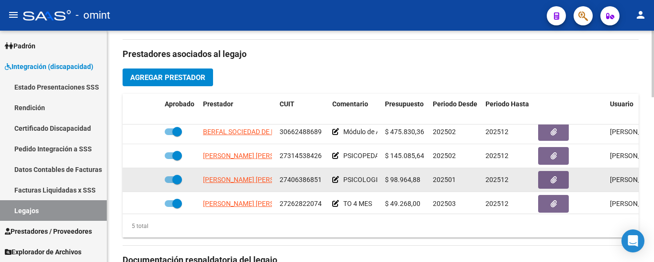
scroll to position [30, 0]
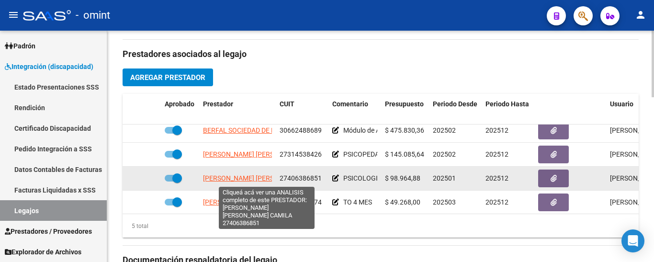
click at [247, 177] on span "[PERSON_NAME] [PERSON_NAME]" at bounding box center [268, 178] width 130 height 8
type textarea "27406386851"
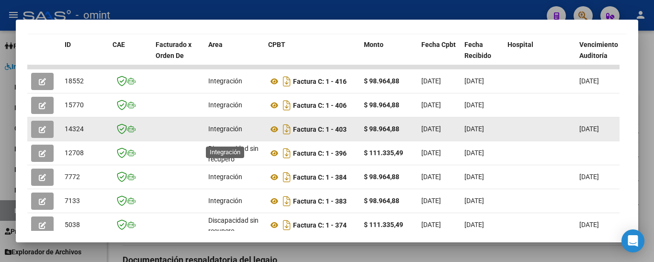
scroll to position [217, 0]
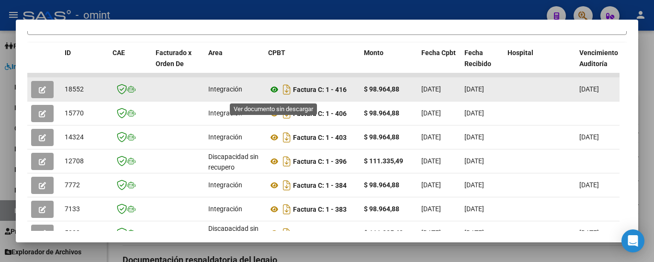
click at [273, 93] on icon at bounding box center [274, 89] width 12 height 11
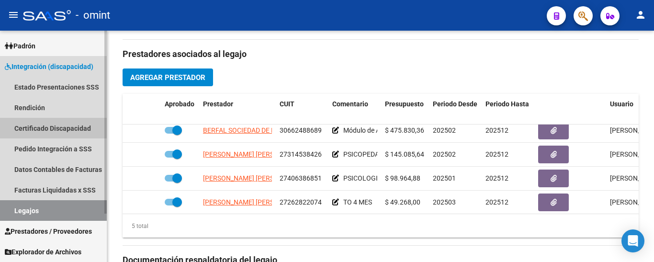
click at [40, 125] on link "Certificado Discapacidad" at bounding box center [53, 128] width 107 height 21
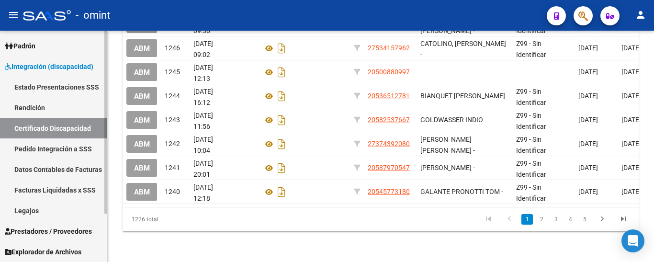
click at [28, 211] on link "Legajos" at bounding box center [53, 210] width 107 height 21
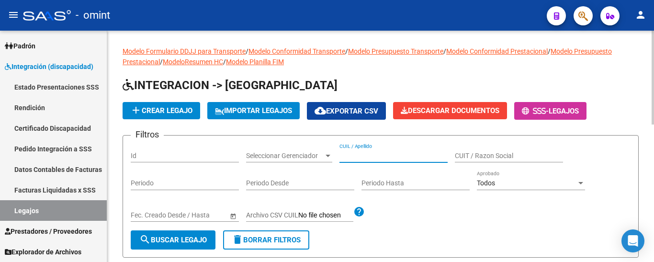
paste input "cardoso benjamin"
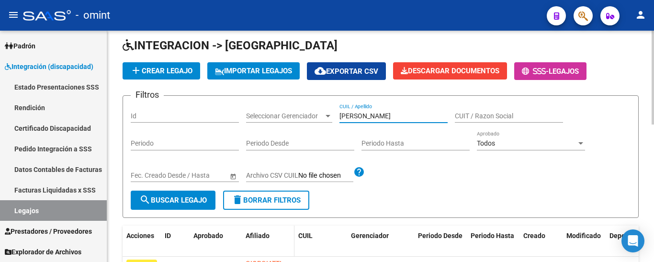
scroll to position [144, 0]
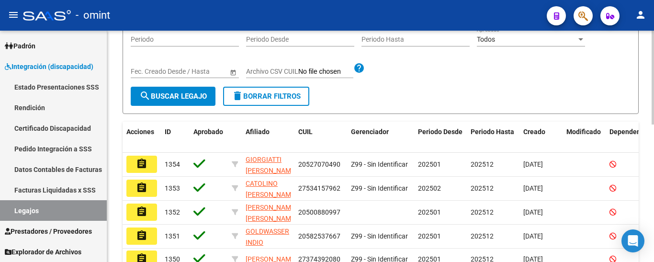
click at [186, 96] on span "search Buscar Legajo" at bounding box center [173, 96] width 68 height 9
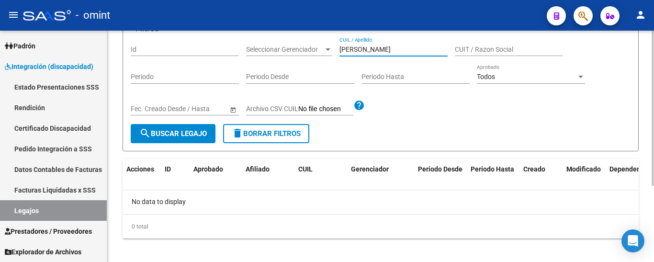
scroll to position [104, 0]
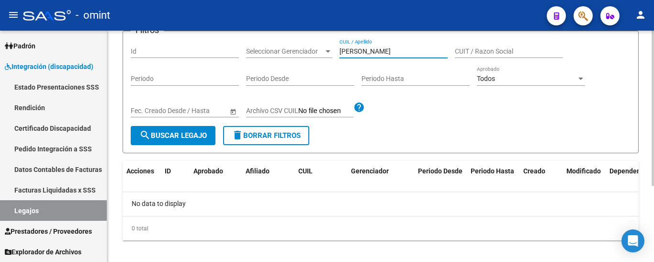
drag, startPoint x: 405, startPoint y: 42, endPoint x: 367, endPoint y: 47, distance: 39.2
click at [367, 47] on input "cardoso benjamin" at bounding box center [394, 51] width 108 height 8
type input "cardoso"
click at [184, 140] on span "search Buscar Legajo" at bounding box center [173, 135] width 68 height 9
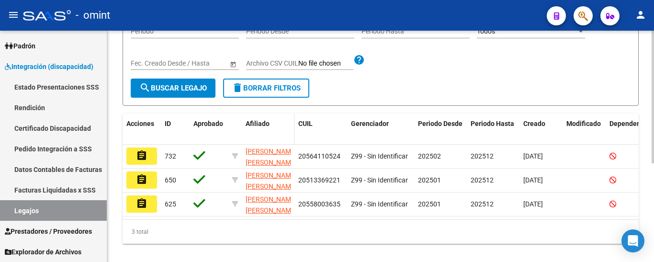
scroll to position [152, 0]
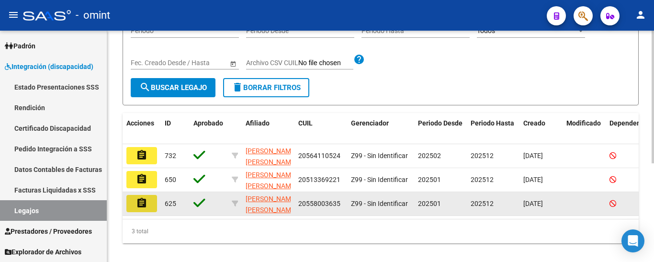
click at [144, 203] on mat-icon "assignment" at bounding box center [141, 202] width 11 height 11
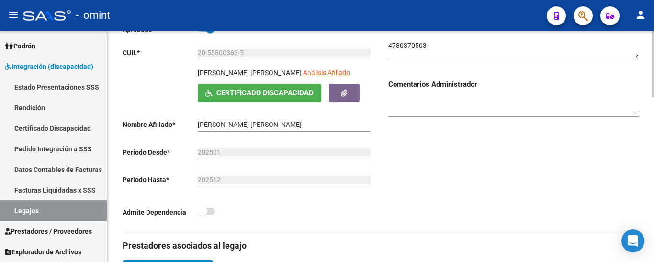
scroll to position [96, 0]
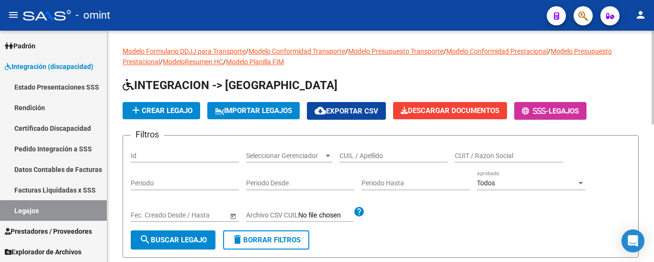
click at [366, 152] on input "CUIL / Apellido" at bounding box center [394, 156] width 108 height 8
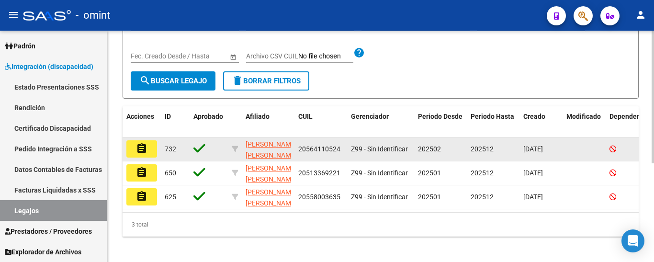
scroll to position [172, 0]
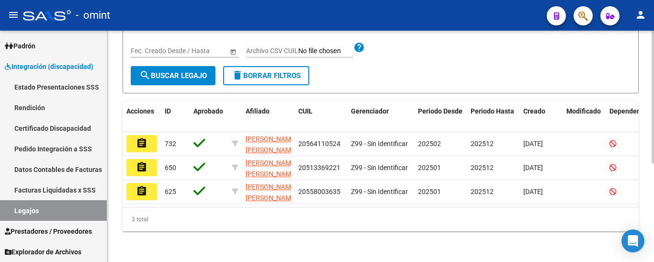
type input "CARDOSO"
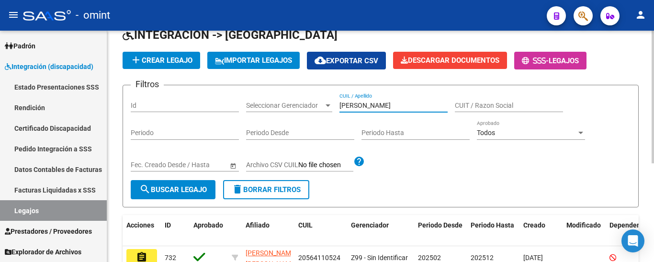
scroll to position [29, 0]
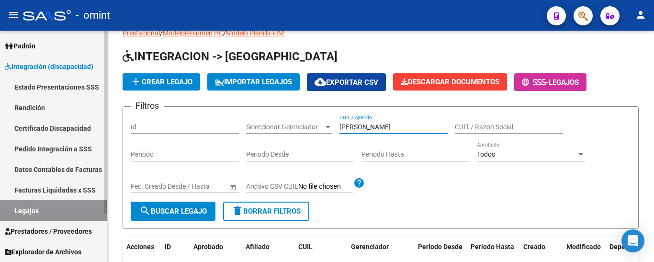
click at [47, 212] on link "Legajos" at bounding box center [53, 210] width 107 height 21
drag, startPoint x: 41, startPoint y: 127, endPoint x: 40, endPoint y: 134, distance: 6.8
click at [40, 127] on link "Certificado Discapacidad" at bounding box center [53, 128] width 107 height 21
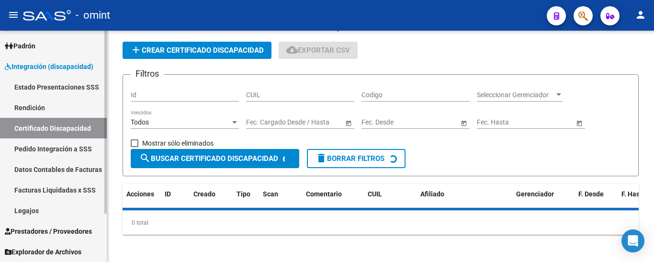
click at [29, 211] on link "Legajos" at bounding box center [53, 210] width 107 height 21
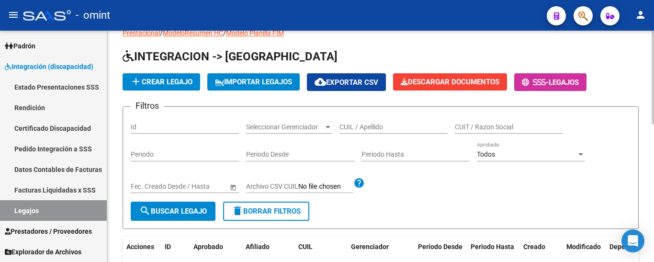
click at [376, 124] on input "CUIL / Apellido" at bounding box center [394, 127] width 108 height 8
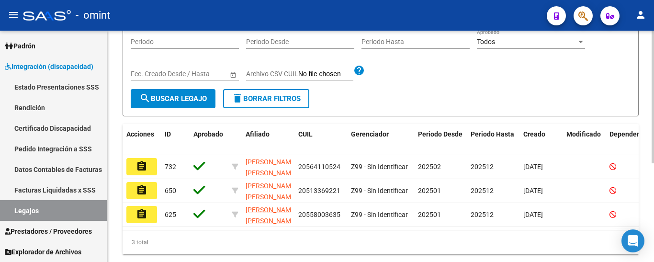
scroll to position [162, 0]
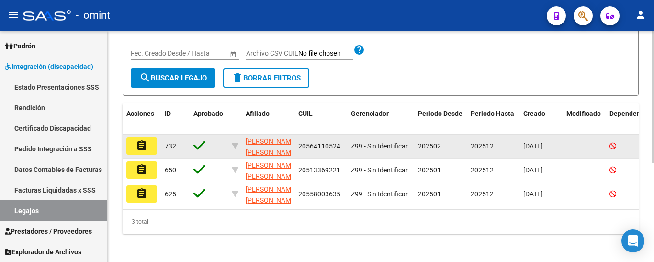
type input "CARDOSO"
click at [141, 144] on mat-icon "assignment" at bounding box center [141, 145] width 11 height 11
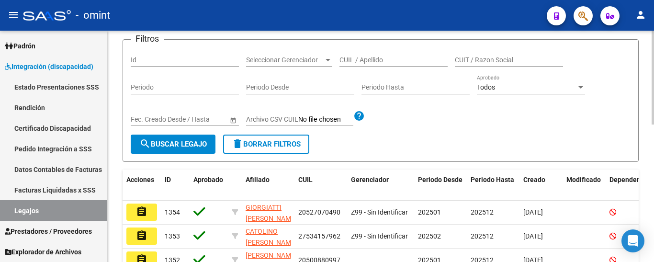
scroll to position [48, 0]
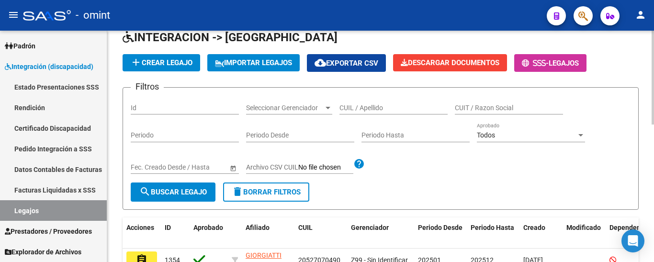
click at [376, 104] on input "CUIL / Apellido" at bounding box center [394, 108] width 108 height 8
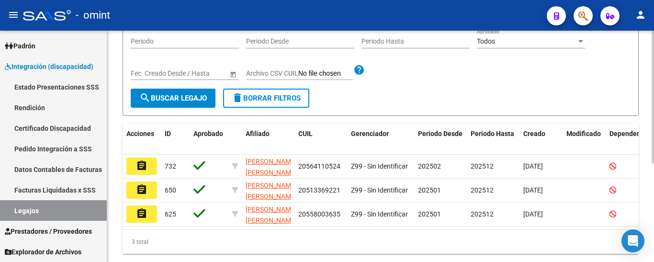
scroll to position [172, 0]
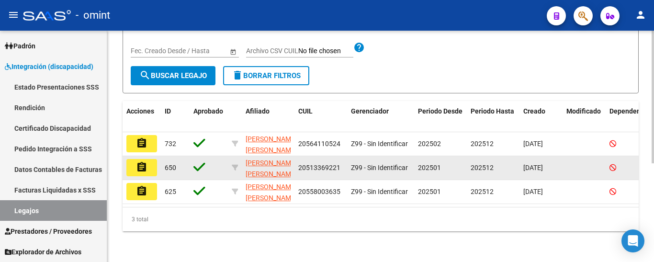
type input "CARDOSO"
click at [142, 162] on mat-icon "assignment" at bounding box center [141, 166] width 11 height 11
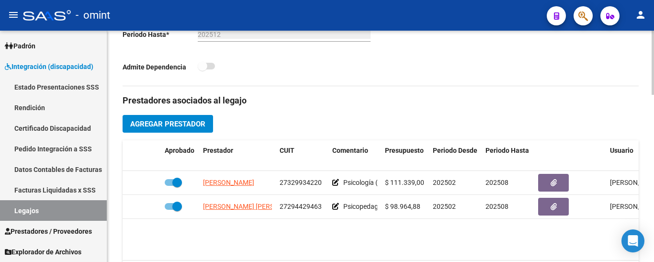
scroll to position [335, 0]
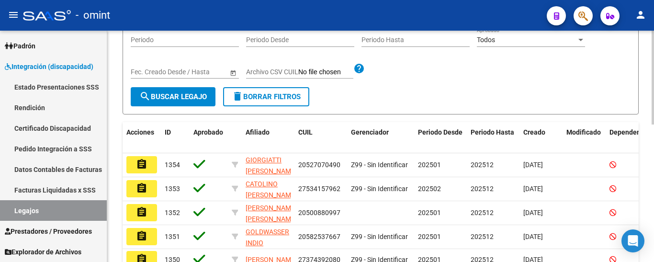
scroll to position [48, 0]
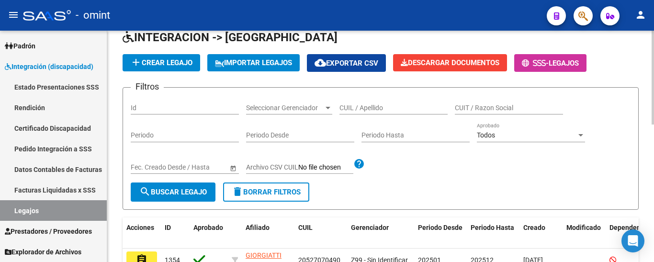
click at [380, 108] on input "CUIL / Apellido" at bounding box center [394, 108] width 108 height 8
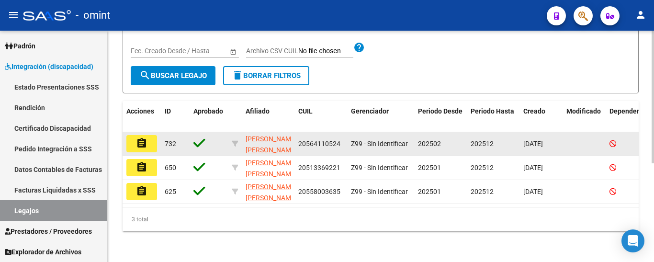
scroll to position [172, 0]
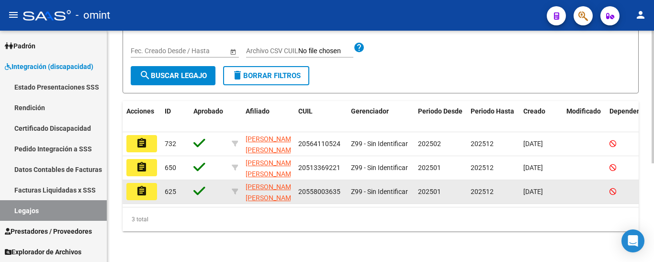
type input "CARDOSO"
click at [141, 188] on mat-icon "assignment" at bounding box center [141, 190] width 11 height 11
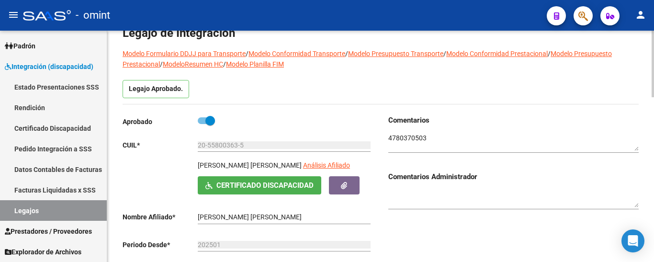
scroll to position [48, 0]
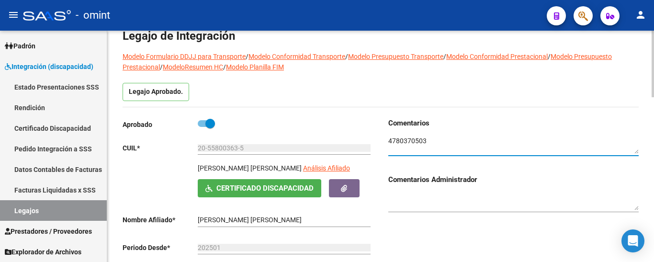
drag, startPoint x: 428, startPoint y: 142, endPoint x: 383, endPoint y: 139, distance: 45.6
click at [383, 139] on div "Comentarios Comentarios Administrador" at bounding box center [510, 222] width 258 height 208
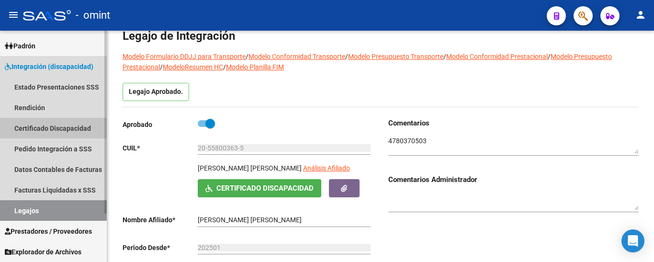
drag, startPoint x: 33, startPoint y: 125, endPoint x: 34, endPoint y: 152, distance: 26.8
click at [34, 125] on link "Certificado Discapacidad" at bounding box center [53, 128] width 107 height 21
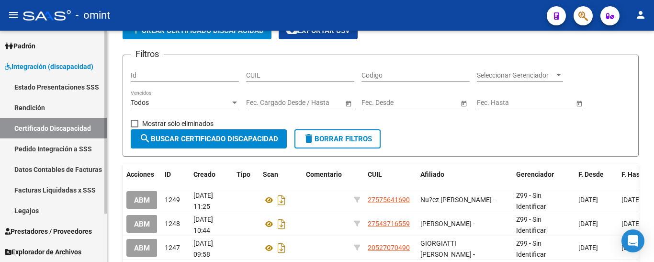
click at [27, 212] on link "Legajos" at bounding box center [53, 210] width 107 height 21
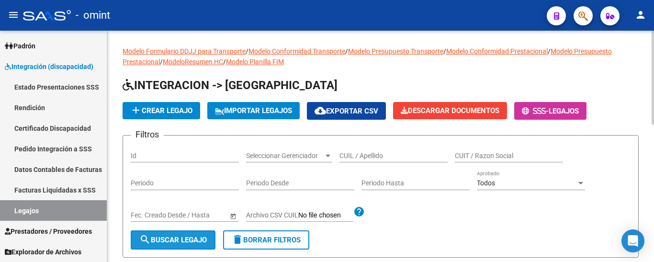
click at [188, 234] on button "search Buscar Legajo" at bounding box center [173, 239] width 85 height 19
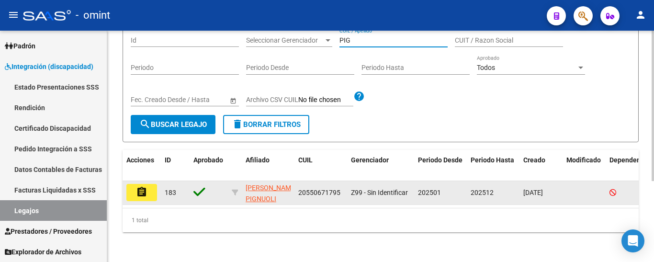
scroll to position [125, 0]
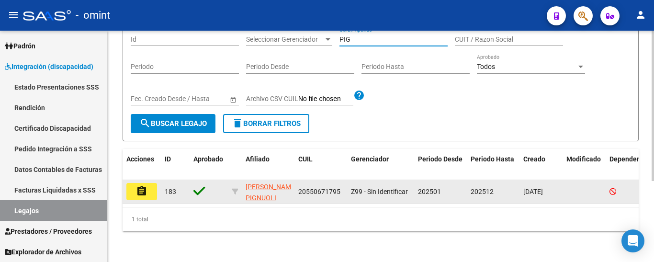
type input "PIG"
click at [136, 185] on mat-icon "assignment" at bounding box center [141, 190] width 11 height 11
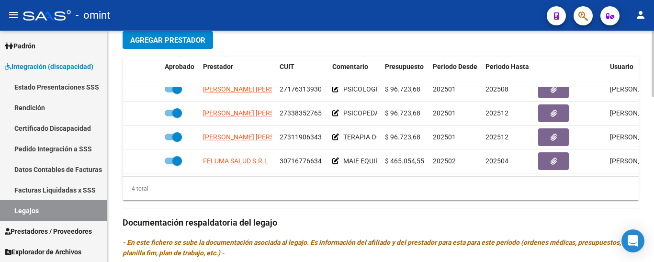
scroll to position [17, 0]
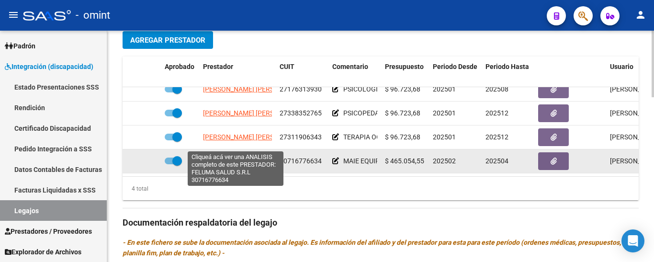
click at [236, 157] on span "FELUMA SALUD S.R.L" at bounding box center [235, 161] width 65 height 8
type textarea "30716776634"
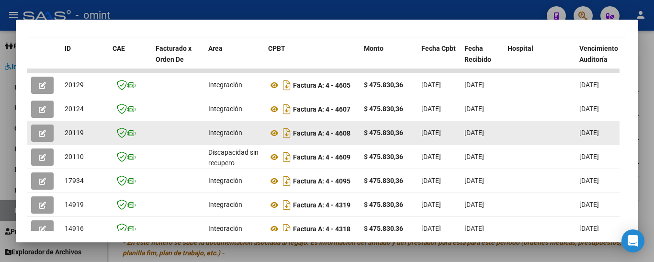
scroll to position [217, 0]
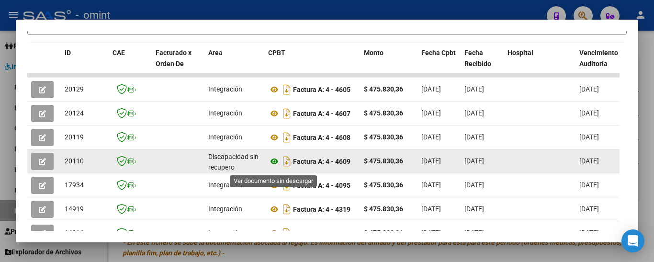
click at [273, 167] on icon at bounding box center [274, 161] width 12 height 11
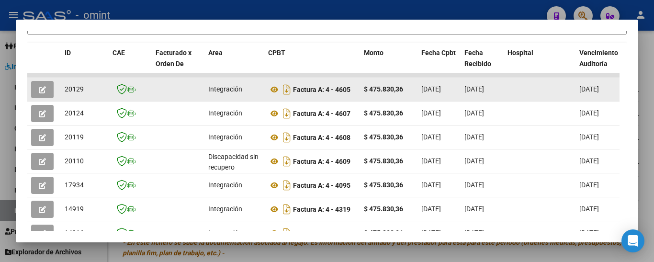
click at [47, 94] on button "button" at bounding box center [42, 89] width 23 height 17
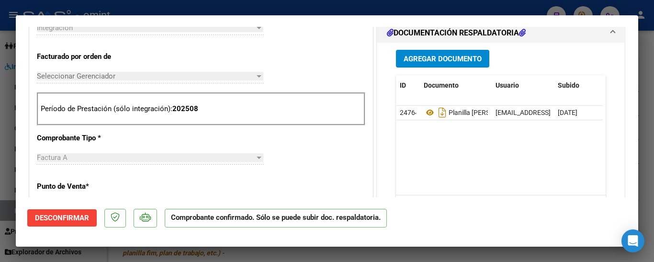
scroll to position [383, 0]
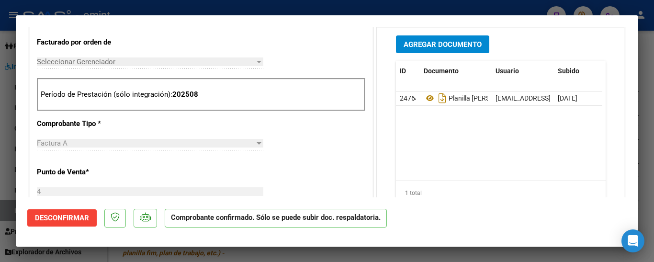
click at [108, 63] on span "Seleccionar Gerenciador" at bounding box center [146, 61] width 218 height 9
click at [76, 217] on span "Desconfirmar" at bounding box center [62, 218] width 54 height 9
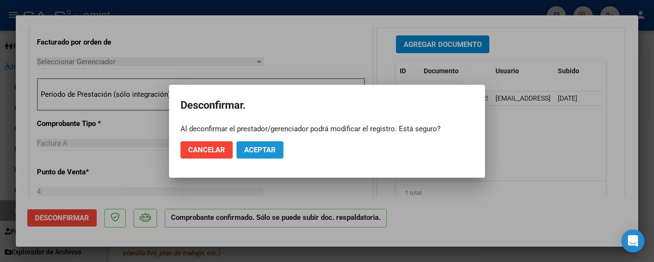
click at [262, 150] on span "Aceptar" at bounding box center [260, 150] width 32 height 9
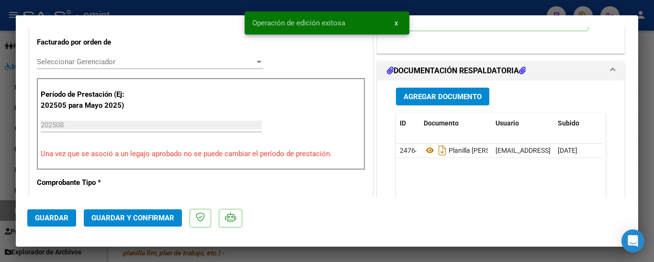
click at [108, 61] on span "Seleccionar Gerenciador" at bounding box center [146, 61] width 218 height 9
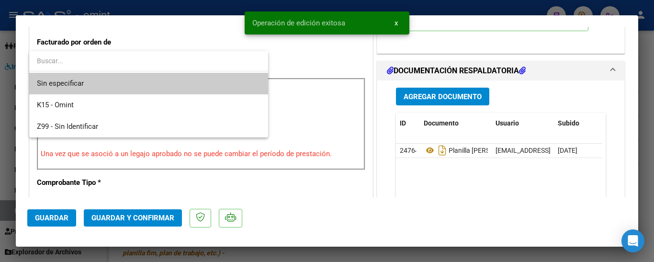
click at [199, 41] on div at bounding box center [327, 131] width 654 height 262
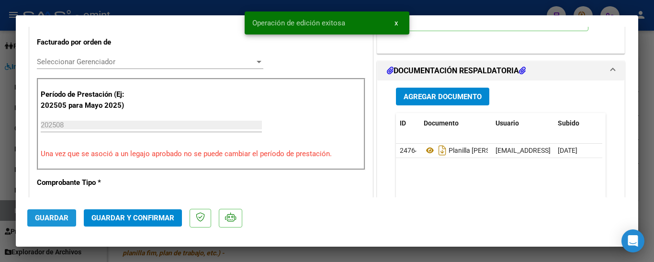
click at [47, 216] on span "Guardar" at bounding box center [52, 218] width 34 height 9
type input "$ 0,00"
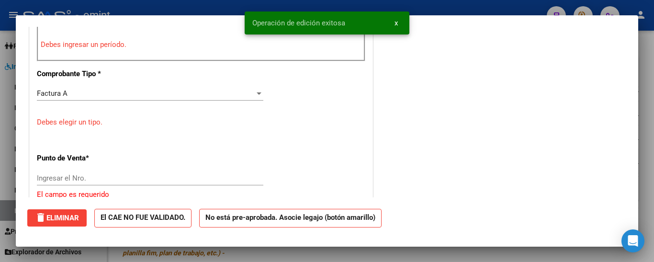
scroll to position [0, 0]
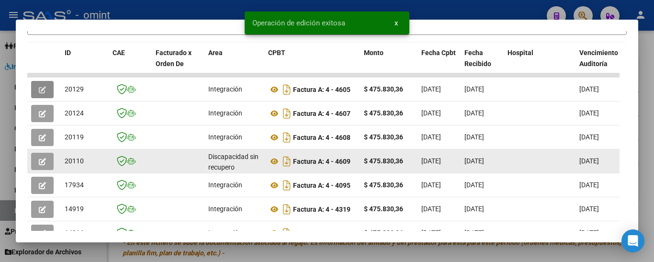
click at [41, 165] on icon "button" at bounding box center [42, 161] width 7 height 7
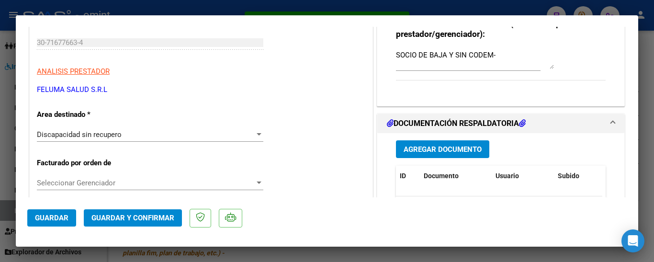
scroll to position [144, 0]
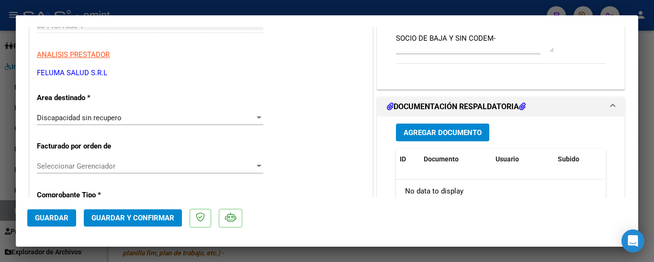
click at [126, 119] on div "Discapacidad sin recupero" at bounding box center [146, 118] width 218 height 9
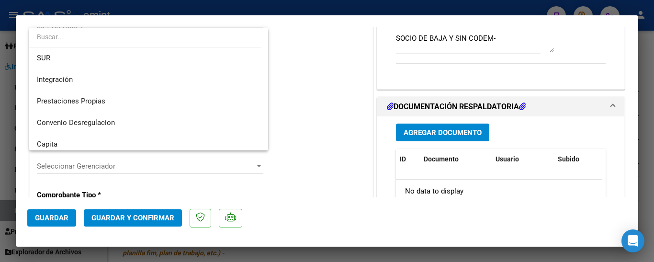
scroll to position [0, 0]
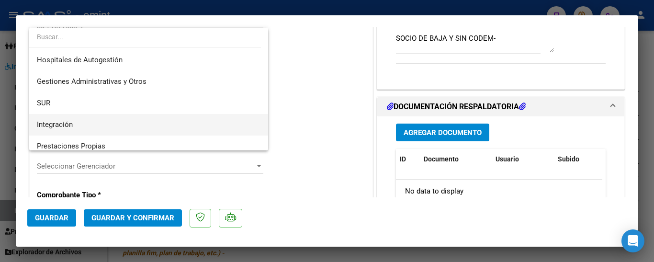
click at [88, 126] on span "Integración" at bounding box center [149, 125] width 224 height 22
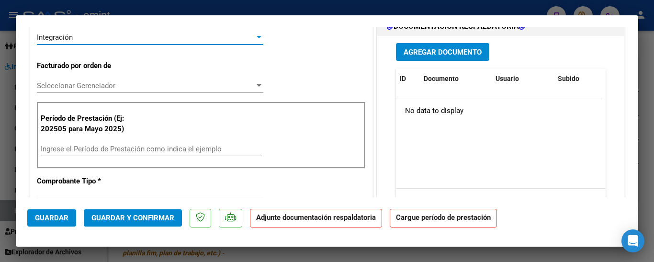
scroll to position [240, 0]
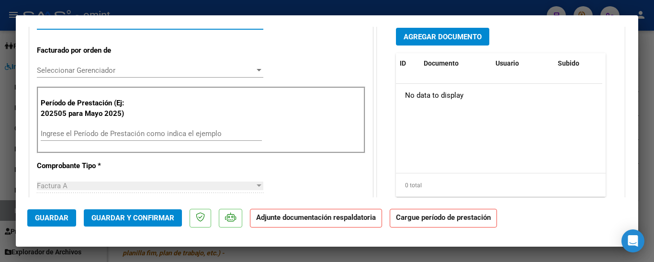
click at [49, 215] on span "Guardar" at bounding box center [52, 218] width 34 height 9
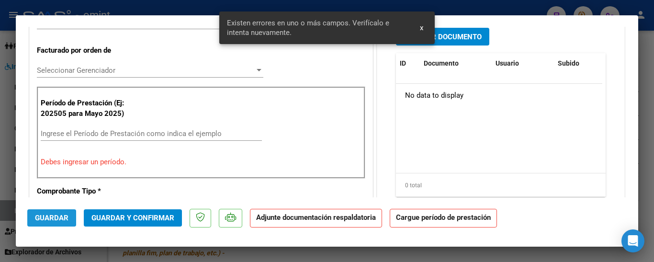
scroll to position [251, 0]
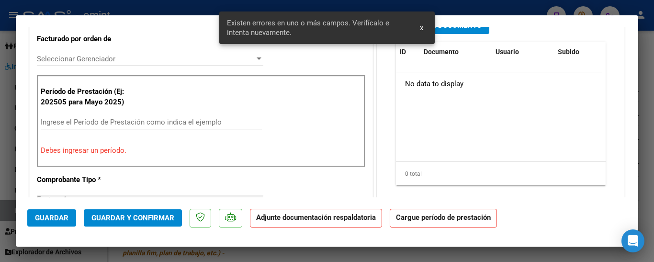
click at [60, 122] on input "Ingrese el Período de Prestación como indica el ejemplo" at bounding box center [151, 122] width 221 height 9
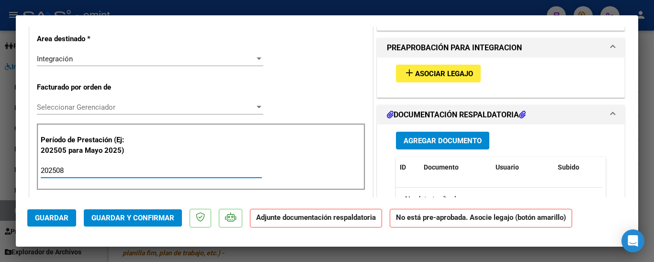
scroll to position [203, 0]
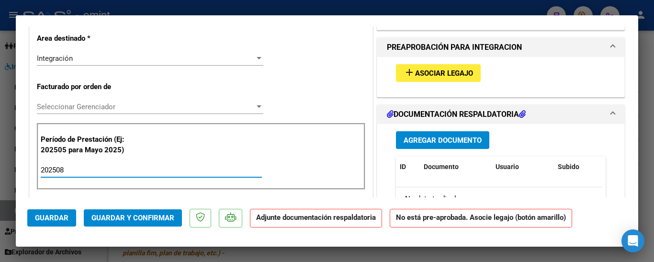
type input "202508"
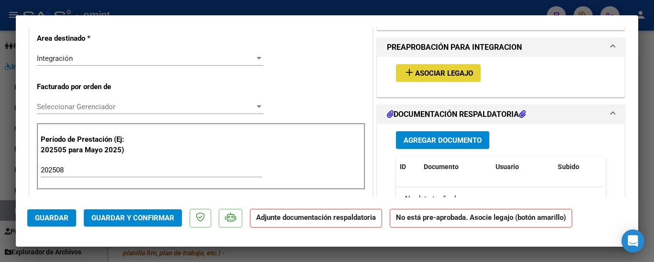
click at [445, 70] on span "Asociar Legajo" at bounding box center [444, 73] width 58 height 9
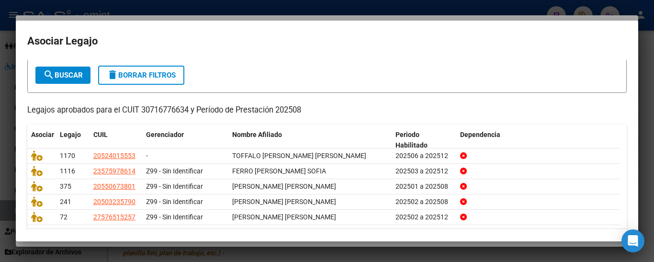
scroll to position [81, 0]
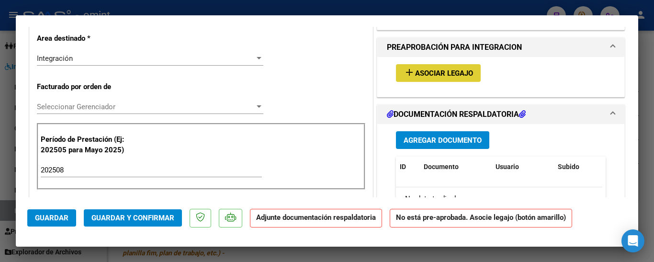
click at [46, 219] on span "Guardar" at bounding box center [52, 218] width 34 height 9
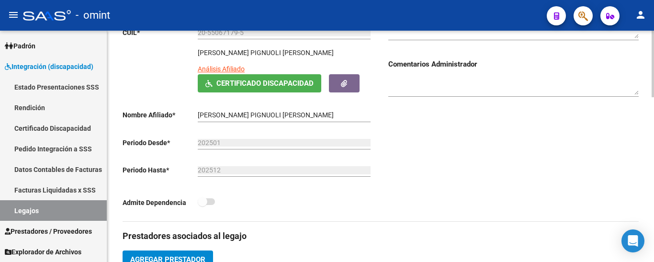
scroll to position [144, 0]
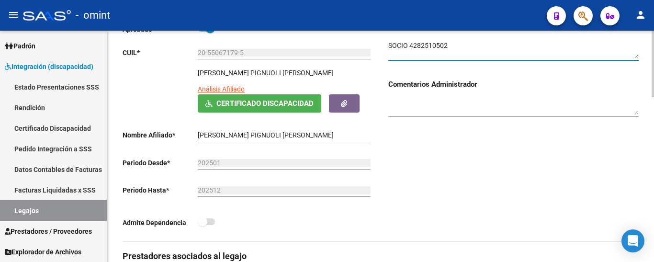
drag, startPoint x: 447, startPoint y: 46, endPoint x: 414, endPoint y: 47, distance: 33.1
click at [411, 46] on textarea at bounding box center [514, 50] width 251 height 18
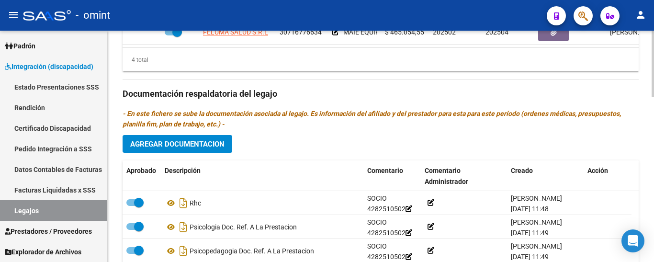
scroll to position [384, 0]
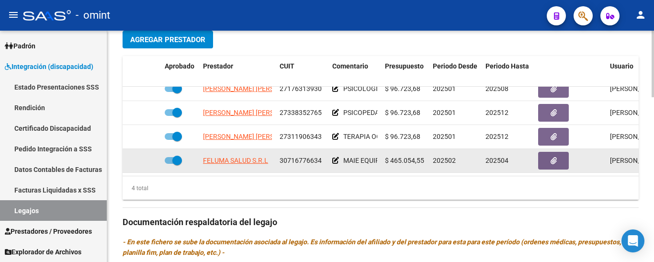
click at [180, 156] on span at bounding box center [177, 161] width 10 height 10
click at [170, 164] on input "checkbox" at bounding box center [169, 164] width 0 height 0
click at [145, 157] on icon at bounding box center [147, 160] width 7 height 7
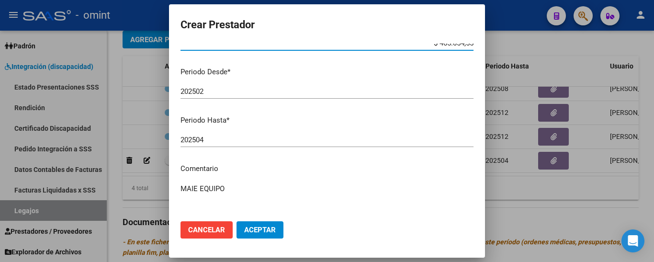
scroll to position [96, 0]
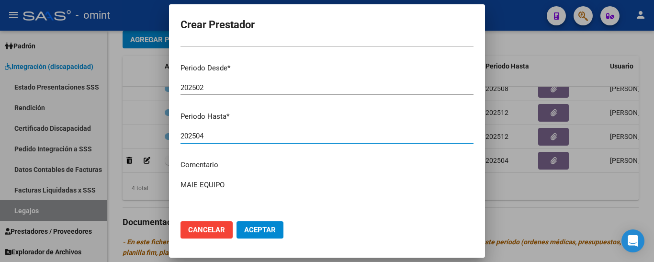
drag, startPoint x: 199, startPoint y: 136, endPoint x: 213, endPoint y: 138, distance: 13.7
click at [212, 137] on input "202504" at bounding box center [327, 136] width 293 height 9
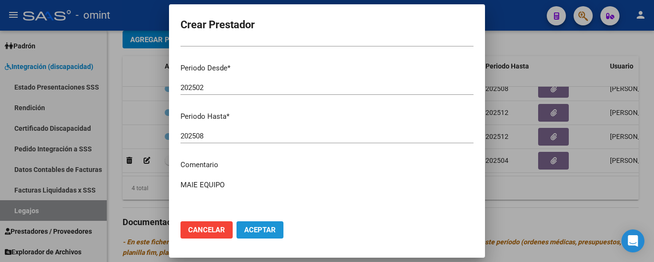
click at [265, 229] on span "Aceptar" at bounding box center [260, 230] width 32 height 9
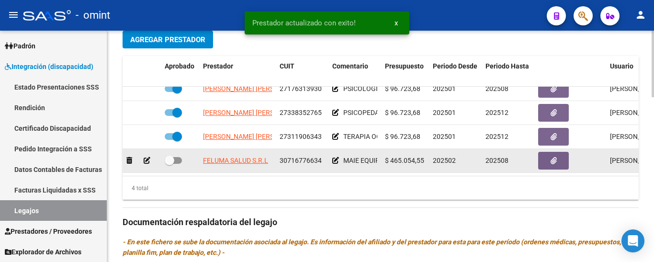
click at [170, 155] on label at bounding box center [173, 160] width 17 height 11
click at [170, 164] on input "checkbox" at bounding box center [169, 164] width 0 height 0
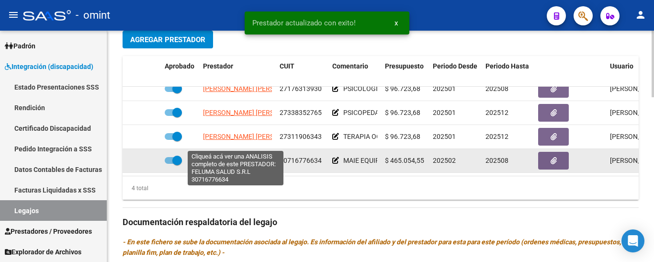
click at [239, 157] on span "FELUMA SALUD S.R.L" at bounding box center [235, 161] width 65 height 8
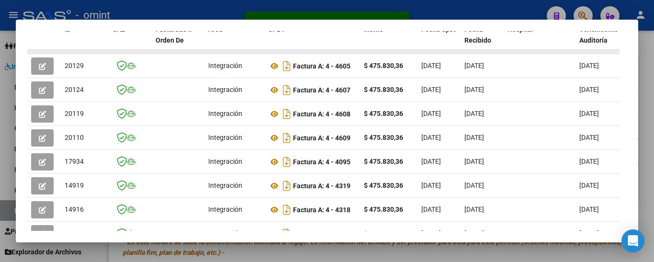
scroll to position [226, 0]
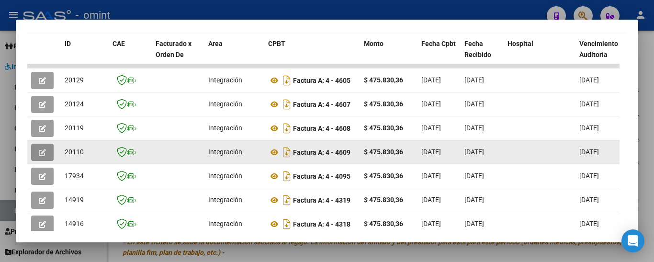
click at [44, 155] on icon "button" at bounding box center [42, 152] width 7 height 7
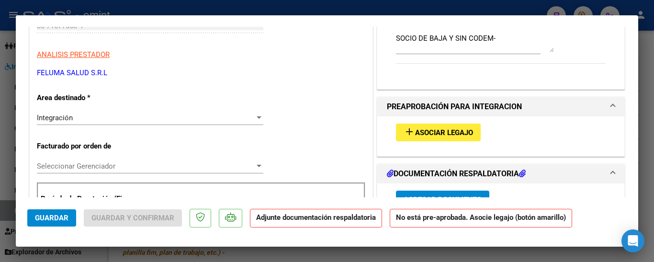
scroll to position [48, 0]
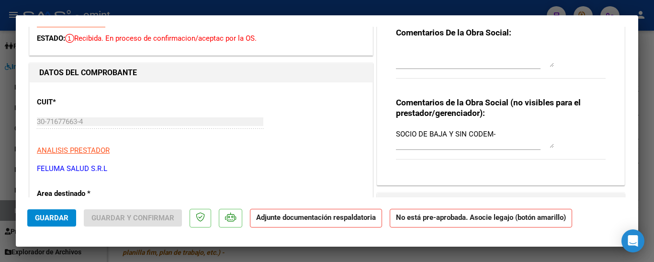
click at [645, 81] on div at bounding box center [327, 131] width 654 height 262
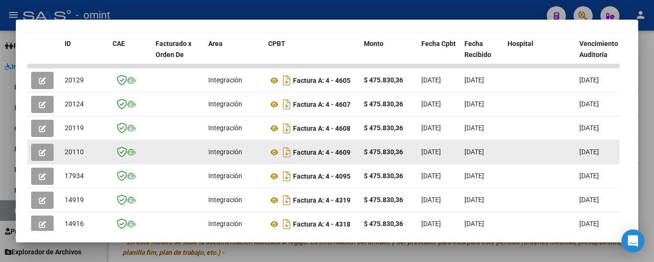
click at [45, 151] on span "button" at bounding box center [42, 152] width 7 height 9
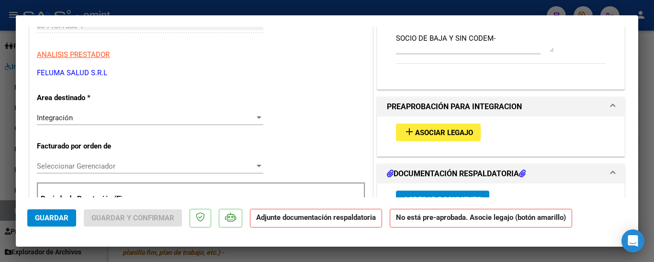
scroll to position [192, 0]
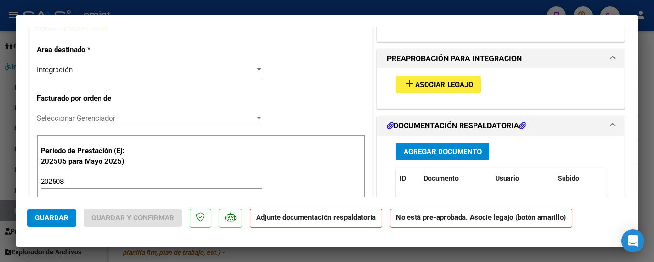
click at [103, 71] on div "Integración" at bounding box center [146, 70] width 218 height 9
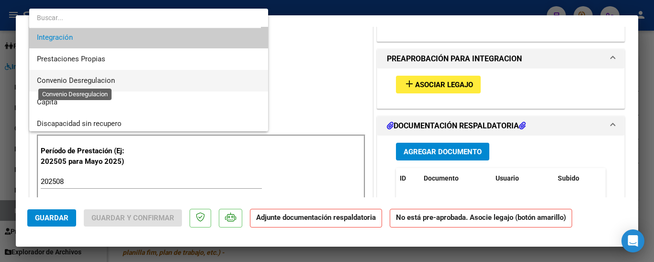
scroll to position [84, 0]
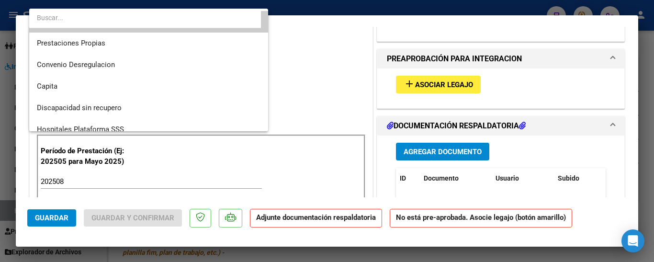
click at [323, 75] on div at bounding box center [327, 131] width 654 height 262
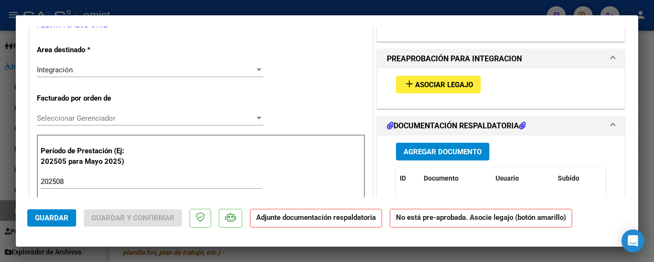
click at [650, 57] on div at bounding box center [327, 131] width 654 height 262
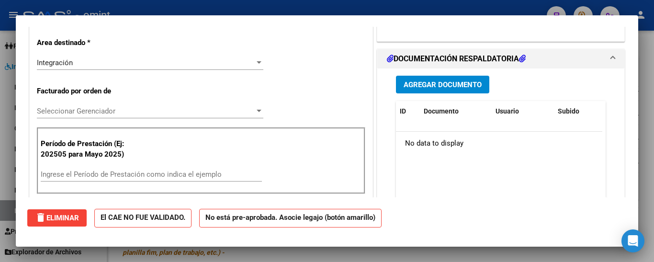
scroll to position [0, 0]
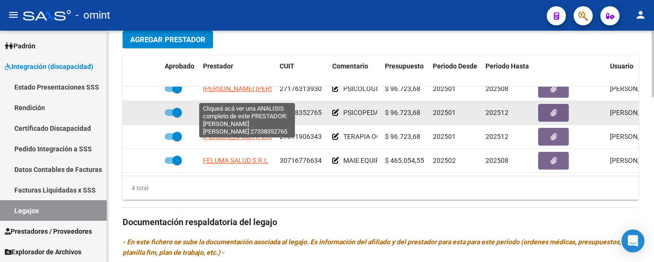
click at [252, 109] on span "TECHERA NATALIA SOLEDAD" at bounding box center [255, 113] width 104 height 8
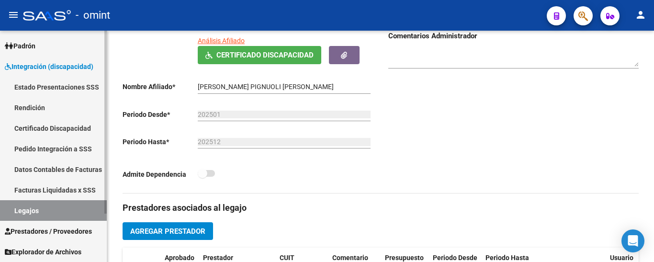
click at [48, 126] on link "Certificado Discapacidad" at bounding box center [53, 128] width 107 height 21
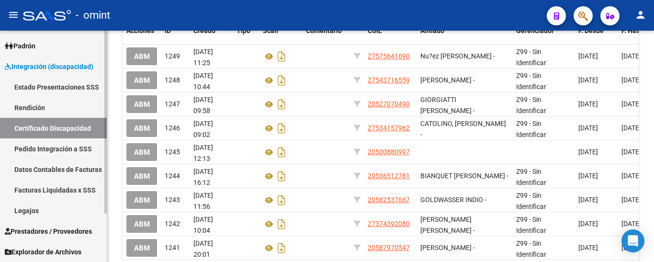
click at [32, 211] on link "Legajos" at bounding box center [53, 210] width 107 height 21
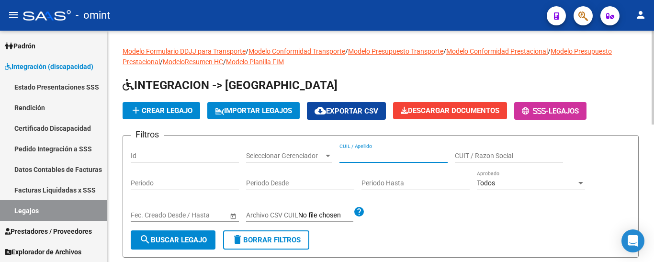
paste input "chiapiero"
drag, startPoint x: 186, startPoint y: 242, endPoint x: 193, endPoint y: 235, distance: 9.5
click at [185, 241] on span "search Buscar Legajo" at bounding box center [173, 240] width 68 height 9
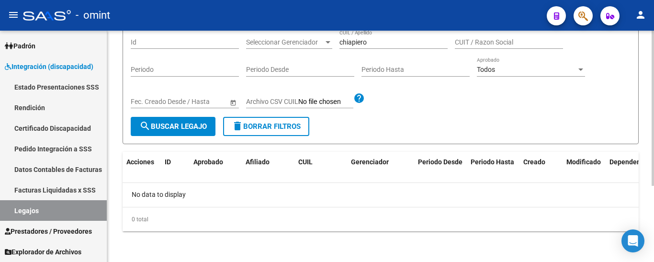
scroll to position [18, 0]
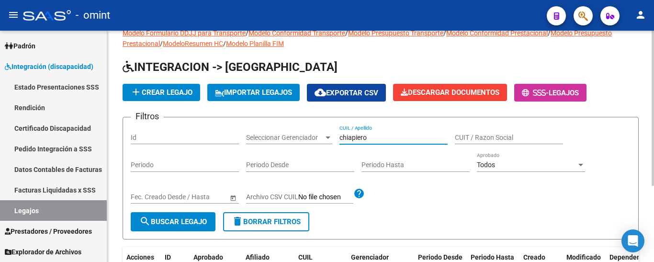
drag, startPoint x: 379, startPoint y: 135, endPoint x: 352, endPoint y: 137, distance: 27.4
click at [352, 137] on input "chiapiero" at bounding box center [394, 138] width 108 height 8
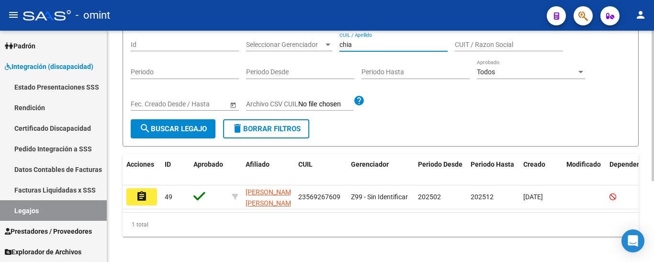
scroll to position [114, 0]
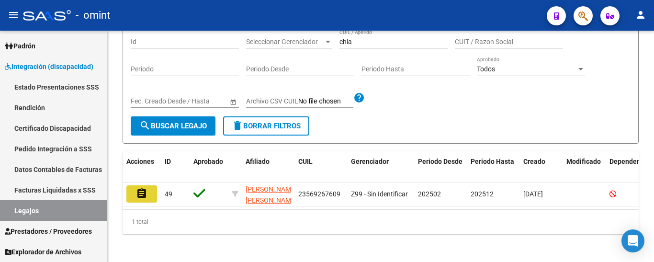
click at [153, 194] on button "assignment" at bounding box center [141, 193] width 31 height 17
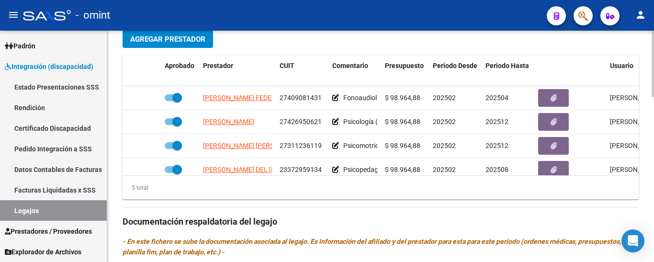
scroll to position [383, 0]
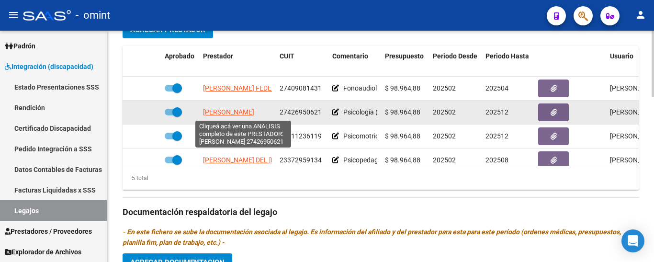
click at [254, 113] on span "FERNANDEZ SOFIA AYLEN" at bounding box center [228, 112] width 51 height 8
click at [253, 110] on span "FERNANDEZ SOFIA AYLEN" at bounding box center [228, 112] width 51 height 8
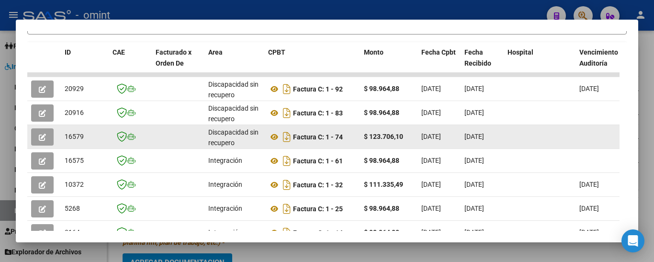
scroll to position [217, 0]
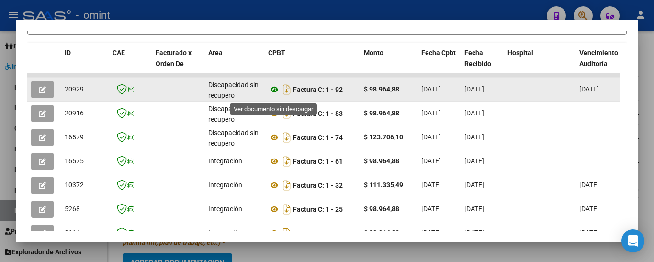
click at [274, 93] on icon at bounding box center [274, 89] width 12 height 11
click at [42, 91] on icon "button" at bounding box center [42, 89] width 7 height 7
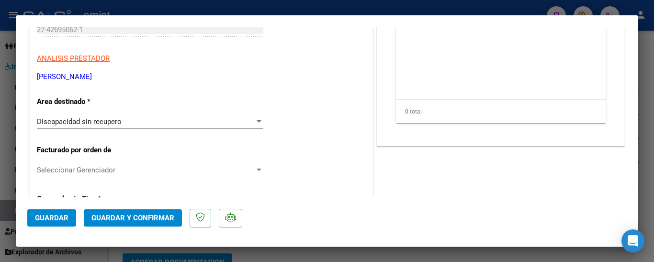
scroll to position [144, 0]
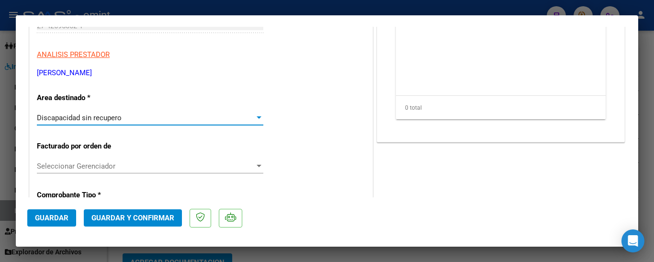
click at [88, 120] on span "Discapacidad sin recupero" at bounding box center [79, 118] width 85 height 9
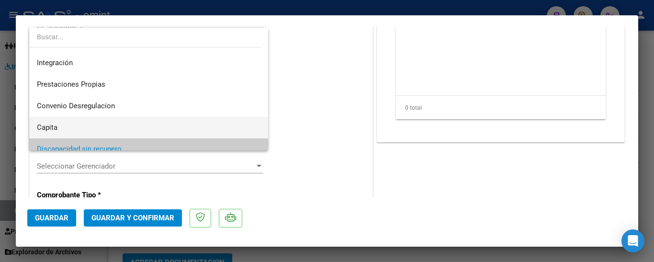
scroll to position [45, 0]
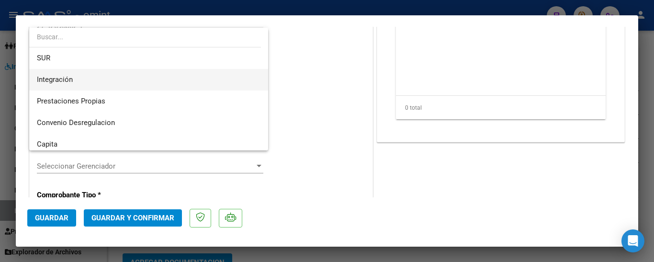
click at [75, 80] on span "Integración" at bounding box center [149, 80] width 224 height 22
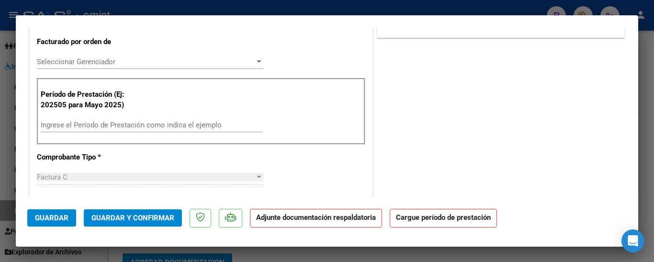
scroll to position [240, 0]
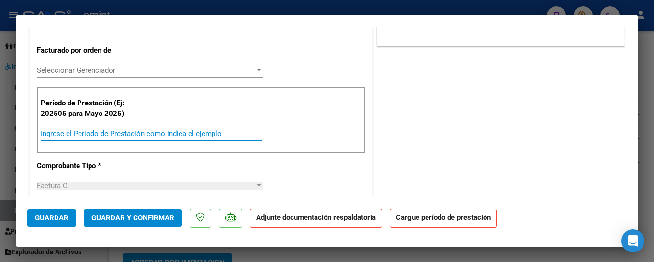
click at [83, 136] on input "Ingrese el Período de Prestación como indica el ejemplo" at bounding box center [151, 133] width 221 height 9
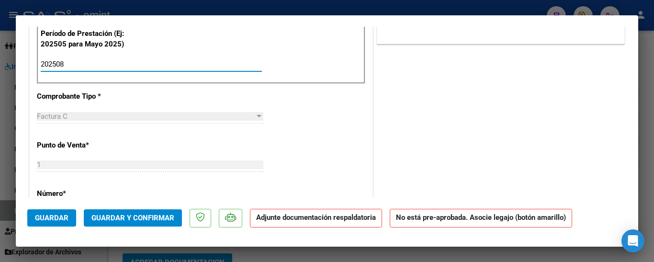
scroll to position [383, 0]
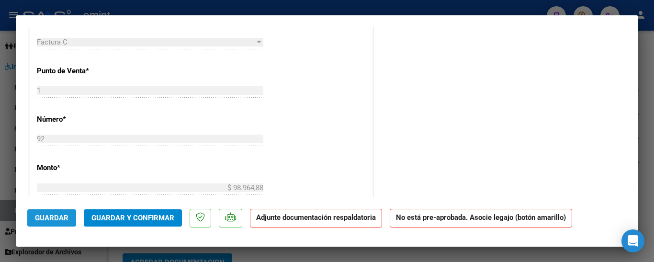
click at [57, 217] on span "Guardar" at bounding box center [52, 218] width 34 height 9
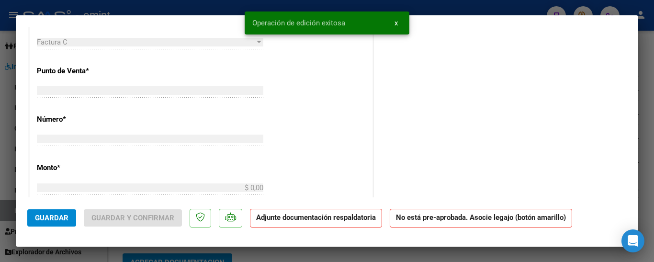
scroll to position [0, 0]
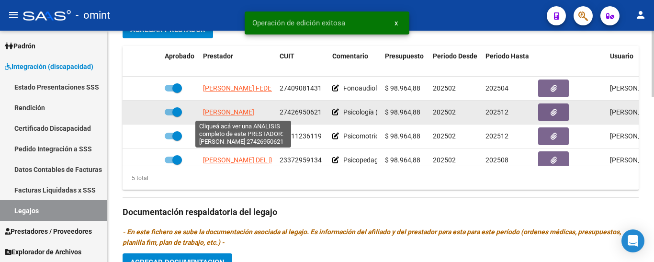
click at [242, 113] on span "FERNANDEZ SOFIA AYLEN" at bounding box center [228, 112] width 51 height 8
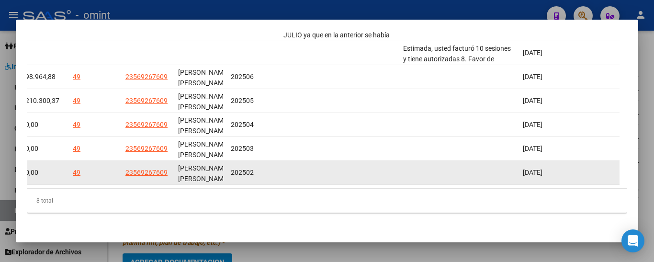
scroll to position [310, 0]
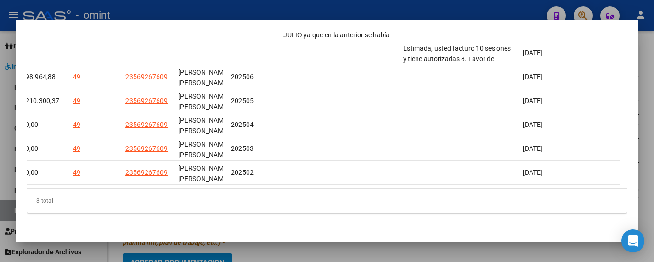
drag, startPoint x: 499, startPoint y: 179, endPoint x: 219, endPoint y: 201, distance: 280.2
click at [1, 183] on div "Análisis Prestador - CUIT: 27426950621 cloud_download Exportar CSV ABM ARCA Imp…" at bounding box center [327, 131] width 654 height 262
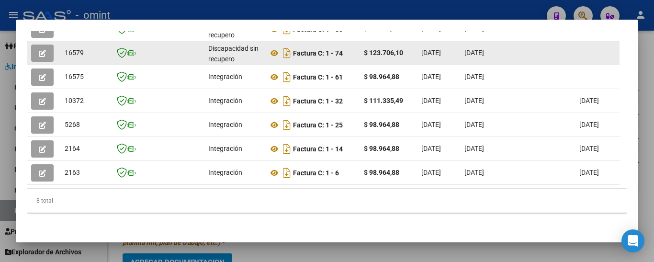
scroll to position [214, 0]
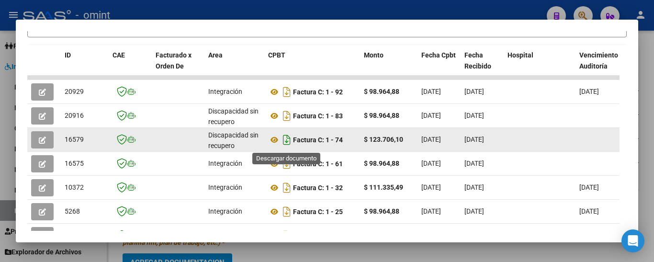
click at [281, 135] on icon "Descargar documento" at bounding box center [287, 139] width 12 height 15
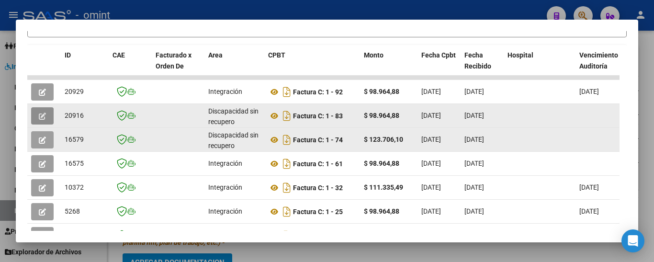
click at [39, 113] on span "button" at bounding box center [42, 116] width 7 height 9
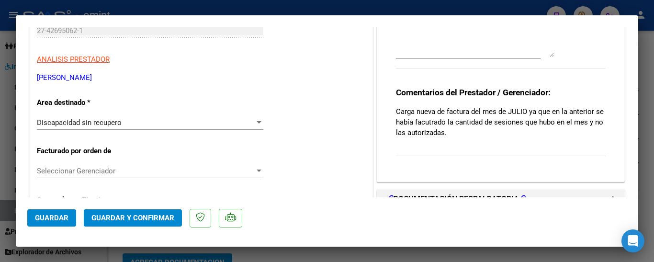
scroll to position [144, 0]
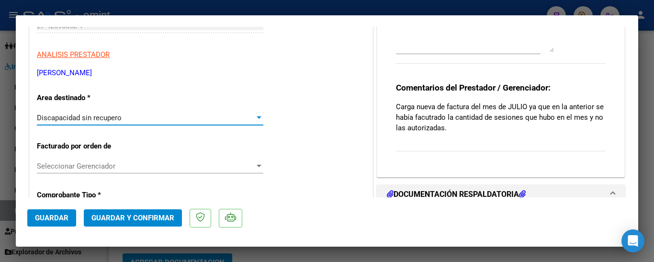
click at [88, 118] on span "Discapacidad sin recupero" at bounding box center [79, 118] width 85 height 9
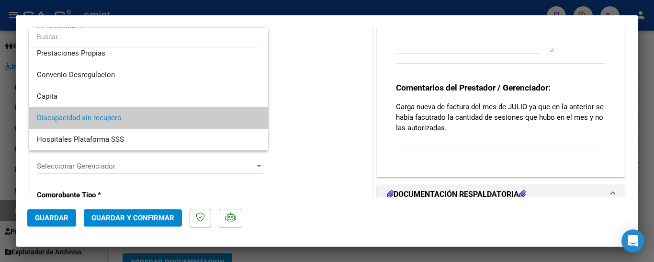
scroll to position [0, 0]
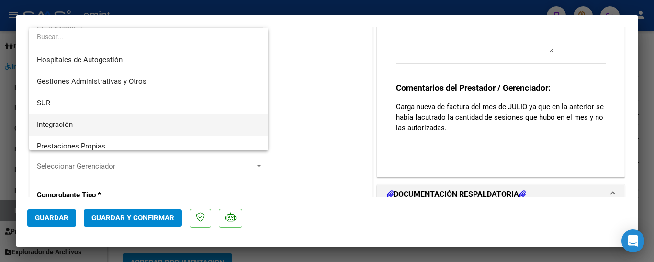
click at [75, 125] on span "Integración" at bounding box center [149, 125] width 224 height 22
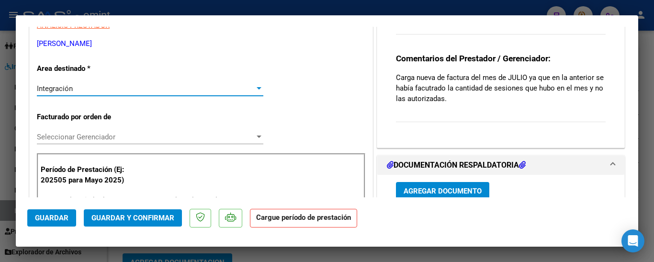
scroll to position [240, 0]
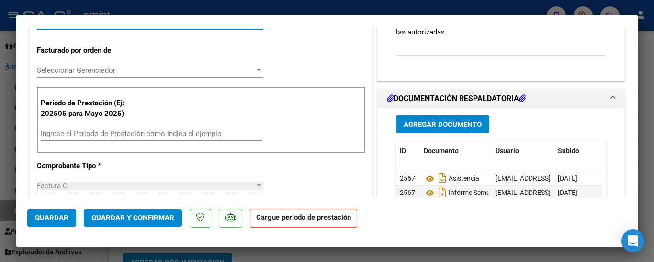
click at [78, 134] on input "Ingrese el Período de Prestación como indica el ejemplo" at bounding box center [151, 133] width 221 height 9
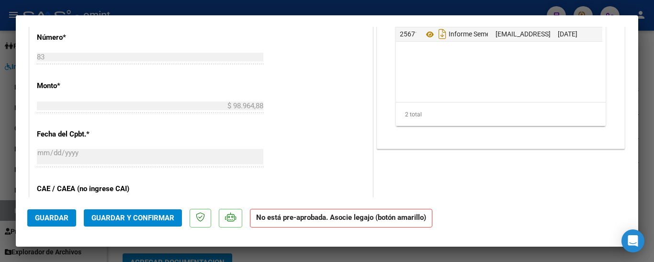
scroll to position [479, 0]
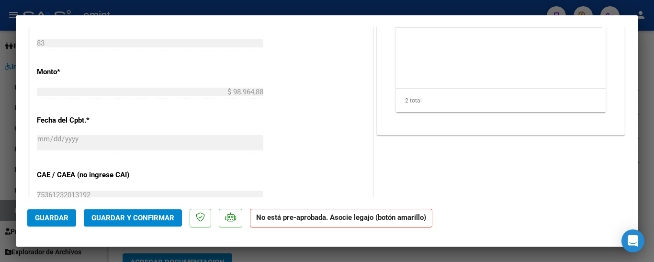
click at [49, 216] on span "Guardar" at bounding box center [52, 218] width 34 height 9
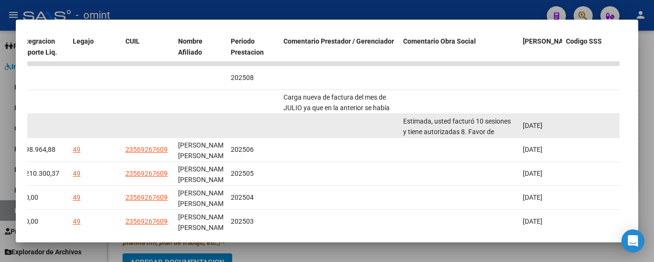
scroll to position [214, 0]
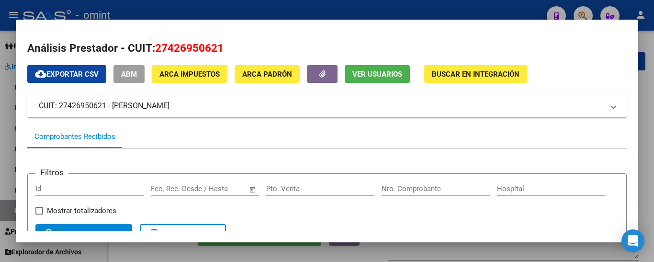
scroll to position [0, 1477]
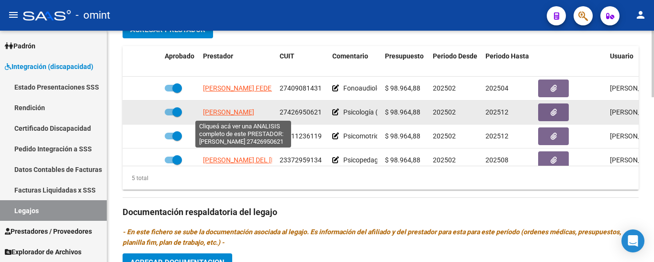
click at [241, 115] on span "[PERSON_NAME] [PERSON_NAME]" at bounding box center [228, 112] width 51 height 8
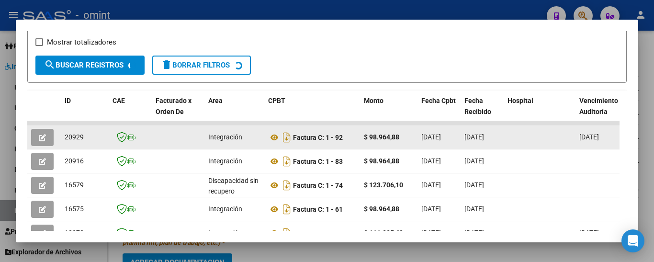
scroll to position [226, 0]
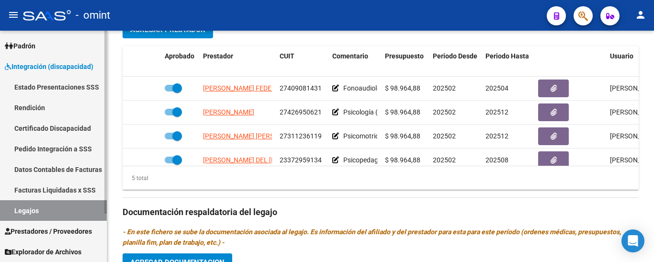
click at [47, 129] on link "Certificado Discapacidad" at bounding box center [53, 128] width 107 height 21
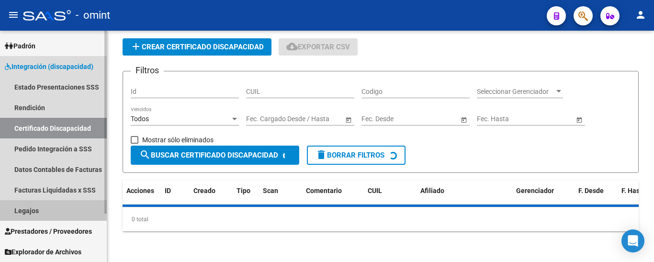
click at [48, 211] on link "Legajos" at bounding box center [53, 210] width 107 height 21
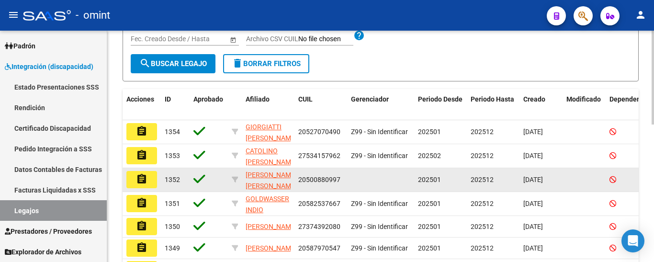
scroll to position [53, 0]
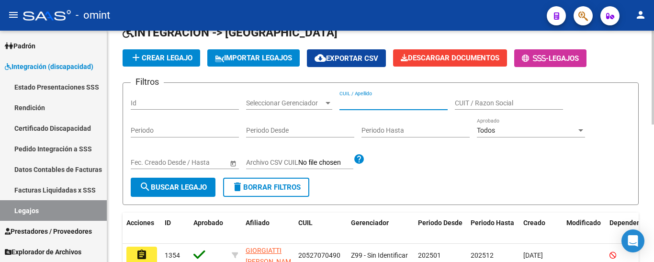
paste input "uzurieta"
click at [160, 186] on span "search Buscar Legajo" at bounding box center [173, 187] width 68 height 9
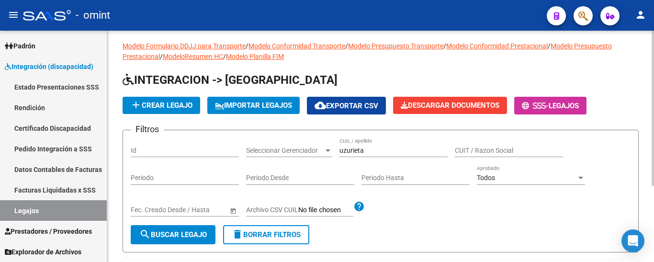
scroll to position [0, 0]
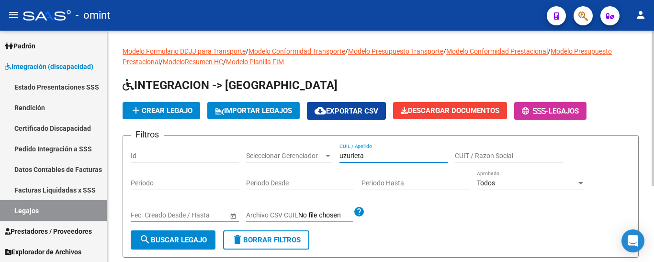
drag, startPoint x: 375, startPoint y: 153, endPoint x: 352, endPoint y: 156, distance: 23.1
click at [352, 156] on input "uzurieta" at bounding box center [394, 156] width 108 height 8
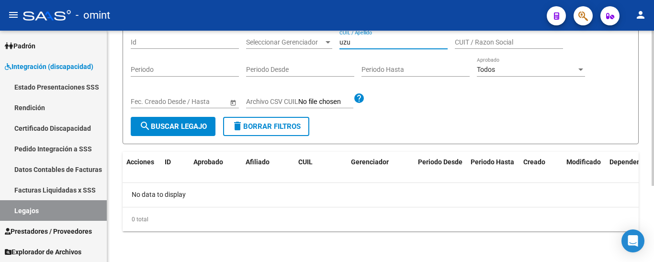
type input "uzu"
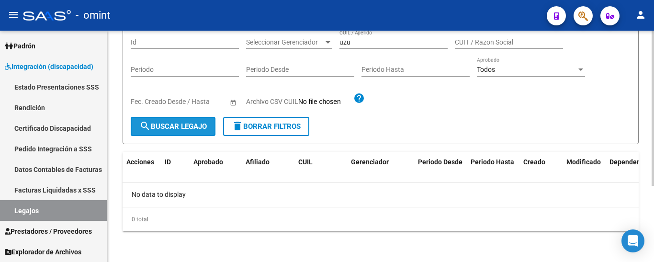
drag, startPoint x: 163, startPoint y: 121, endPoint x: 177, endPoint y: 132, distance: 17.7
click at [163, 120] on button "search Buscar Legajo" at bounding box center [173, 126] width 85 height 19
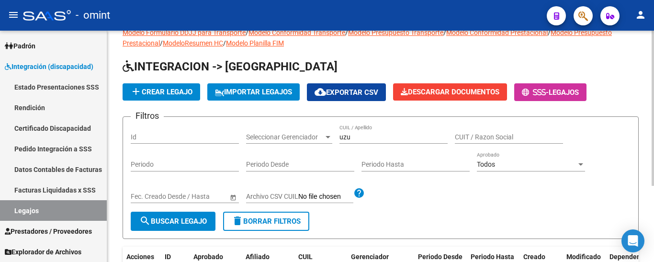
scroll to position [18, 0]
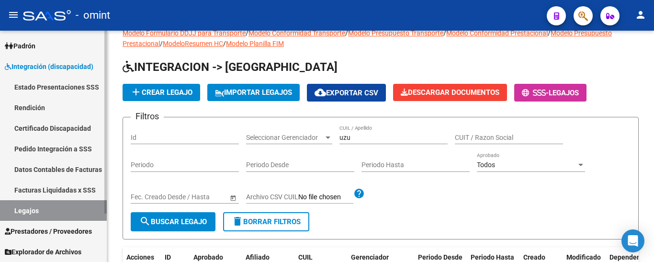
click at [52, 127] on link "Certificado Discapacidad" at bounding box center [53, 128] width 107 height 21
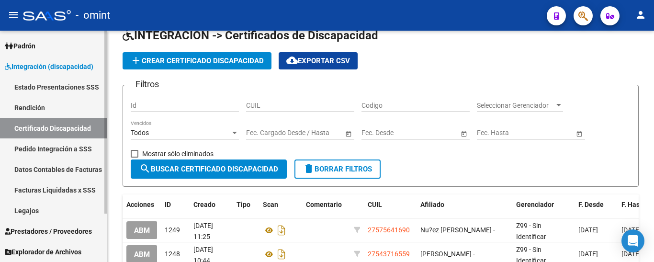
click at [48, 216] on link "Legajos" at bounding box center [53, 210] width 107 height 21
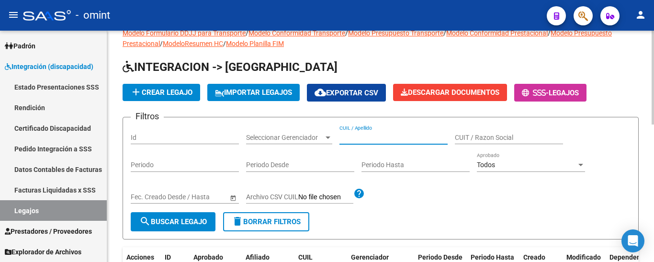
click at [353, 139] on input "CUIL / Apellido" at bounding box center [394, 138] width 108 height 8
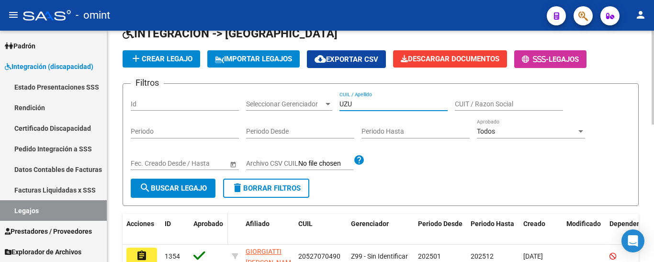
scroll to position [66, 0]
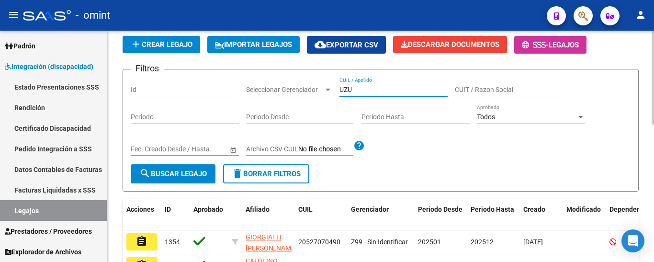
type input "UZU"
click at [186, 170] on span "search Buscar Legajo" at bounding box center [173, 174] width 68 height 9
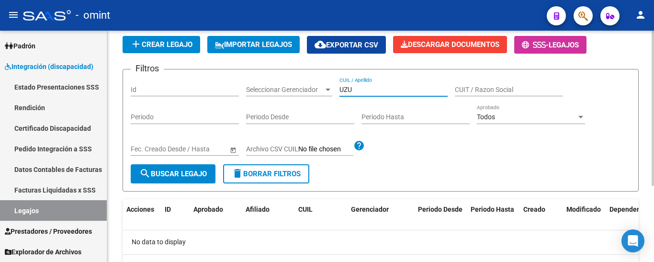
drag, startPoint x: 365, startPoint y: 87, endPoint x: 302, endPoint y: 87, distance: 62.3
click at [302, 87] on div "Filtros Id Seleccionar Gerenciador Seleccionar Gerenciador UZU CUIL / Apellido …" at bounding box center [381, 120] width 500 height 87
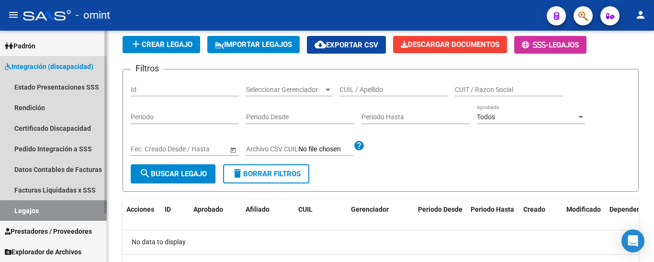
click at [52, 205] on link "Legajos" at bounding box center [53, 210] width 107 height 21
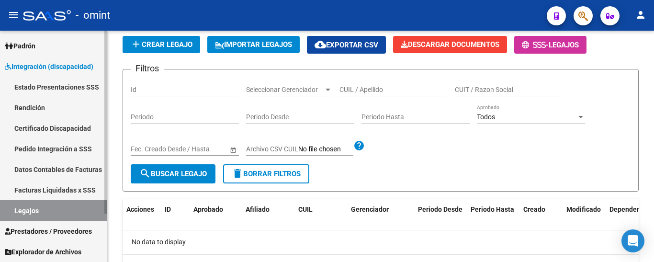
click at [66, 126] on link "Certificado Discapacidad" at bounding box center [53, 128] width 107 height 21
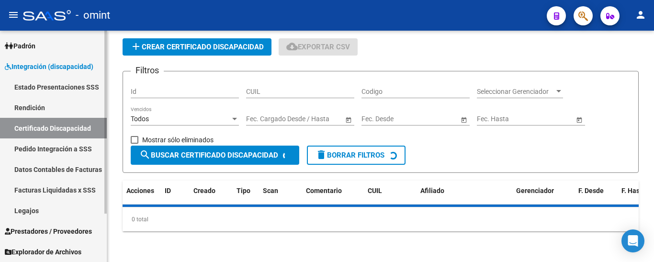
scroll to position [66, 0]
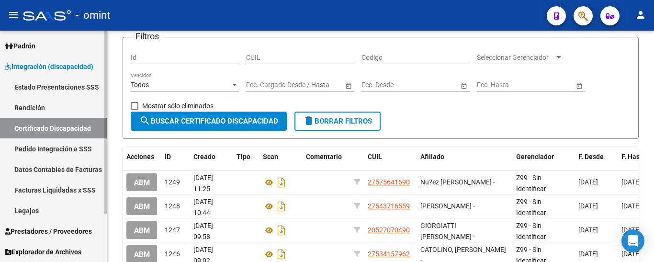
click at [48, 210] on link "Legajos" at bounding box center [53, 210] width 107 height 21
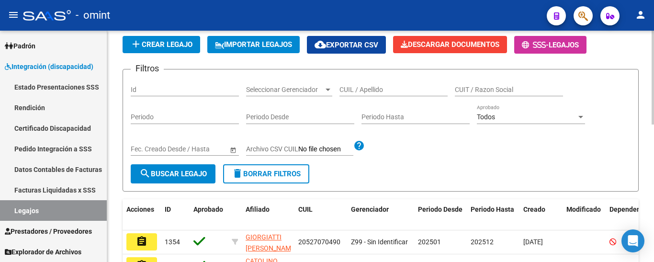
click at [386, 93] on input "CUIL / Apellido" at bounding box center [394, 90] width 108 height 8
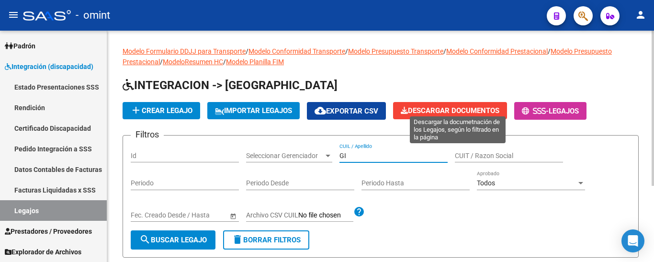
type input "G"
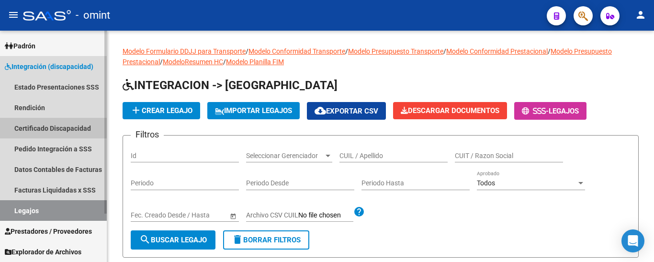
click at [54, 126] on link "Certificado Discapacidad" at bounding box center [53, 128] width 107 height 21
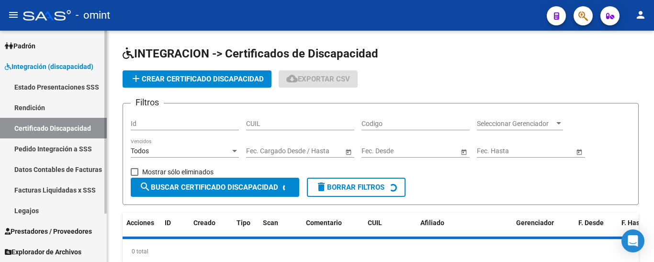
click at [38, 207] on link "Legajos" at bounding box center [53, 210] width 107 height 21
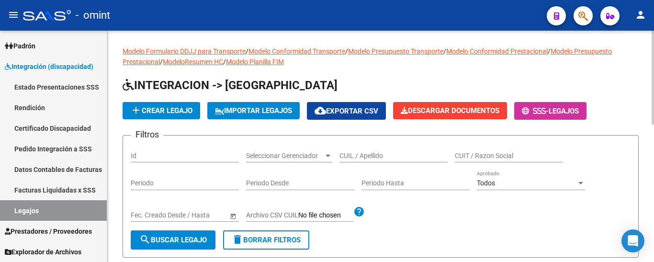
click at [385, 154] on input "CUIL / Apellido" at bounding box center [394, 156] width 108 height 8
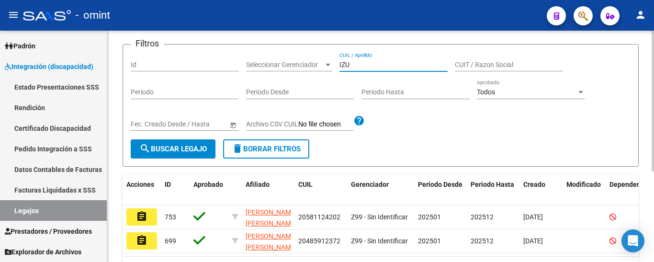
scroll to position [149, 0]
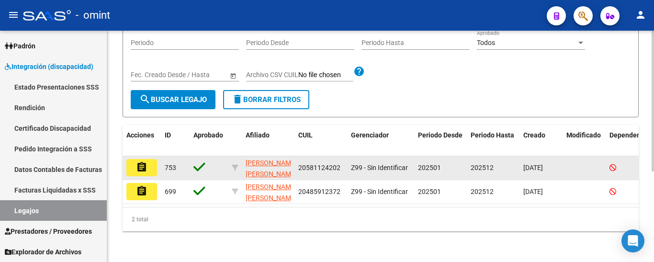
type input "IZU"
click at [140, 161] on mat-icon "assignment" at bounding box center [141, 166] width 11 height 11
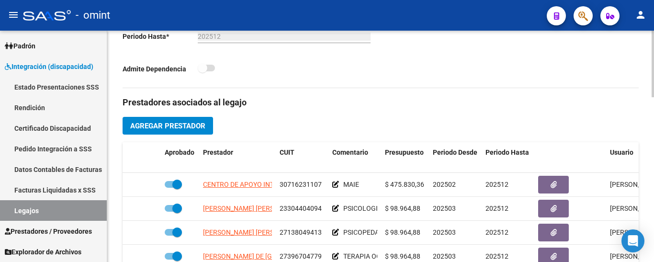
scroll to position [335, 0]
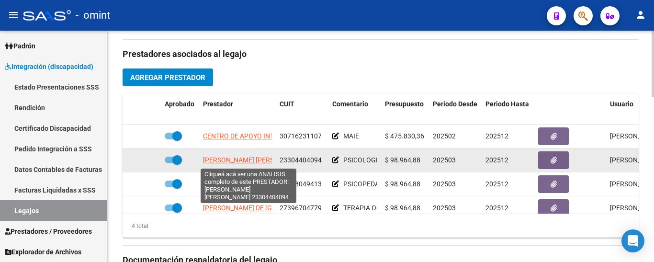
click at [253, 161] on span "[PERSON_NAME]" at bounding box center [255, 160] width 104 height 8
type textarea "23304404094"
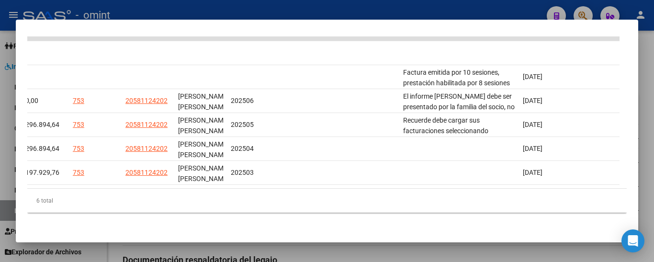
scroll to position [0, 0]
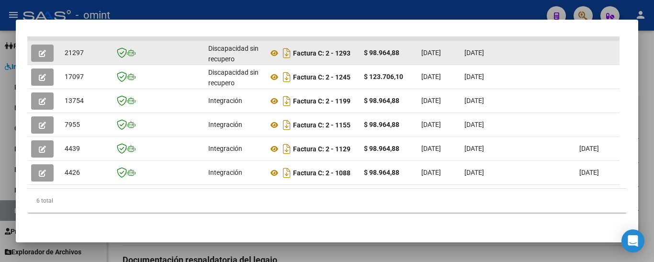
click at [37, 45] on button "button" at bounding box center [42, 53] width 23 height 17
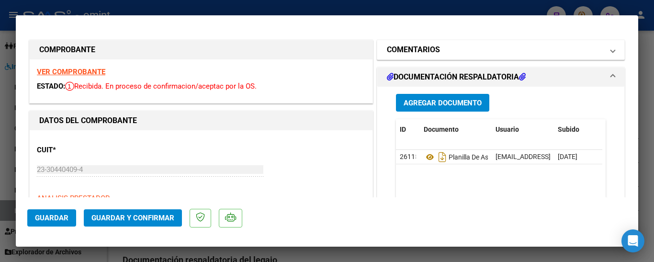
click at [436, 46] on mat-panel-title "COMENTARIOS" at bounding box center [495, 49] width 217 height 11
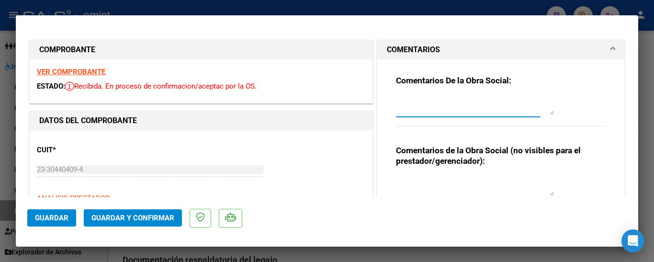
click at [432, 105] on textarea at bounding box center [475, 105] width 158 height 19
click at [503, 102] on textarea "recuerde elegir en area la opcion iontegracion" at bounding box center [475, 105] width 158 height 19
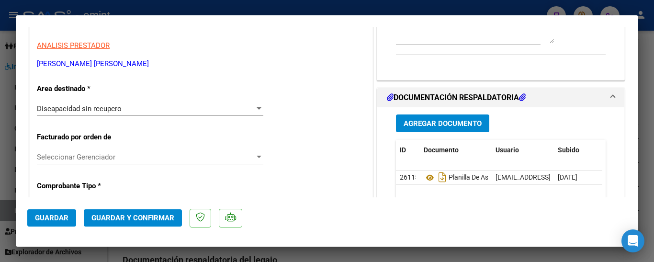
scroll to position [192, 0]
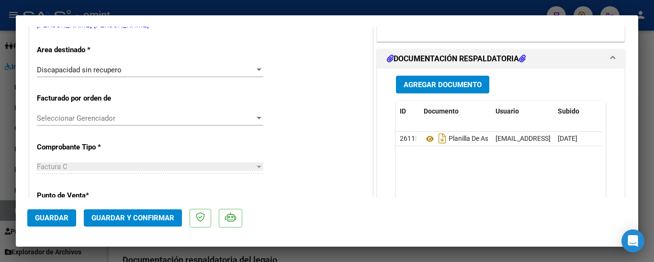
type textarea "recuerde elegir en area la opcion integracion"
click at [123, 69] on div "Discapacidad sin recupero" at bounding box center [146, 70] width 218 height 9
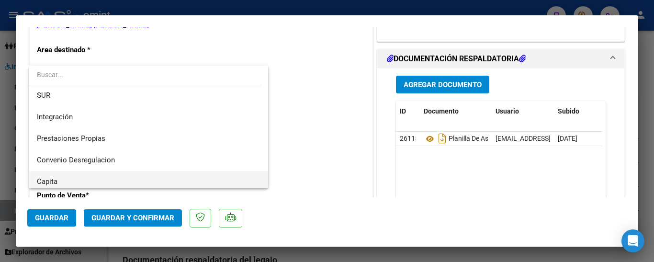
scroll to position [0, 0]
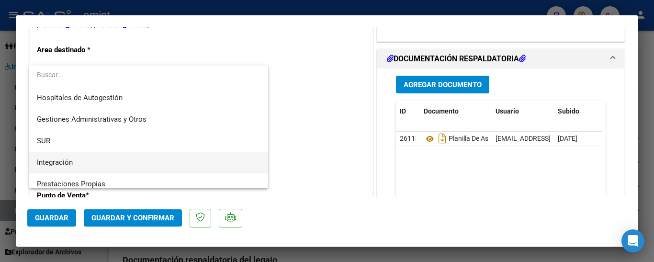
click at [102, 158] on span "Integración" at bounding box center [149, 163] width 224 height 22
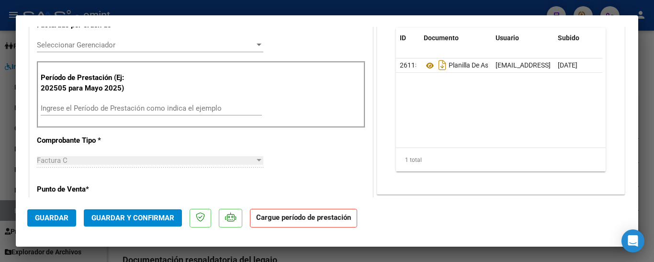
scroll to position [287, 0]
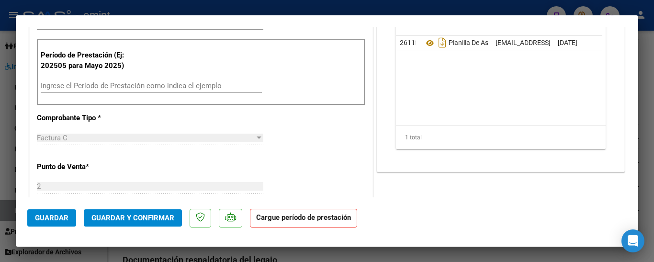
click at [100, 82] on input "Ingrese el Período de Prestación como indica el ejemplo" at bounding box center [151, 85] width 221 height 9
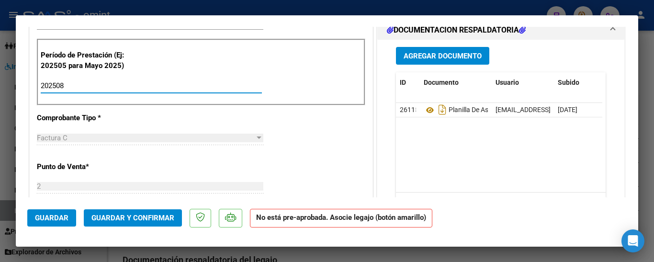
type input "202508"
click at [51, 219] on span "Guardar" at bounding box center [52, 218] width 34 height 9
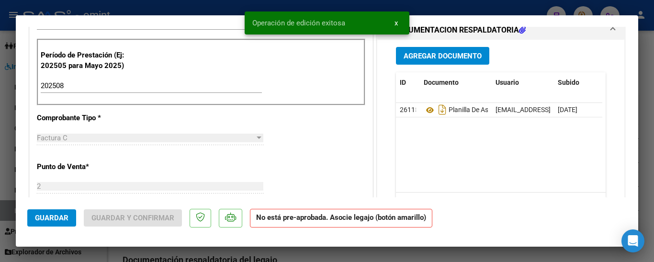
type input "$ 0,00"
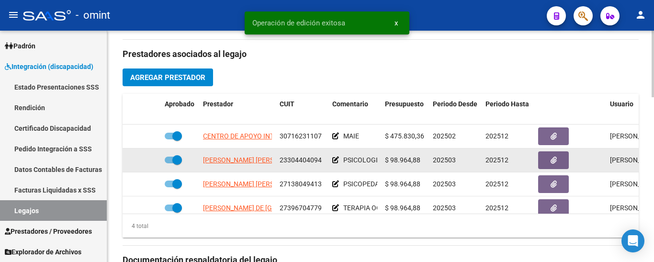
click at [241, 156] on app-link-go-to "FORNASIER [PERSON_NAME]" at bounding box center [255, 160] width 104 height 11
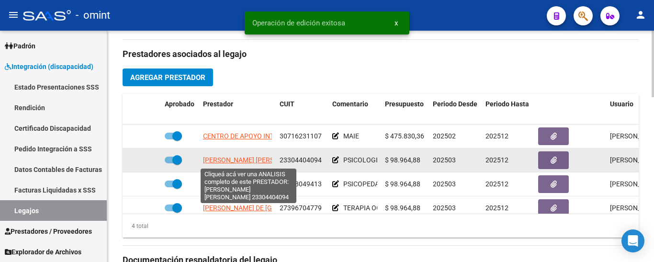
click at [250, 158] on span "FORNASIER [PERSON_NAME]" at bounding box center [255, 160] width 104 height 8
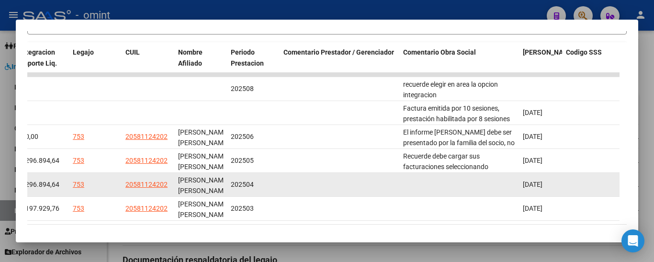
scroll to position [217, 0]
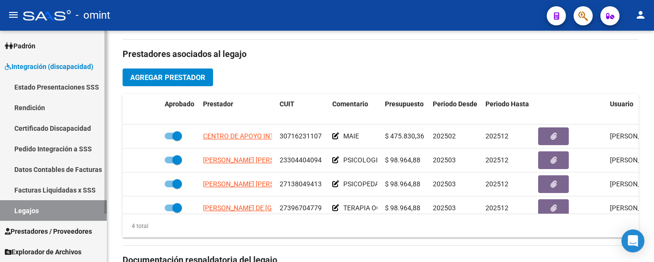
click at [50, 125] on link "Certificado Discapacidad" at bounding box center [53, 128] width 107 height 21
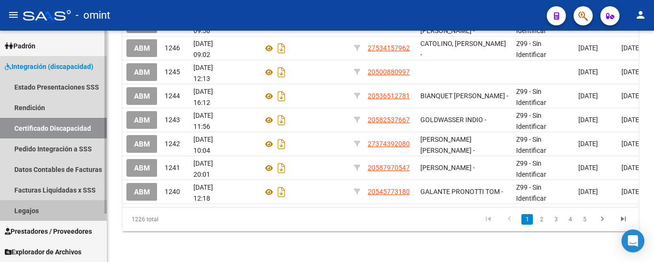
click at [65, 211] on link "Legajos" at bounding box center [53, 210] width 107 height 21
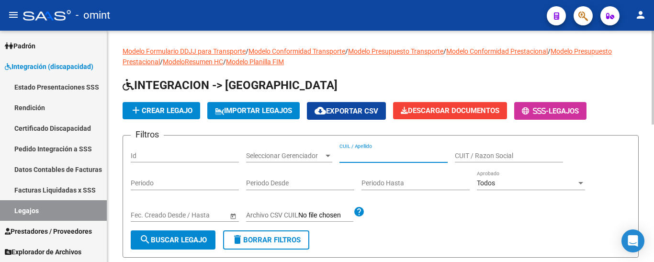
paste input "BODEMAN"
type input "BODEMAN"
click at [195, 238] on span "search Buscar Legajo" at bounding box center [173, 240] width 68 height 9
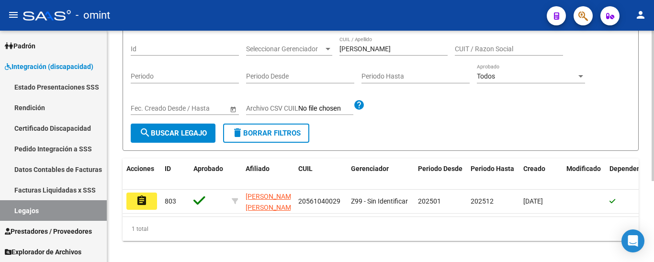
scroll to position [125, 0]
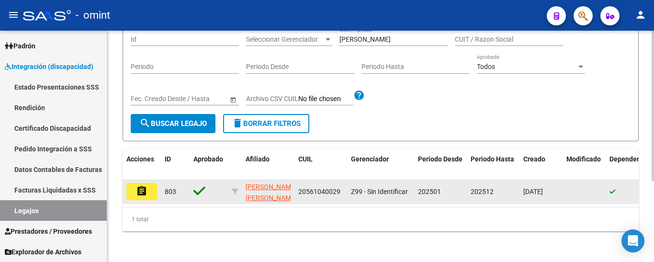
click at [149, 183] on button "assignment" at bounding box center [141, 191] width 31 height 17
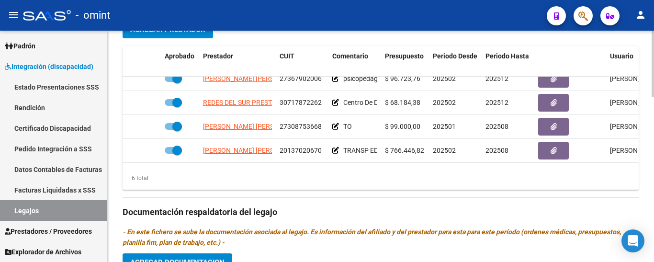
scroll to position [65, 0]
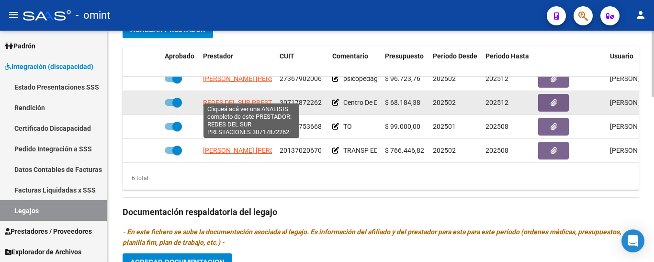
click at [242, 99] on span "REDES DEL SUR PRESTACIONES" at bounding box center [251, 103] width 96 height 8
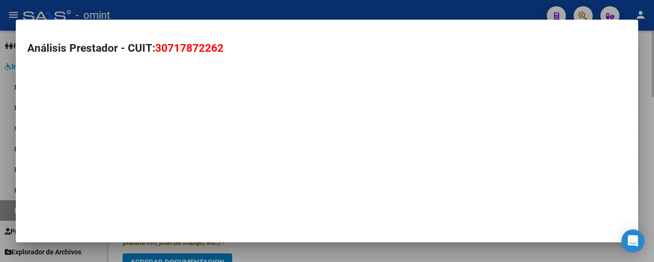
type textarea "30717872262"
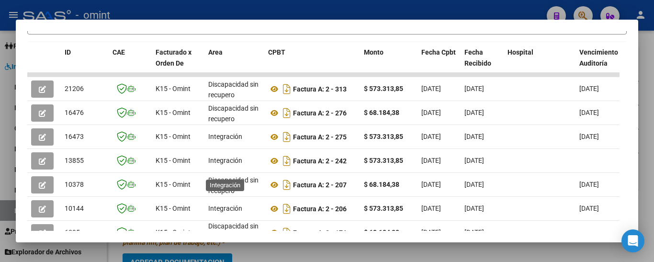
scroll to position [193, 0]
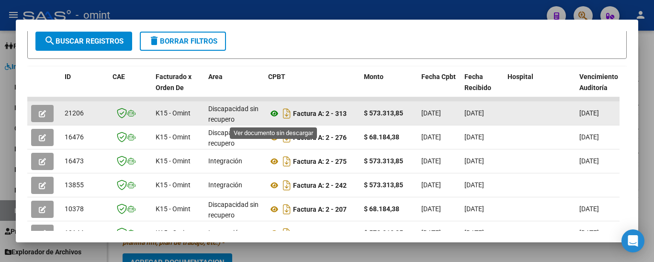
click at [276, 118] on icon at bounding box center [274, 113] width 12 height 11
click at [41, 117] on icon "button" at bounding box center [42, 113] width 7 height 7
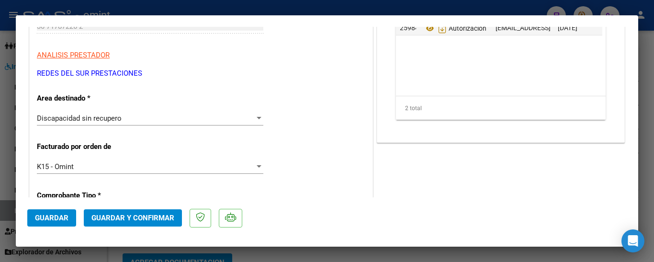
scroll to position [144, 0]
click at [126, 119] on div "Discapacidad sin recupero" at bounding box center [146, 118] width 218 height 9
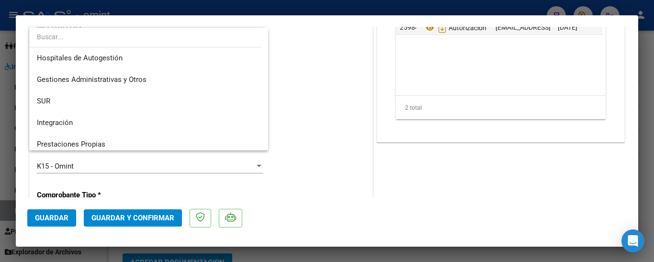
scroll to position [0, 0]
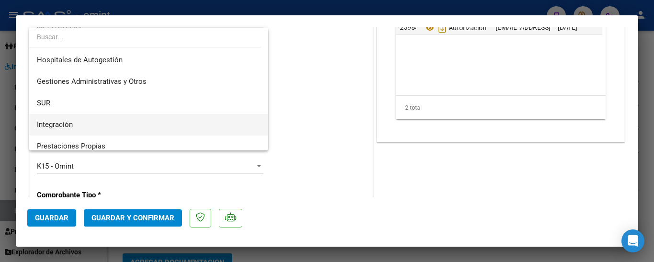
click at [90, 125] on span "Integración" at bounding box center [149, 125] width 224 height 22
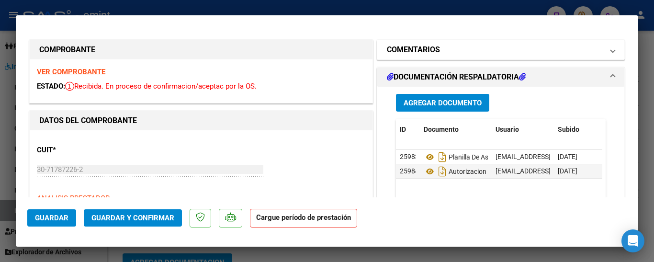
click at [431, 44] on h1 "COMENTARIOS" at bounding box center [413, 49] width 53 height 11
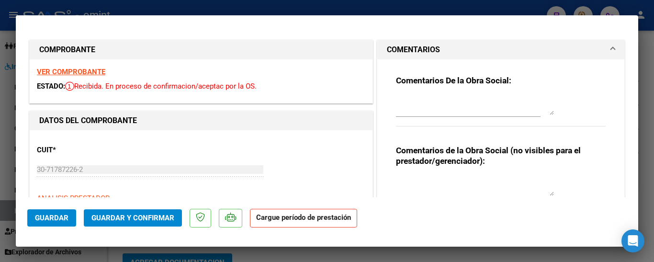
click at [447, 106] on textarea at bounding box center [475, 105] width 158 height 19
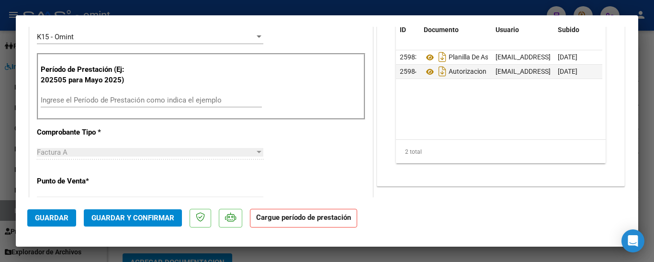
scroll to position [287, 0]
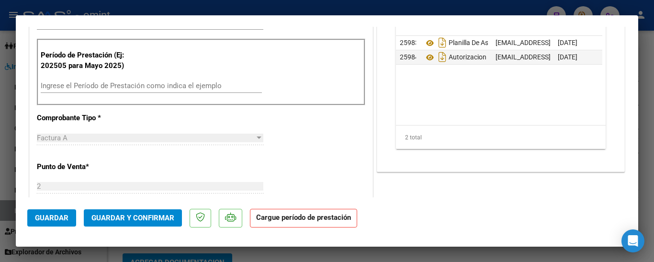
type textarea "recuerde elegir en area la opcion integracion"
click at [64, 89] on input "Ingrese el Período de Prestación como indica el ejemplo" at bounding box center [151, 85] width 221 height 9
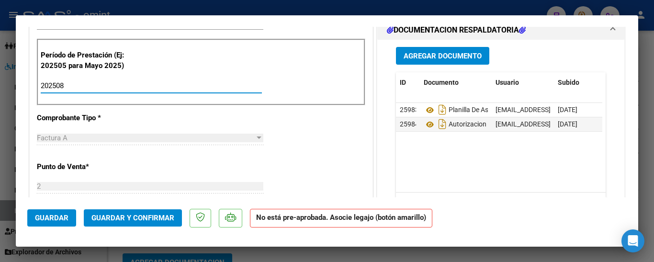
type input "202508"
click at [54, 219] on span "Guardar" at bounding box center [52, 218] width 34 height 9
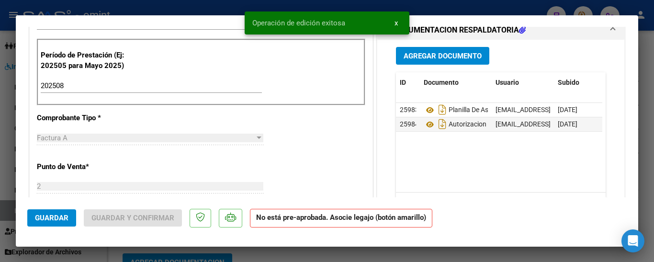
type input "$ 0,00"
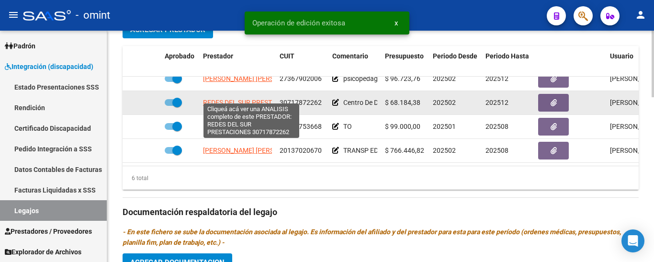
click at [243, 99] on span "REDES DEL SUR PRESTACIONES" at bounding box center [251, 103] width 96 height 8
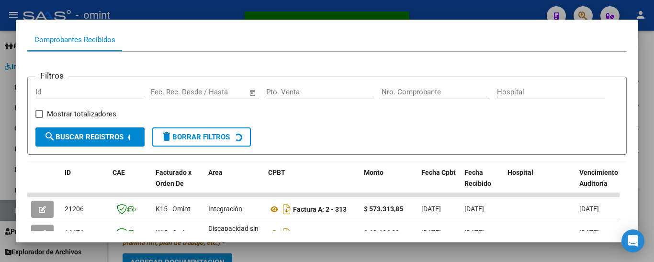
scroll to position [144, 0]
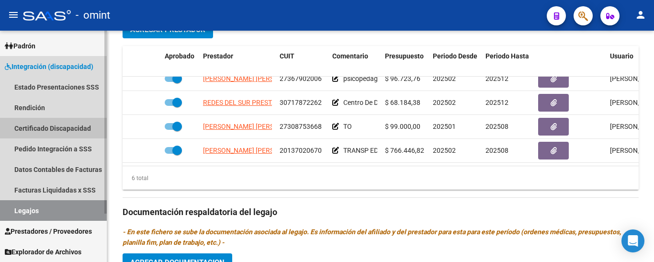
click at [50, 128] on link "Certificado Discapacidad" at bounding box center [53, 128] width 107 height 21
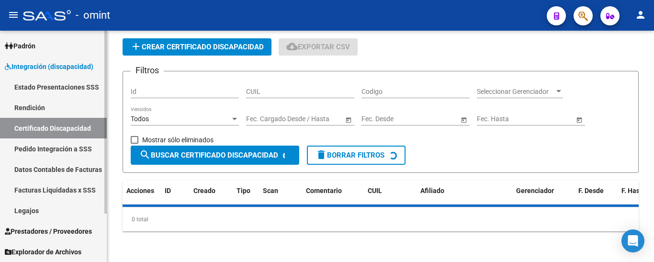
click at [47, 209] on link "Legajos" at bounding box center [53, 210] width 107 height 21
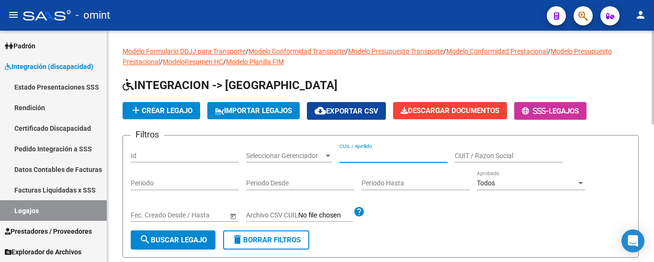
paste input "cardoso"
type input "cardoso"
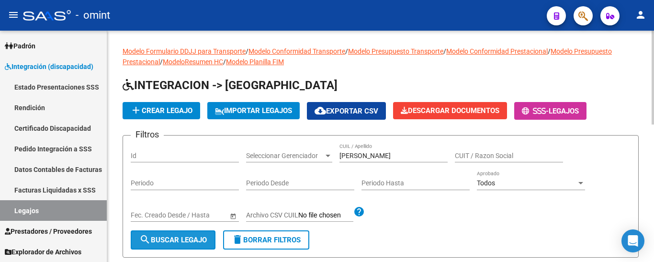
click at [183, 240] on span "search Buscar Legajo" at bounding box center [173, 240] width 68 height 9
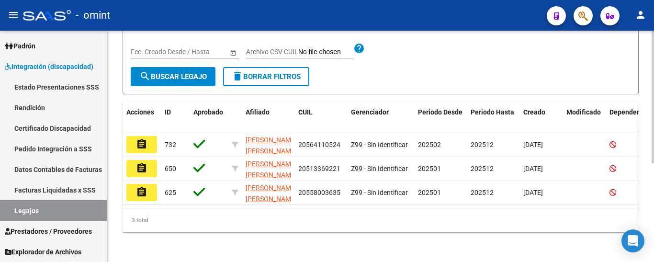
scroll to position [172, 0]
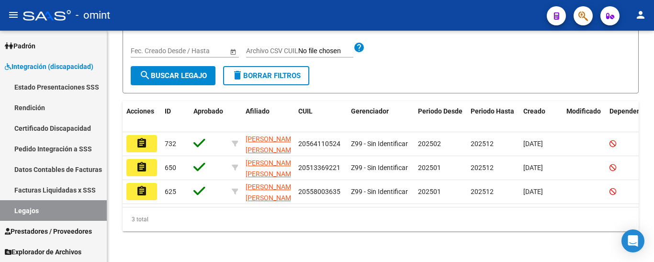
click at [131, 186] on button "assignment" at bounding box center [141, 191] width 31 height 17
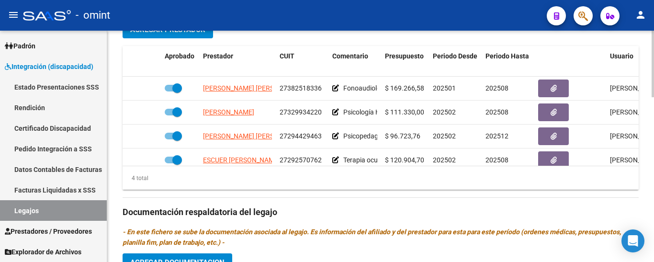
scroll to position [17, 0]
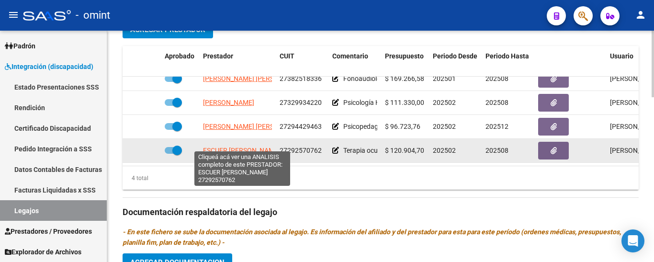
click at [241, 147] on span "ESCUER ROMINA GISELLE" at bounding box center [241, 151] width 77 height 8
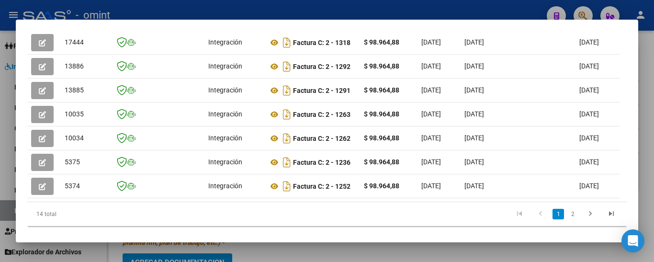
scroll to position [144, 0]
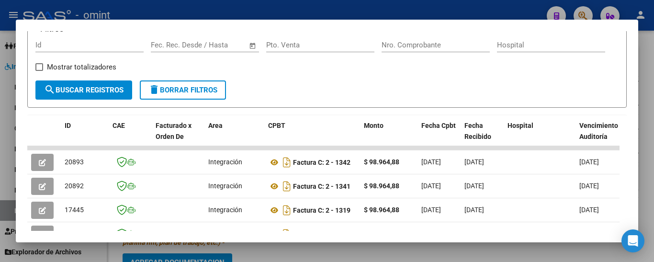
click at [453, 4] on div at bounding box center [327, 131] width 654 height 262
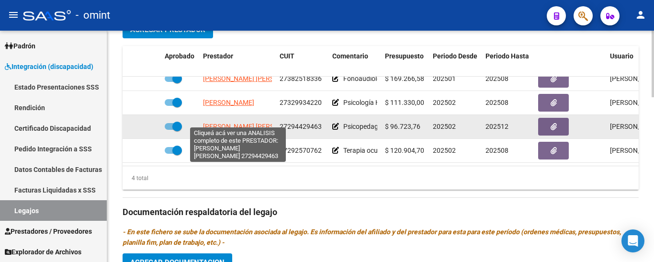
click at [231, 123] on span "FAY MARIA FERNANDA" at bounding box center [255, 127] width 104 height 8
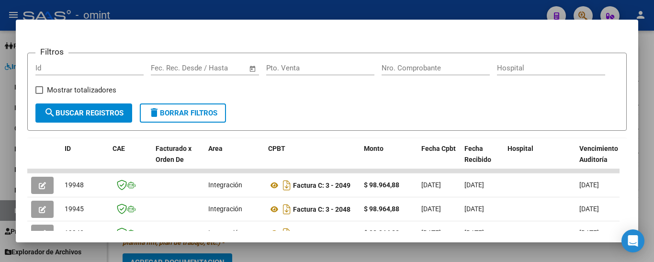
scroll to position [108, 0]
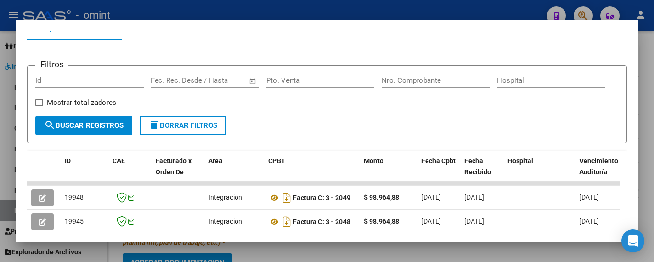
click at [361, 6] on div at bounding box center [327, 131] width 654 height 262
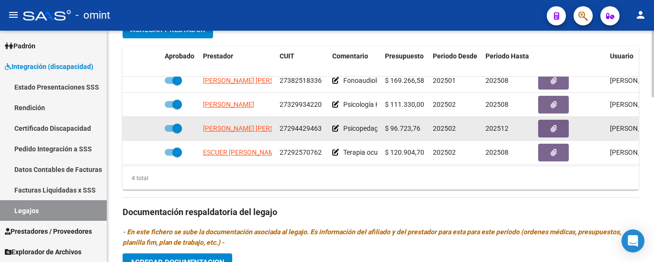
scroll to position [0, 0]
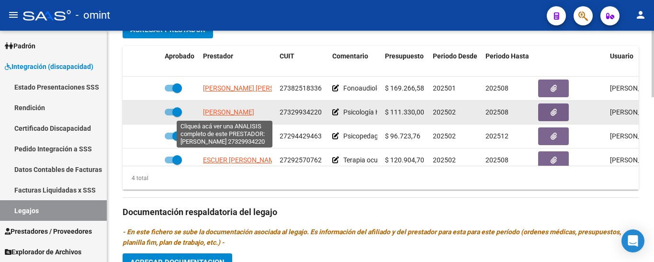
click at [234, 115] on span "ELIAS YAMILA" at bounding box center [228, 112] width 51 height 8
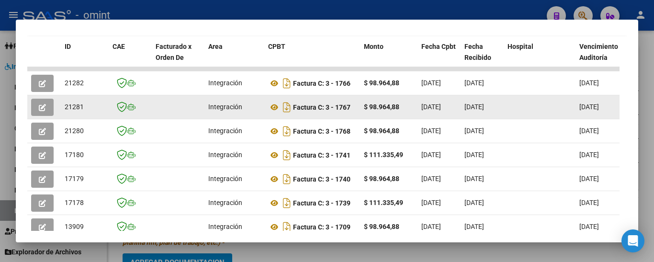
scroll to position [252, 0]
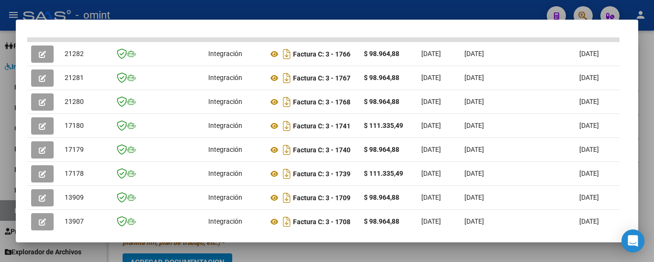
click at [351, 5] on div at bounding box center [327, 131] width 654 height 262
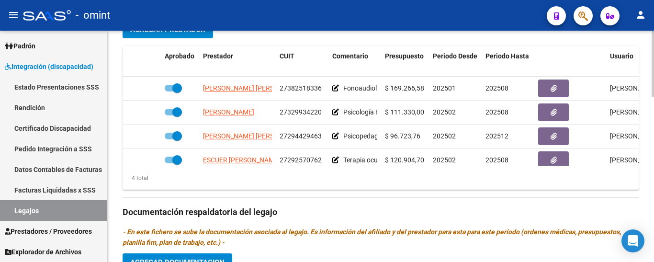
scroll to position [287, 0]
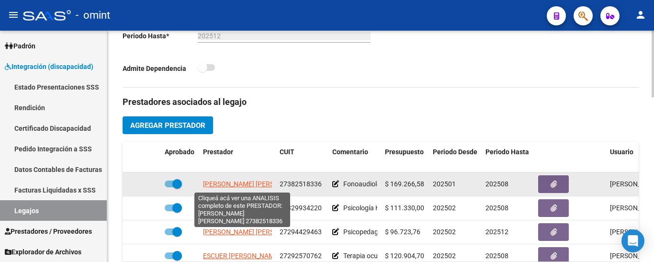
click at [240, 186] on span "CHERVO MARIA MICAELA" at bounding box center [255, 184] width 104 height 8
type textarea "27382518336"
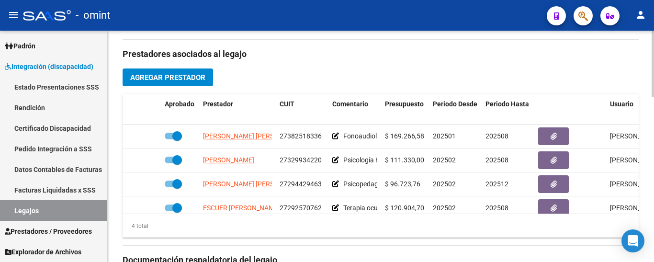
scroll to position [17, 0]
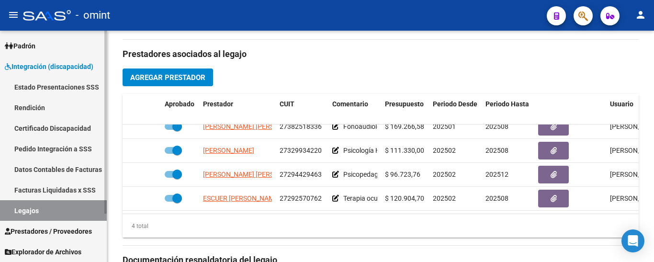
click at [54, 127] on link "Certificado Discapacidad" at bounding box center [53, 128] width 107 height 21
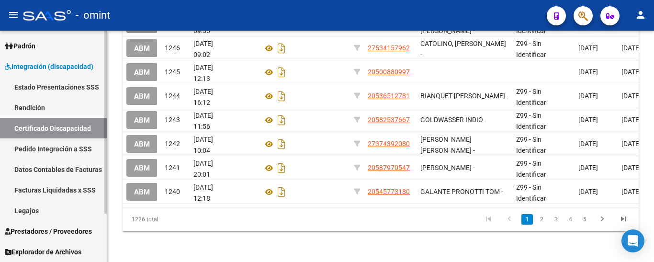
click at [37, 209] on link "Legajos" at bounding box center [53, 210] width 107 height 21
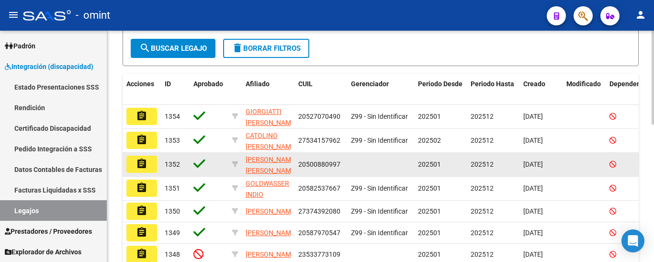
scroll to position [96, 0]
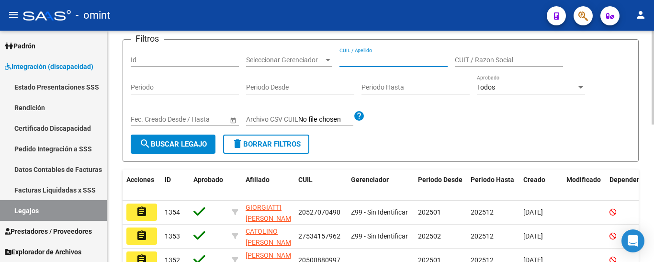
paste input "BODEMAN"
type input "BODEMAN"
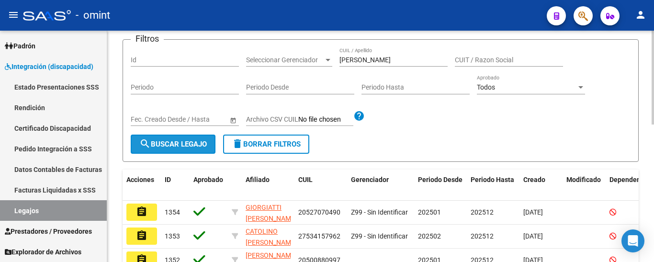
click at [195, 144] on span "search Buscar Legajo" at bounding box center [173, 144] width 68 height 9
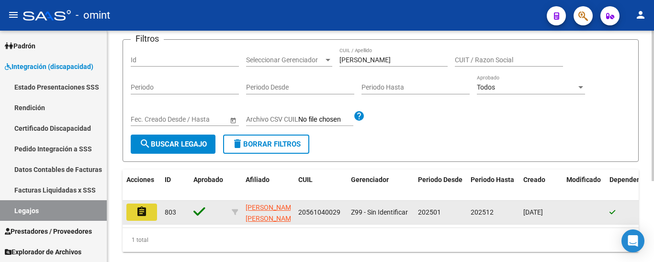
click at [139, 210] on mat-icon "assignment" at bounding box center [141, 211] width 11 height 11
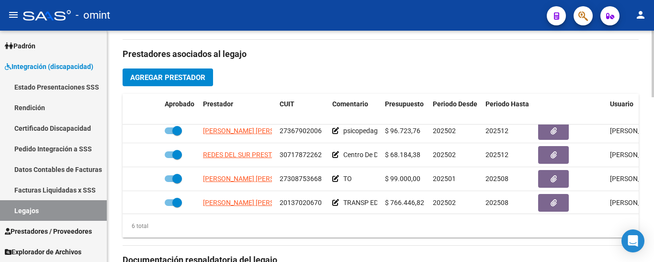
scroll to position [65, 0]
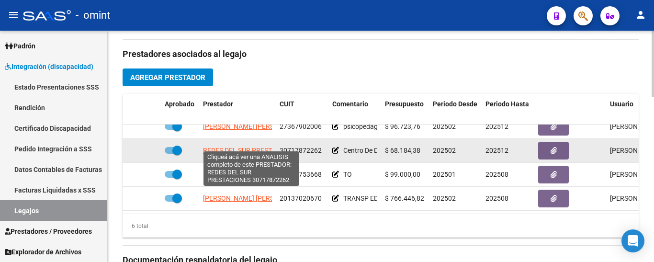
click at [246, 147] on span "REDES DEL SUR PRESTACIONES" at bounding box center [251, 151] width 96 height 8
type textarea "30717872262"
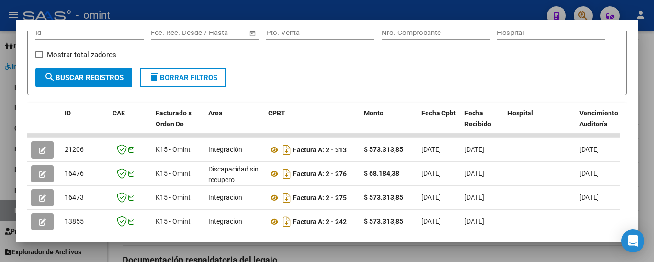
scroll to position [204, 0]
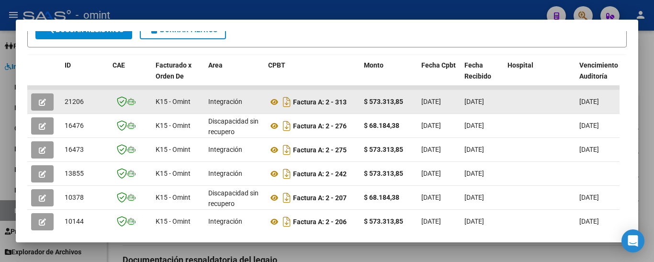
click at [44, 106] on icon "button" at bounding box center [42, 102] width 7 height 7
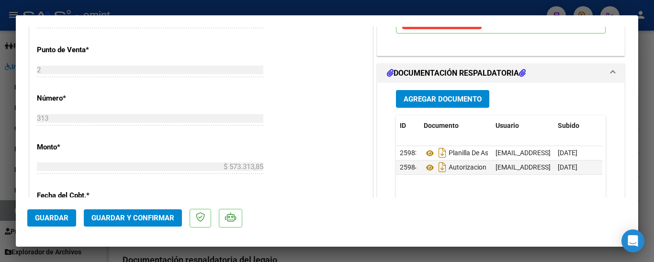
scroll to position [431, 0]
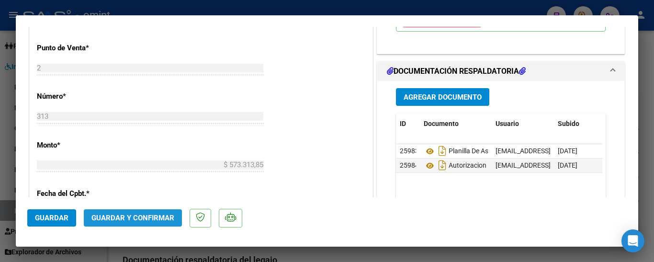
click at [156, 216] on span "Guardar y Confirmar" at bounding box center [133, 218] width 83 height 9
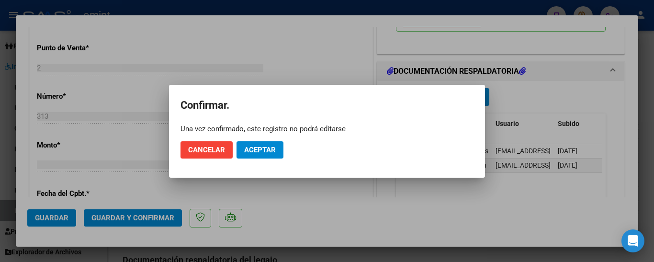
click at [304, 197] on div at bounding box center [327, 131] width 654 height 262
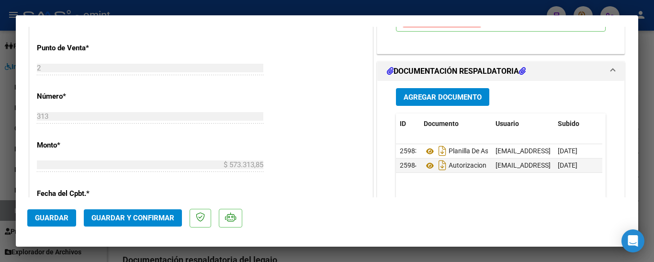
type input "$ 0,00"
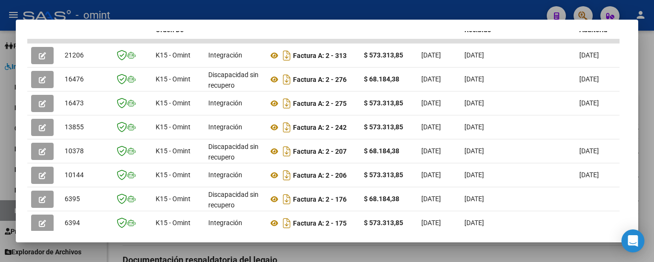
scroll to position [241, 0]
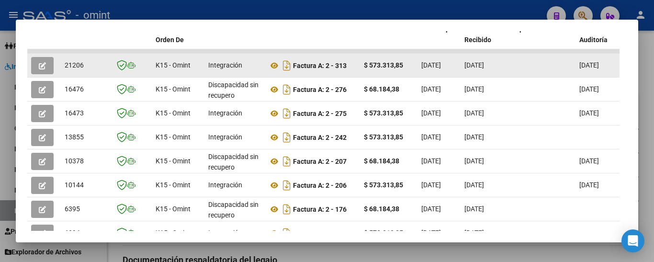
click at [42, 69] on icon "button" at bounding box center [42, 65] width 7 height 7
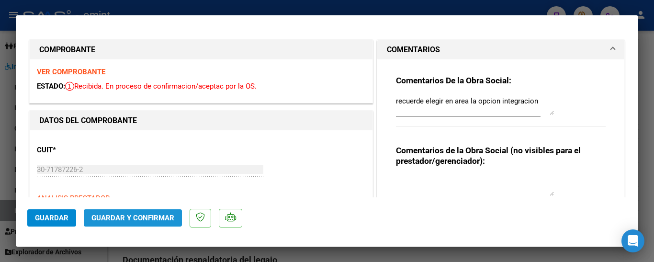
click at [154, 218] on span "Guardar y Confirmar" at bounding box center [133, 218] width 83 height 9
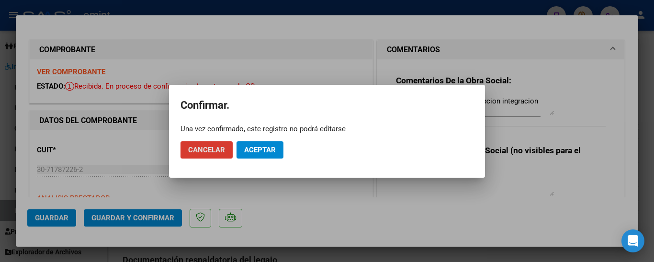
click at [269, 149] on span "Aceptar" at bounding box center [260, 150] width 32 height 9
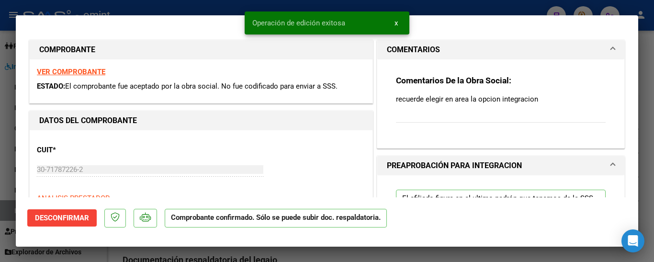
type input "$ 0,00"
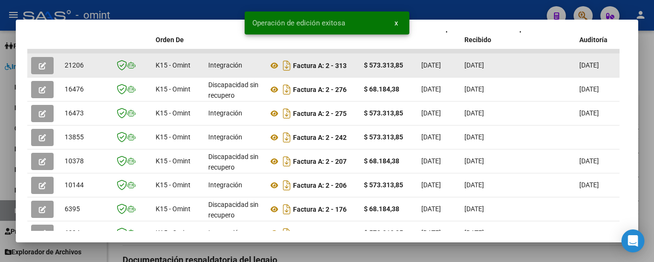
drag, startPoint x: 65, startPoint y: 69, endPoint x: 88, endPoint y: 72, distance: 22.8
click at [88, 72] on datatable-body-cell "21206" at bounding box center [85, 65] width 48 height 23
copy span "21206"
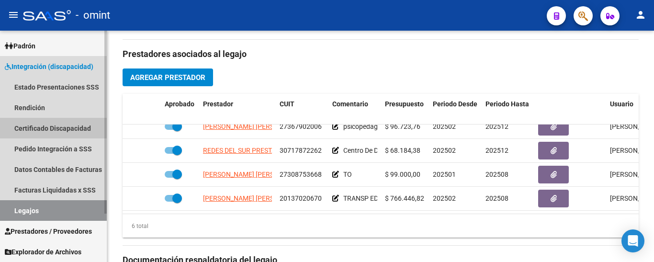
click at [63, 129] on link "Certificado Discapacidad" at bounding box center [53, 128] width 107 height 21
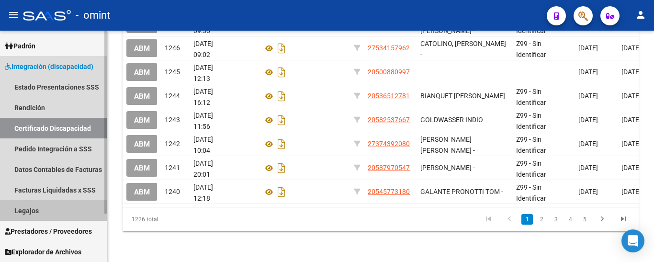
drag, startPoint x: 40, startPoint y: 217, endPoint x: 41, endPoint y: 211, distance: 6.3
click at [40, 217] on link "Legajos" at bounding box center [53, 210] width 107 height 21
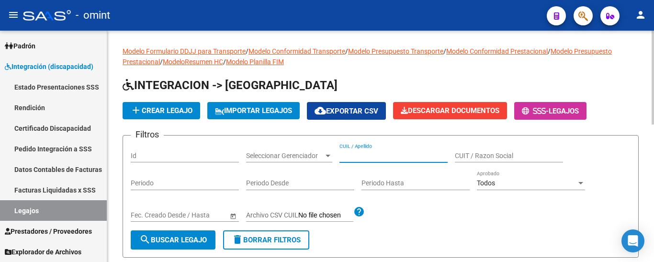
paste input "izurieta"
type input "izurieta"
click at [195, 243] on span "search Buscar Legajo" at bounding box center [173, 240] width 68 height 9
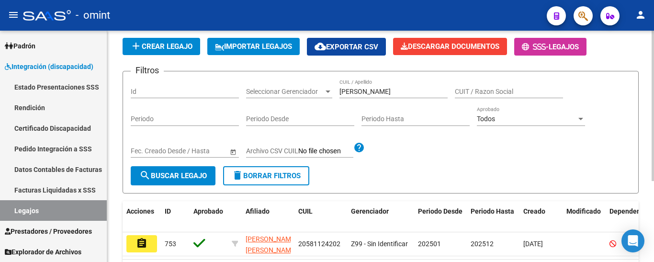
scroll to position [125, 0]
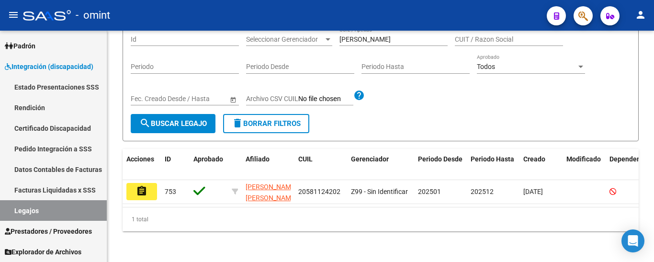
click at [145, 185] on mat-icon "assignment" at bounding box center [141, 190] width 11 height 11
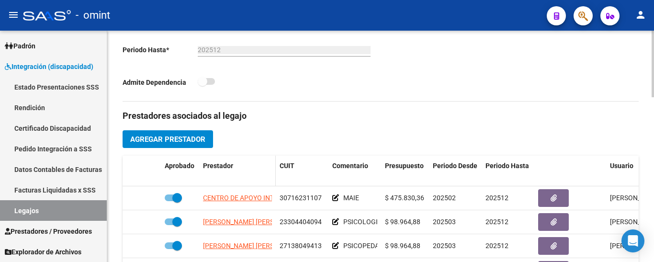
scroll to position [287, 0]
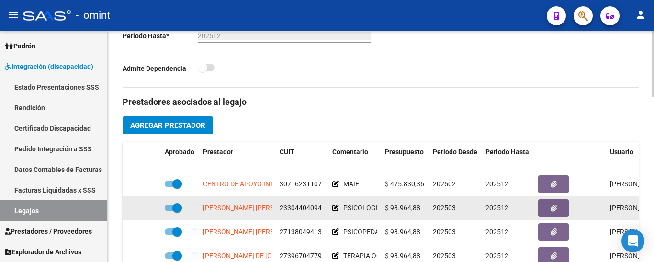
click at [246, 204] on app-link-go-to "FORNASIER ROMINA NATALIA" at bounding box center [255, 208] width 104 height 11
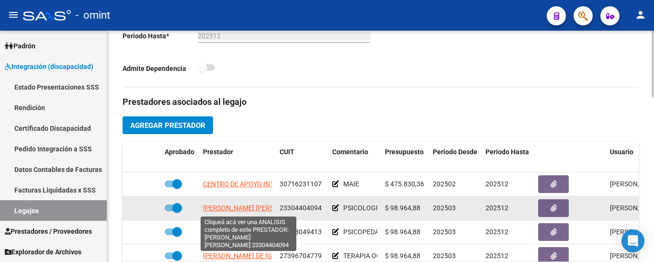
click at [252, 208] on span "FORNASIER ROMINA NATALIA" at bounding box center [255, 208] width 104 height 8
type textarea "23304404094"
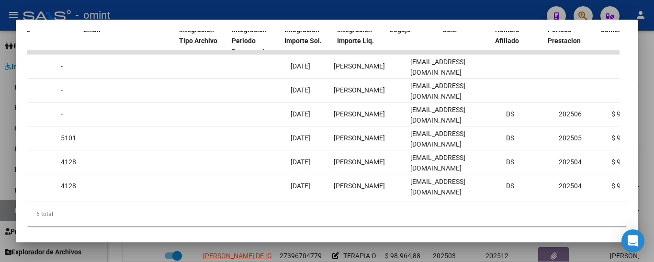
scroll to position [0, 0]
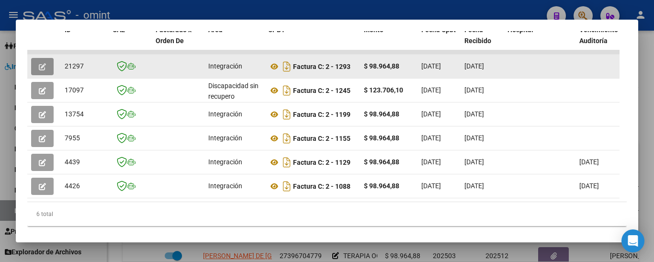
click at [46, 68] on button "button" at bounding box center [42, 66] width 23 height 17
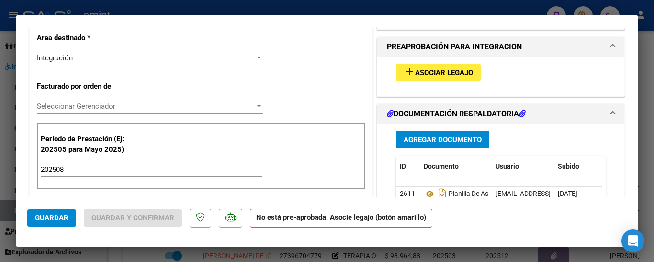
scroll to position [192, 0]
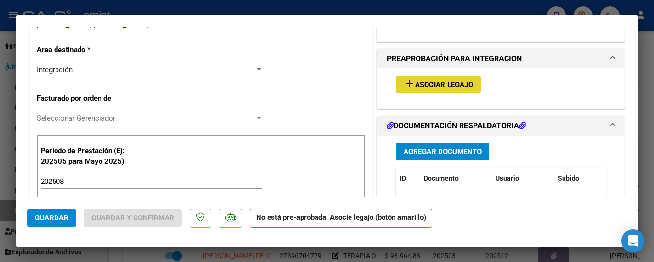
click at [426, 85] on span "Asociar Legajo" at bounding box center [444, 84] width 58 height 9
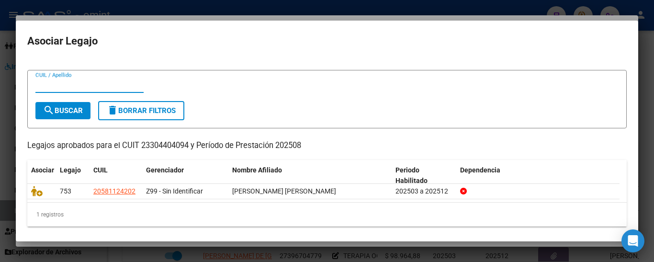
scroll to position [18, 0]
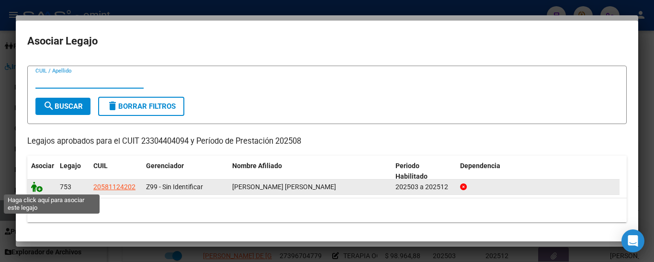
click at [38, 186] on icon at bounding box center [36, 187] width 11 height 11
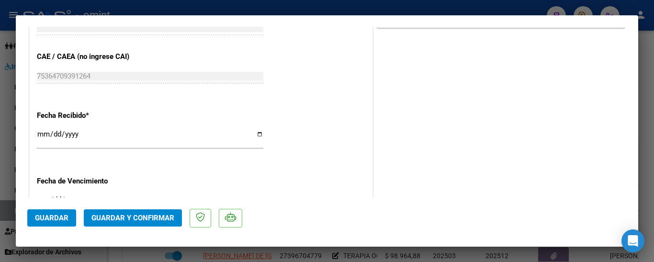
scroll to position [719, 0]
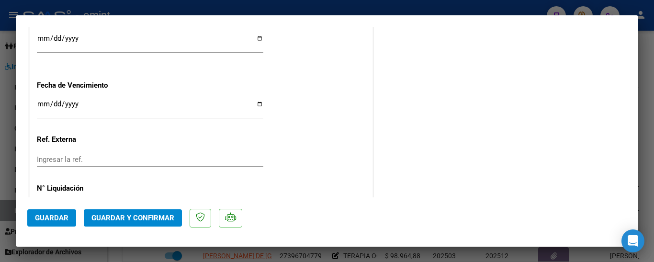
click at [145, 217] on span "Guardar y Confirmar" at bounding box center [133, 218] width 83 height 9
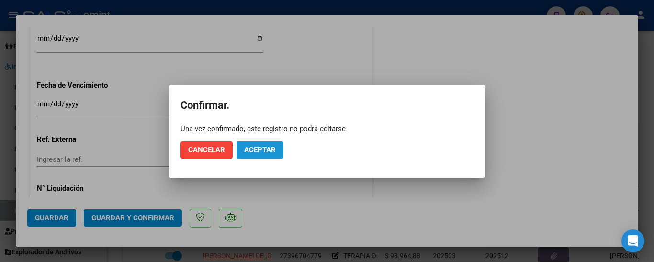
click at [265, 149] on span "Aceptar" at bounding box center [260, 150] width 32 height 9
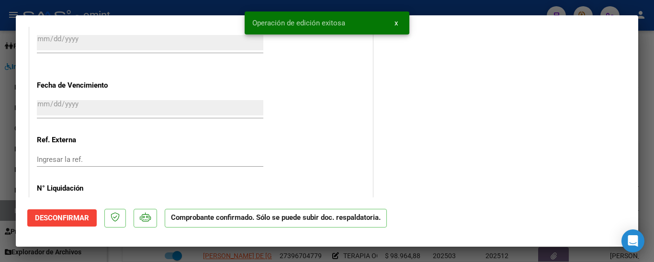
type input "$ 0,00"
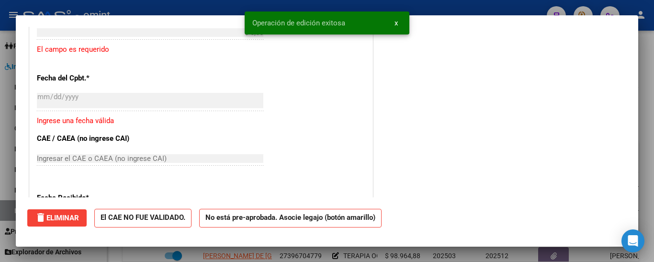
scroll to position [0, 0]
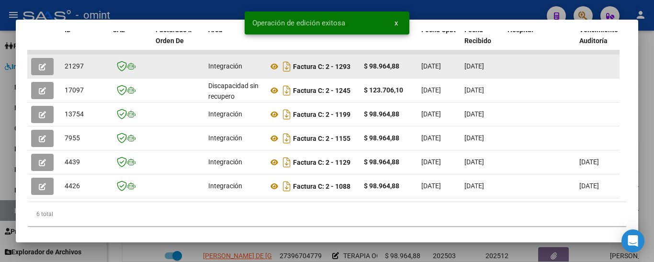
drag, startPoint x: 64, startPoint y: 71, endPoint x: 89, endPoint y: 73, distance: 25.0
click at [89, 73] on datatable-body-cell "21297" at bounding box center [85, 66] width 48 height 23
copy span "21297"
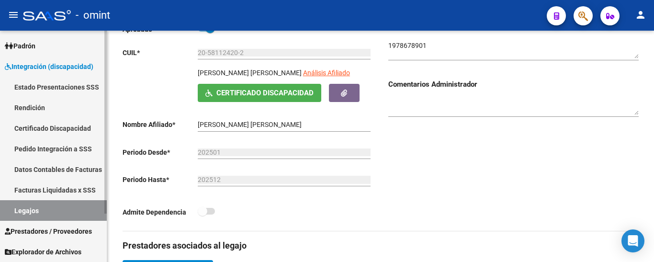
click at [57, 129] on link "Certificado Discapacidad" at bounding box center [53, 128] width 107 height 21
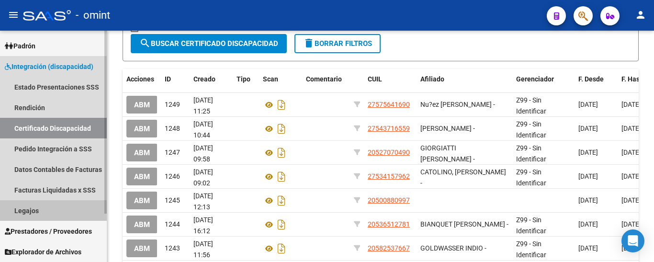
click at [46, 212] on link "Legajos" at bounding box center [53, 210] width 107 height 21
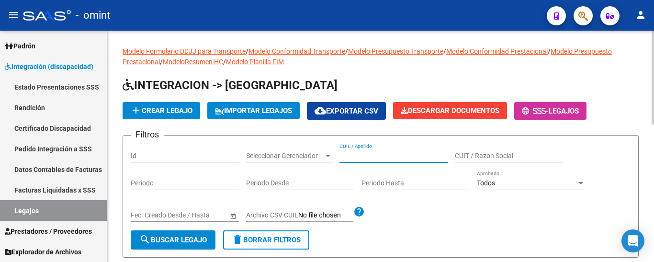
paste input "chiapiero"
click at [199, 239] on span "search Buscar Legajo" at bounding box center [173, 240] width 68 height 9
drag, startPoint x: 372, startPoint y: 154, endPoint x: 351, endPoint y: 153, distance: 21.1
click at [351, 153] on input "chiapiero" at bounding box center [394, 156] width 108 height 8
type input "chia"
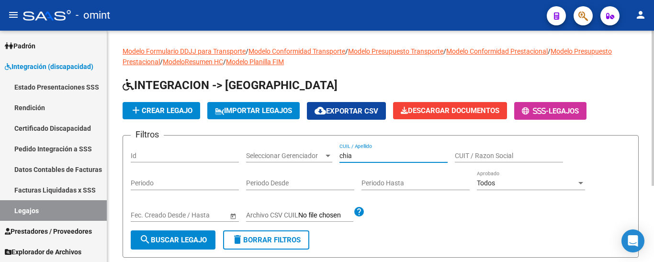
drag, startPoint x: 196, startPoint y: 244, endPoint x: 195, endPoint y: 239, distance: 5.8
click at [197, 242] on span "search Buscar Legajo" at bounding box center [173, 240] width 68 height 9
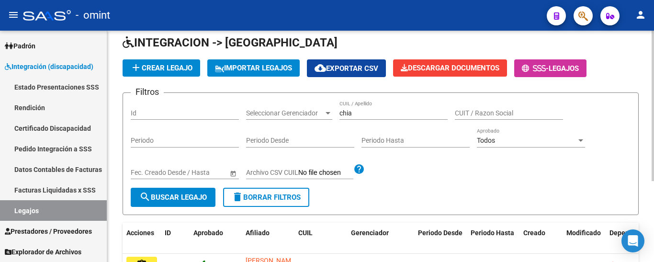
scroll to position [96, 0]
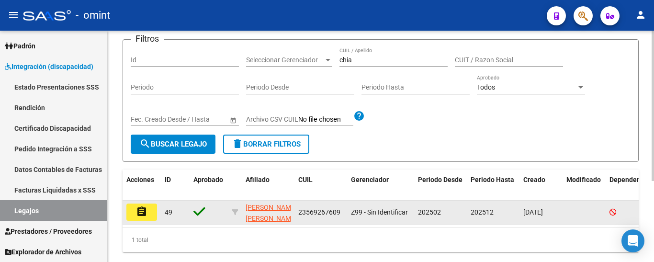
click at [147, 209] on mat-icon "assignment" at bounding box center [141, 211] width 11 height 11
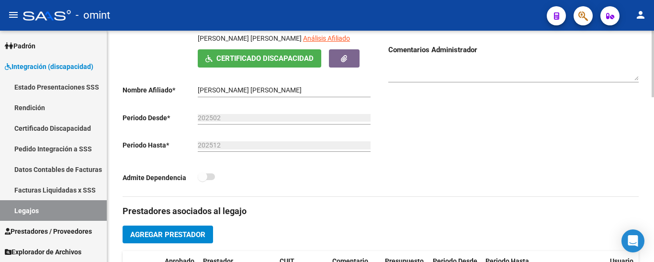
scroll to position [287, 0]
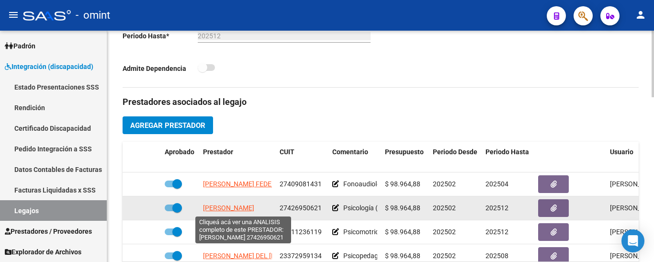
click at [243, 209] on span "FERNANDEZ SOFIA AYLEN" at bounding box center [228, 208] width 51 height 8
type textarea "27426950621"
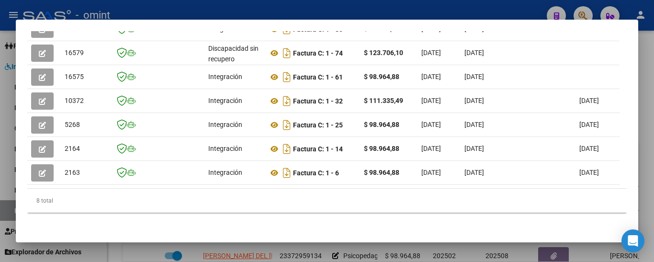
scroll to position [310, 0]
click at [143, 180] on datatable-body "20929 Integración Factura C: 1 - 92 $ 98.964,88 07/09/2025 07/09/2025 17/09/202…" at bounding box center [323, 88] width 593 height 199
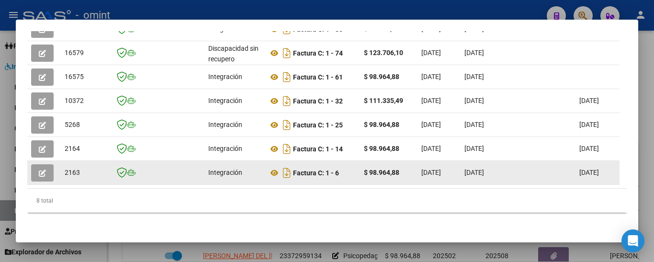
scroll to position [214, 0]
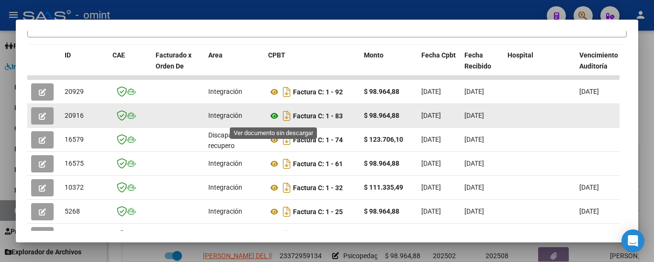
click at [273, 120] on icon at bounding box center [274, 115] width 12 height 11
click at [46, 115] on button "button" at bounding box center [42, 115] width 23 height 17
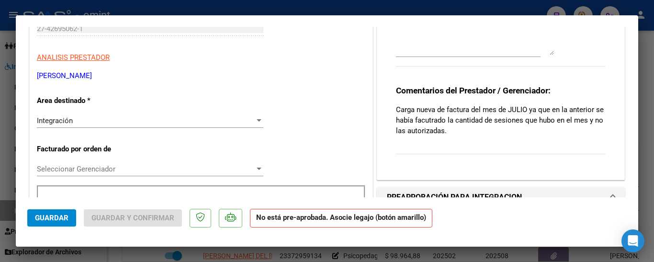
scroll to position [192, 0]
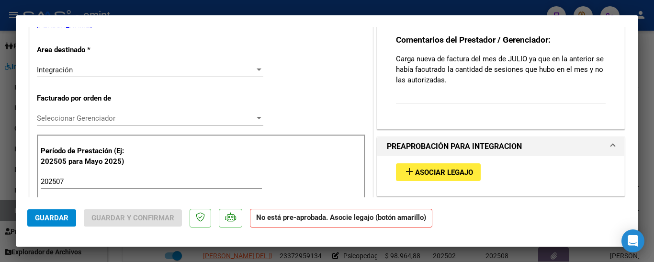
click at [446, 172] on span "Asociar Legajo" at bounding box center [444, 172] width 58 height 9
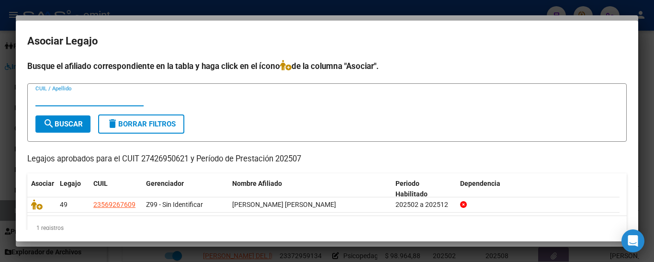
scroll to position [18, 0]
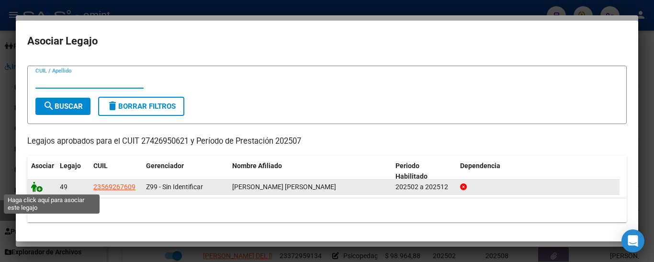
click at [36, 186] on icon at bounding box center [36, 187] width 11 height 11
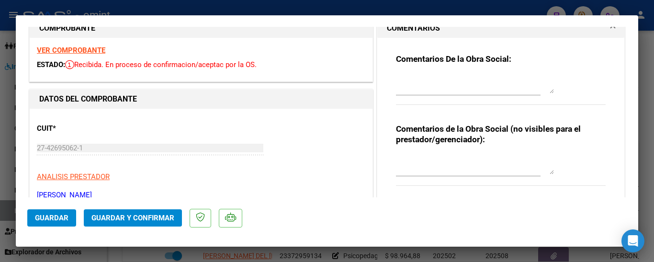
scroll to position [0, 0]
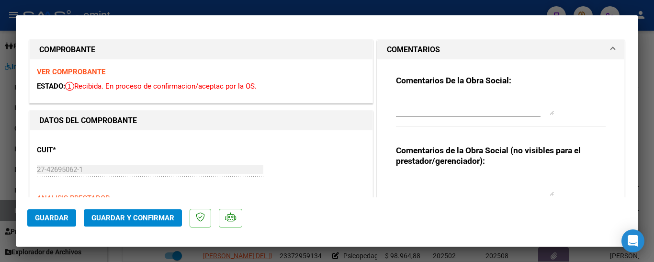
click at [417, 51] on h1 "COMENTARIOS" at bounding box center [413, 49] width 53 height 11
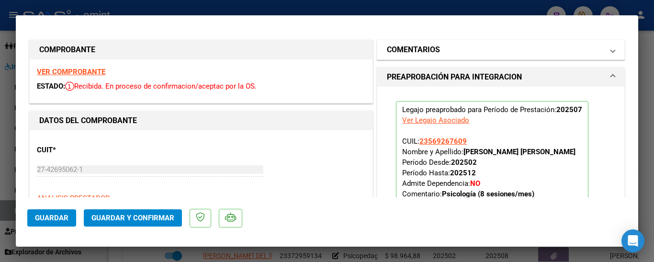
click at [415, 50] on h1 "COMENTARIOS" at bounding box center [413, 49] width 53 height 11
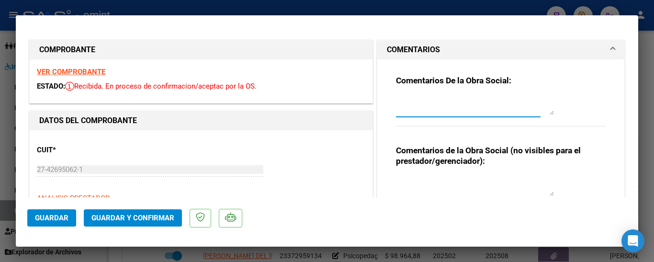
click at [425, 107] on textarea at bounding box center [475, 105] width 158 height 19
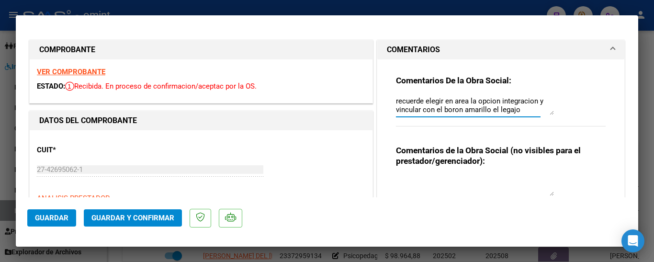
click at [451, 110] on textarea "recuerde elegir en area la opcion integracion y vincular con el boron amarillo …" at bounding box center [475, 105] width 158 height 19
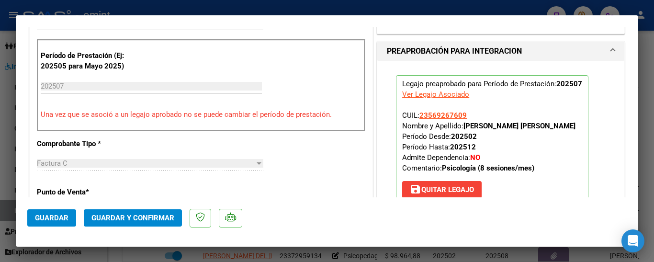
scroll to position [287, 0]
type textarea "recuerde elegir en area la opcion integracion y vincular con el boton amarillo …"
click at [146, 219] on span "Guardar y Confirmar" at bounding box center [133, 218] width 83 height 9
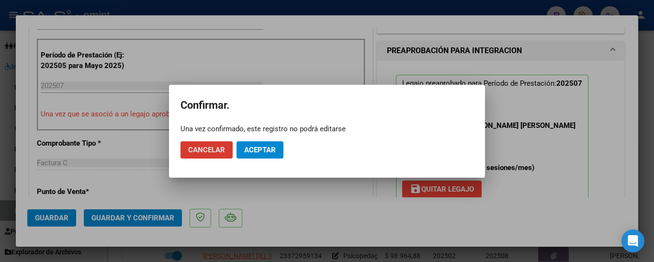
click at [261, 144] on button "Aceptar" at bounding box center [260, 149] width 47 height 17
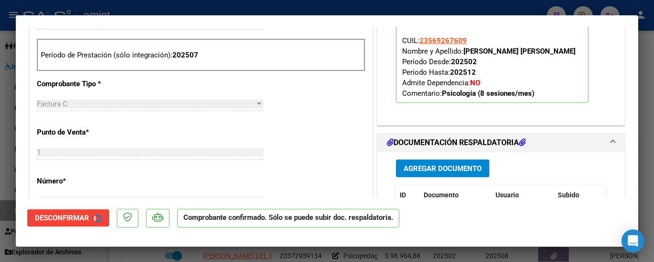
type input "$ 0,00"
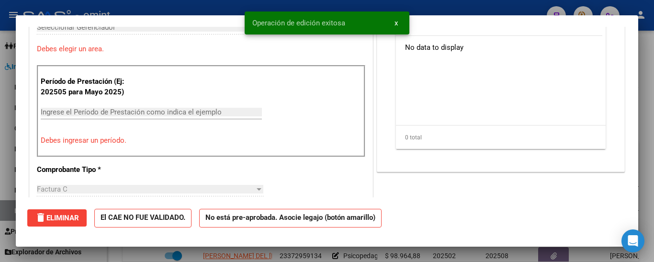
scroll to position [0, 0]
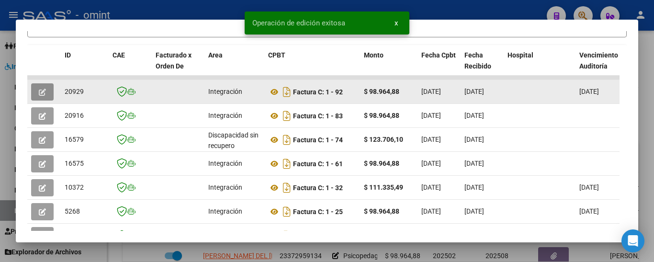
click at [44, 93] on icon "button" at bounding box center [42, 92] width 7 height 7
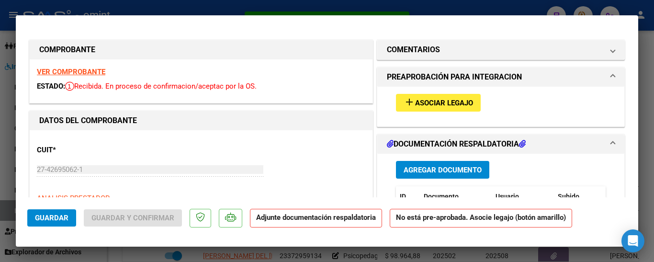
click at [443, 100] on span "Asociar Legajo" at bounding box center [444, 103] width 58 height 9
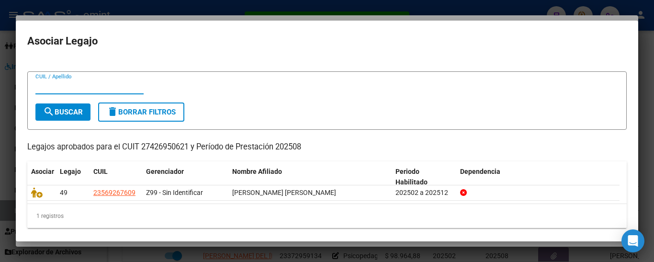
scroll to position [18, 0]
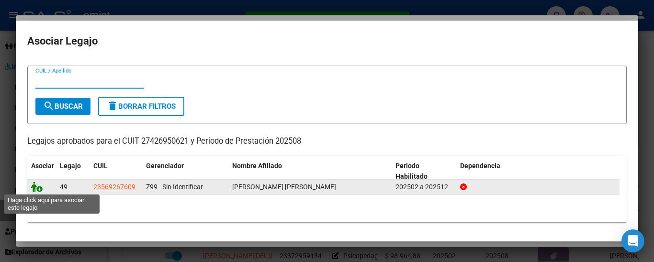
click at [39, 187] on icon at bounding box center [36, 187] width 11 height 11
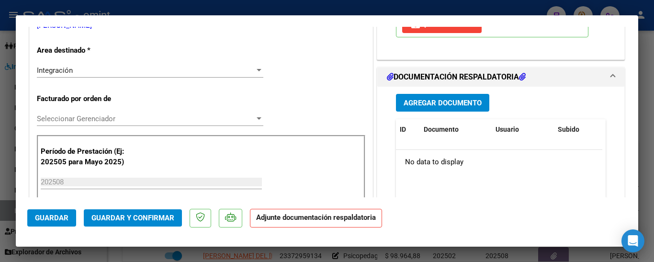
scroll to position [240, 0]
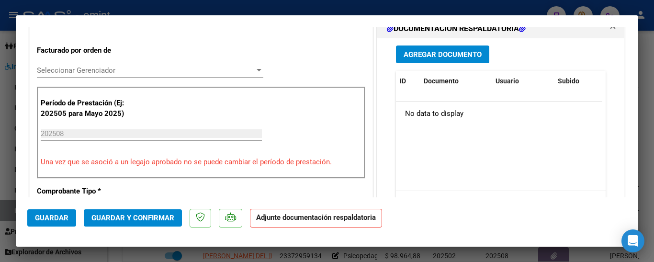
click at [47, 220] on span "Guardar" at bounding box center [52, 218] width 34 height 9
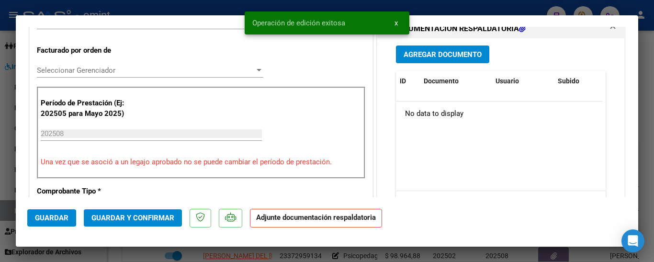
type input "$ 0,00"
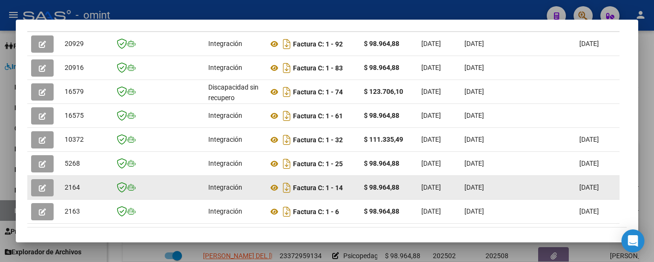
scroll to position [214, 0]
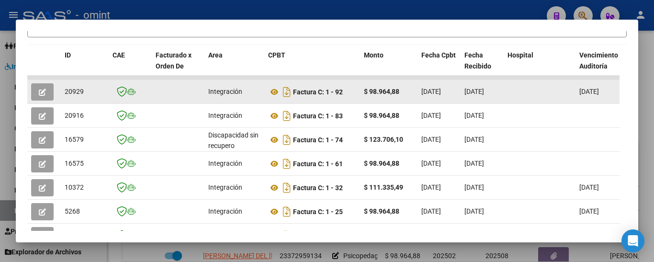
click at [42, 95] on icon "button" at bounding box center [42, 92] width 7 height 7
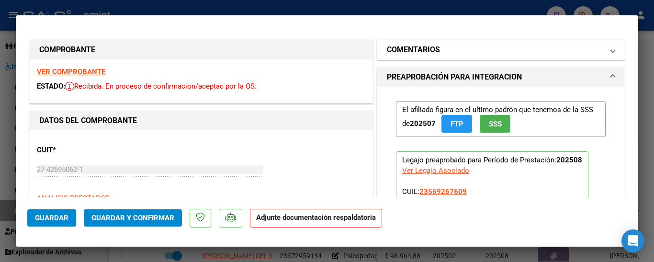
click at [425, 51] on h1 "COMENTARIOS" at bounding box center [413, 49] width 53 height 11
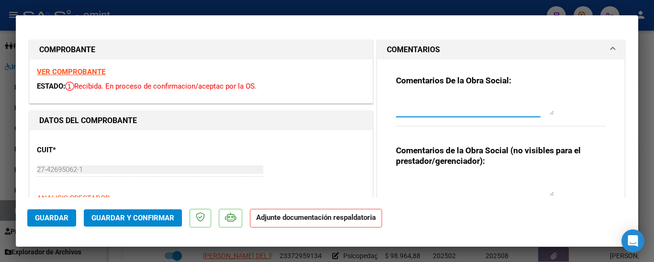
click at [429, 100] on textarea at bounding box center [475, 105] width 158 height 19
type textarea "falta planilla de asistencia"
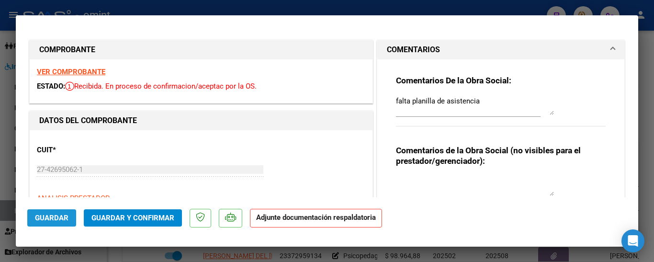
click at [54, 218] on span "Guardar" at bounding box center [52, 218] width 34 height 9
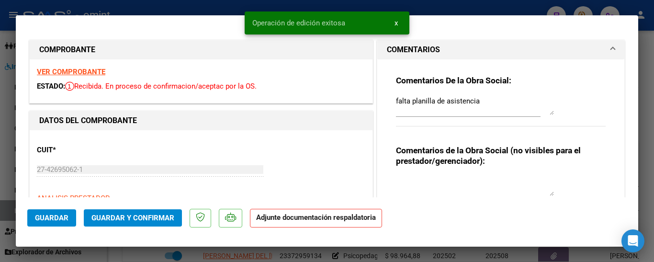
type input "$ 0,00"
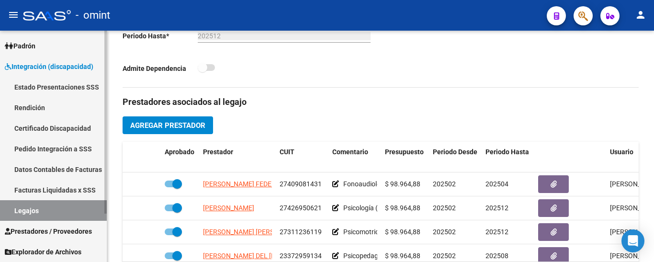
click at [50, 128] on link "Certificado Discapacidad" at bounding box center [53, 128] width 107 height 21
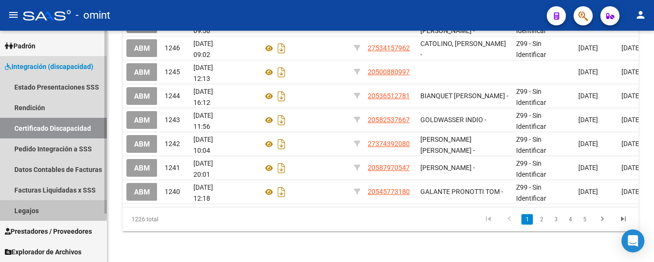
click at [34, 207] on link "Legajos" at bounding box center [53, 210] width 107 height 21
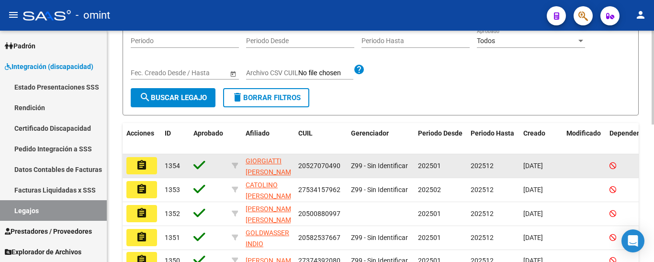
scroll to position [144, 0]
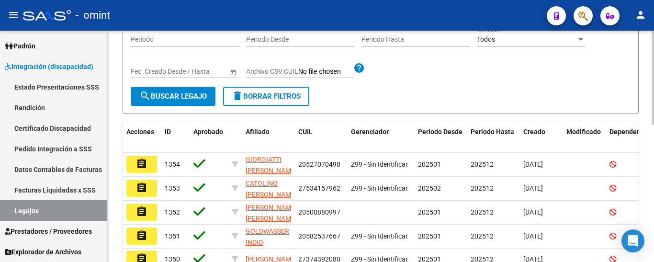
type input "pig"
click at [175, 95] on span "search Buscar Legajo" at bounding box center [173, 96] width 68 height 9
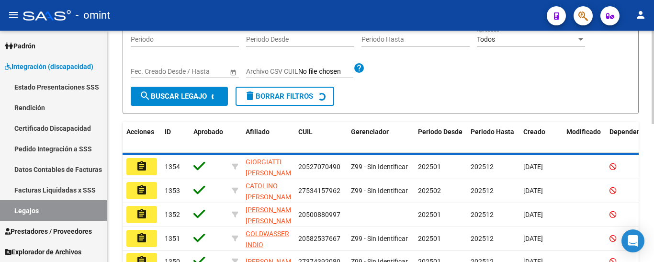
scroll to position [125, 0]
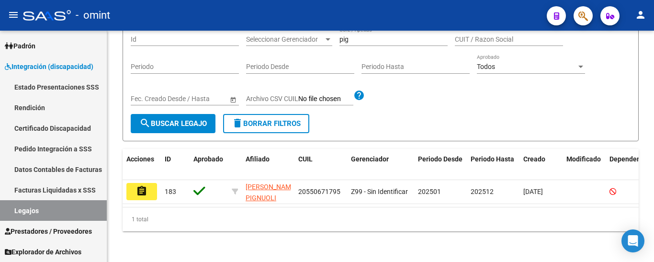
click at [135, 183] on button "assignment" at bounding box center [141, 191] width 31 height 17
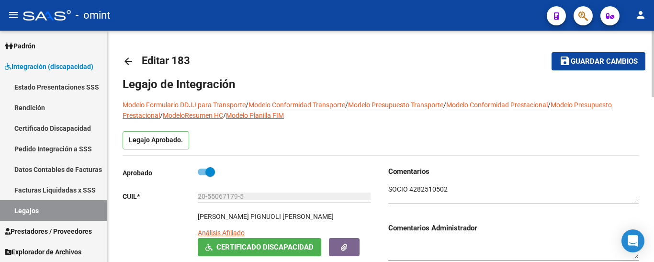
click at [285, 151] on div "Legajo Aprobado." at bounding box center [381, 143] width 516 height 24
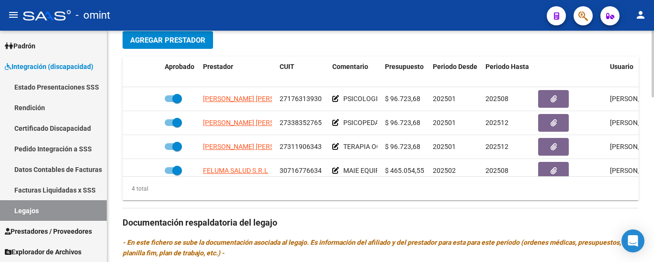
scroll to position [17, 0]
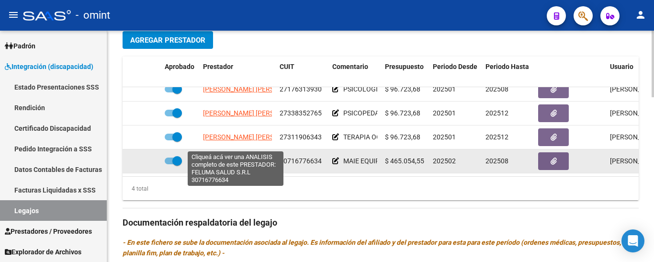
click at [260, 157] on span "FELUMA SALUD S.R.L" at bounding box center [235, 161] width 65 height 8
type textarea "30716776634"
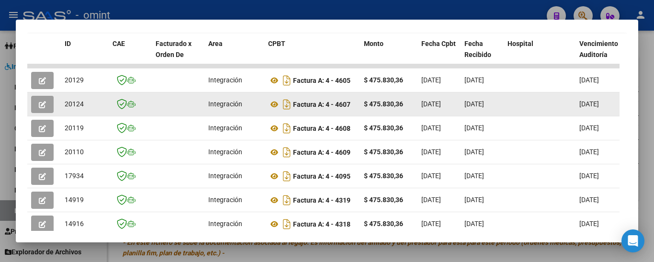
scroll to position [214, 0]
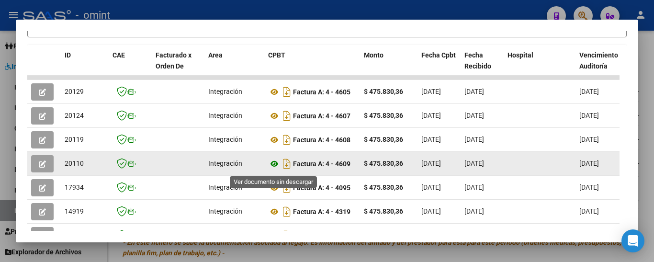
click at [274, 164] on icon at bounding box center [274, 163] width 12 height 11
click at [49, 163] on button "button" at bounding box center [42, 163] width 23 height 17
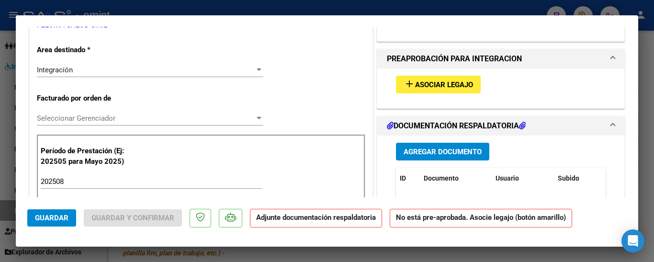
scroll to position [96, 0]
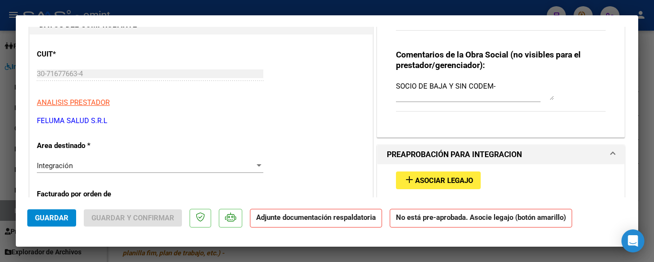
drag, startPoint x: 395, startPoint y: 87, endPoint x: 476, endPoint y: 86, distance: 80.5
click at [476, 86] on div "Comentarios De la Obra Social: Comentarios de la Obra Social (no visibles para …" at bounding box center [501, 47] width 224 height 166
drag, startPoint x: 490, startPoint y: 85, endPoint x: 404, endPoint y: 88, distance: 85.8
click at [378, 88] on div "Comentarios De la Obra Social: Comentarios de la Obra Social (no visibles para …" at bounding box center [501, 50] width 247 height 173
type input "$ 0,00"
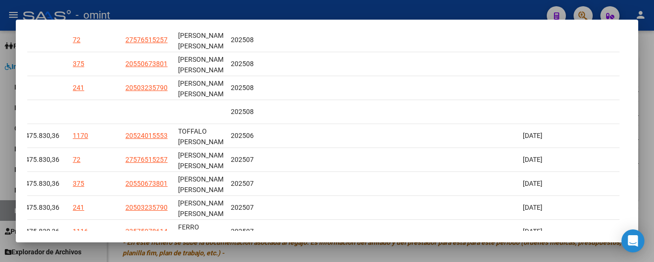
scroll to position [262, 0]
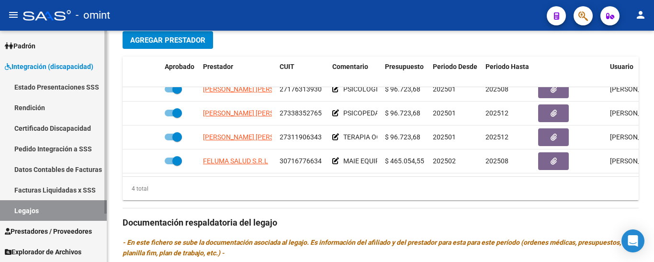
click at [47, 128] on link "Certificado Discapacidad" at bounding box center [53, 128] width 107 height 21
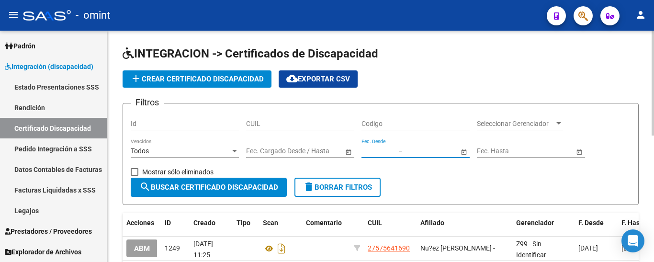
drag, startPoint x: 375, startPoint y: 122, endPoint x: 365, endPoint y: 150, distance: 30.5
click at [365, 150] on input "text" at bounding box center [379, 151] width 35 height 8
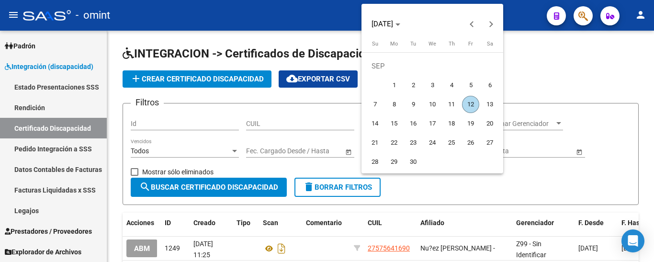
click at [323, 154] on div at bounding box center [327, 131] width 654 height 262
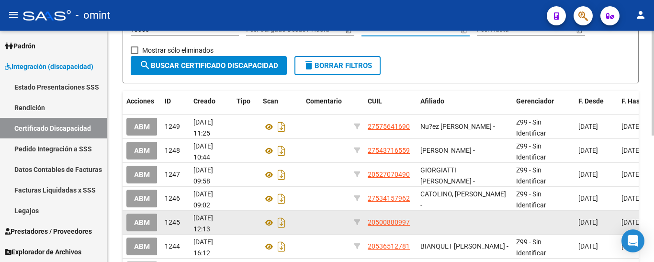
scroll to position [144, 0]
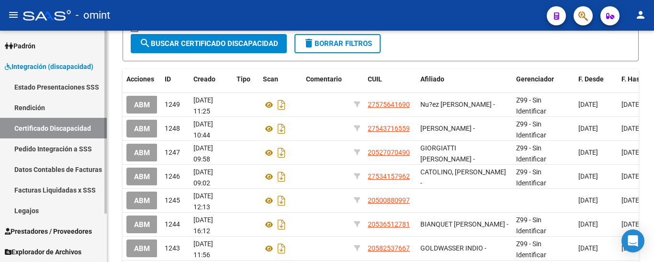
click at [34, 213] on link "Legajos" at bounding box center [53, 210] width 107 height 21
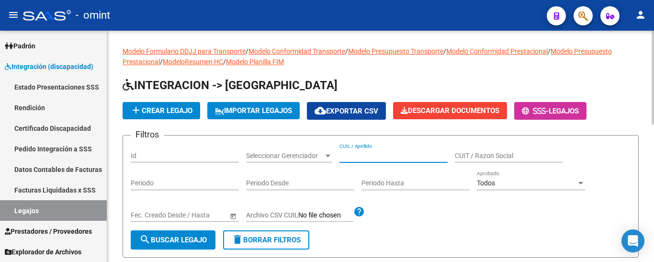
paste input "[PERSON_NAME] [PERSON_NAME]"
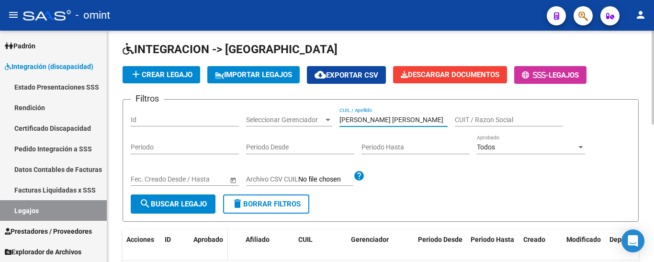
scroll to position [96, 0]
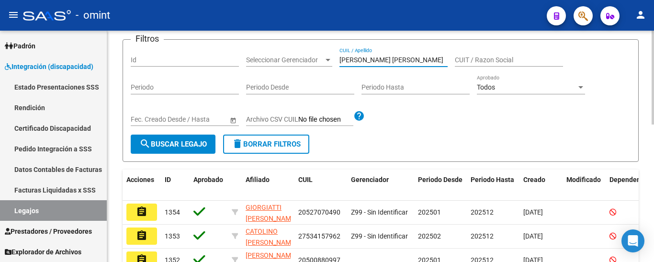
type input "[PERSON_NAME] [PERSON_NAME]"
click at [188, 144] on span "search Buscar Legajo" at bounding box center [173, 144] width 68 height 9
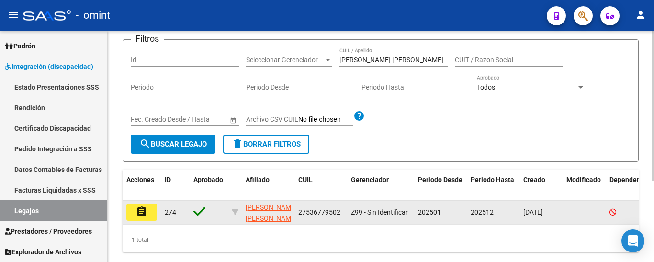
click at [137, 212] on mat-icon "assignment" at bounding box center [141, 211] width 11 height 11
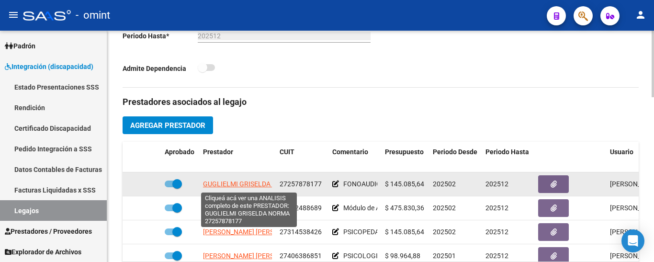
click at [238, 182] on span "GUGLIELMI GRISELDA NORMA" at bounding box center [249, 184] width 93 height 8
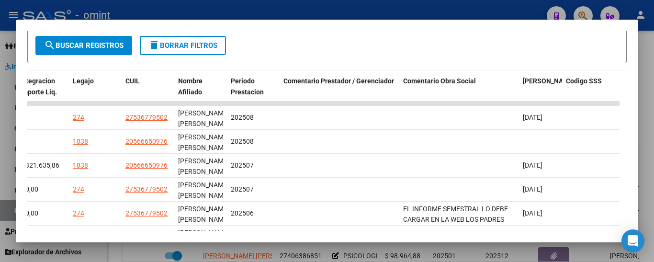
scroll to position [156, 0]
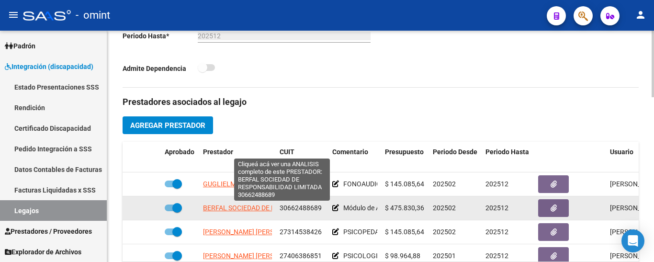
click at [219, 207] on span "BERFAL SOCIEDAD DE RESPONSABILIDAD LIMITADA" at bounding box center [282, 208] width 158 height 8
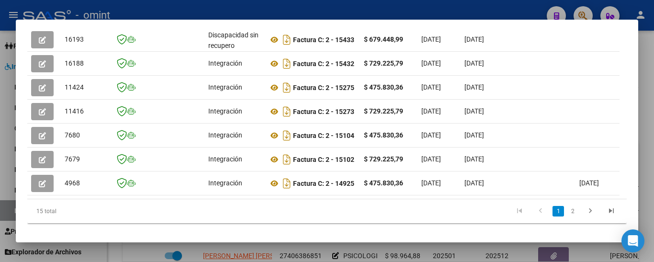
scroll to position [360, 0]
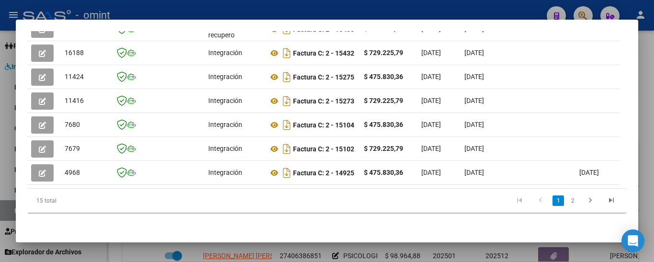
click at [186, 180] on datatable-body "19024 Integración Factura C: 2 - 15589 $ 475.830,36 01/09/2025 02/09/2025 11/09…" at bounding box center [323, 64] width 593 height 247
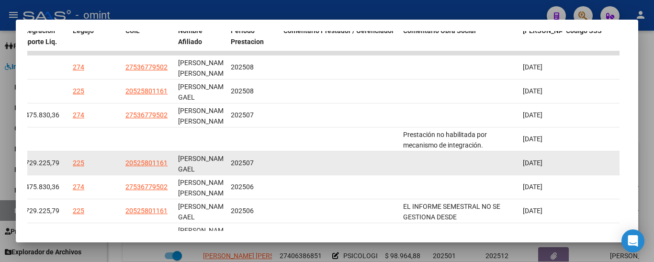
scroll to position [217, 0]
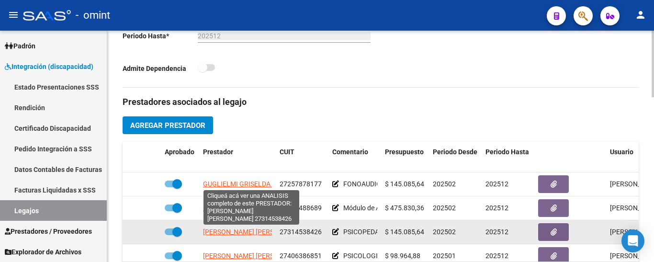
click at [265, 233] on span "[PERSON_NAME]" at bounding box center [255, 232] width 104 height 8
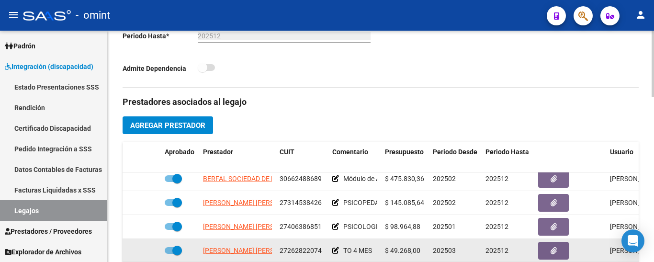
scroll to position [41, 0]
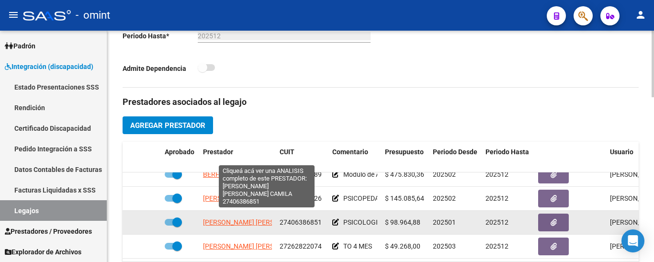
click at [235, 218] on span "[PERSON_NAME] [PERSON_NAME]" at bounding box center [268, 222] width 130 height 8
type textarea "27406386851"
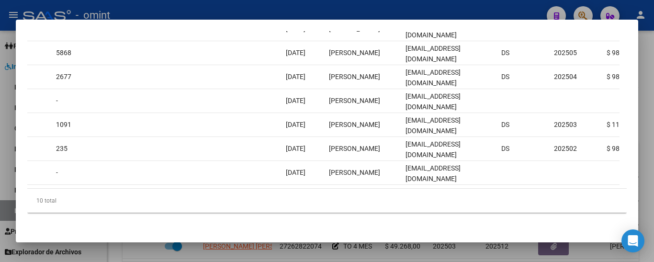
scroll to position [0, 0]
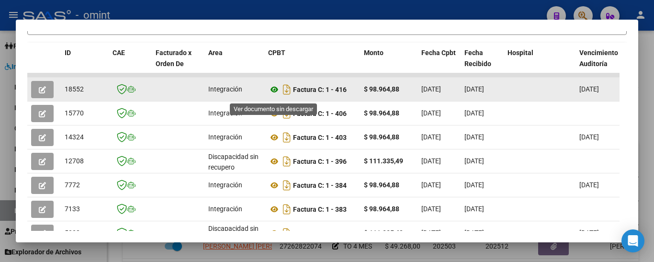
click at [274, 92] on icon at bounding box center [274, 89] width 12 height 11
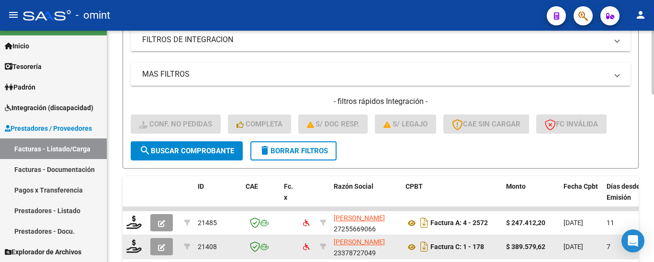
scroll to position [463, 0]
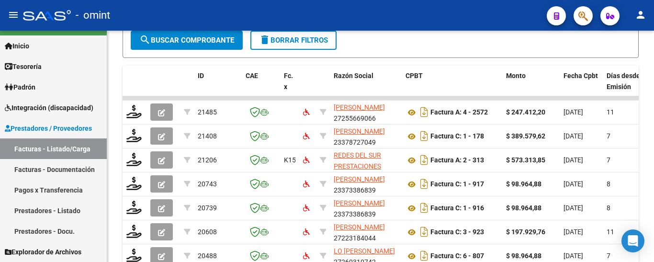
type input "21206"
click at [202, 29] on mat-toolbar "menu - omint person" at bounding box center [327, 15] width 654 height 31
click at [210, 40] on span "search Buscar Comprobante" at bounding box center [186, 40] width 95 height 9
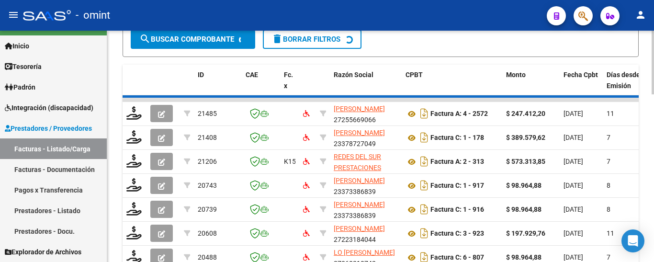
scroll to position [391, 0]
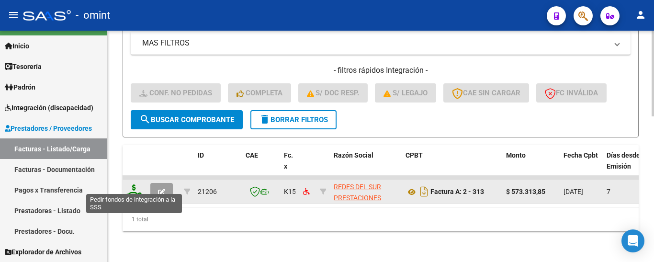
click at [135, 184] on icon at bounding box center [133, 190] width 15 height 13
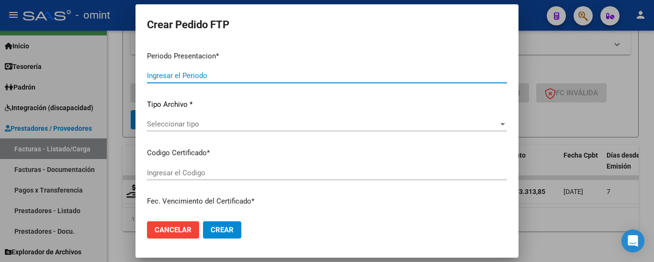
type input "202508"
type input "$ 573.313,85"
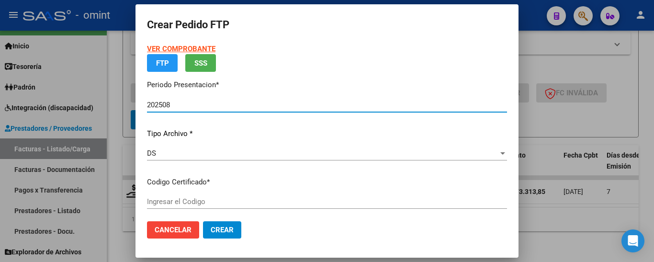
type input "6783450770"
type input "[DATE]"
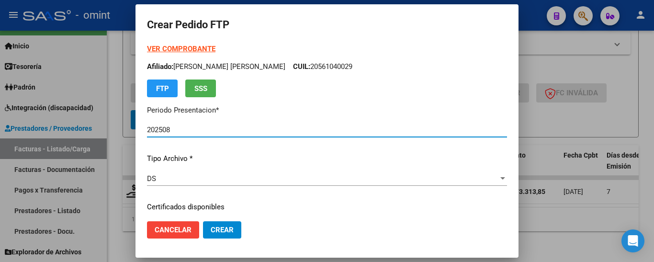
scroll to position [96, 0]
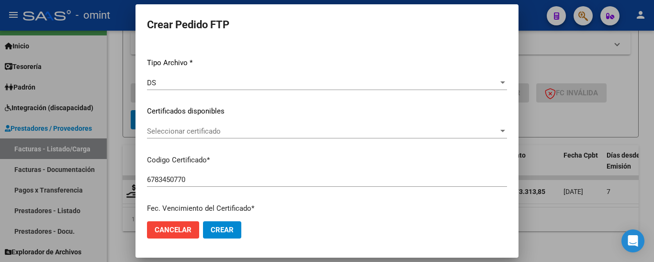
click at [223, 134] on span "Seleccionar certificado" at bounding box center [323, 131] width 352 height 9
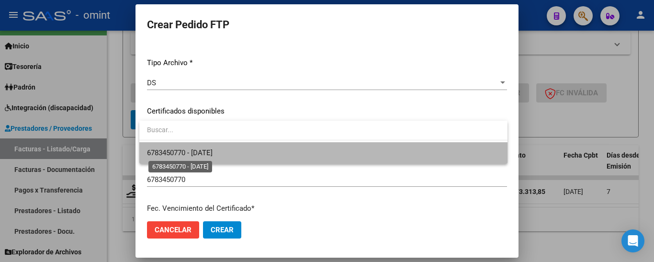
click at [213, 152] on span "6783450770 - [DATE]" at bounding box center [180, 153] width 66 height 9
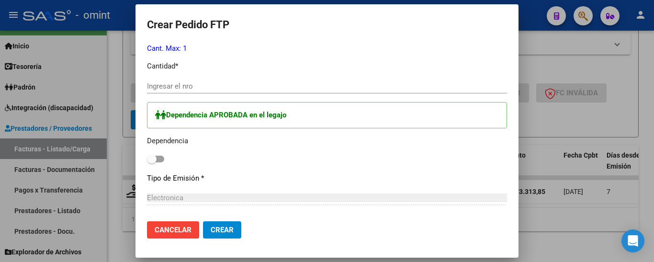
scroll to position [431, 0]
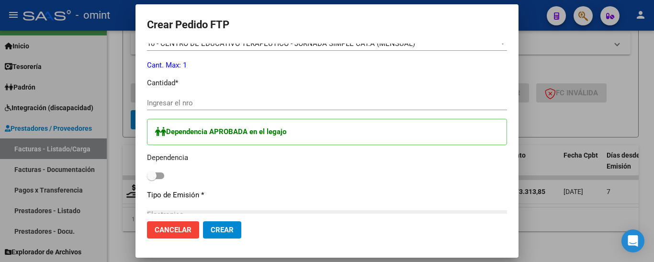
click at [202, 104] on input "Ingresar el nro" at bounding box center [327, 103] width 360 height 9
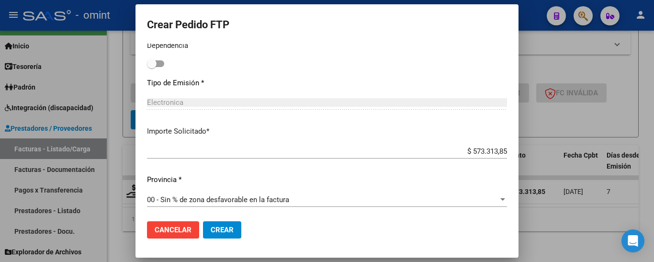
scroll to position [545, 0]
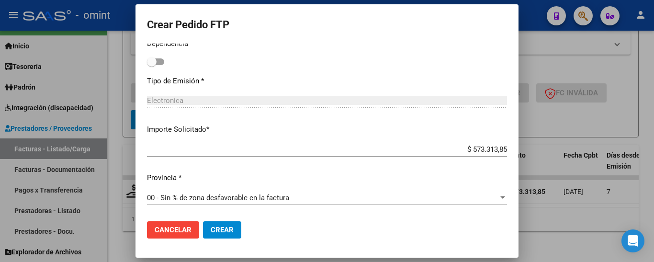
type input "1"
click at [151, 60] on span at bounding box center [152, 62] width 10 height 10
click at [151, 65] on input "checkbox" at bounding box center [151, 65] width 0 height 0
checkbox input "true"
click at [224, 233] on span "Crear" at bounding box center [222, 230] width 23 height 9
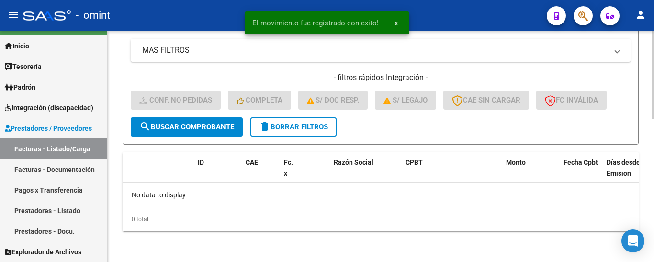
scroll to position [377, 0]
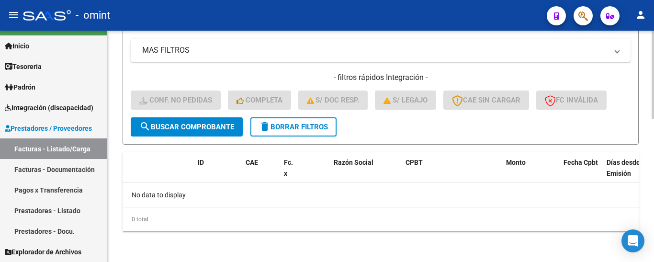
click at [295, 128] on span "delete Borrar Filtros" at bounding box center [293, 127] width 69 height 9
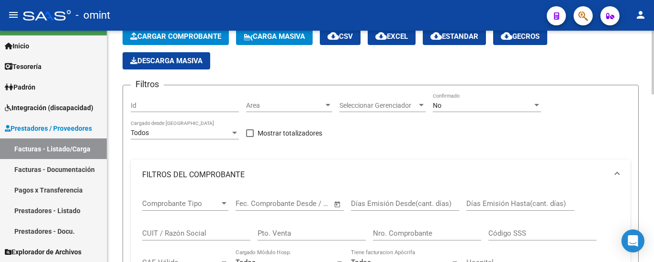
scroll to position [41, 0]
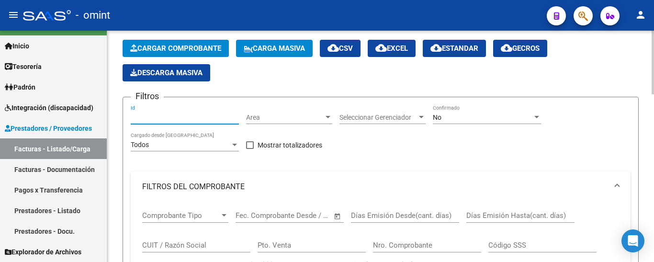
paste input "21297"
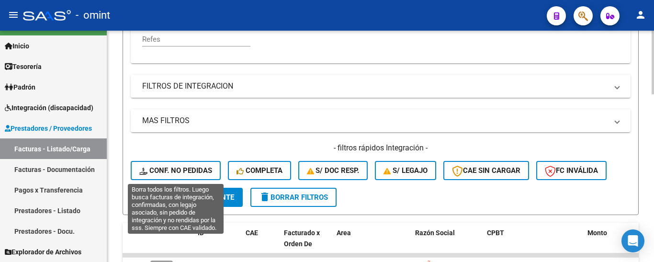
scroll to position [329, 0]
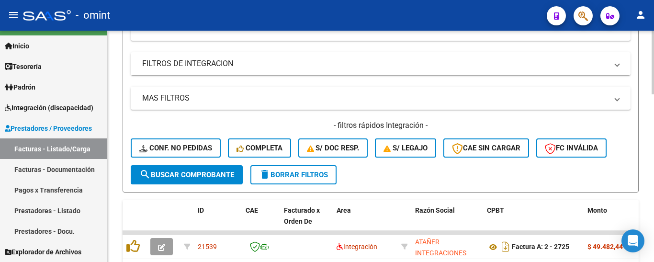
type input "21297"
click at [209, 177] on span "search Buscar Comprobante" at bounding box center [186, 175] width 95 height 9
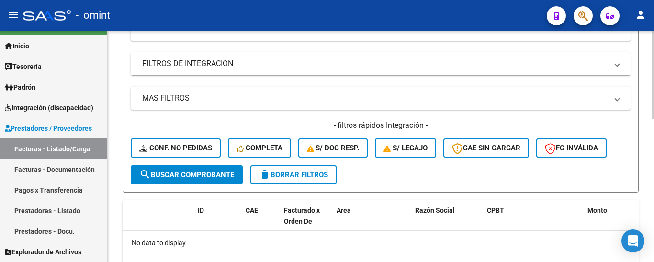
click at [273, 179] on span "delete Borrar Filtros" at bounding box center [293, 175] width 69 height 9
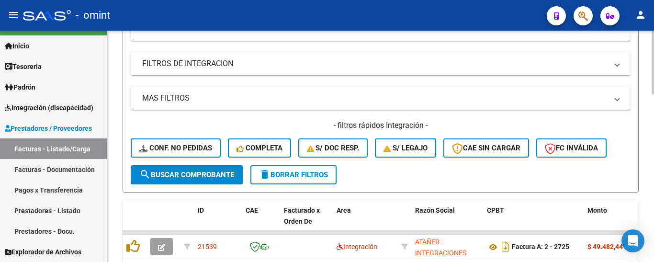
click at [204, 147] on span "Conf. no pedidas" at bounding box center [175, 148] width 73 height 9
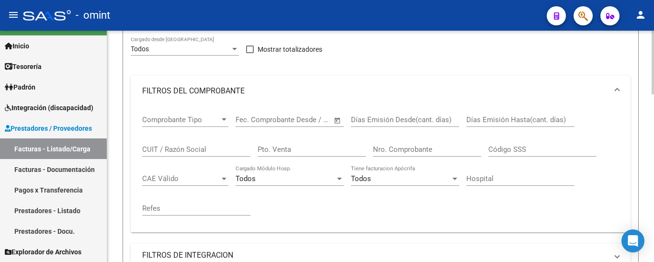
scroll to position [41, 0]
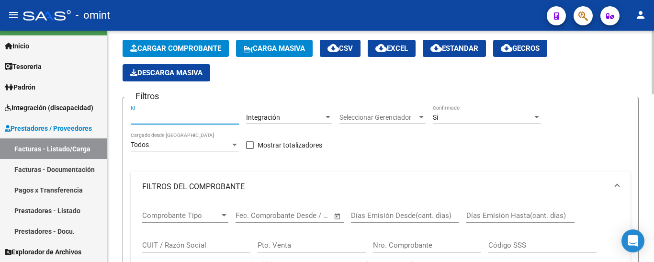
paste input "21297"
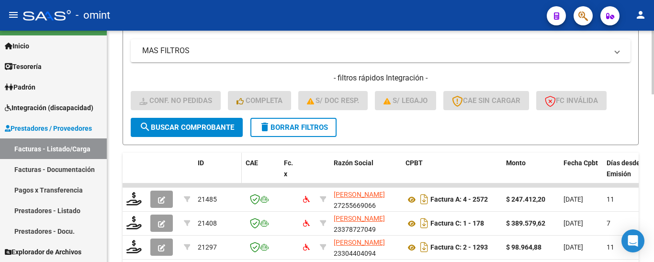
scroll to position [377, 0]
type input "21297"
click at [191, 128] on span "search Buscar Comprobante" at bounding box center [186, 127] width 95 height 9
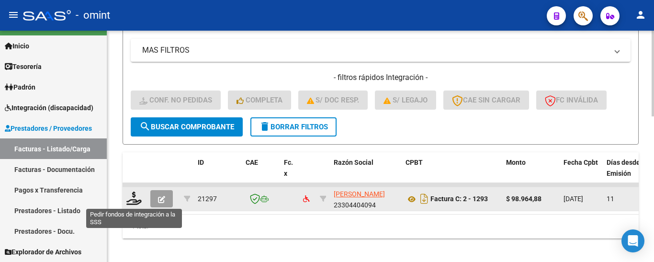
click at [142, 198] on datatable-body-cell at bounding box center [135, 198] width 24 height 23
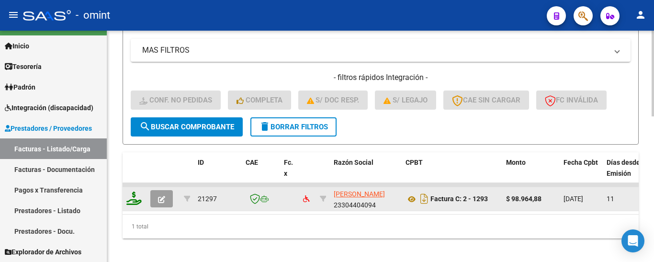
click at [138, 203] on icon at bounding box center [133, 198] width 15 height 13
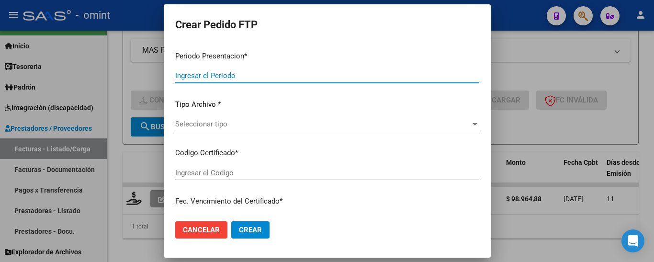
type input "202508"
type input "$ 98.964,88"
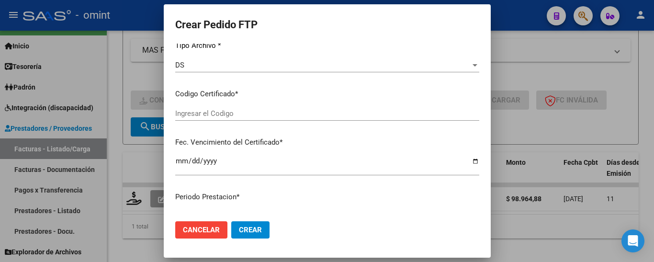
type input "5679740265"
type input "[DATE]"
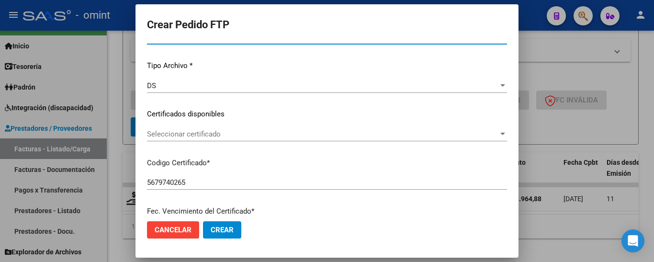
scroll to position [121, 0]
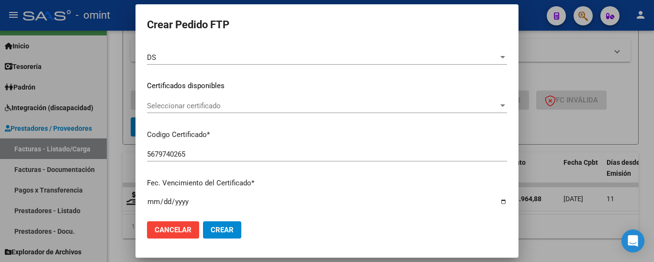
click at [244, 110] on span "Seleccionar certificado" at bounding box center [323, 106] width 337 height 9
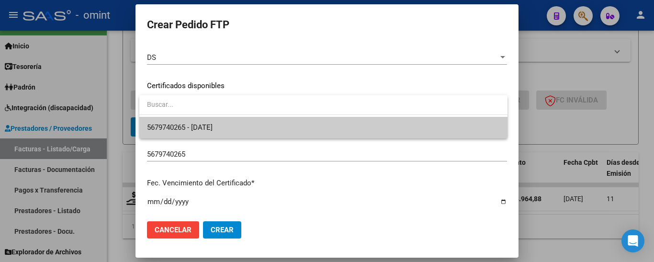
click at [250, 127] on span "5679740265 - [DATE]" at bounding box center [323, 128] width 353 height 22
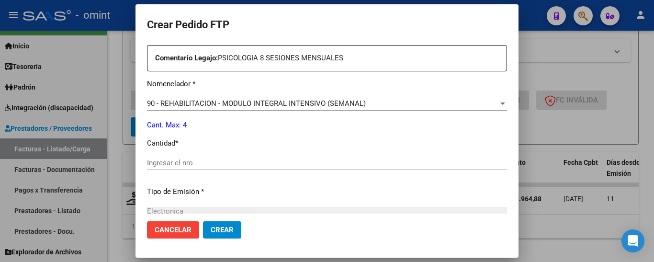
scroll to position [361, 0]
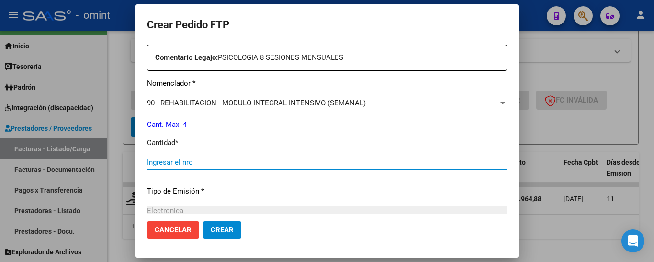
drag, startPoint x: 245, startPoint y: 159, endPoint x: 238, endPoint y: 170, distance: 12.9
click at [245, 160] on input "Ingresar el nro" at bounding box center [327, 162] width 345 height 9
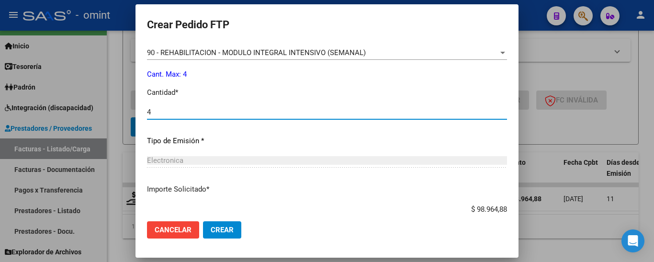
scroll to position [471, 0]
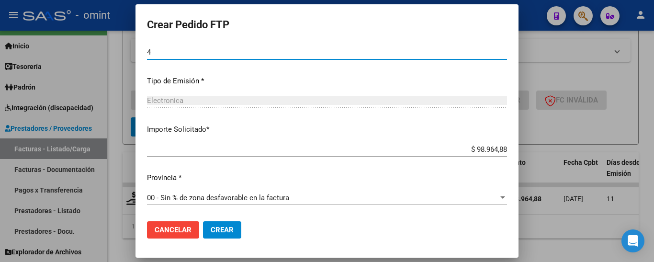
type input "4"
click at [233, 229] on span "Crear" at bounding box center [229, 230] width 23 height 9
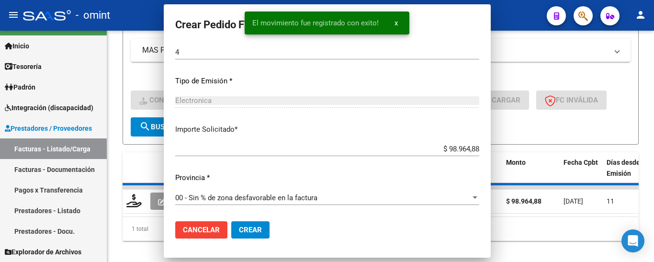
scroll to position [0, 0]
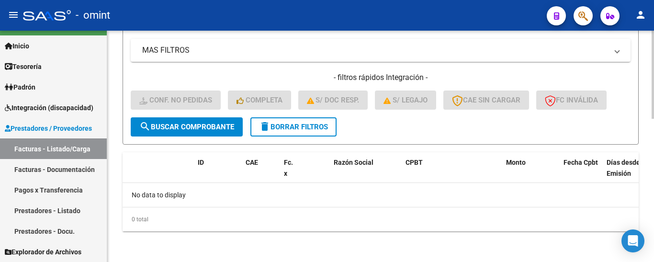
click at [285, 129] on span "delete Borrar Filtros" at bounding box center [293, 127] width 69 height 9
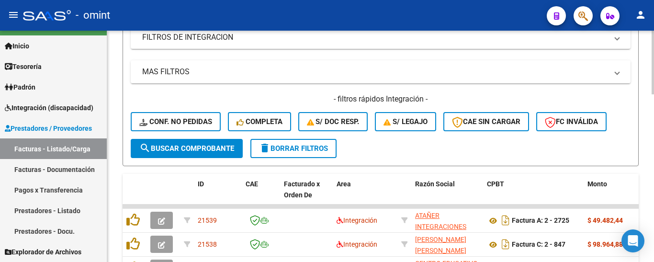
scroll to position [377, 0]
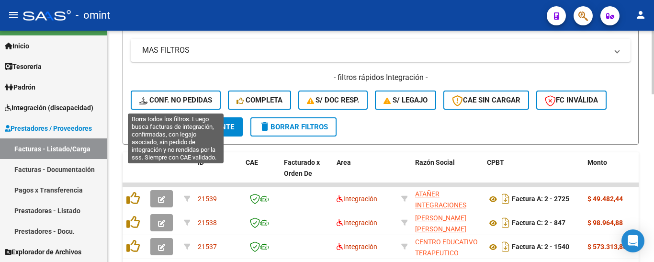
click at [195, 98] on span "Conf. no pedidas" at bounding box center [175, 100] width 73 height 9
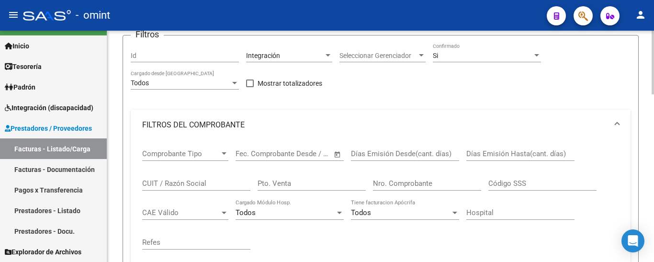
scroll to position [41, 0]
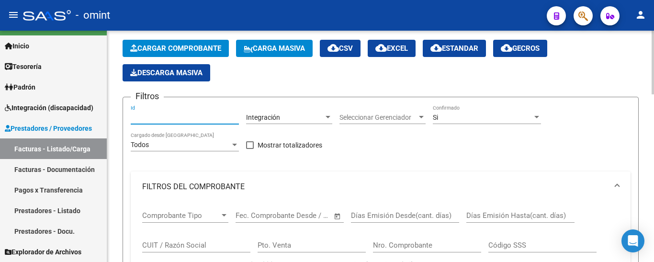
paste input "18552"
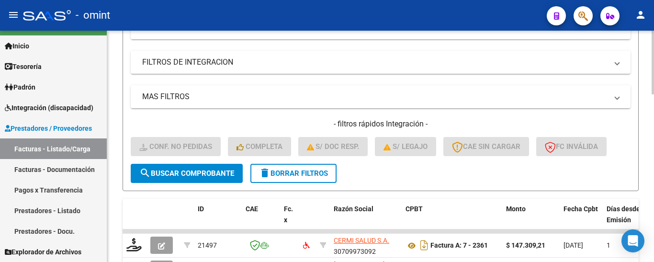
scroll to position [377, 0]
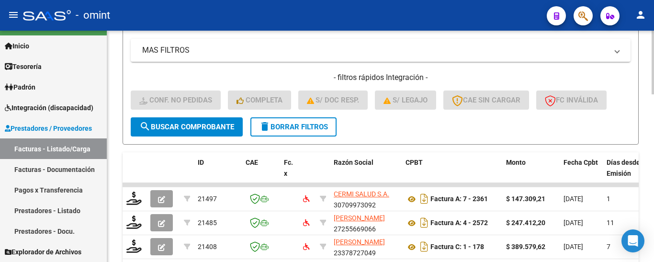
type input "18552"
click at [199, 121] on button "search Buscar Comprobante" at bounding box center [187, 126] width 112 height 19
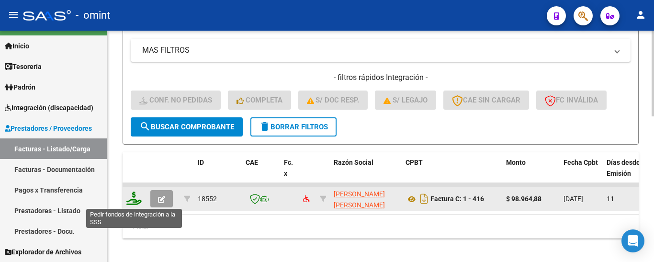
click at [127, 200] on icon at bounding box center [133, 198] width 15 height 13
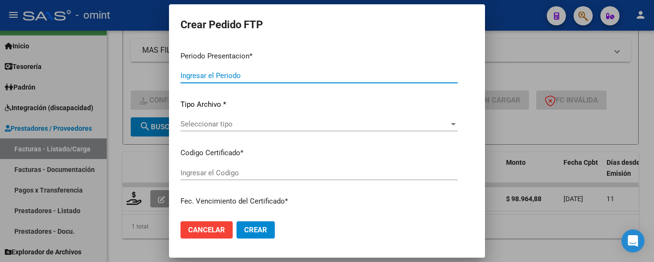
type input "202508"
type input "$ 98.964,88"
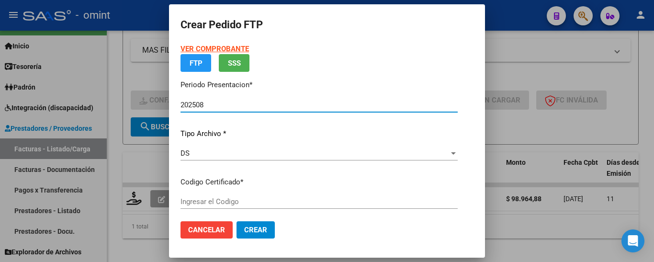
type input "5851363229"
type input "[DATE]"
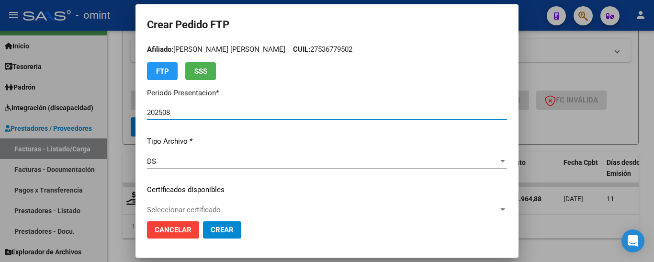
scroll to position [73, 0]
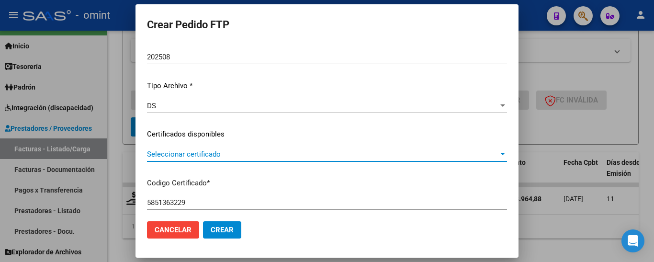
click at [258, 153] on span "Seleccionar certificado" at bounding box center [323, 154] width 352 height 9
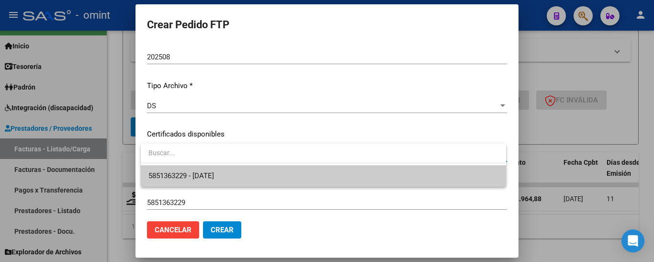
click at [262, 169] on span "5851363229 - [DATE]" at bounding box center [324, 176] width 350 height 22
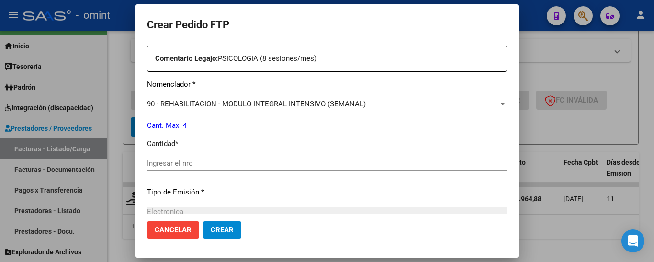
scroll to position [360, 0]
click at [247, 159] on input "Ingresar el nro" at bounding box center [327, 163] width 360 height 9
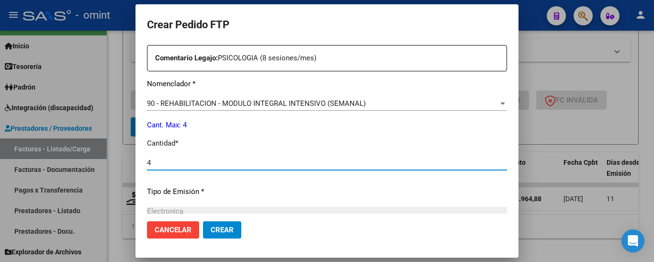
type input "4"
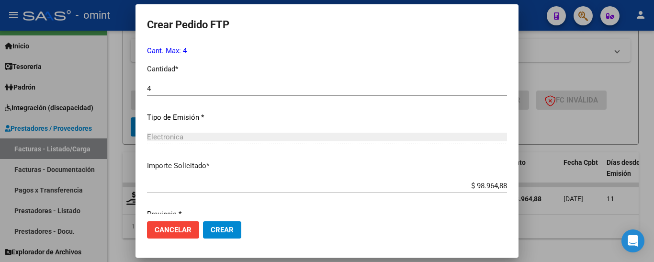
scroll to position [471, 0]
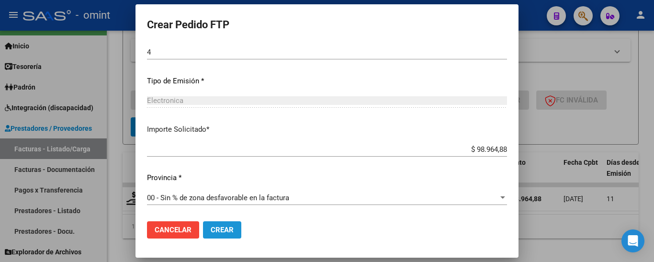
click at [237, 228] on button "Crear" at bounding box center [222, 229] width 38 height 17
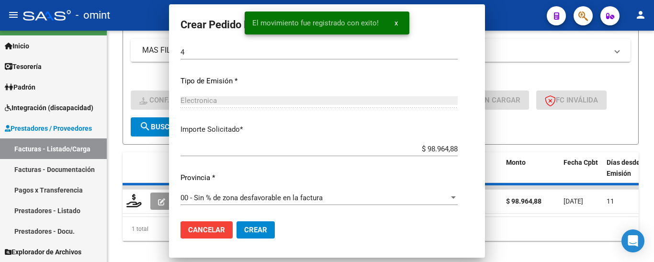
scroll to position [0, 0]
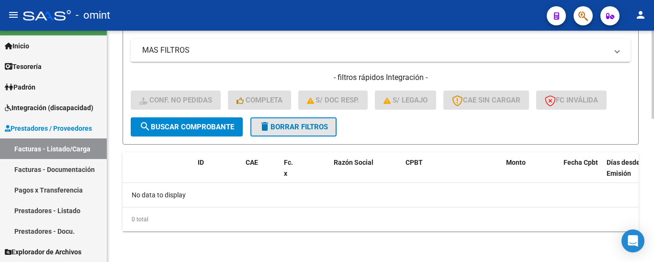
drag, startPoint x: 297, startPoint y: 126, endPoint x: 302, endPoint y: 134, distance: 9.7
click at [297, 125] on span "delete Borrar Filtros" at bounding box center [293, 127] width 69 height 9
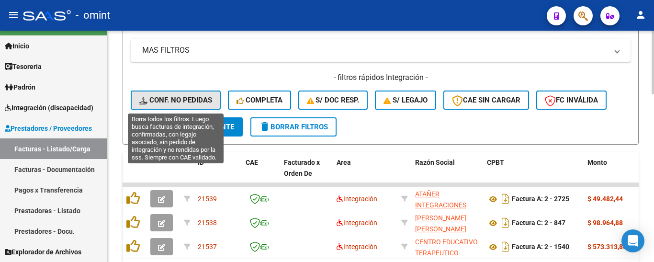
click at [191, 99] on span "Conf. no pedidas" at bounding box center [175, 100] width 73 height 9
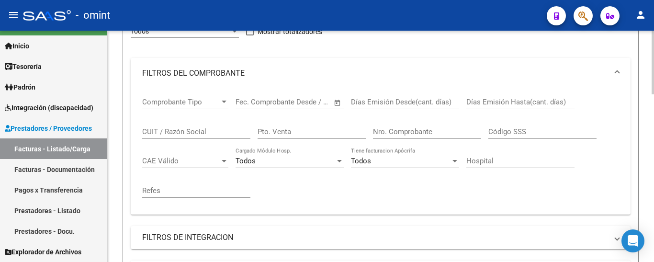
scroll to position [41, 0]
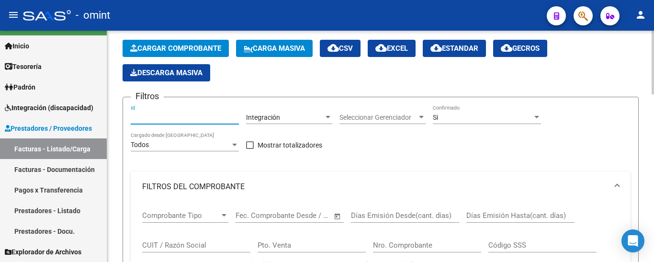
paste input "19151"
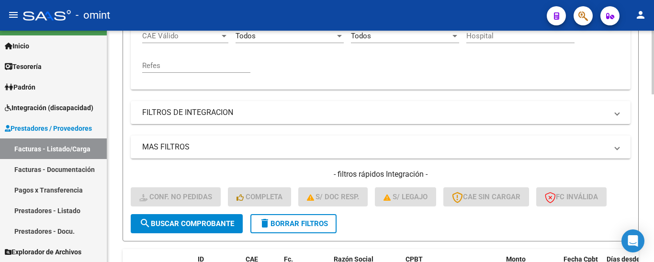
scroll to position [425, 0]
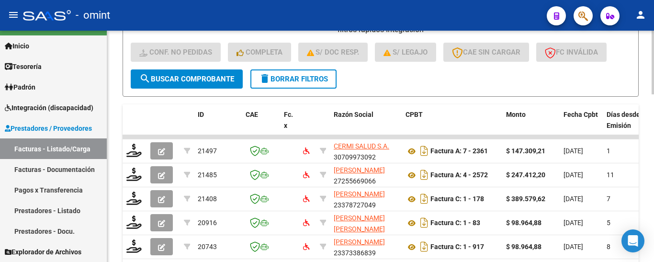
type input "19150"
click at [213, 76] on span "search Buscar Comprobante" at bounding box center [186, 79] width 95 height 9
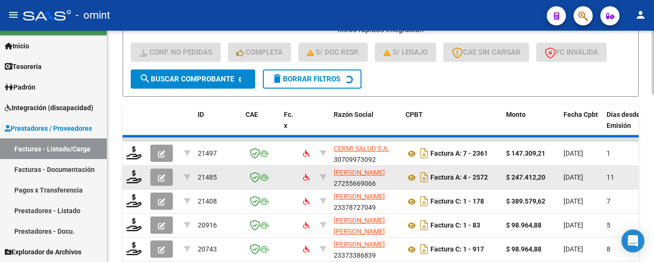
scroll to position [377, 0]
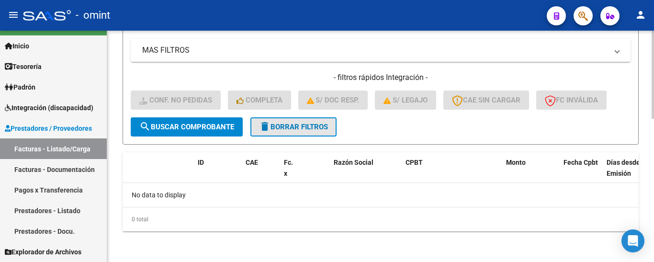
click at [305, 123] on span "delete Borrar Filtros" at bounding box center [293, 127] width 69 height 9
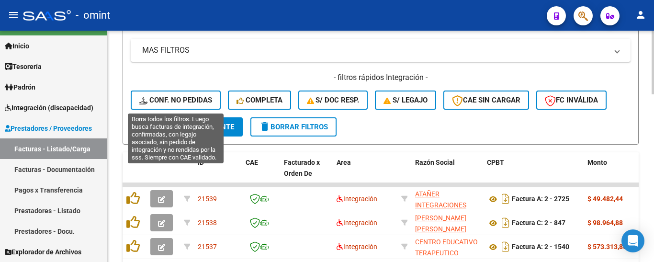
click at [202, 98] on span "Conf. no pedidas" at bounding box center [175, 100] width 73 height 9
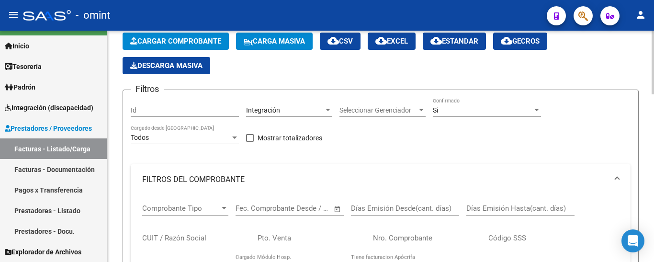
scroll to position [0, 0]
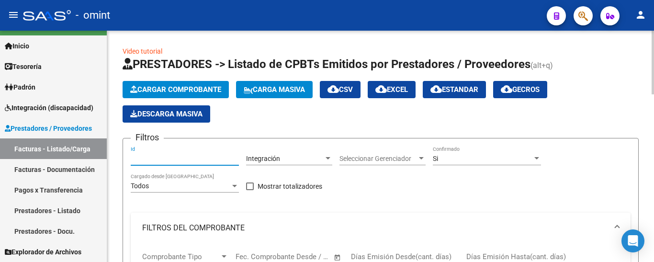
paste input "19151"
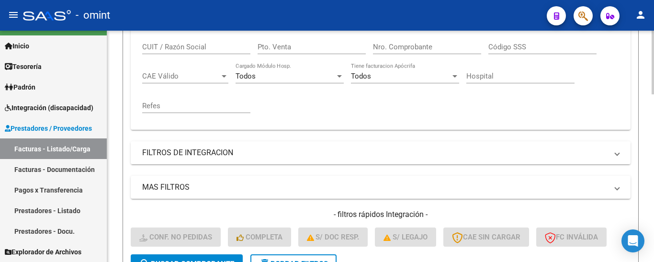
scroll to position [383, 0]
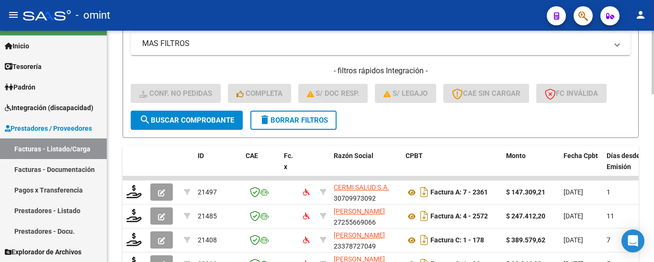
type input "19150"
click at [207, 122] on span "search Buscar Comprobante" at bounding box center [186, 120] width 95 height 9
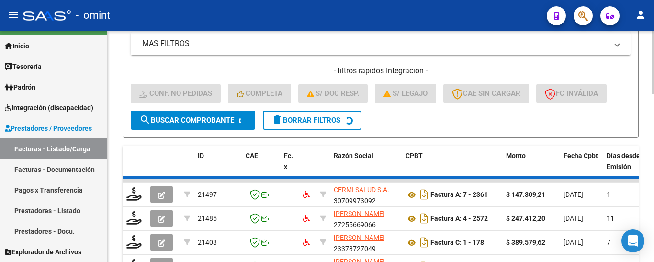
scroll to position [377, 0]
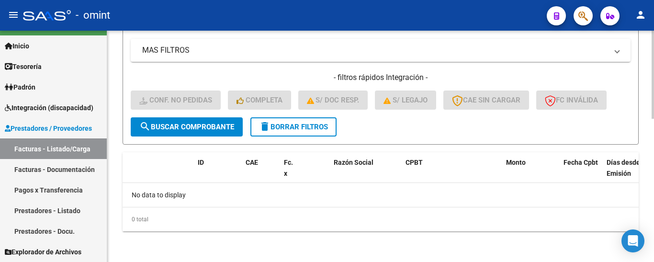
click at [323, 127] on span "delete Borrar Filtros" at bounding box center [293, 127] width 69 height 9
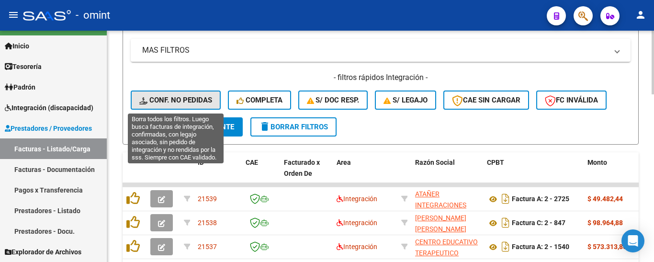
click at [180, 94] on button "Conf. no pedidas" at bounding box center [176, 100] width 90 height 19
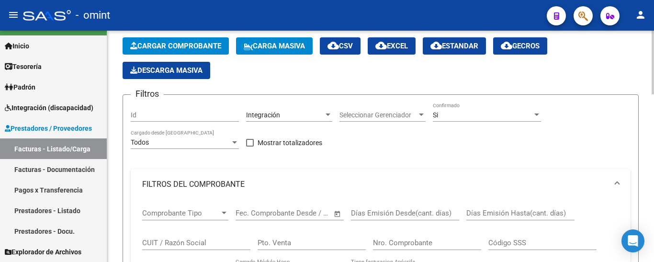
scroll to position [0, 0]
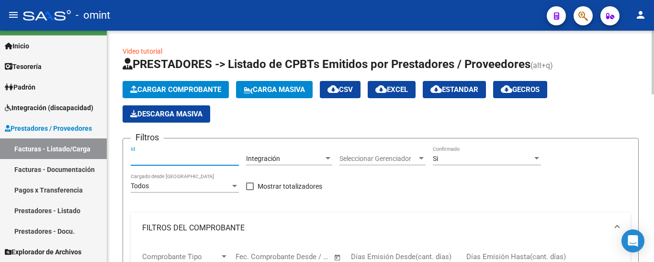
paste input "19151"
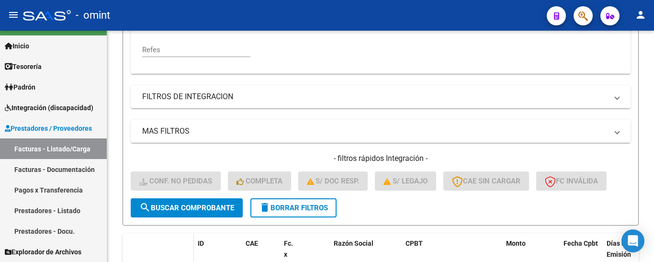
scroll to position [383, 0]
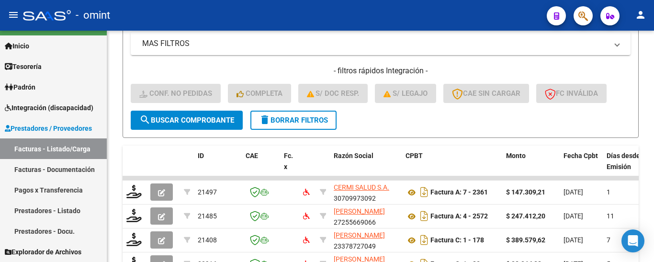
type input "19151"
click at [202, 120] on span "search Buscar Comprobante" at bounding box center [186, 120] width 95 height 9
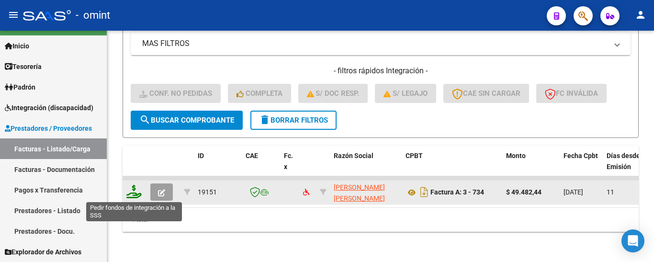
click at [135, 191] on icon at bounding box center [133, 191] width 15 height 13
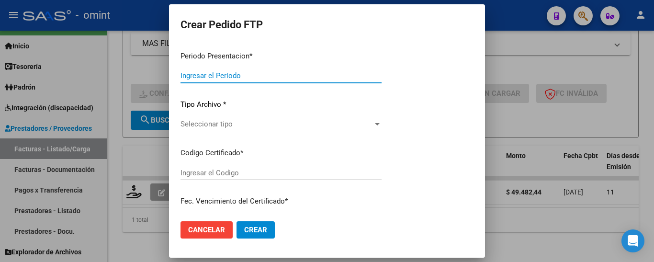
type input "202508"
type input "$ 49.482,44"
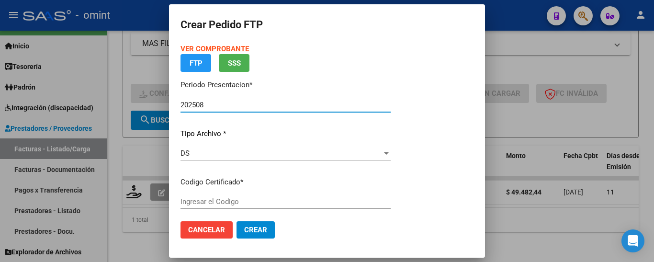
type input "5851363229"
type input "[DATE]"
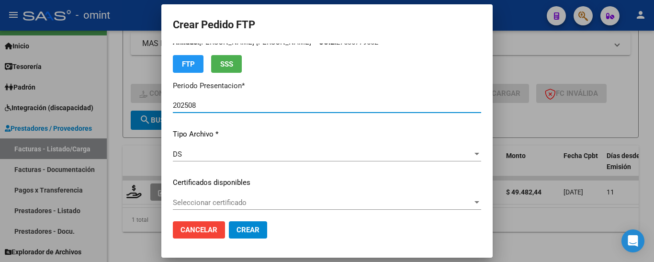
scroll to position [48, 0]
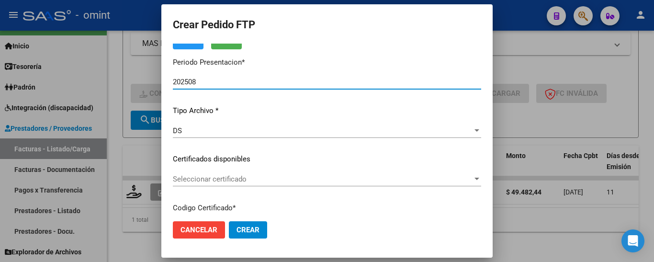
click at [276, 180] on span "Seleccionar certificado" at bounding box center [323, 179] width 300 height 9
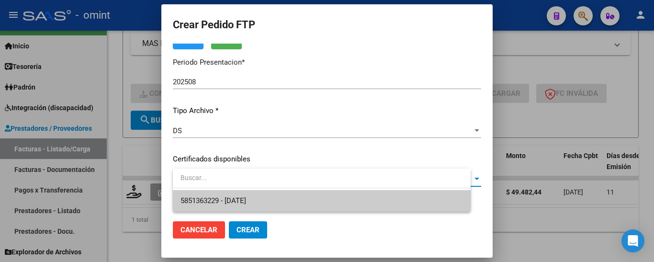
click at [282, 198] on span "5851363229 - [DATE]" at bounding box center [322, 201] width 283 height 22
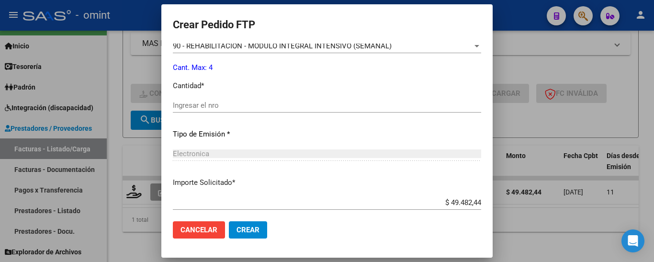
scroll to position [431, 0]
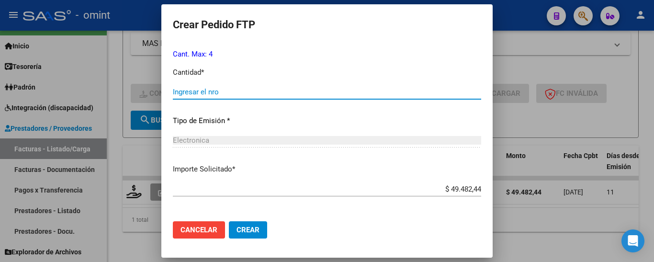
click at [228, 88] on input "Ingresar el nro" at bounding box center [327, 92] width 309 height 9
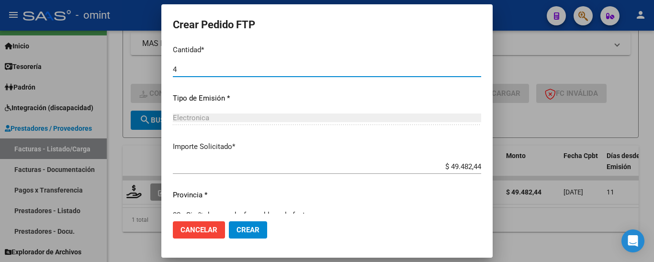
scroll to position [471, 0]
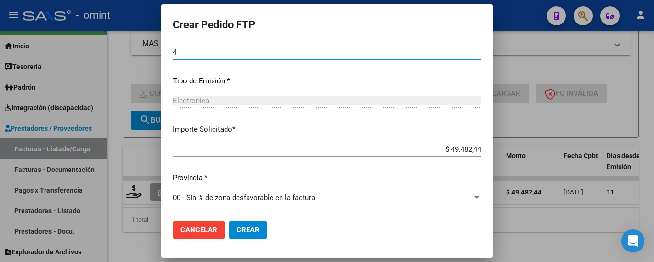
type input "4"
click at [255, 227] on span "Crear" at bounding box center [248, 230] width 23 height 9
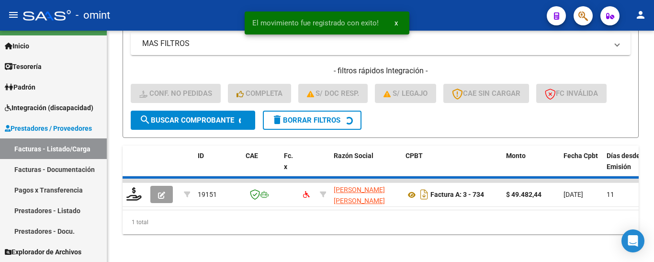
scroll to position [377, 0]
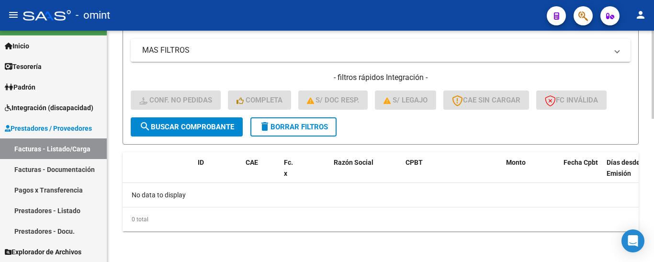
click at [285, 126] on span "delete Borrar Filtros" at bounding box center [293, 127] width 69 height 9
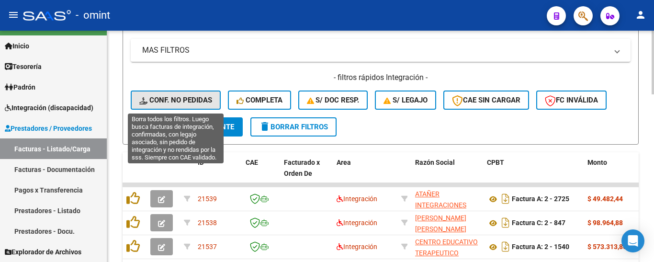
click at [180, 99] on span "Conf. no pedidas" at bounding box center [175, 100] width 73 height 9
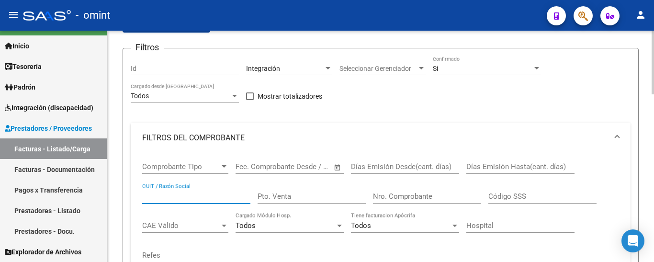
scroll to position [41, 0]
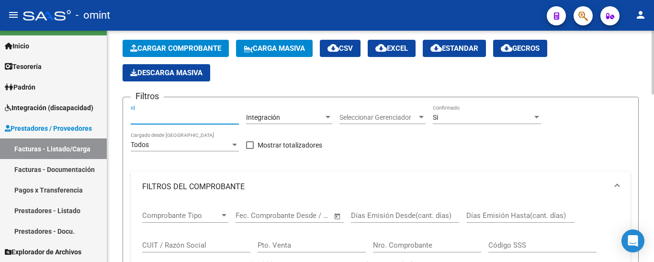
paste input "20905"
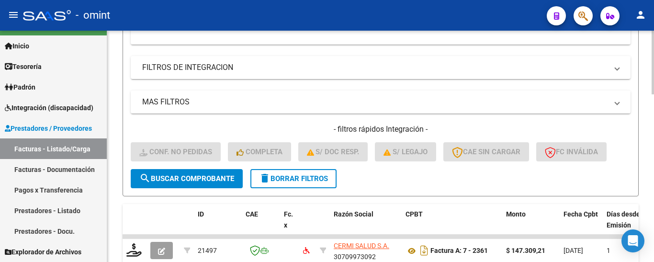
scroll to position [329, 0]
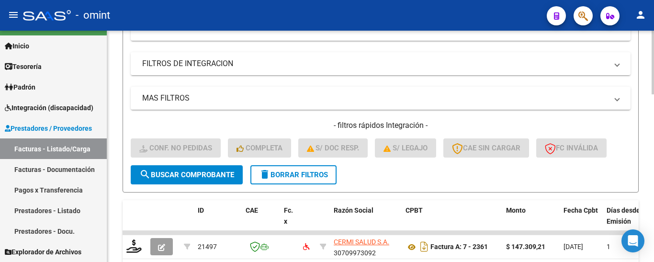
type input "20904"
click at [208, 168] on button "search Buscar Comprobante" at bounding box center [187, 174] width 112 height 19
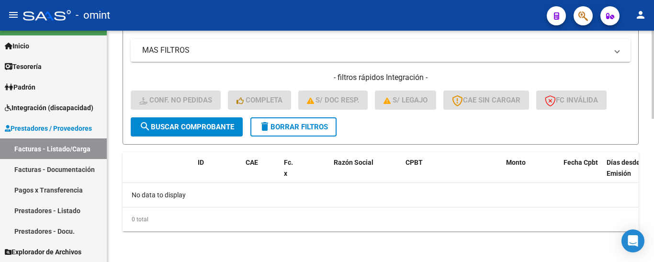
click at [290, 123] on span "delete Borrar Filtros" at bounding box center [293, 127] width 69 height 9
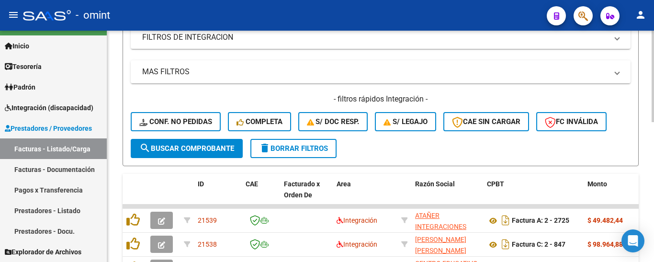
scroll to position [377, 0]
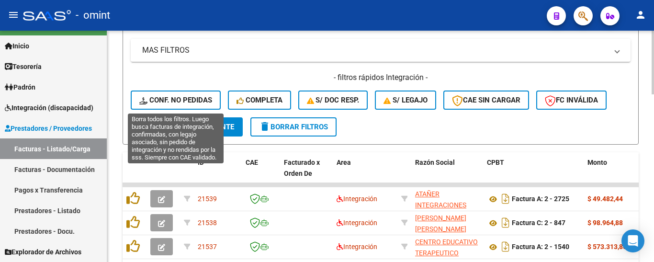
click at [195, 97] on span "Conf. no pedidas" at bounding box center [175, 100] width 73 height 9
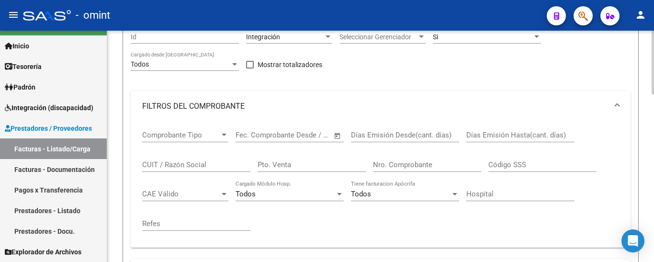
scroll to position [41, 0]
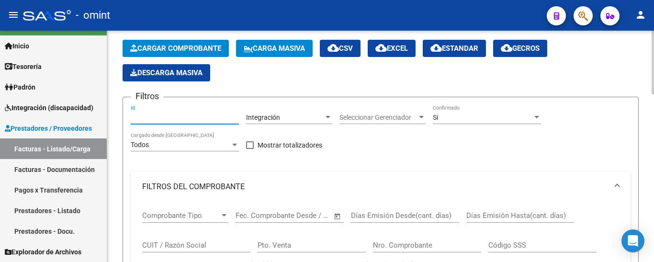
paste input "20905"
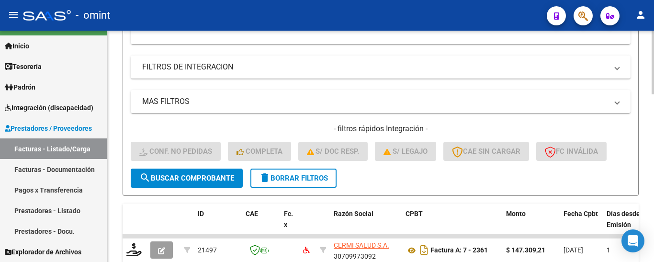
scroll to position [329, 0]
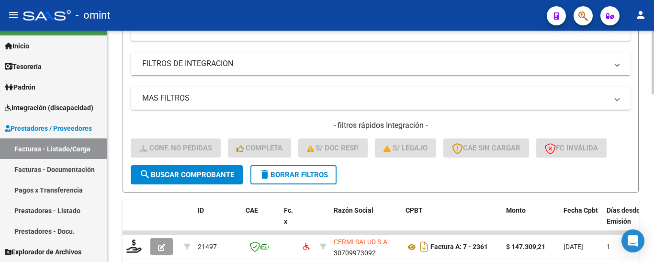
type input "20905"
click at [207, 175] on span "search Buscar Comprobante" at bounding box center [186, 175] width 95 height 9
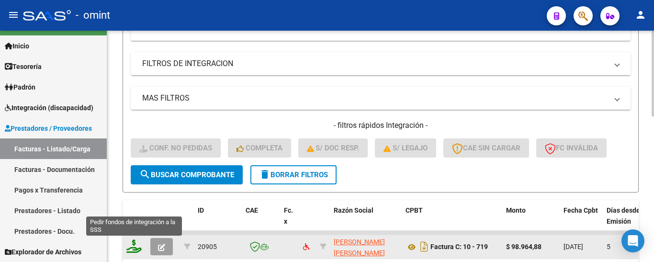
click at [132, 249] on icon at bounding box center [133, 246] width 15 height 13
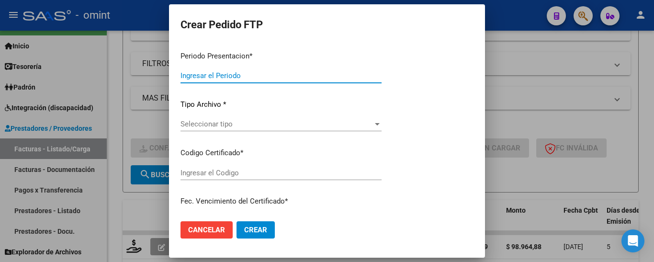
type input "202508"
type input "$ 98.964,88"
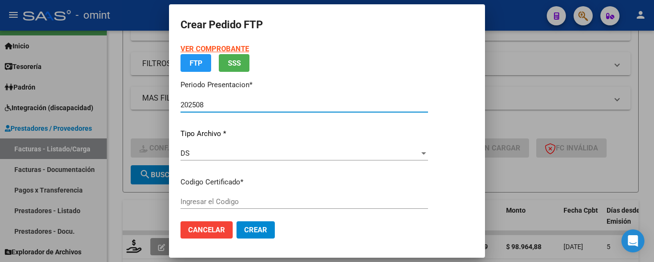
type input "580829412"
type input "[DATE]"
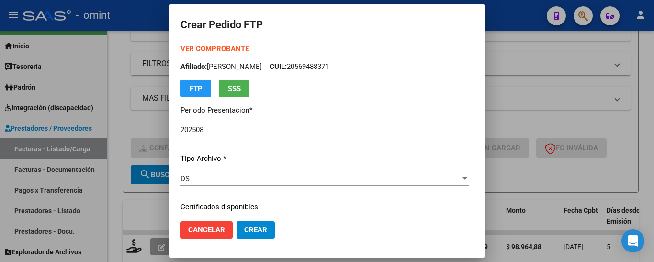
scroll to position [48, 0]
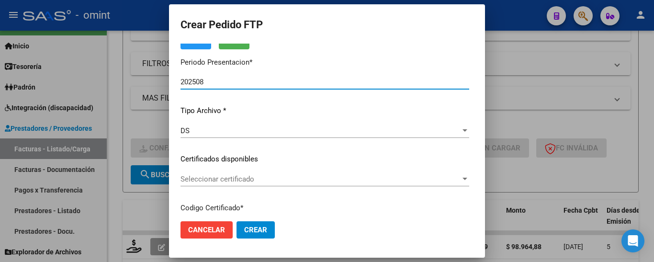
click at [285, 180] on span "Seleccionar certificado" at bounding box center [321, 179] width 280 height 9
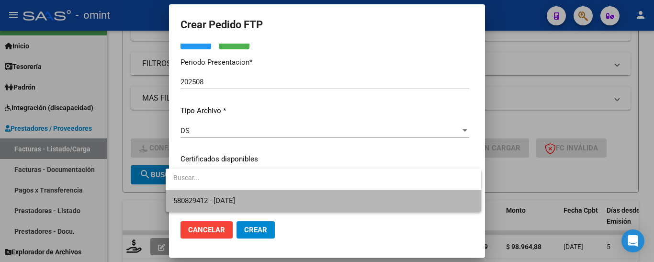
click at [288, 197] on span "580829412 - [DATE]" at bounding box center [323, 201] width 300 height 22
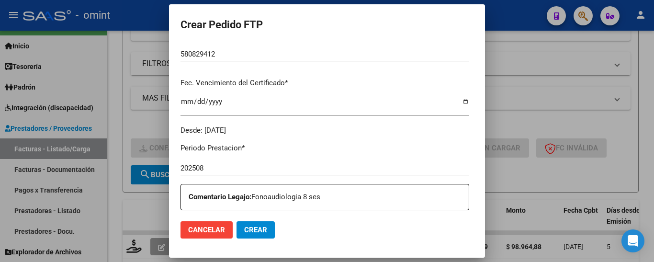
scroll to position [335, 0]
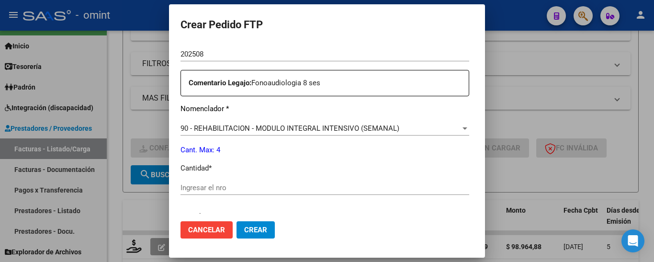
click at [278, 186] on input "Ingresar el nro" at bounding box center [325, 188] width 289 height 9
type input "4"
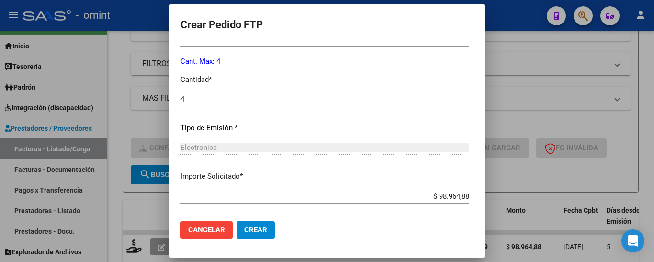
scroll to position [471, 0]
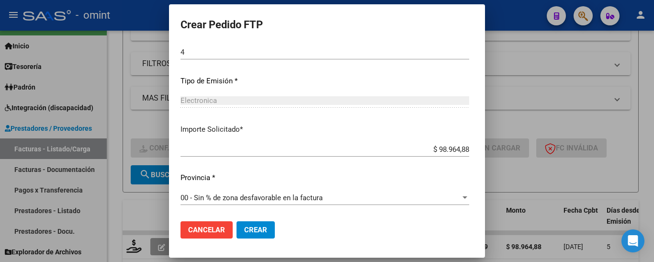
click at [261, 229] on button "Crear" at bounding box center [256, 229] width 38 height 17
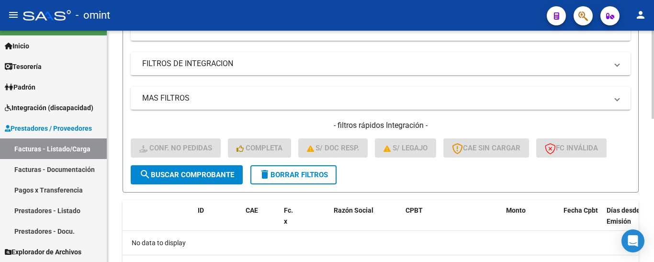
click at [321, 174] on span "delete Borrar Filtros" at bounding box center [293, 175] width 69 height 9
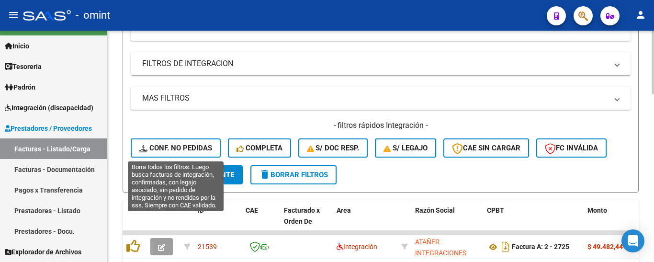
click at [203, 145] on span "Conf. no pedidas" at bounding box center [175, 148] width 73 height 9
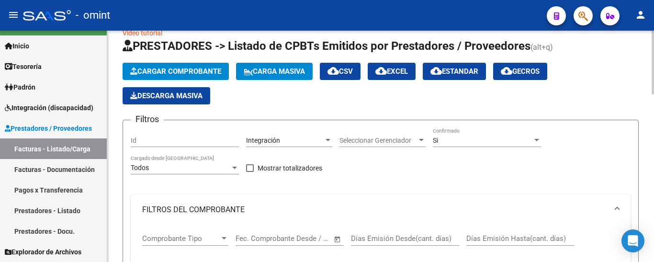
scroll to position [0, 0]
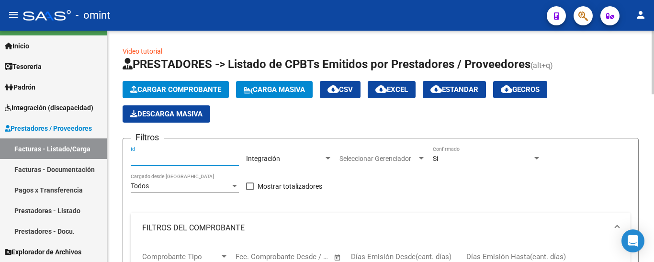
paste input "20701"
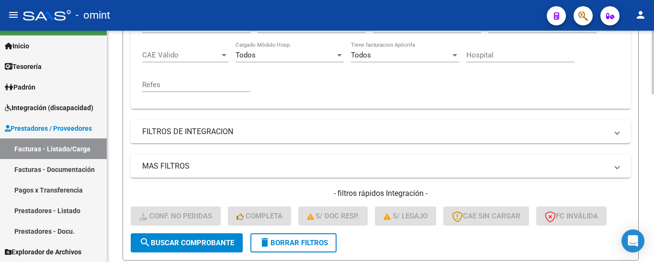
scroll to position [335, 0]
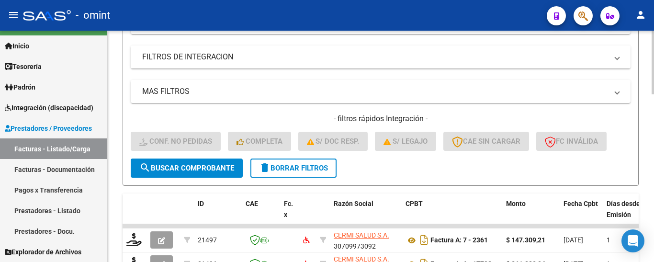
type input "20700"
click at [216, 164] on span "search Buscar Comprobante" at bounding box center [186, 168] width 95 height 9
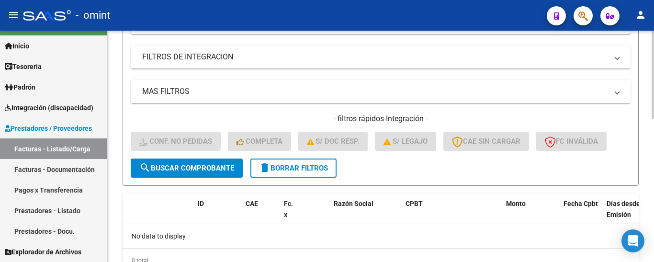
click at [309, 168] on span "delete Borrar Filtros" at bounding box center [293, 168] width 69 height 9
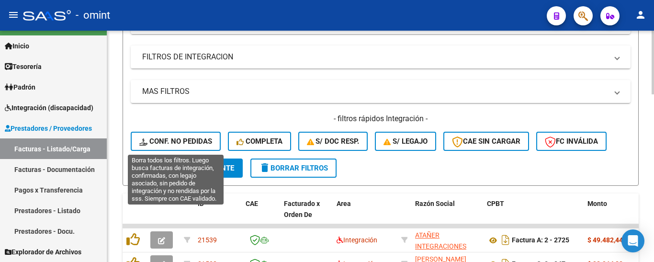
click at [187, 133] on button "Conf. no pedidas" at bounding box center [176, 141] width 90 height 19
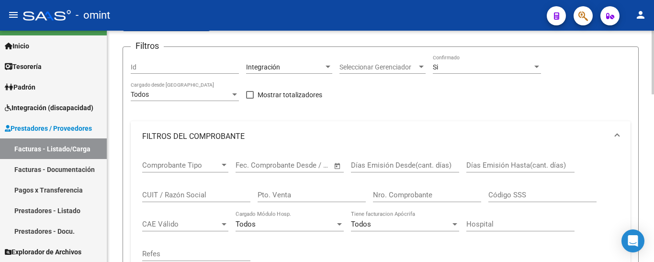
scroll to position [48, 0]
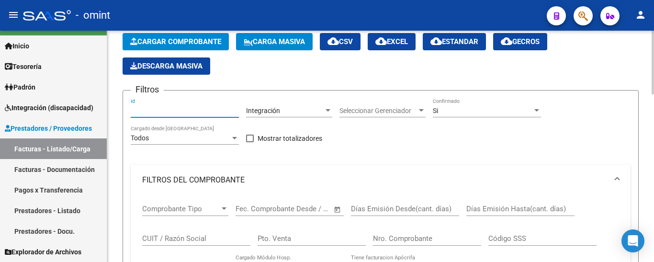
paste input "20701"
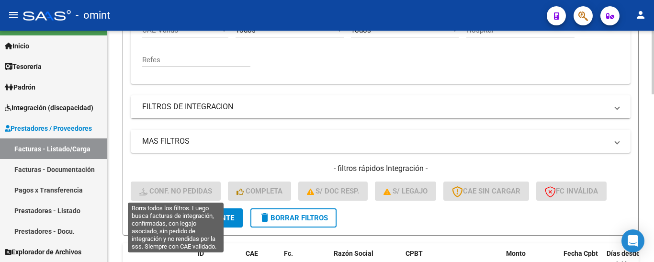
scroll to position [287, 0]
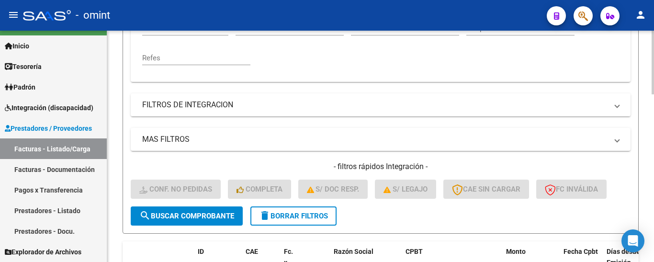
type input "20701"
click at [214, 214] on span "search Buscar Comprobante" at bounding box center [186, 216] width 95 height 9
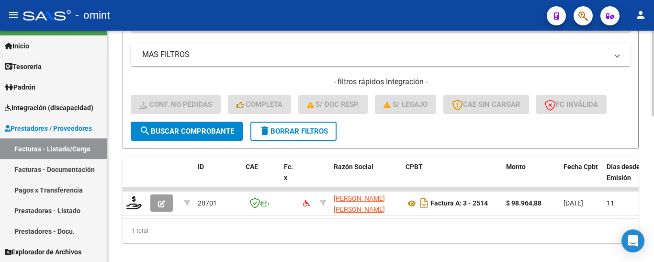
scroll to position [391, 0]
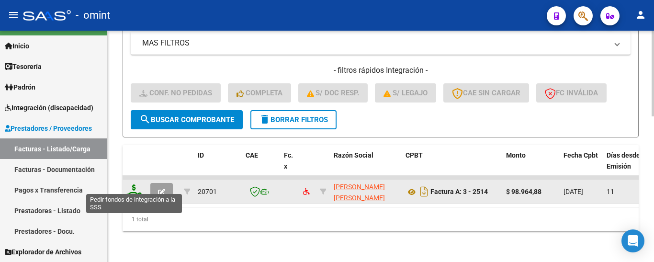
click at [133, 186] on icon at bounding box center [133, 190] width 15 height 13
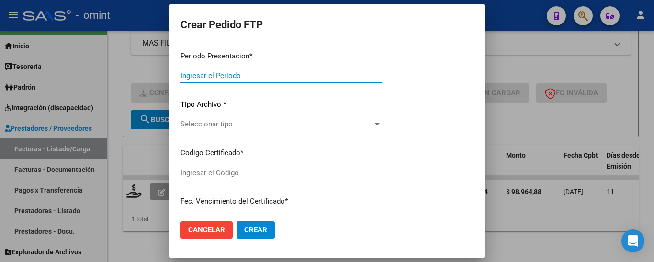
type input "202508"
type input "$ 98.964,88"
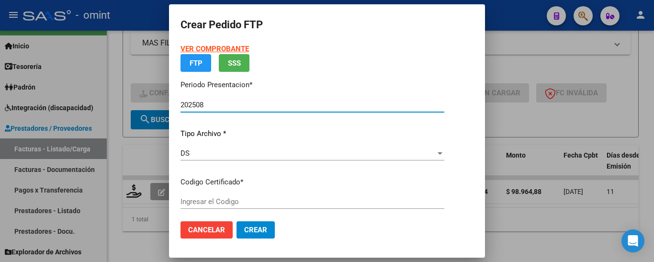
type input "580829412"
type input "[DATE]"
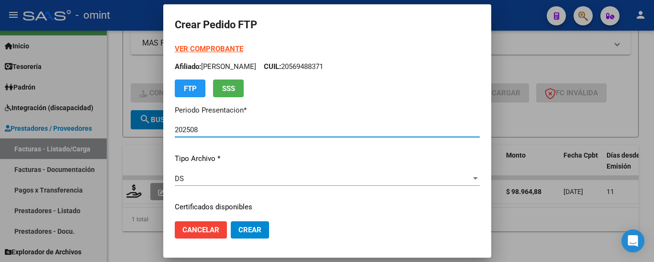
scroll to position [48, 0]
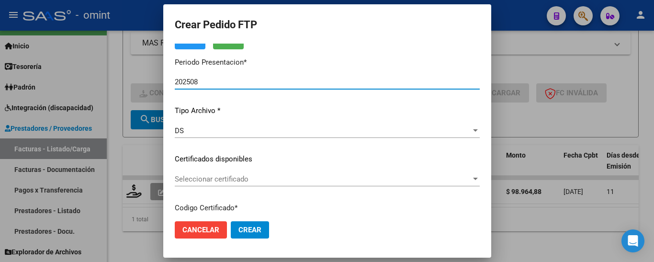
click at [260, 183] on span "Seleccionar certificado" at bounding box center [323, 179] width 297 height 9
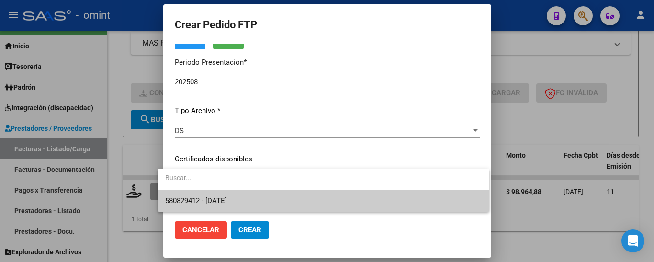
click at [262, 196] on span "580829412 - [DATE]" at bounding box center [323, 201] width 316 height 22
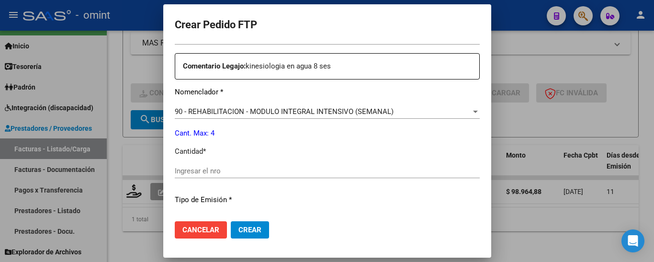
scroll to position [383, 0]
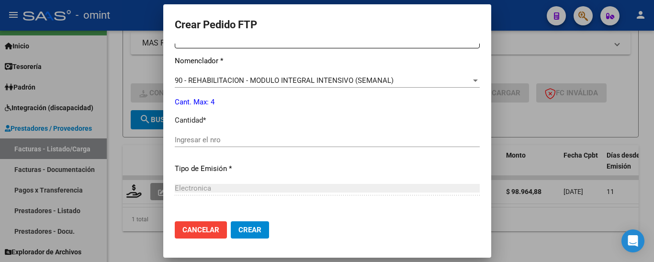
click at [201, 140] on input "Ingresar el nro" at bounding box center [327, 140] width 305 height 9
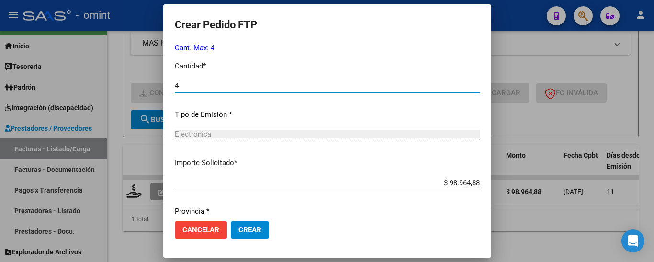
scroll to position [471, 0]
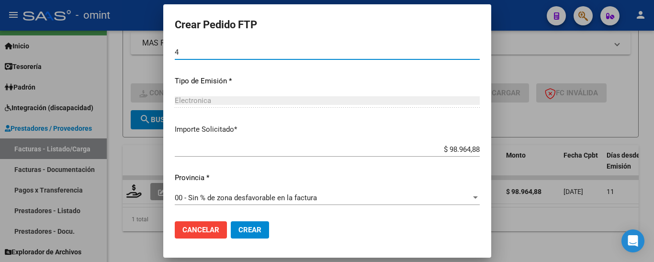
type input "4"
click at [242, 233] on span "Crear" at bounding box center [250, 230] width 23 height 9
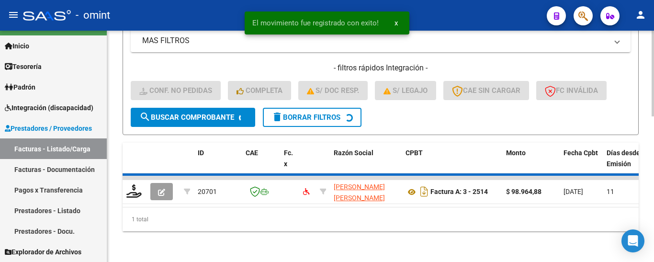
scroll to position [377, 0]
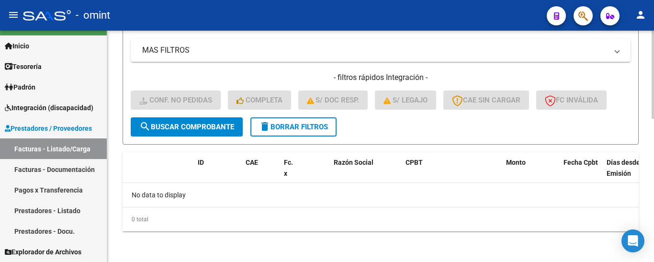
click at [304, 128] on span "delete Borrar Filtros" at bounding box center [293, 127] width 69 height 9
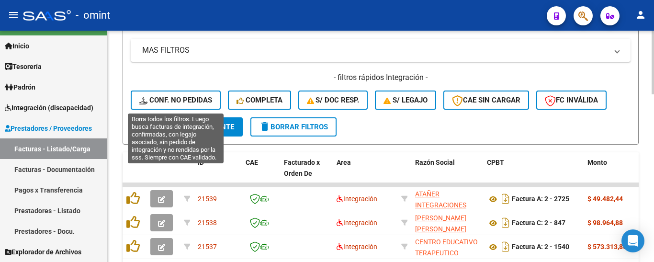
click at [187, 98] on span "Conf. no pedidas" at bounding box center [175, 100] width 73 height 9
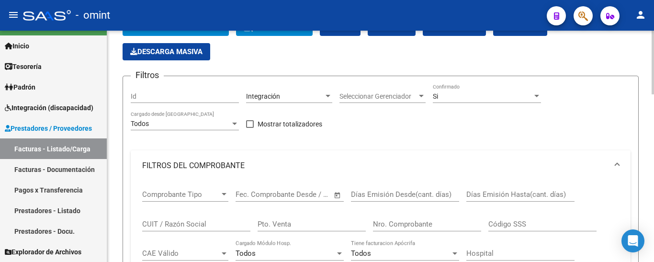
scroll to position [41, 0]
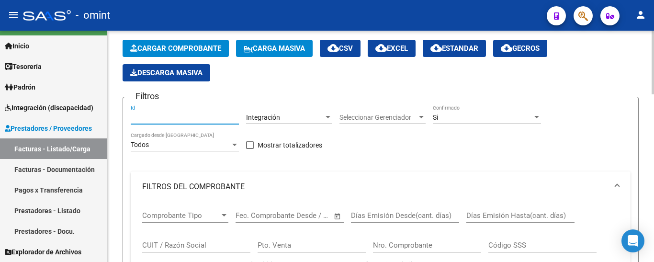
paste input "20842"
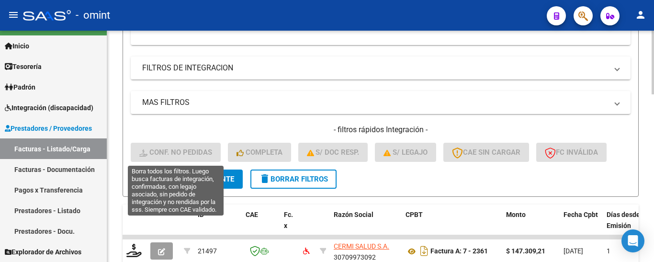
scroll to position [329, 0]
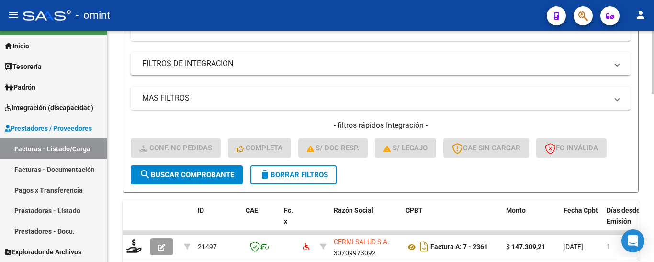
type input "20842"
click at [199, 174] on span "search Buscar Comprobante" at bounding box center [186, 175] width 95 height 9
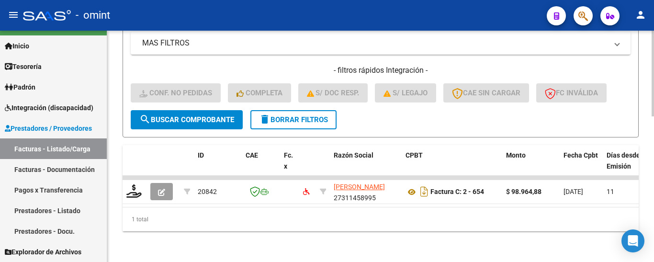
scroll to position [391, 0]
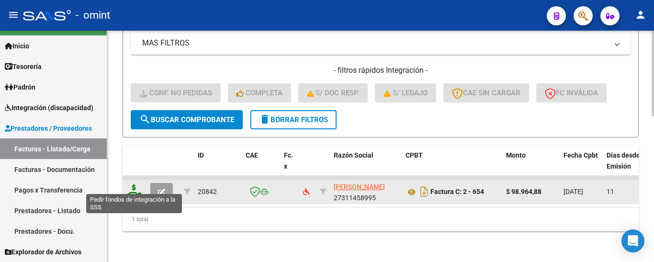
click at [133, 184] on icon at bounding box center [133, 190] width 15 height 13
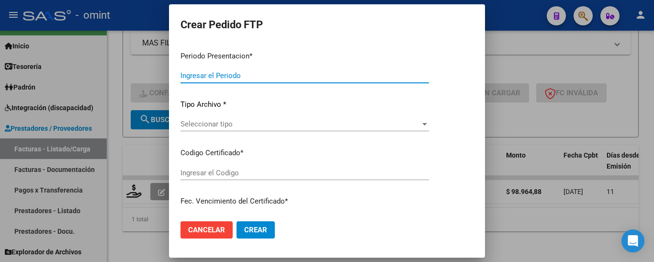
type input "202508"
type input "$ 98.964,88"
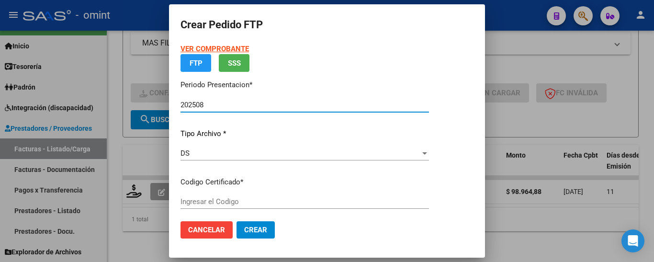
type input "580829412"
type input "[DATE]"
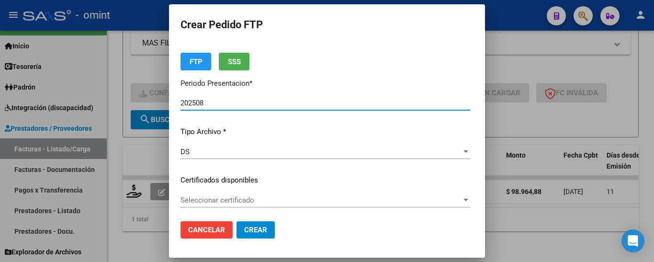
scroll to position [48, 0]
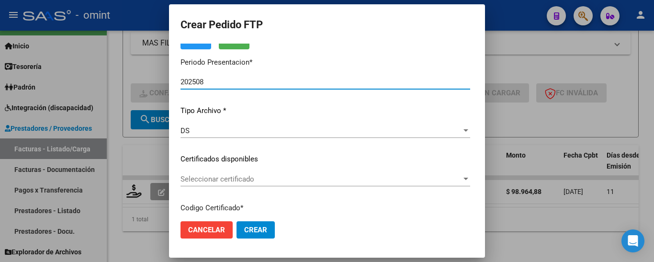
click at [270, 184] on div "Seleccionar certificado Seleccionar certificado" at bounding box center [326, 179] width 290 height 14
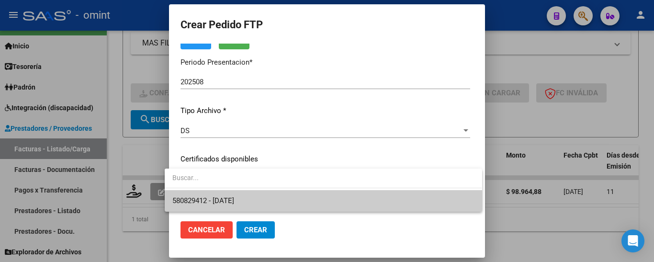
click at [275, 195] on span "580829412 - [DATE]" at bounding box center [323, 201] width 302 height 22
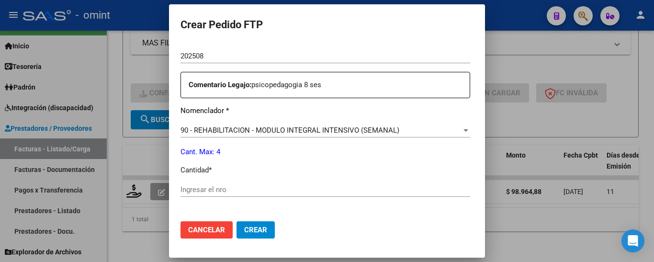
scroll to position [335, 0]
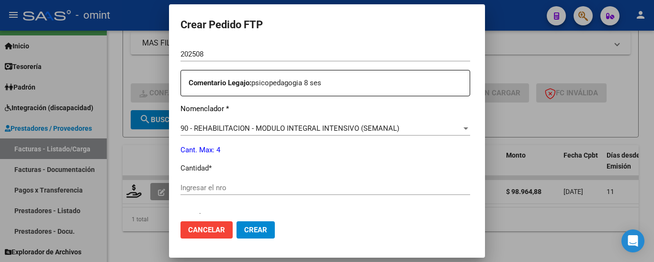
click at [262, 182] on div "Ingresar el nro" at bounding box center [326, 188] width 290 height 14
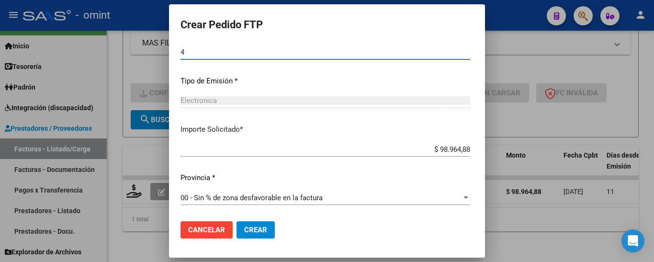
type input "4"
click at [262, 228] on button "Crear" at bounding box center [256, 229] width 38 height 17
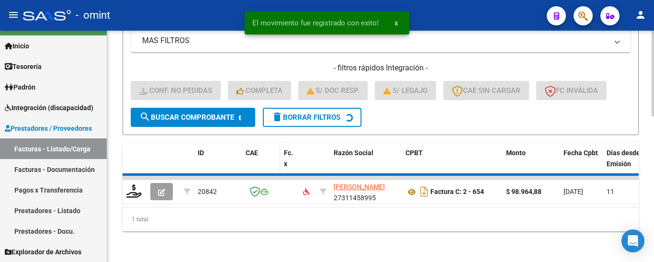
scroll to position [377, 0]
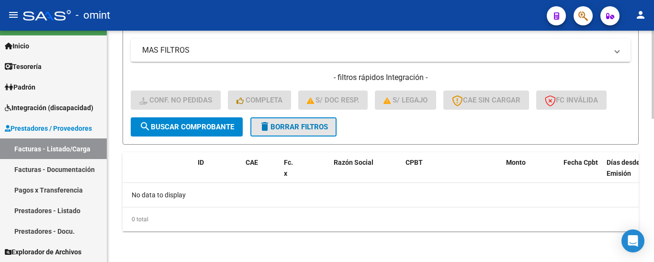
click at [315, 127] on span "delete Borrar Filtros" at bounding box center [293, 127] width 69 height 9
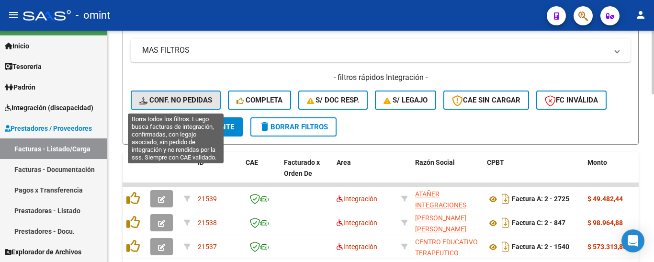
click at [187, 98] on span "Conf. no pedidas" at bounding box center [175, 100] width 73 height 9
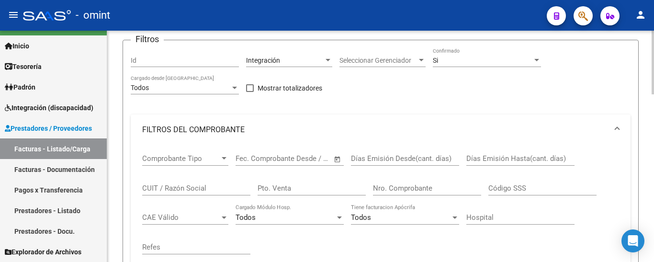
scroll to position [41, 0]
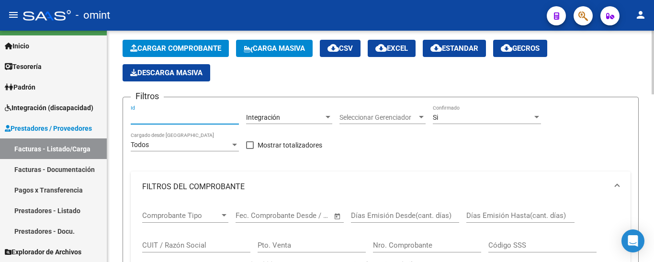
paste input "18671"
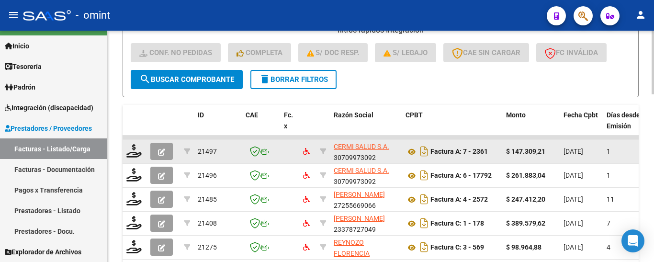
scroll to position [425, 0]
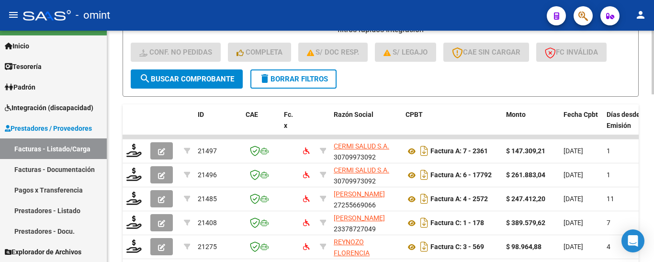
type input "18671"
click at [195, 79] on span "search Buscar Comprobante" at bounding box center [186, 79] width 95 height 9
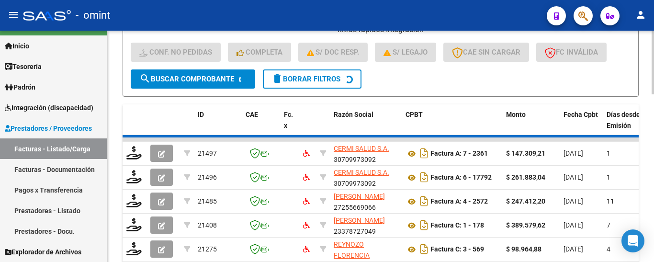
scroll to position [391, 0]
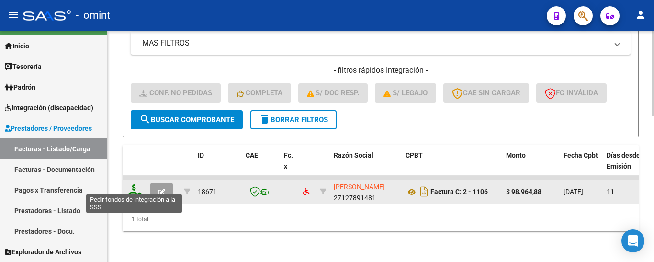
click at [134, 184] on icon at bounding box center [133, 190] width 15 height 13
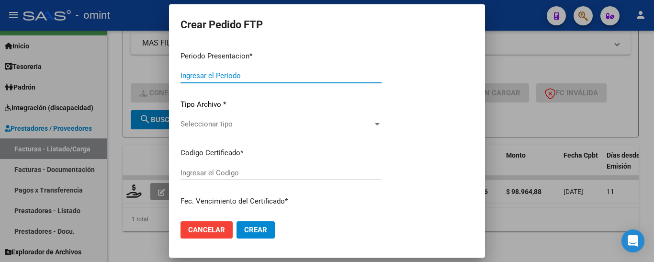
type input "202508"
type input "$ 98.964,88"
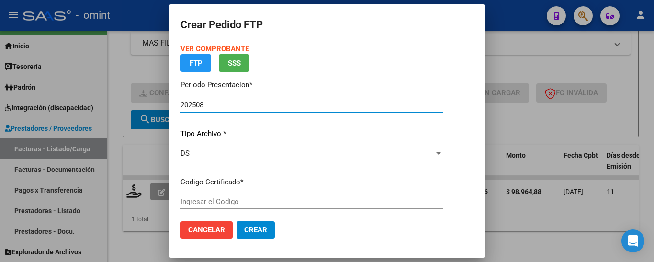
type input "580829412"
type input "[DATE]"
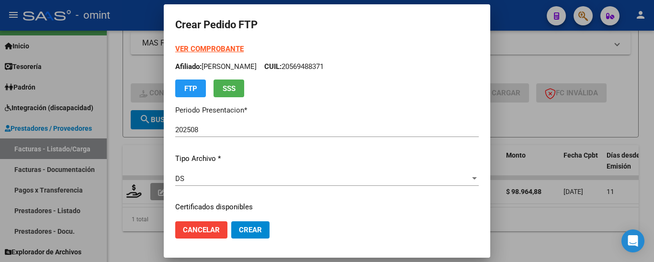
scroll to position [48, 0]
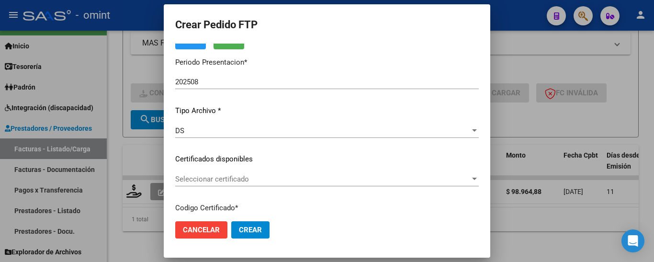
click at [278, 180] on span "Seleccionar certificado" at bounding box center [322, 179] width 295 height 9
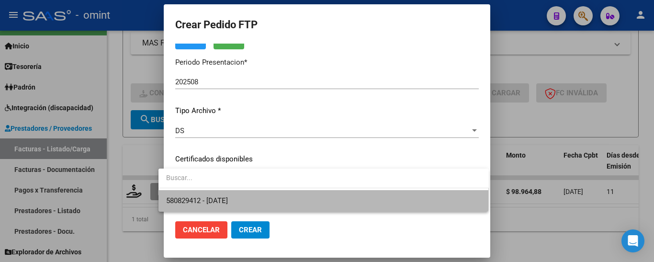
click at [280, 197] on span "580829412 - [DATE]" at bounding box center [323, 201] width 315 height 22
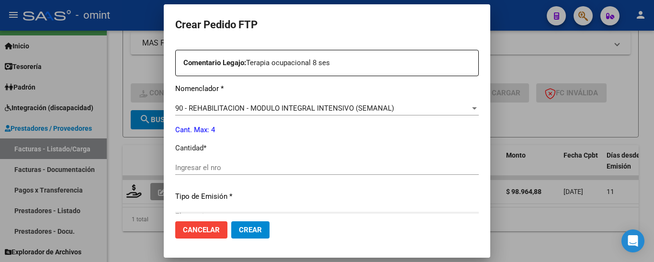
scroll to position [383, 0]
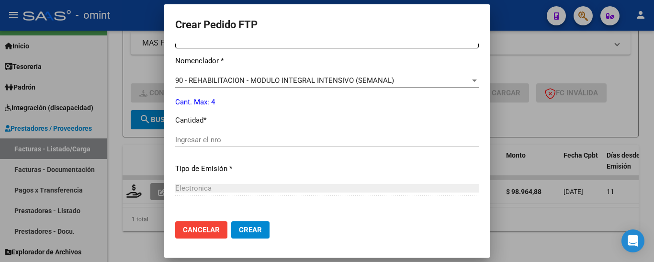
click at [223, 140] on input "Ingresar el nro" at bounding box center [327, 140] width 304 height 9
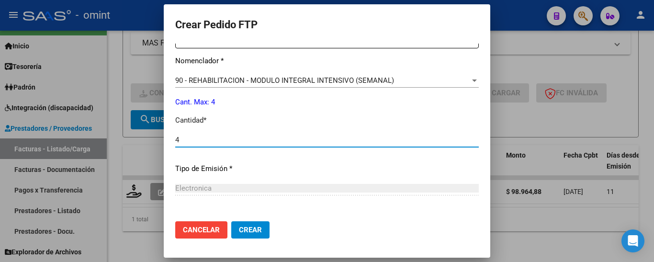
scroll to position [471, 0]
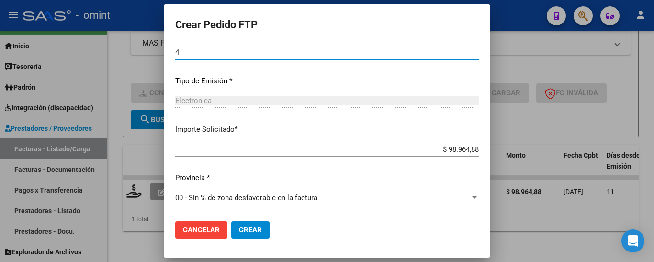
type input "4"
click at [242, 228] on span "Crear" at bounding box center [250, 230] width 23 height 9
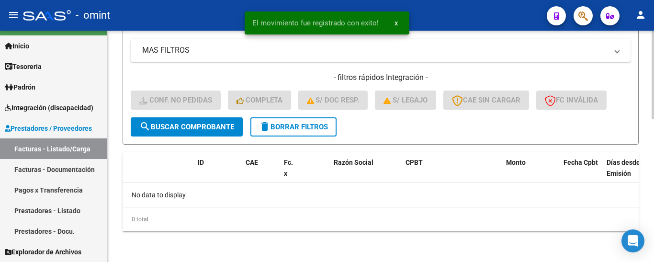
scroll to position [377, 0]
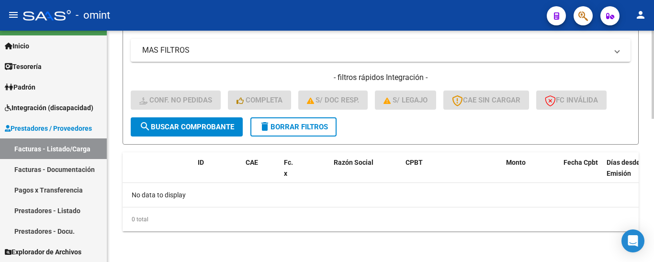
click at [292, 128] on span "delete Borrar Filtros" at bounding box center [293, 127] width 69 height 9
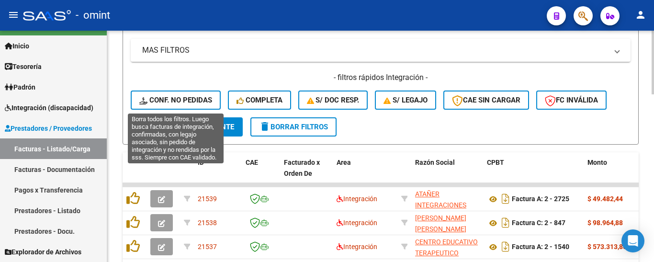
drag, startPoint x: 196, startPoint y: 99, endPoint x: 236, endPoint y: 127, distance: 48.4
click at [197, 99] on span "Conf. no pedidas" at bounding box center [175, 100] width 73 height 9
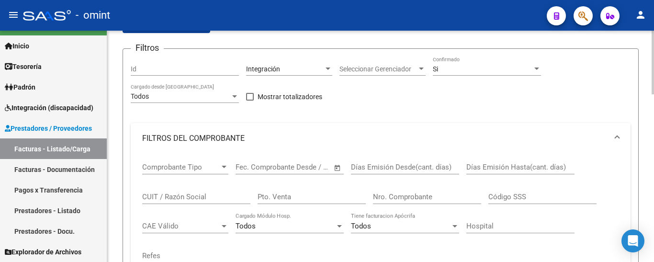
scroll to position [89, 0]
paste input "20842"
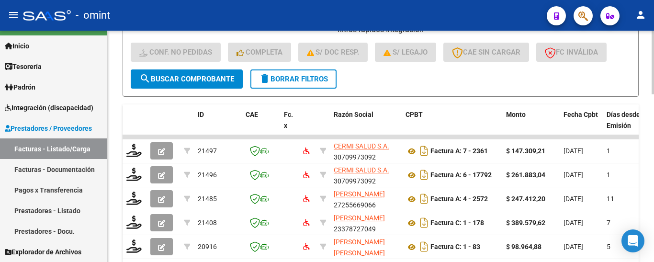
type input "20842"
click at [205, 78] on span "search Buscar Comprobante" at bounding box center [186, 79] width 95 height 9
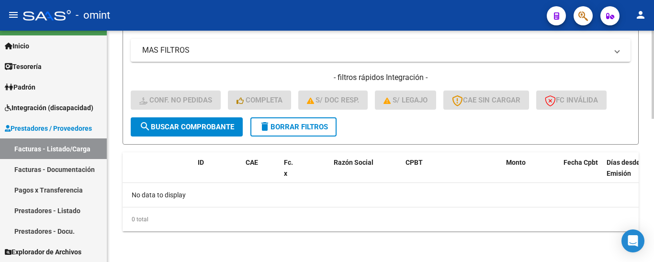
scroll to position [377, 0]
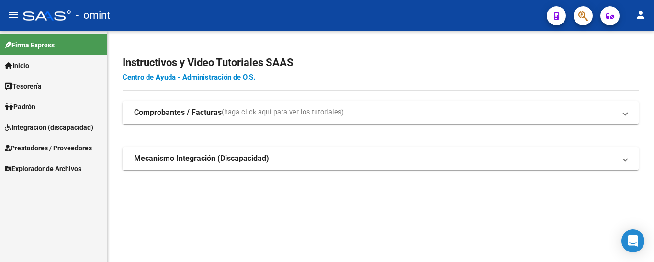
click at [46, 122] on span "Integración (discapacidad)" at bounding box center [49, 127] width 89 height 11
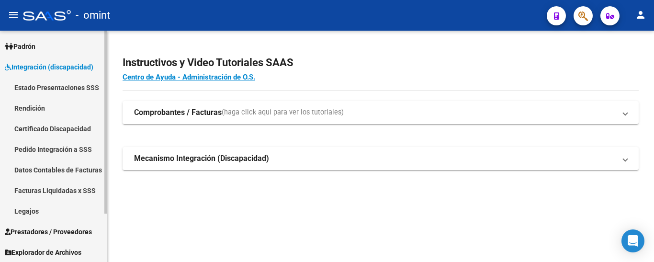
scroll to position [61, 0]
click at [47, 211] on link "Legajos" at bounding box center [53, 210] width 107 height 21
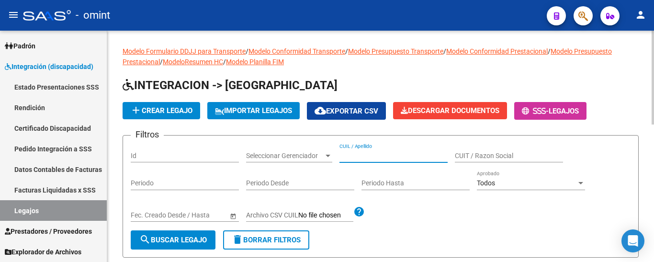
paste input "27406386851"
type input "27406386851"
drag, startPoint x: 396, startPoint y: 159, endPoint x: 284, endPoint y: 158, distance: 111.6
click at [284, 158] on div "Filtros Id Seleccionar Gerenciador Seleccionar Gerenciador 27406386851 CUIL / A…" at bounding box center [381, 186] width 500 height 87
paste input "[PERSON_NAME], [PERSON_NAME]"
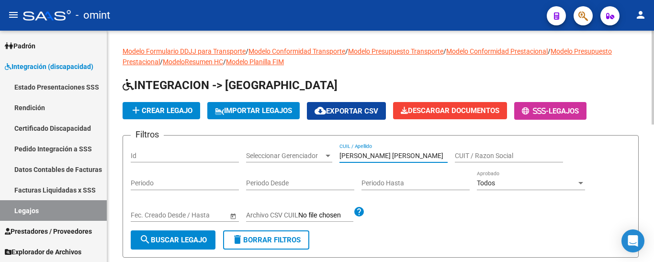
type input "[PERSON_NAME], [PERSON_NAME]"
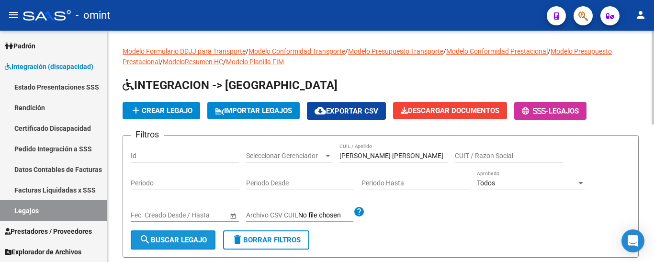
drag, startPoint x: 197, startPoint y: 237, endPoint x: 196, endPoint y: 229, distance: 7.7
click at [196, 237] on span "search Buscar Legajo" at bounding box center [173, 240] width 68 height 9
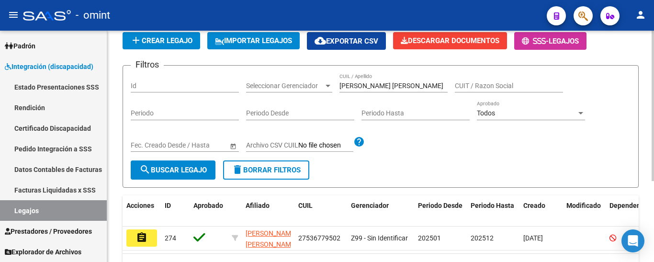
scroll to position [125, 0]
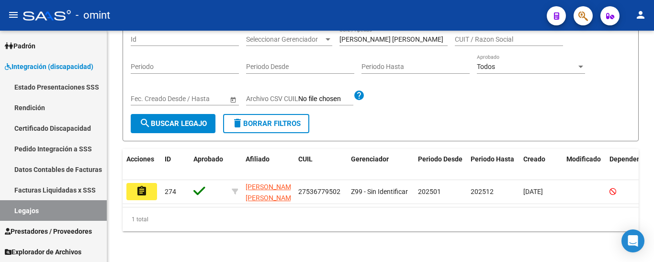
click at [141, 185] on mat-icon "assignment" at bounding box center [141, 190] width 11 height 11
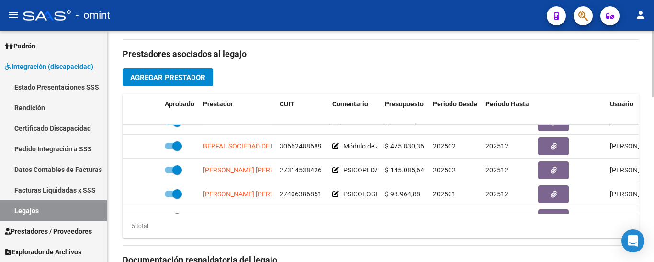
scroll to position [24, 0]
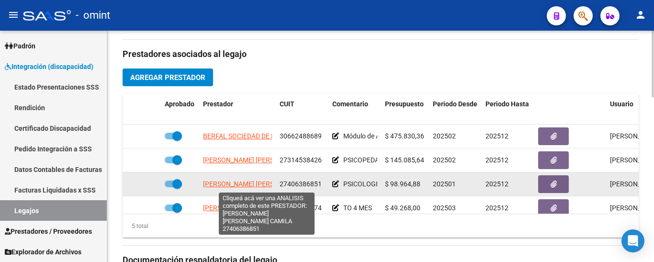
click at [263, 187] on span "[PERSON_NAME] [PERSON_NAME]" at bounding box center [255, 184] width 104 height 8
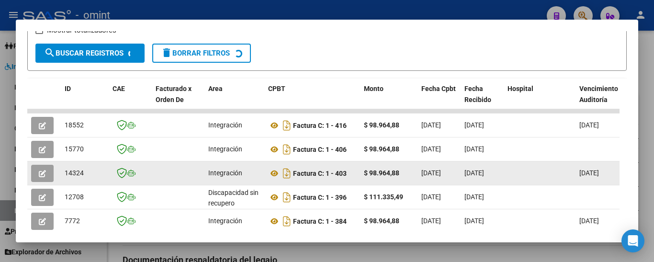
scroll to position [204, 0]
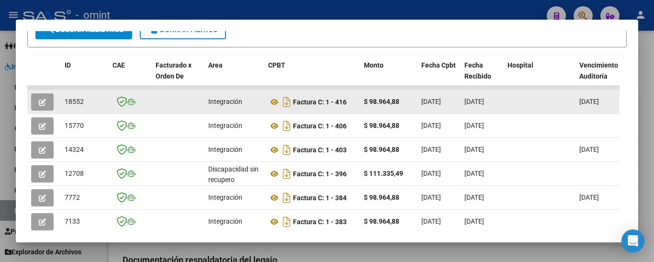
click at [39, 103] on icon "button" at bounding box center [42, 102] width 7 height 7
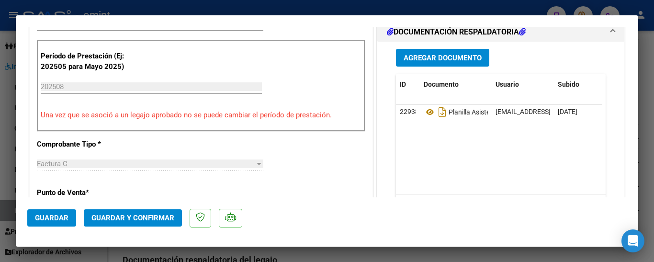
scroll to position [287, 0]
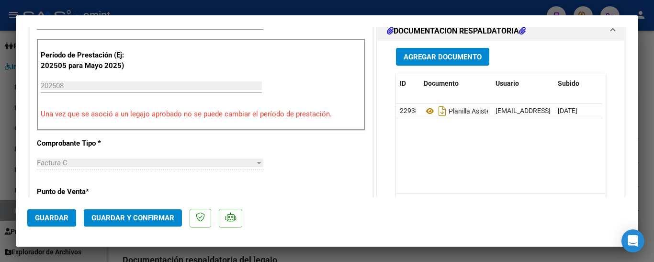
click at [145, 219] on span "Guardar y Confirmar" at bounding box center [133, 218] width 83 height 9
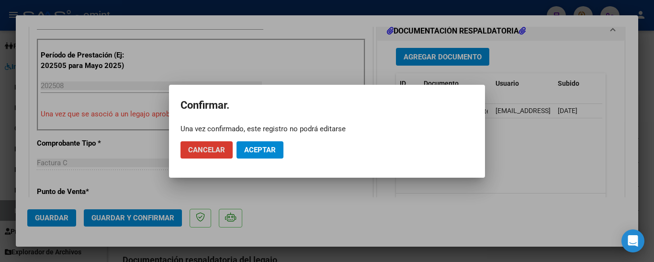
click at [260, 151] on span "Aceptar" at bounding box center [260, 150] width 32 height 9
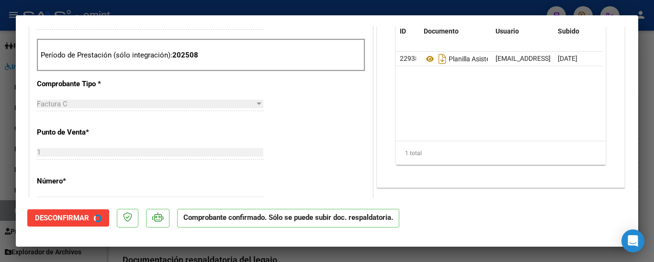
type input "$ 0,00"
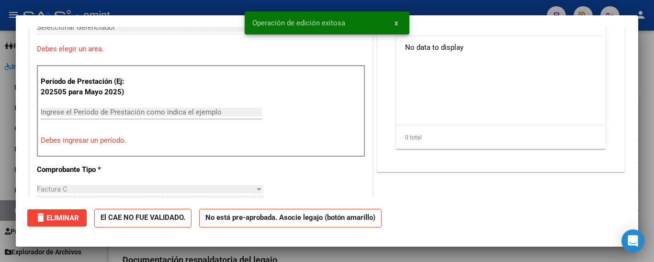
scroll to position [0, 0]
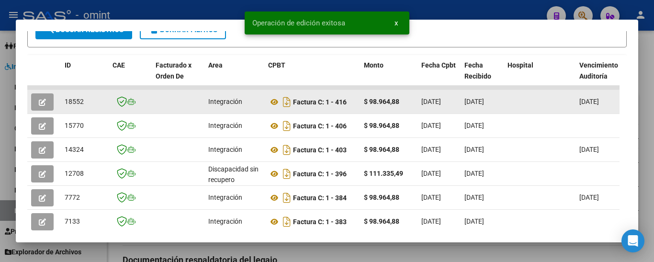
drag, startPoint x: 65, startPoint y: 106, endPoint x: 82, endPoint y: 109, distance: 16.9
click at [87, 107] on div "18552" at bounding box center [85, 101] width 40 height 11
copy span "18552"
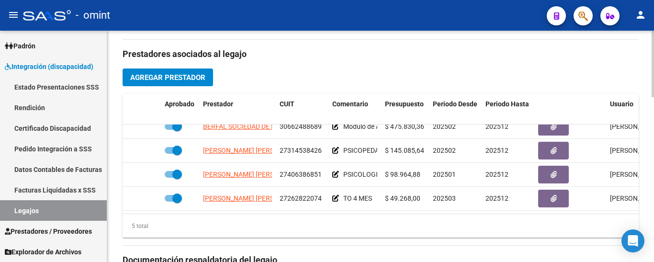
scroll to position [41, 0]
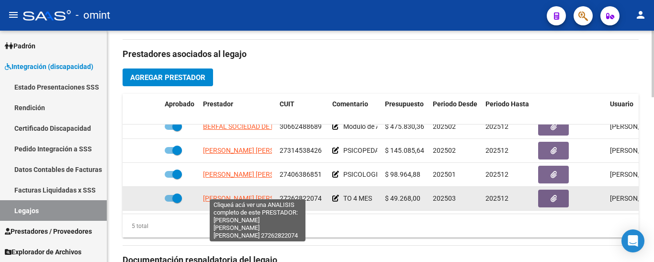
click at [265, 195] on span "[PERSON_NAME] [PERSON_NAME]" at bounding box center [255, 199] width 104 height 8
type textarea "27262822074"
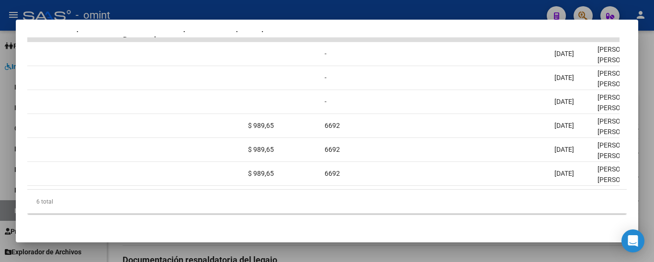
scroll to position [0, 0]
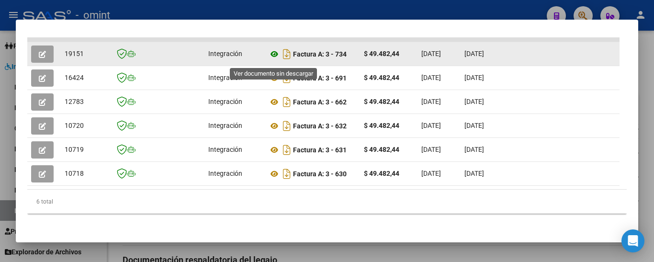
click at [272, 56] on icon at bounding box center [274, 53] width 12 height 11
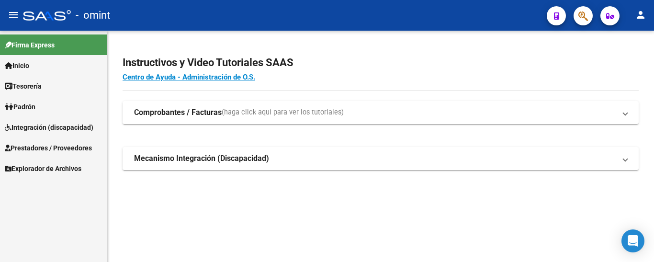
click at [65, 128] on span "Integración (discapacidad)" at bounding box center [49, 127] width 89 height 11
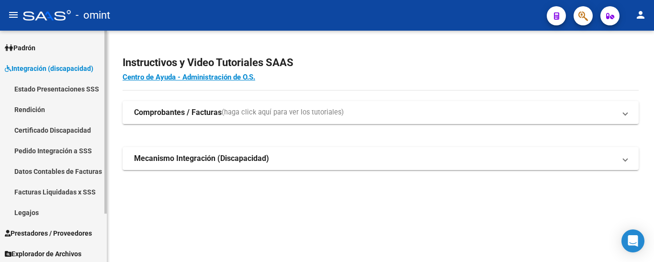
scroll to position [61, 0]
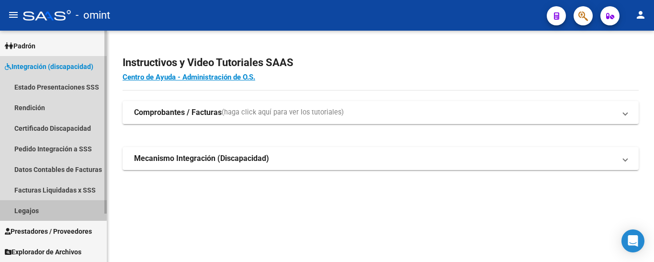
click at [46, 209] on link "Legajos" at bounding box center [53, 210] width 107 height 21
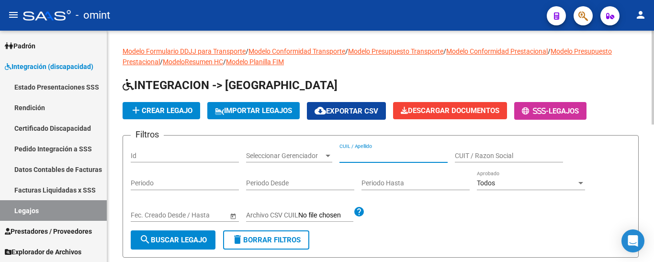
paste input "27262822074"
type input "27262822074"
drag, startPoint x: 309, startPoint y: 155, endPoint x: 281, endPoint y: 155, distance: 27.3
click at [281, 155] on div "Filtros Id Seleccionar Gerenciador Seleccionar Gerenciador 27262822074 CUIL / A…" at bounding box center [381, 186] width 500 height 87
paste input "[PERSON_NAME] [PERSON_NAME]"
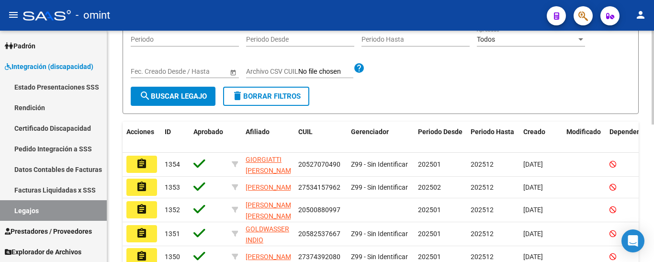
type input "[PERSON_NAME] [PERSON_NAME]"
click at [194, 96] on span "search Buscar Legajo" at bounding box center [173, 96] width 68 height 9
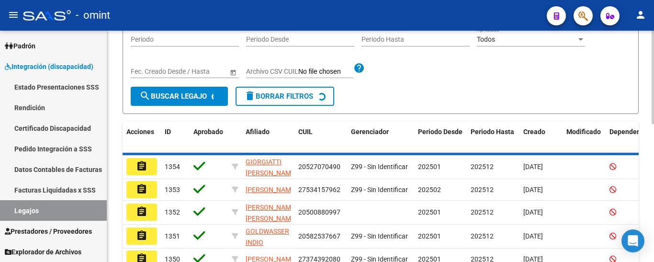
scroll to position [125, 0]
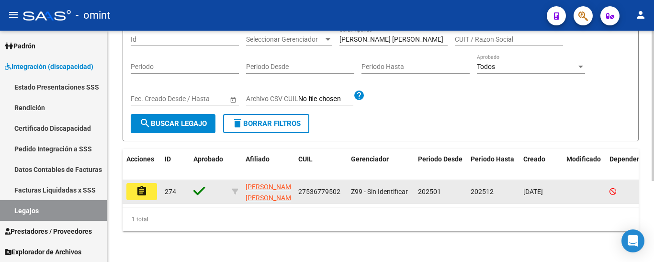
click at [147, 185] on mat-icon "assignment" at bounding box center [141, 190] width 11 height 11
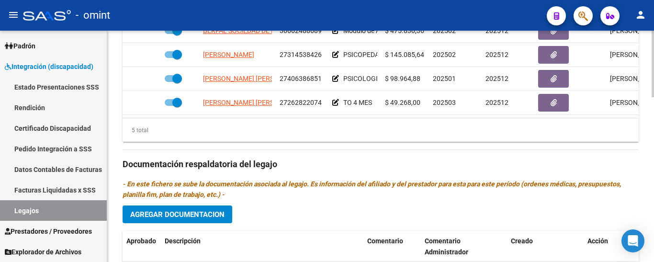
scroll to position [41, 0]
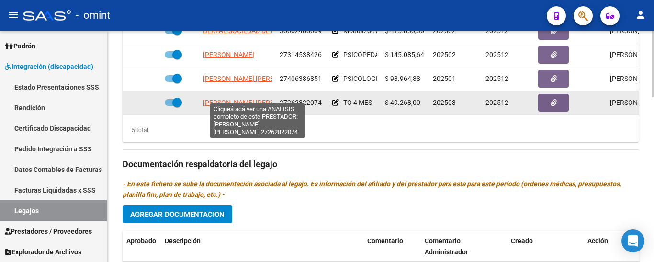
click at [257, 99] on span "[PERSON_NAME] [PERSON_NAME]" at bounding box center [255, 103] width 104 height 8
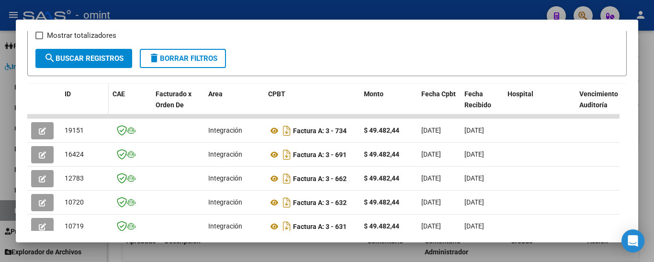
scroll to position [169, 0]
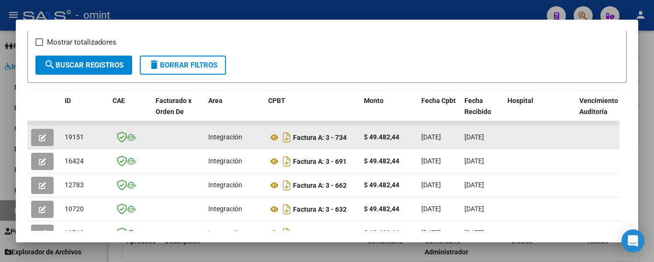
click at [43, 138] on span "button" at bounding box center [42, 137] width 7 height 9
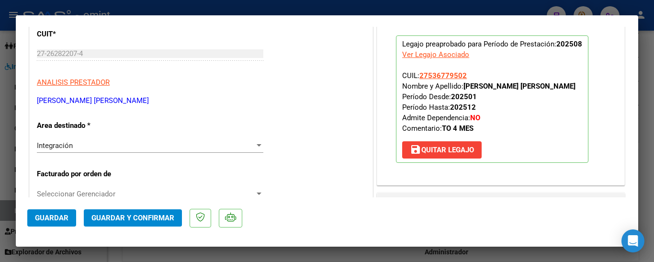
scroll to position [144, 0]
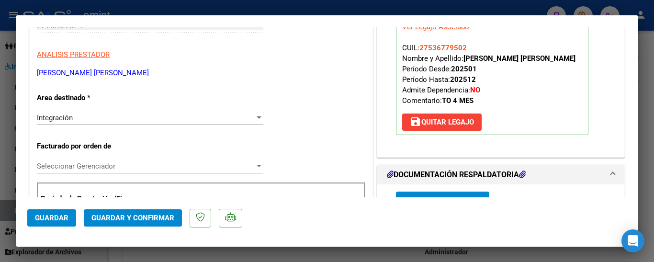
click at [153, 216] on span "Guardar y Confirmar" at bounding box center [133, 218] width 83 height 9
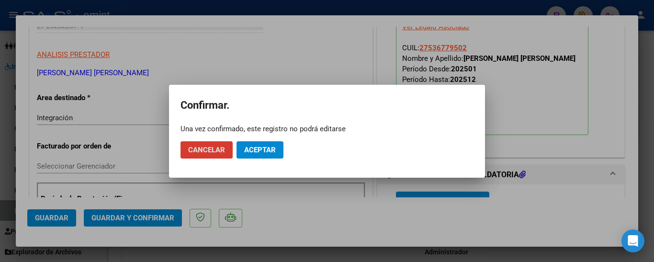
click at [268, 148] on span "Aceptar" at bounding box center [260, 150] width 32 height 9
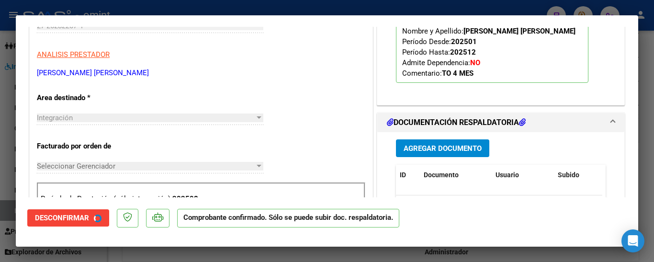
type input "$ 0,00"
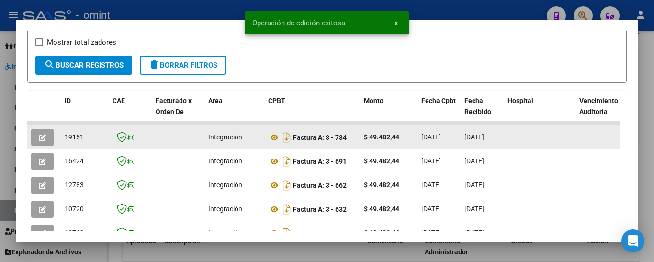
drag, startPoint x: 65, startPoint y: 142, endPoint x: 86, endPoint y: 143, distance: 21.1
click at [86, 143] on datatable-body-cell "19151" at bounding box center [85, 137] width 48 height 23
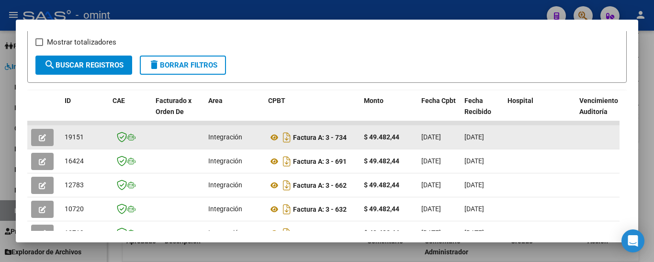
click at [191, 149] on datatable-body-cell at bounding box center [178, 137] width 53 height 23
click at [49, 138] on button "button" at bounding box center [42, 137] width 23 height 17
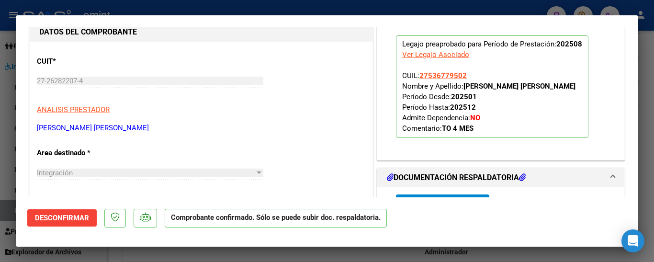
scroll to position [96, 0]
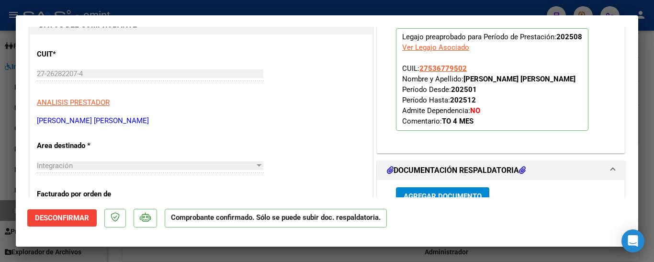
type input "$ 0,00"
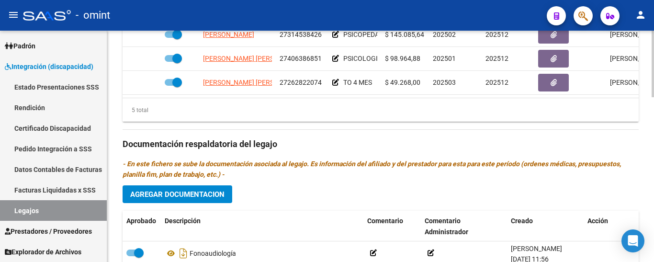
scroll to position [431, 0]
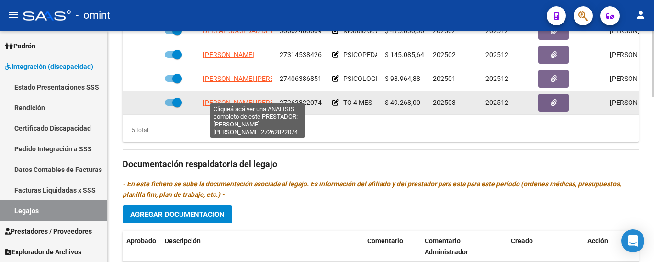
click at [264, 99] on span "[PERSON_NAME] [PERSON_NAME]" at bounding box center [255, 103] width 104 height 8
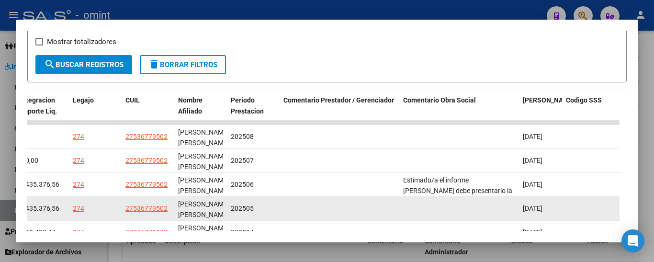
scroll to position [169, 0]
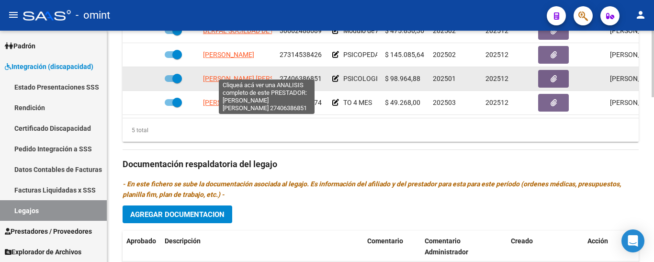
click at [260, 75] on span "[PERSON_NAME] [PERSON_NAME]" at bounding box center [255, 79] width 104 height 8
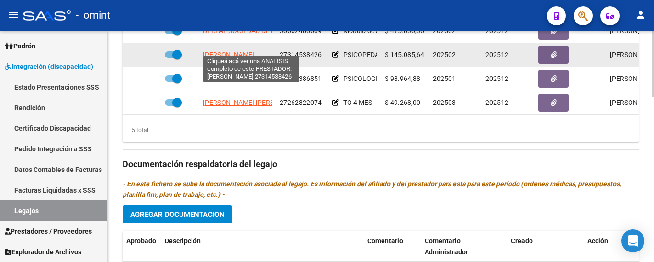
click at [242, 51] on span "[PERSON_NAME]" at bounding box center [228, 55] width 51 height 8
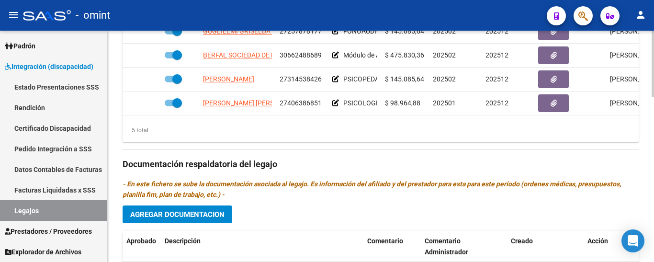
scroll to position [0, 0]
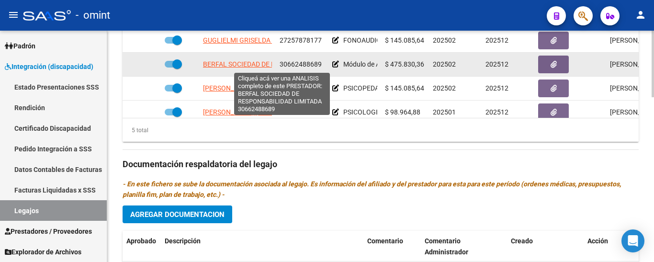
click at [219, 62] on span "BERFAL SOCIEDAD DE RESPONSABILIDAD LIMITADA" at bounding box center [282, 64] width 158 height 8
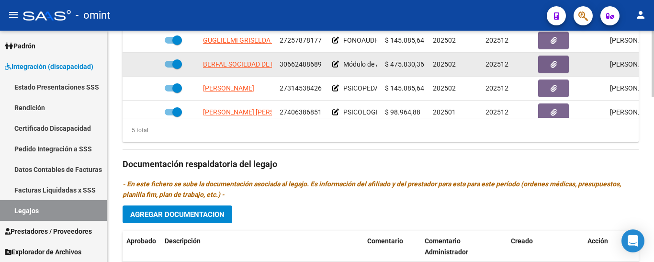
scroll to position [383, 0]
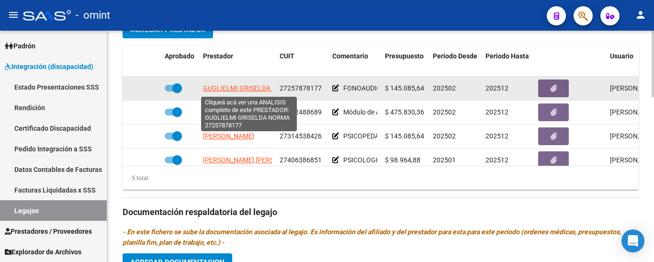
click at [233, 90] on span "GUGLIELMI GRISELDA NORMA" at bounding box center [249, 88] width 93 height 8
type textarea "27257878177"
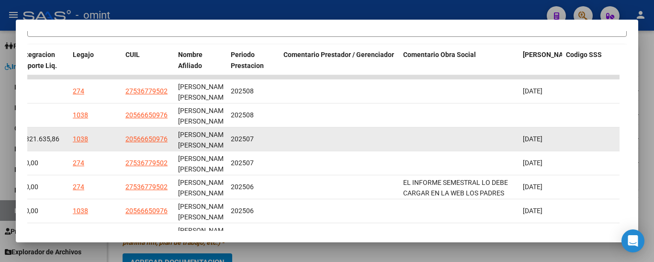
scroll to position [214, 0]
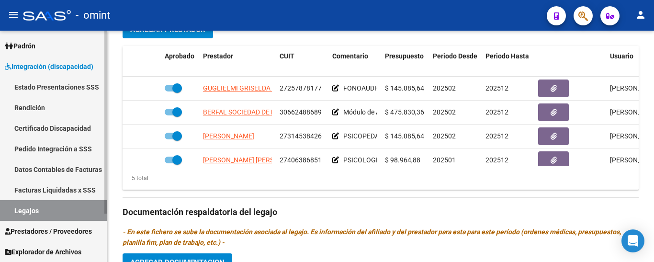
click at [43, 127] on link "Certificado Discapacidad" at bounding box center [53, 128] width 107 height 21
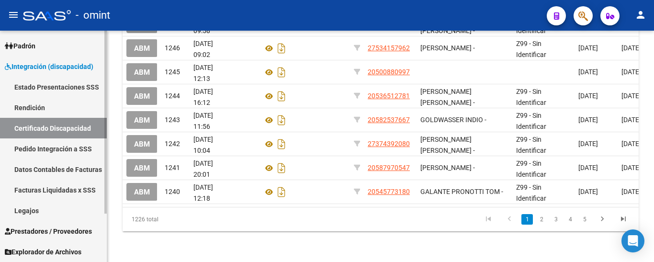
click at [38, 210] on link "Legajos" at bounding box center [53, 210] width 107 height 21
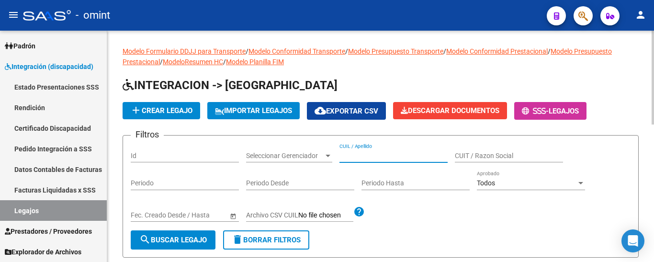
paste input "[PERSON_NAME]"
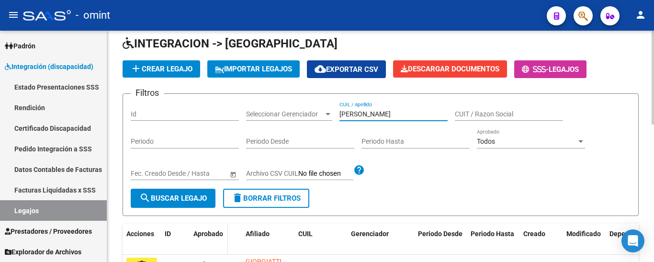
scroll to position [96, 0]
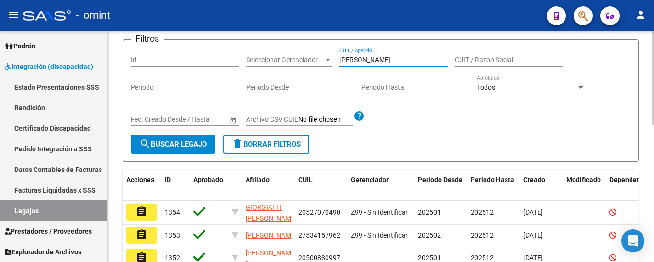
type input "[PERSON_NAME]"
click at [182, 143] on span "search Buscar Legajo" at bounding box center [173, 144] width 68 height 9
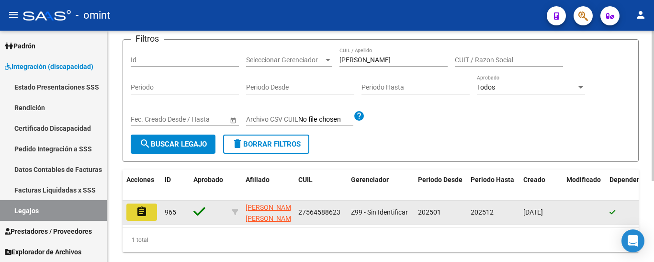
click at [146, 209] on mat-icon "assignment" at bounding box center [141, 211] width 11 height 11
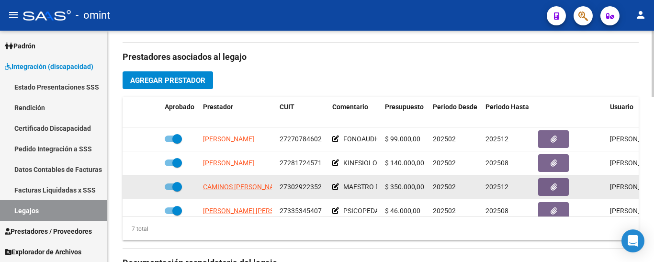
scroll to position [383, 0]
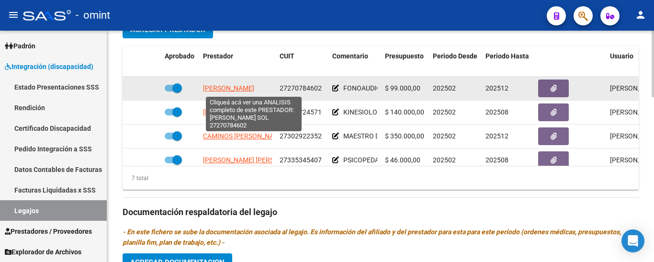
click at [254, 89] on span "[PERSON_NAME]" at bounding box center [228, 88] width 51 height 8
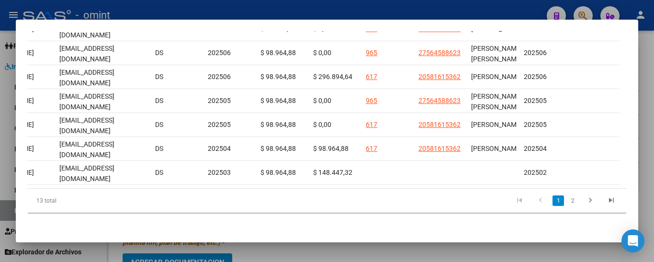
scroll to position [0, 0]
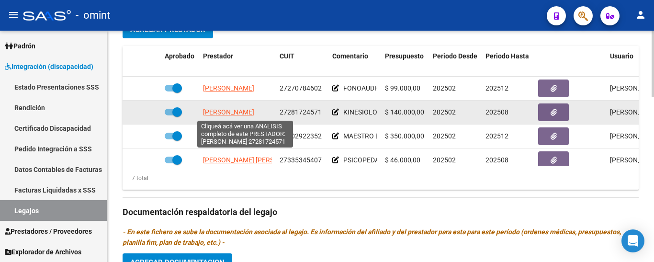
click at [236, 112] on span "[PERSON_NAME]" at bounding box center [228, 112] width 51 height 8
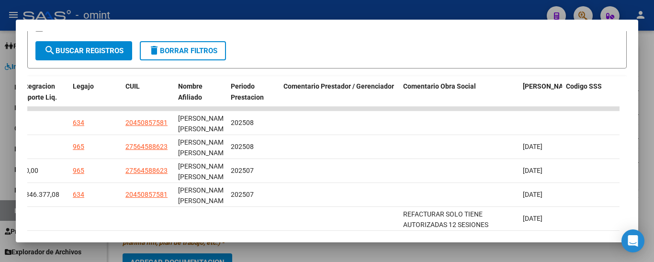
scroll to position [169, 0]
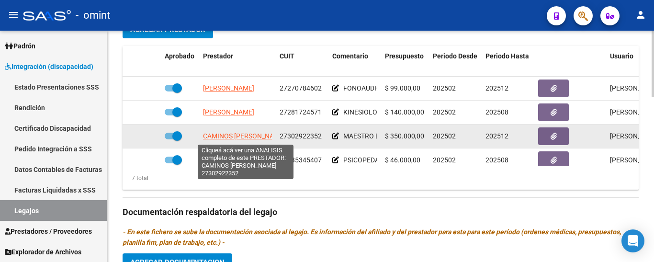
click at [254, 136] on span "CAMINOS [PERSON_NAME]" at bounding box center [244, 136] width 82 height 8
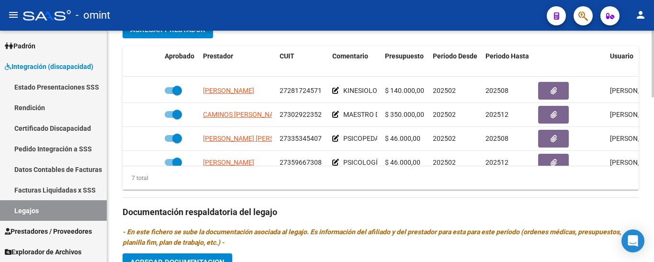
scroll to position [35, 0]
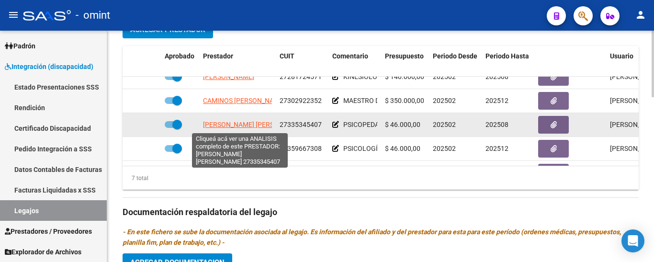
click at [256, 126] on span "[PERSON_NAME] [PERSON_NAME]" at bounding box center [255, 125] width 104 height 8
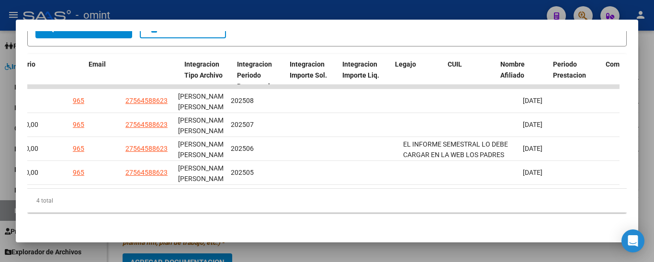
scroll to position [0, 802]
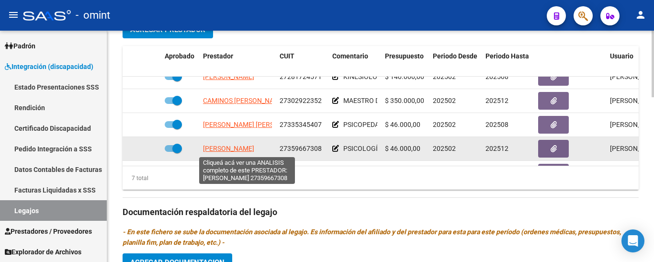
click at [235, 148] on span "[PERSON_NAME]" at bounding box center [228, 149] width 51 height 8
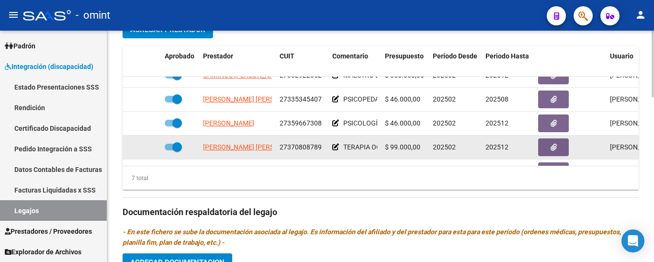
scroll to position [83, 0]
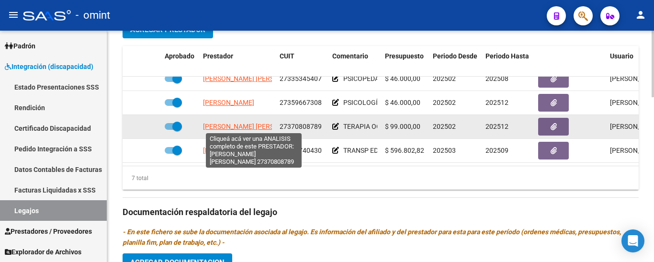
click at [233, 127] on span "[PERSON_NAME] [PERSON_NAME]" at bounding box center [255, 127] width 104 height 8
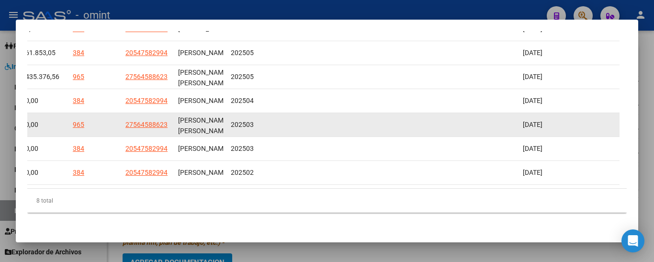
scroll to position [217, 0]
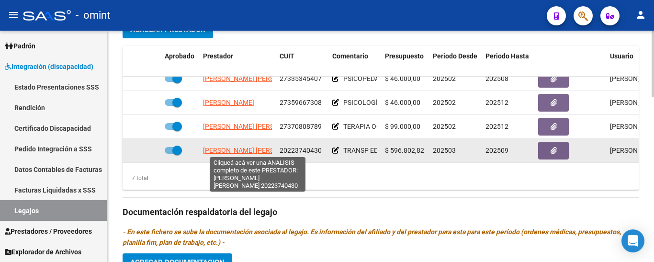
click at [235, 148] on span "[PERSON_NAME] [PERSON_NAME]" at bounding box center [255, 151] width 104 height 8
type textarea "20223740430"
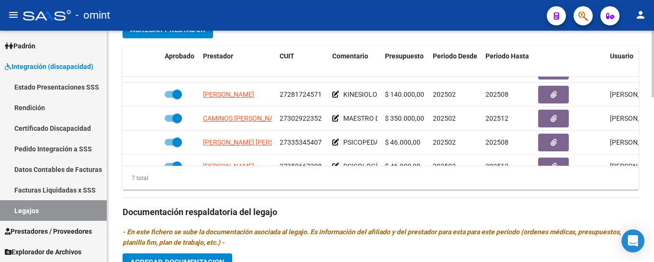
scroll to position [0, 0]
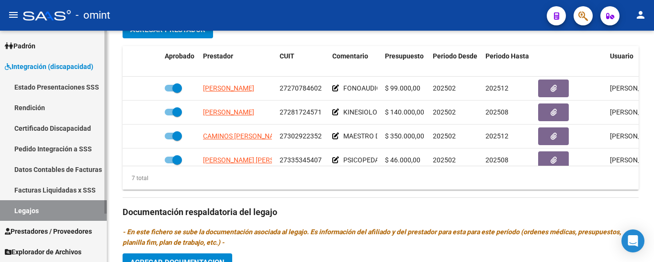
click at [45, 125] on link "Certificado Discapacidad" at bounding box center [53, 128] width 107 height 21
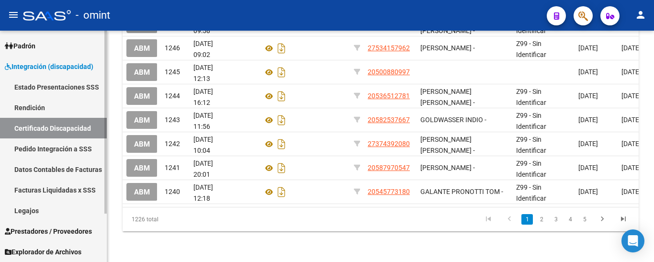
click at [45, 210] on link "Legajos" at bounding box center [53, 210] width 107 height 21
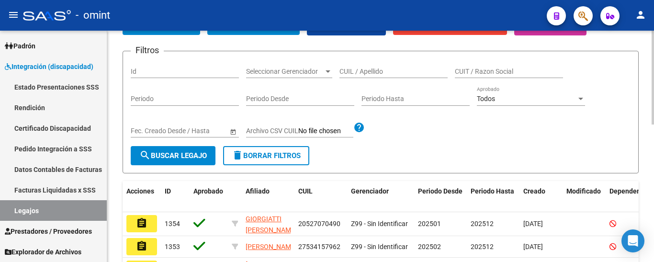
scroll to position [53, 0]
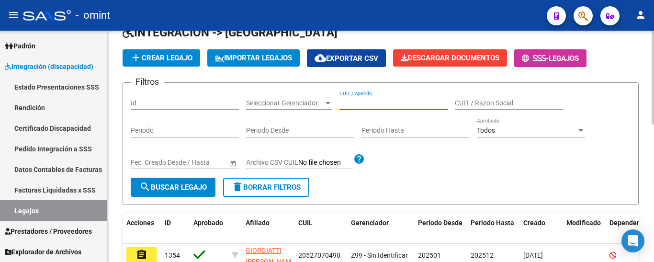
paste input "[PERSON_NAME]"
type input "[PERSON_NAME]"
click at [178, 182] on button "search Buscar Legajo" at bounding box center [173, 187] width 85 height 19
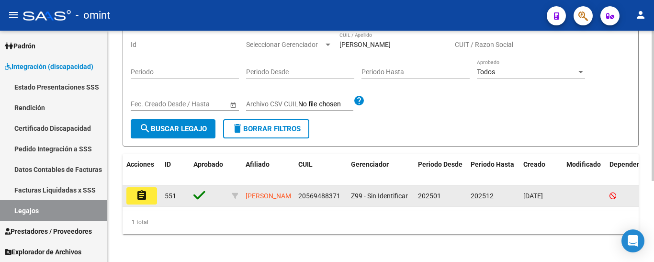
scroll to position [125, 0]
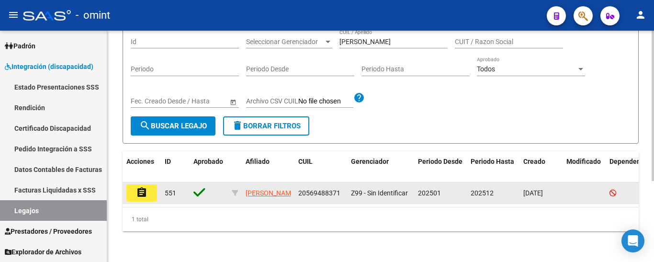
click at [148, 184] on button "assignment" at bounding box center [141, 192] width 31 height 17
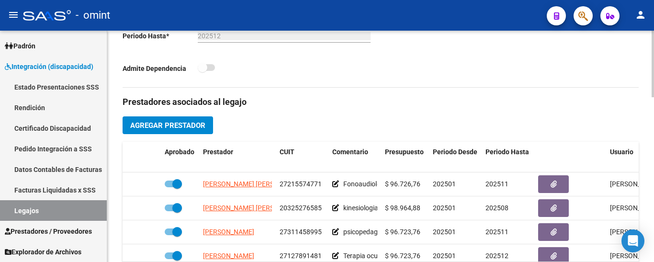
scroll to position [335, 0]
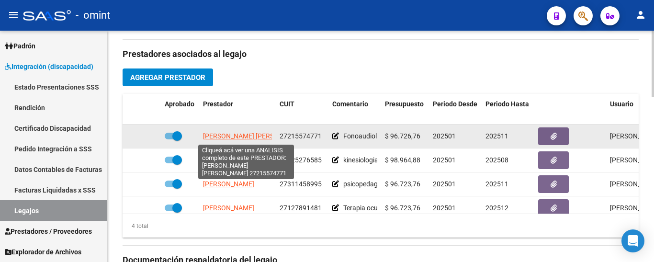
click at [247, 137] on span "[PERSON_NAME] [PERSON_NAME]" at bounding box center [255, 136] width 104 height 8
type textarea "27215574771"
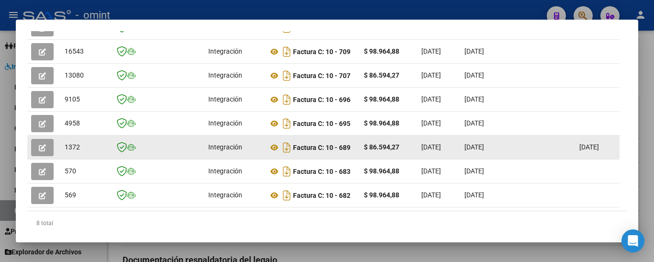
scroll to position [217, 0]
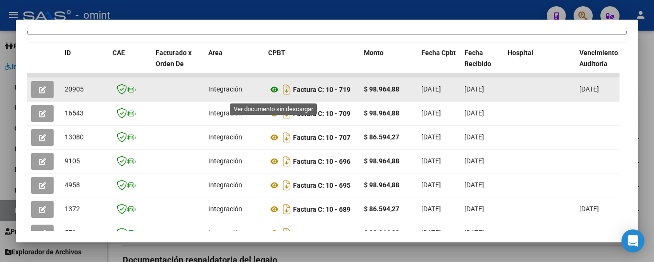
click at [273, 94] on icon at bounding box center [274, 89] width 12 height 11
click at [43, 91] on icon "button" at bounding box center [42, 89] width 7 height 7
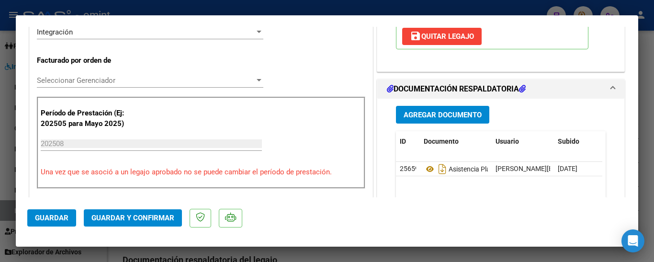
scroll to position [287, 0]
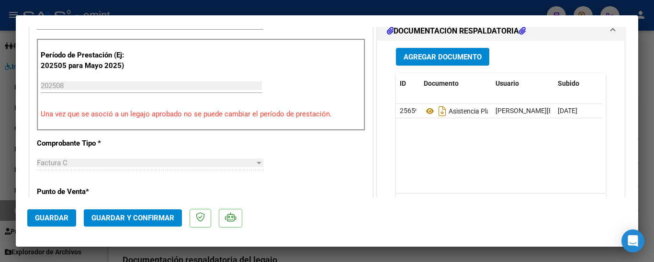
click at [156, 215] on span "Guardar y Confirmar" at bounding box center [133, 218] width 83 height 9
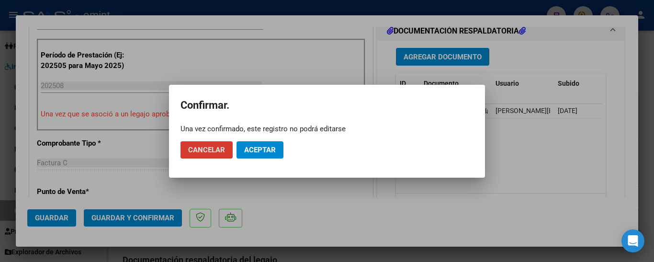
click at [259, 148] on span "Aceptar" at bounding box center [260, 150] width 32 height 9
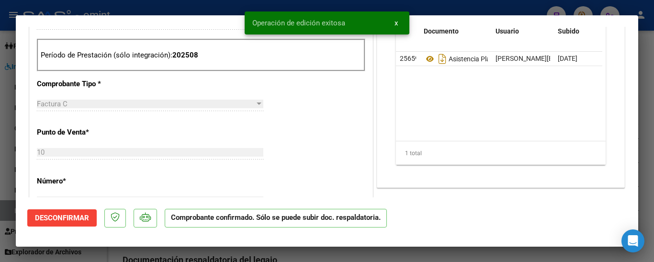
type input "$ 0,00"
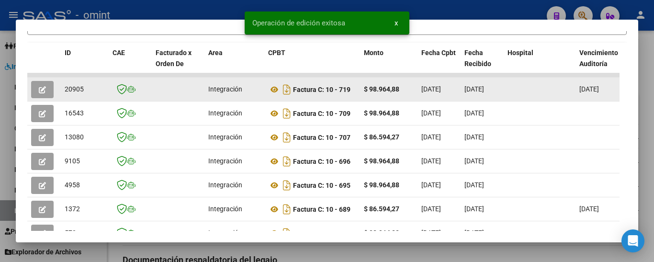
drag, startPoint x: 64, startPoint y: 91, endPoint x: 89, endPoint y: 93, distance: 25.0
click at [91, 92] on datatable-body-cell "20905" at bounding box center [85, 89] width 48 height 23
copy span "20905"
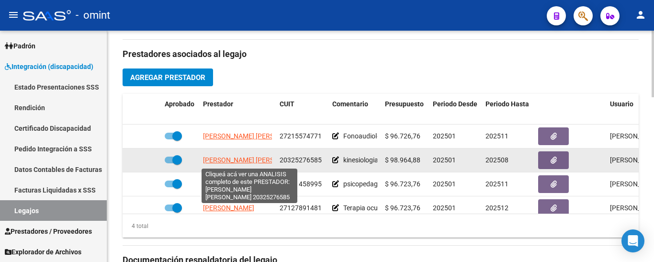
click at [244, 159] on span "[PERSON_NAME] [PERSON_NAME]" at bounding box center [255, 160] width 104 height 8
type textarea "20325276585"
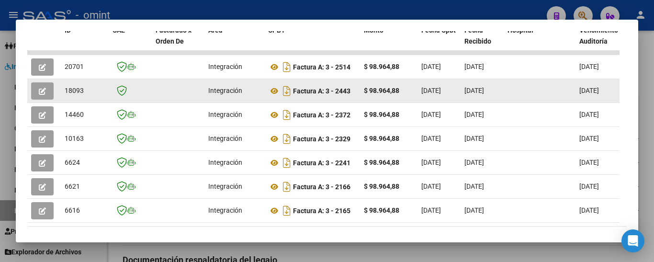
scroll to position [193, 0]
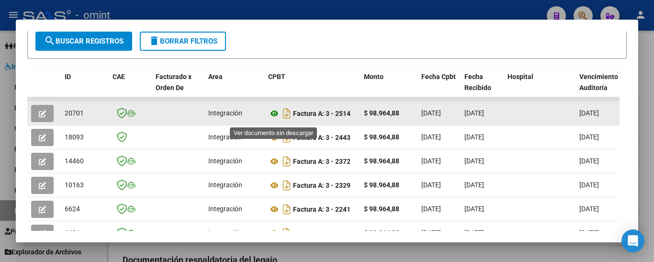
click at [276, 115] on icon at bounding box center [274, 113] width 12 height 11
click at [44, 117] on icon "button" at bounding box center [42, 113] width 7 height 7
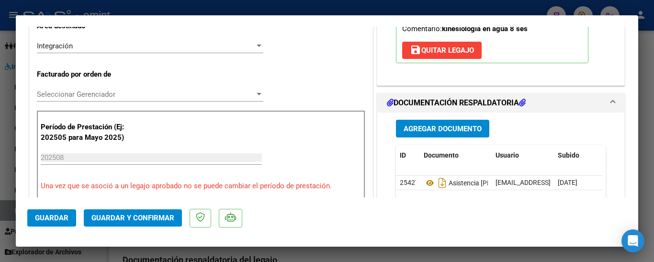
scroll to position [240, 0]
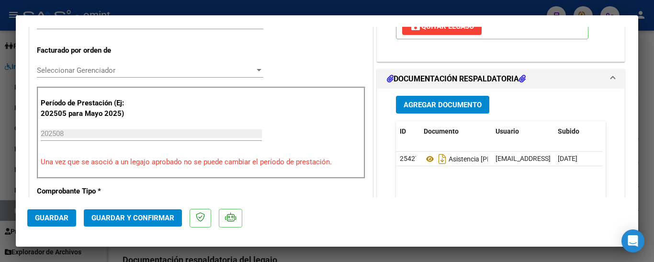
click at [161, 218] on span "Guardar y Confirmar" at bounding box center [133, 218] width 83 height 9
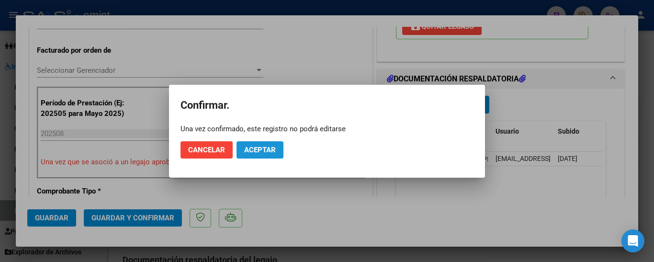
click at [262, 149] on span "Aceptar" at bounding box center [260, 150] width 32 height 9
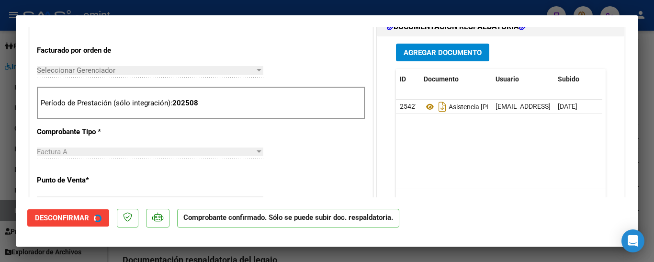
type input "$ 0,00"
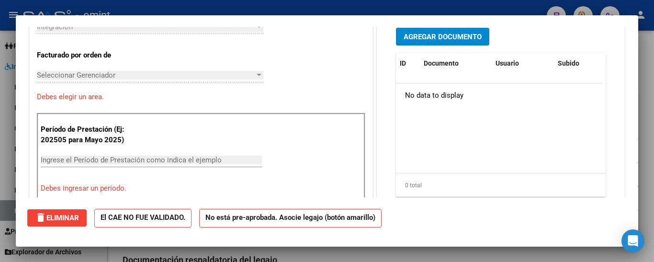
scroll to position [0, 0]
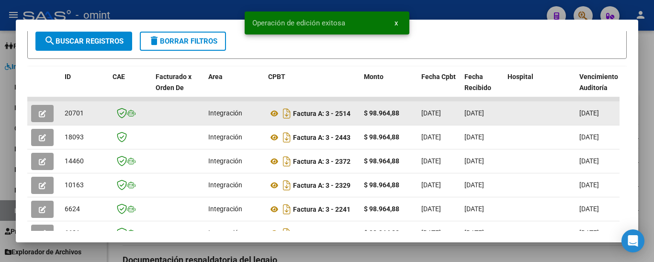
drag, startPoint x: 66, startPoint y: 116, endPoint x: 87, endPoint y: 121, distance: 21.6
click at [87, 119] on div "20701" at bounding box center [85, 113] width 40 height 11
copy span "20701"
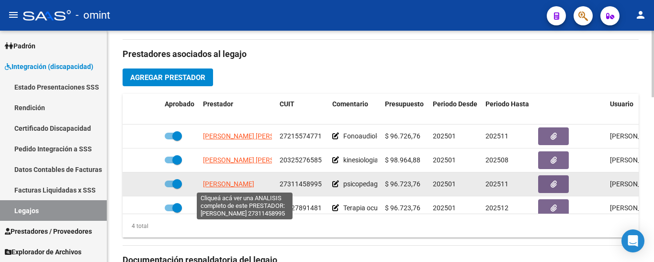
click at [242, 183] on span "[PERSON_NAME]" at bounding box center [228, 184] width 51 height 8
type textarea "27311458995"
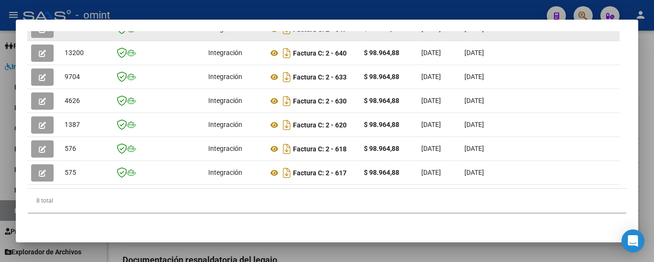
scroll to position [121, 0]
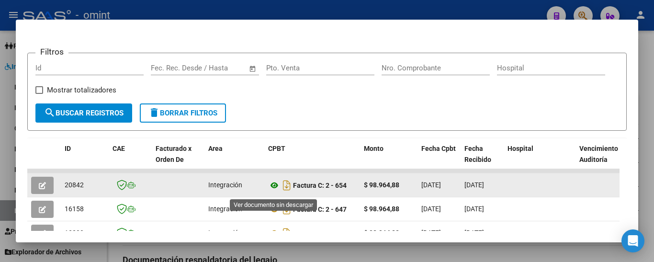
click at [276, 186] on icon at bounding box center [274, 185] width 12 height 11
click at [39, 188] on icon "button" at bounding box center [42, 185] width 7 height 7
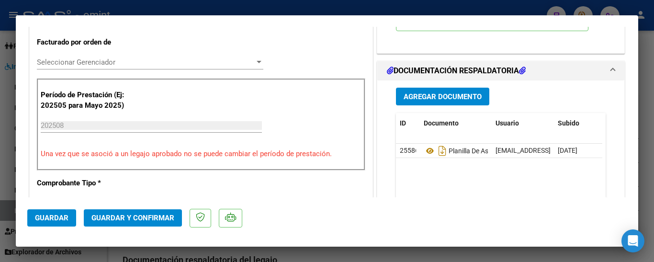
scroll to position [258, 0]
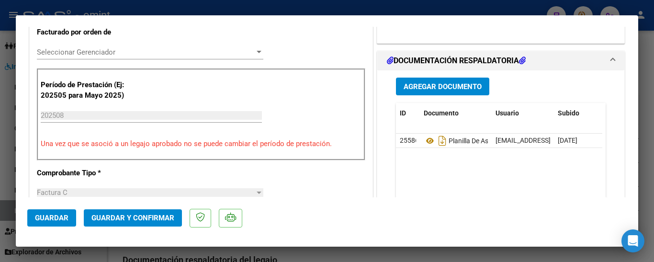
click at [119, 218] on span "Guardar y Confirmar" at bounding box center [133, 218] width 83 height 9
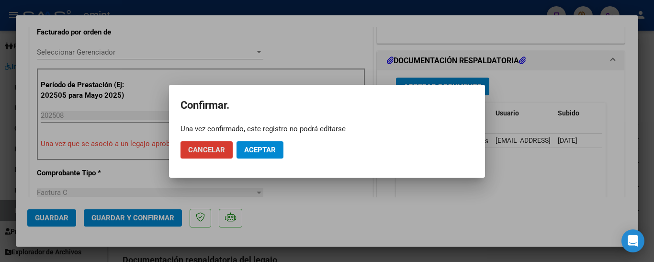
click at [272, 149] on span "Aceptar" at bounding box center [260, 150] width 32 height 9
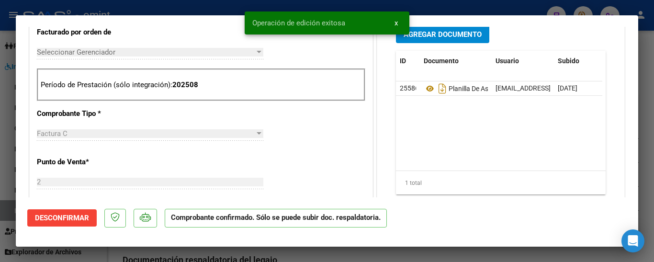
type input "$ 0,00"
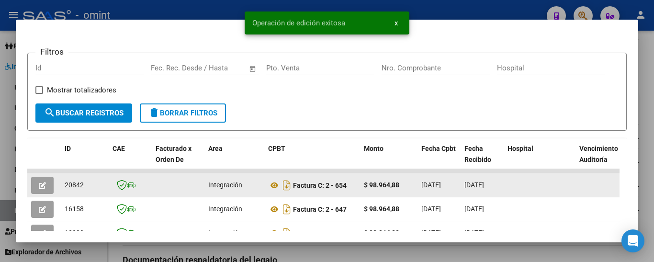
drag, startPoint x: 65, startPoint y: 188, endPoint x: 87, endPoint y: 187, distance: 22.5
click at [87, 187] on datatable-body-cell "20842" at bounding box center [85, 184] width 48 height 23
copy span "20842"
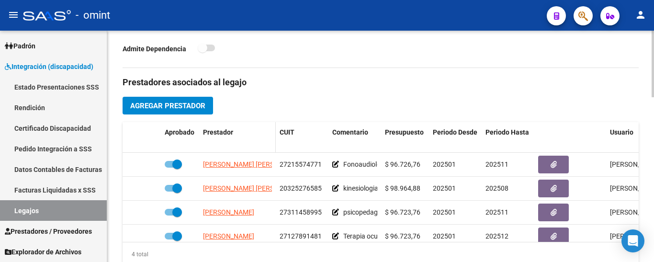
scroll to position [287, 0]
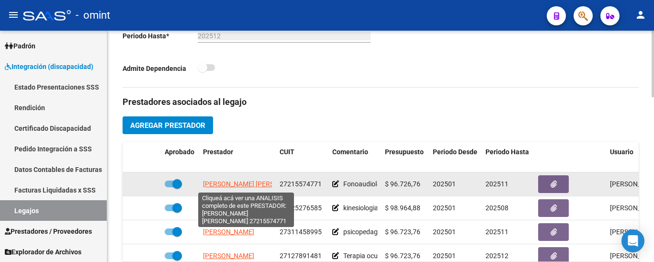
click at [256, 185] on span "[PERSON_NAME] [PERSON_NAME]" at bounding box center [255, 184] width 104 height 8
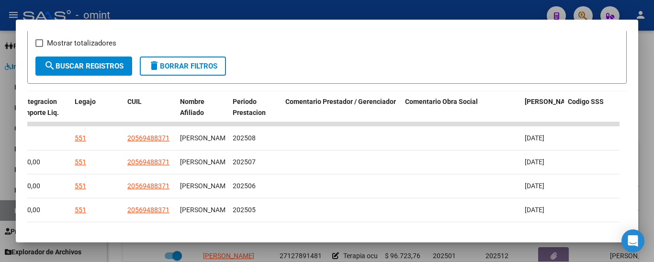
scroll to position [169, 0]
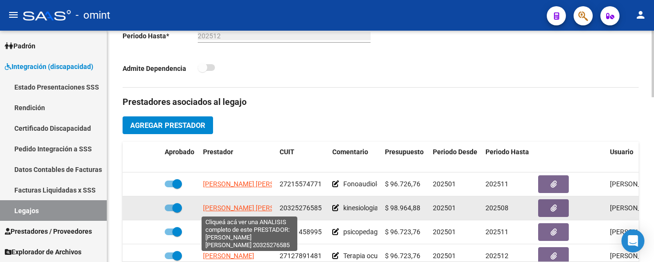
click at [260, 208] on span "[PERSON_NAME] [PERSON_NAME]" at bounding box center [255, 208] width 104 height 8
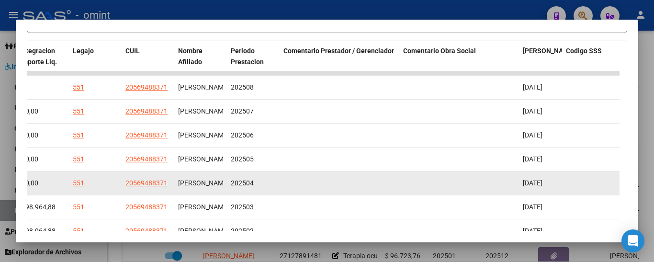
scroll to position [288, 0]
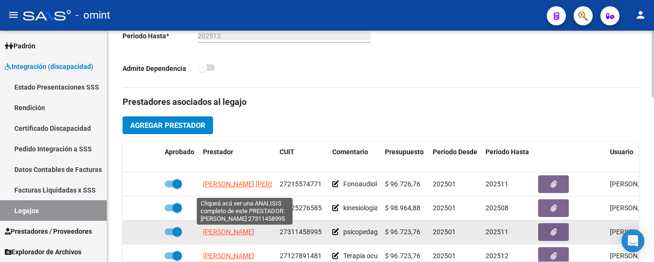
click at [254, 229] on span "[PERSON_NAME]" at bounding box center [228, 232] width 51 height 8
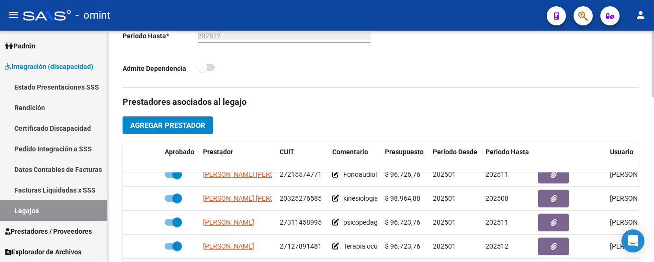
scroll to position [17, 0]
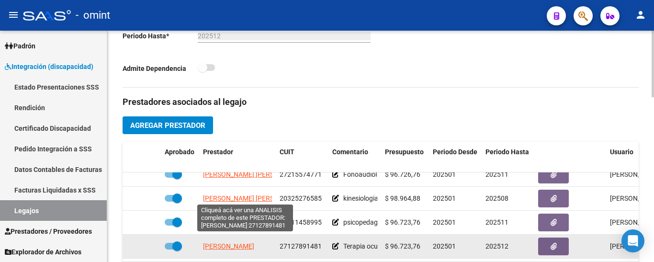
click at [254, 242] on span "[PERSON_NAME]" at bounding box center [228, 246] width 51 height 8
type textarea "27127891481"
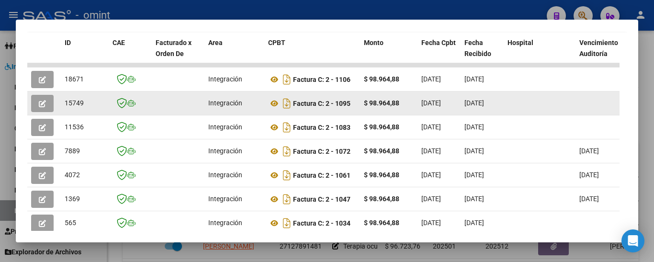
scroll to position [217, 0]
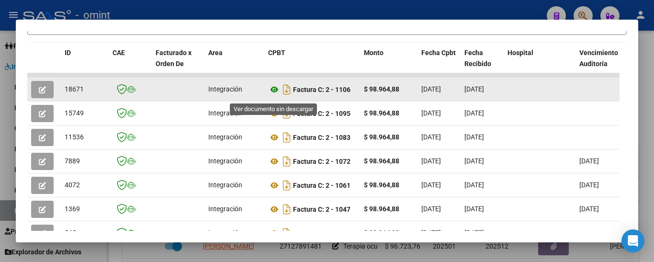
click at [273, 95] on icon at bounding box center [274, 89] width 12 height 11
click at [44, 89] on button "button" at bounding box center [42, 89] width 23 height 17
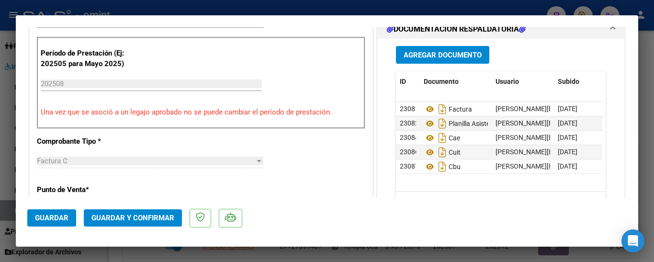
scroll to position [306, 0]
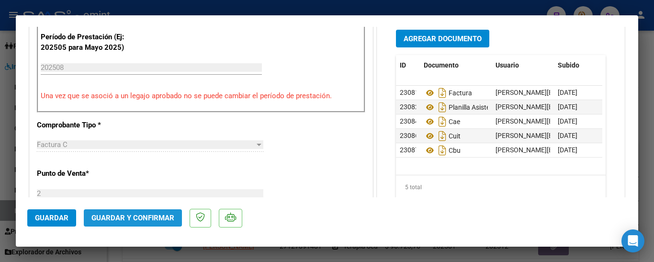
click at [144, 218] on span "Guardar y Confirmar" at bounding box center [133, 218] width 83 height 9
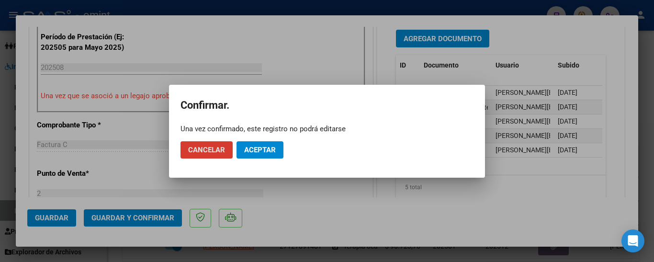
click at [263, 148] on span "Aceptar" at bounding box center [260, 150] width 32 height 9
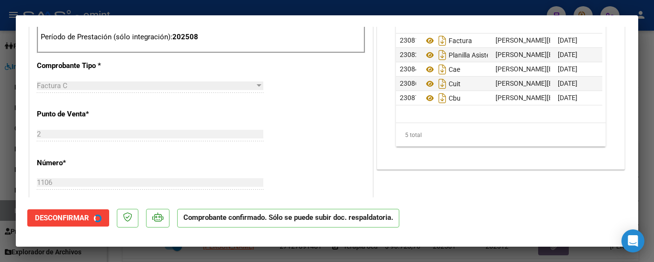
type input "$ 0,00"
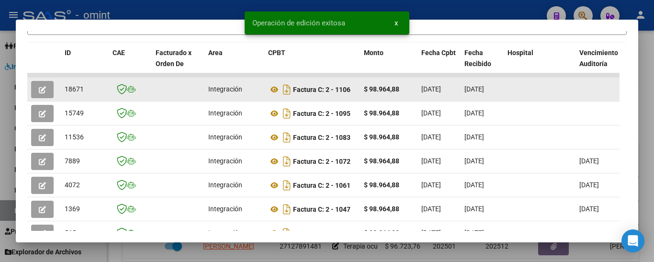
drag, startPoint x: 66, startPoint y: 92, endPoint x: 89, endPoint y: 95, distance: 23.7
click at [89, 95] on div "18671" at bounding box center [85, 89] width 40 height 11
copy span "18671"
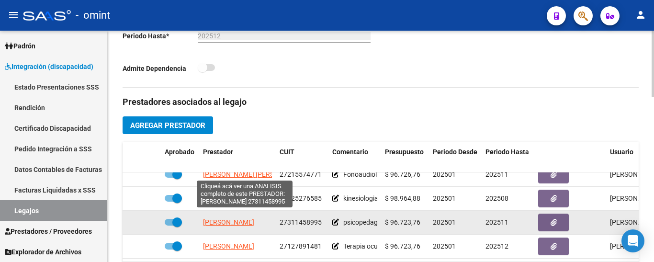
click at [254, 218] on span "[PERSON_NAME]" at bounding box center [228, 222] width 51 height 8
type textarea "27311458995"
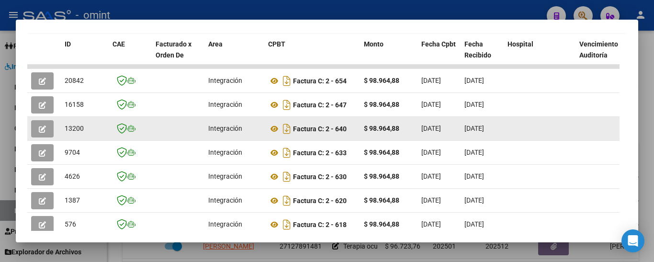
scroll to position [226, 0]
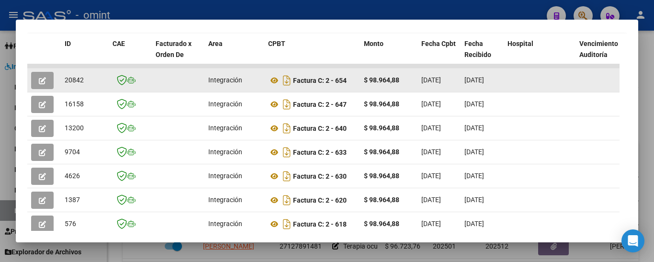
drag, startPoint x: 62, startPoint y: 82, endPoint x: 89, endPoint y: 88, distance: 27.3
click at [89, 88] on datatable-body-cell "20842" at bounding box center [85, 80] width 48 height 23
copy span "20842"
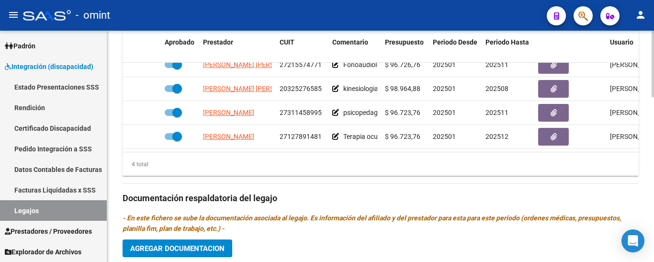
scroll to position [431, 0]
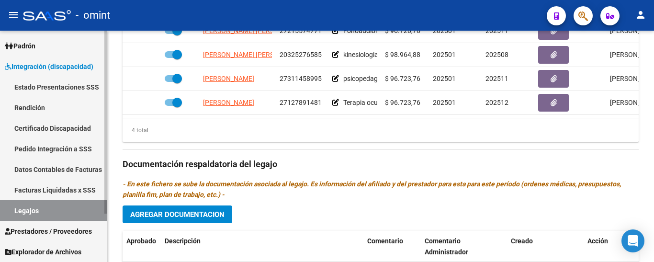
click at [43, 123] on link "Certificado Discapacidad" at bounding box center [53, 128] width 107 height 21
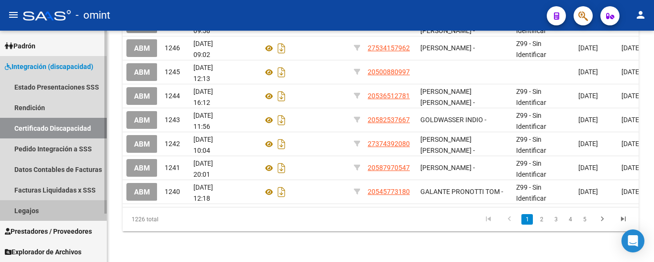
click at [35, 207] on link "Legajos" at bounding box center [53, 210] width 107 height 21
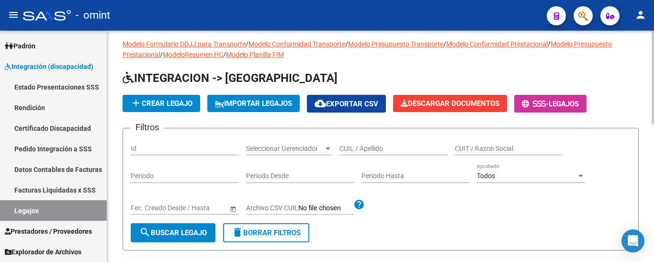
scroll to position [5, 0]
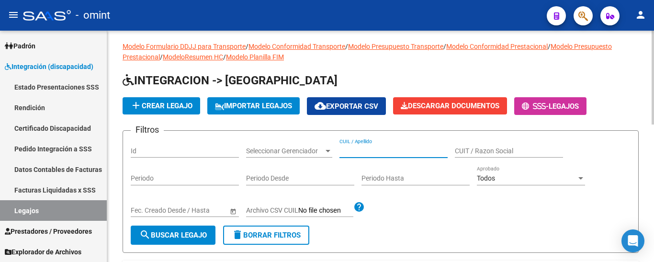
paste input "RIPALDA ALMA"
click at [179, 233] on span "search Buscar Legajo" at bounding box center [173, 235] width 68 height 9
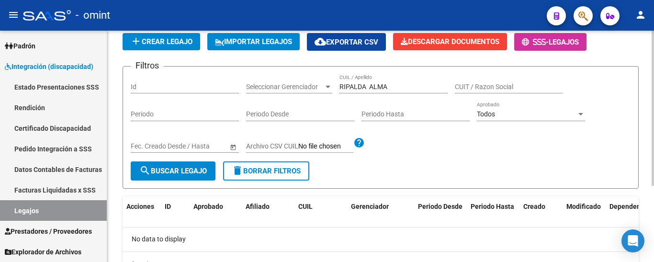
scroll to position [18, 0]
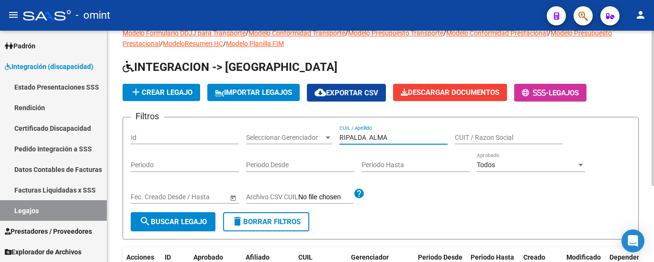
drag, startPoint x: 396, startPoint y: 137, endPoint x: 367, endPoint y: 136, distance: 28.3
click at [367, 136] on input "RIPALDA ALMA" at bounding box center [394, 138] width 108 height 8
type input "[PERSON_NAME]"
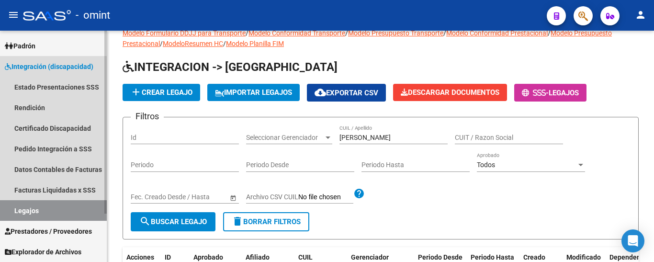
click at [82, 210] on link "Legajos" at bounding box center [53, 210] width 107 height 21
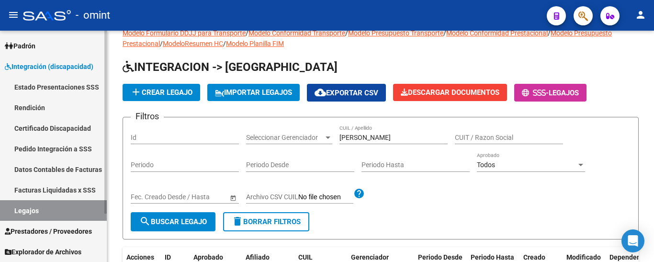
click at [65, 117] on link "Rendición" at bounding box center [53, 107] width 107 height 21
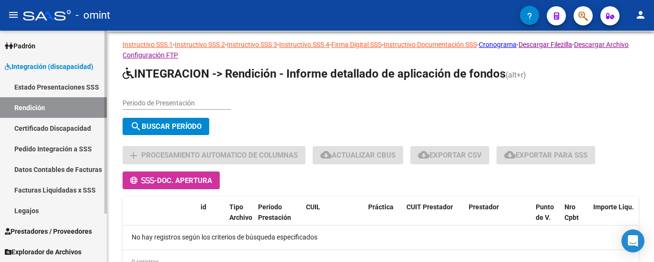
click at [68, 129] on link "Certificado Discapacidad" at bounding box center [53, 128] width 107 height 21
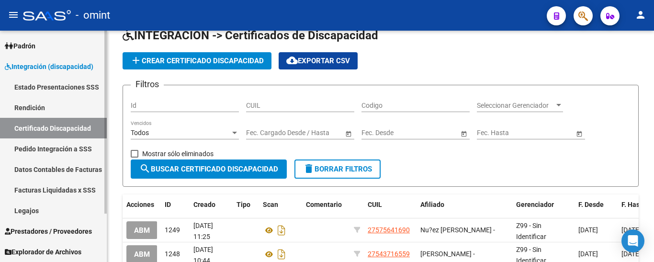
click at [77, 213] on link "Legajos" at bounding box center [53, 210] width 107 height 21
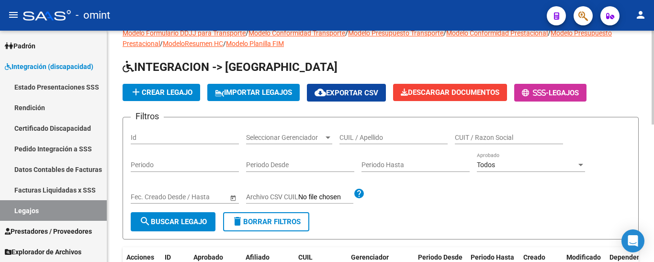
drag, startPoint x: 375, startPoint y: 132, endPoint x: 341, endPoint y: 141, distance: 34.9
paste input "RIPALDA ALMA"
drag, startPoint x: 396, startPoint y: 136, endPoint x: 369, endPoint y: 135, distance: 26.8
click at [369, 135] on input "RIPALDA ALMA" at bounding box center [394, 138] width 108 height 8
type input "[PERSON_NAME]"
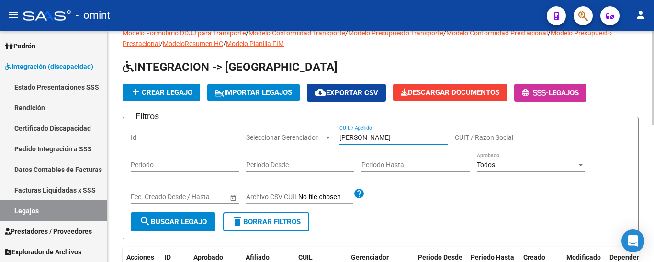
click at [186, 223] on span "search Buscar Legajo" at bounding box center [173, 222] width 68 height 9
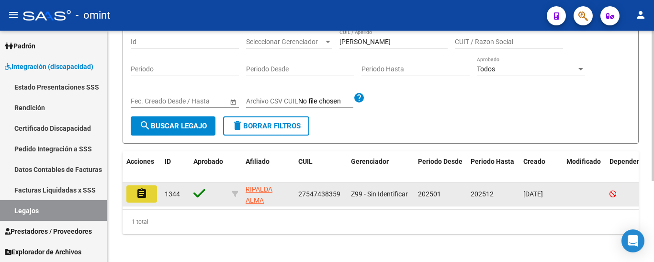
click at [139, 193] on mat-icon "assignment" at bounding box center [141, 193] width 11 height 11
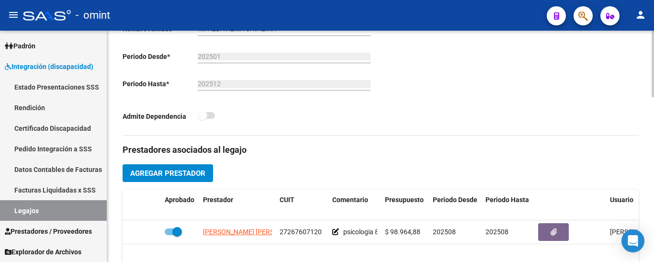
scroll to position [335, 0]
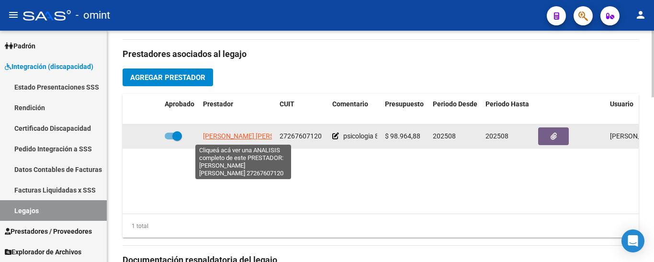
click at [256, 138] on span "[PERSON_NAME] [PERSON_NAME]" at bounding box center [255, 136] width 104 height 8
type textarea "27267607120"
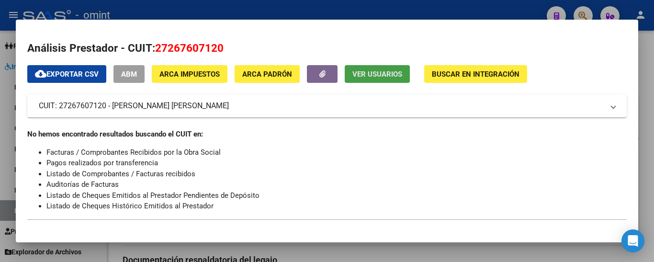
click at [372, 73] on span "Ver Usuarios" at bounding box center [378, 74] width 50 height 9
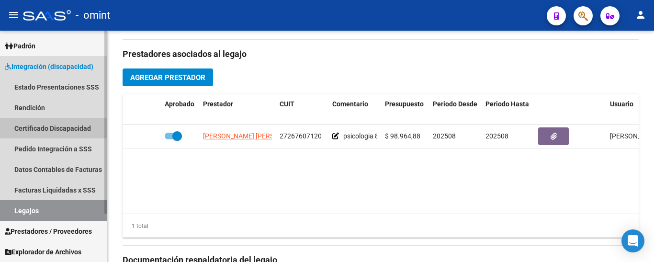
click at [64, 123] on link "Certificado Discapacidad" at bounding box center [53, 128] width 107 height 21
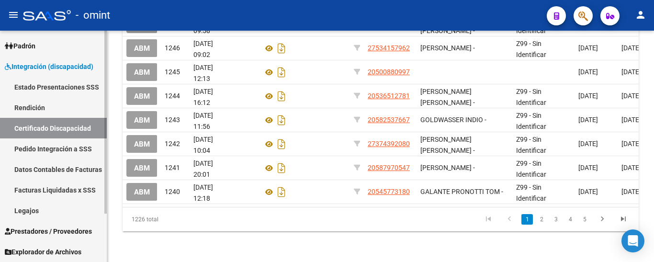
click at [48, 208] on link "Legajos" at bounding box center [53, 210] width 107 height 21
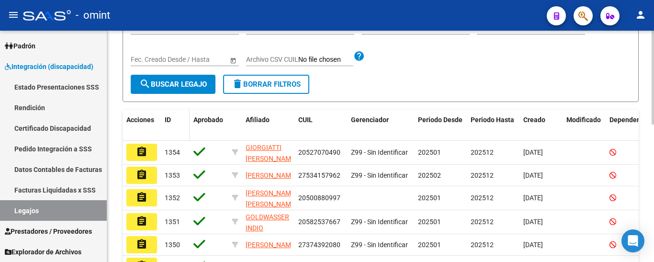
scroll to position [48, 0]
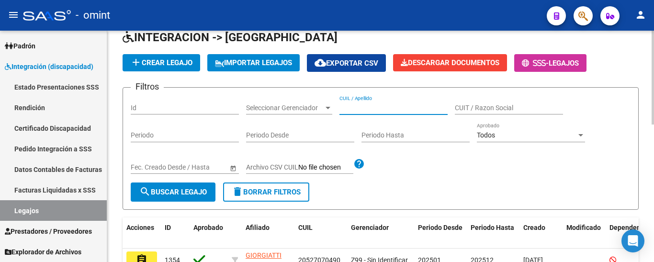
paste input "[PERSON_NAME] ALE"
type input "[PERSON_NAME] ALE"
drag, startPoint x: 182, startPoint y: 184, endPoint x: 189, endPoint y: 185, distance: 6.8
click at [183, 184] on button "search Buscar Legajo" at bounding box center [173, 192] width 85 height 19
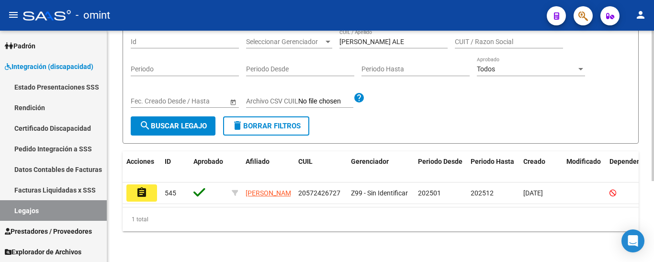
scroll to position [125, 0]
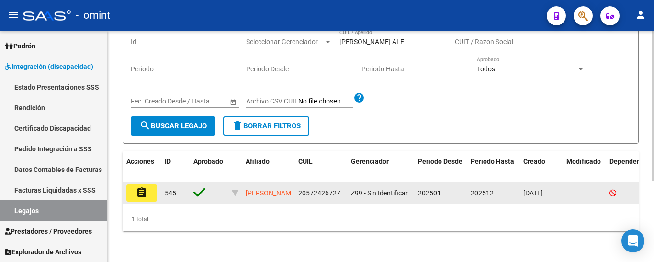
click at [146, 187] on mat-icon "assignment" at bounding box center [141, 192] width 11 height 11
